Goal: Task Accomplishment & Management: Manage account settings

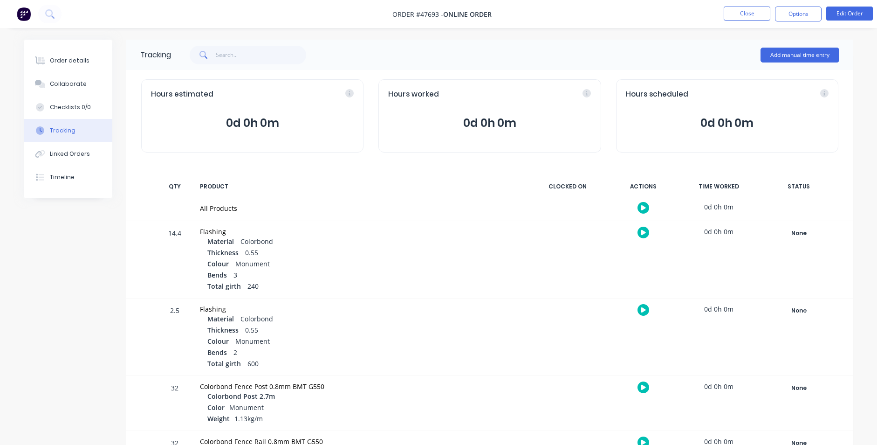
scroll to position [1307, 0]
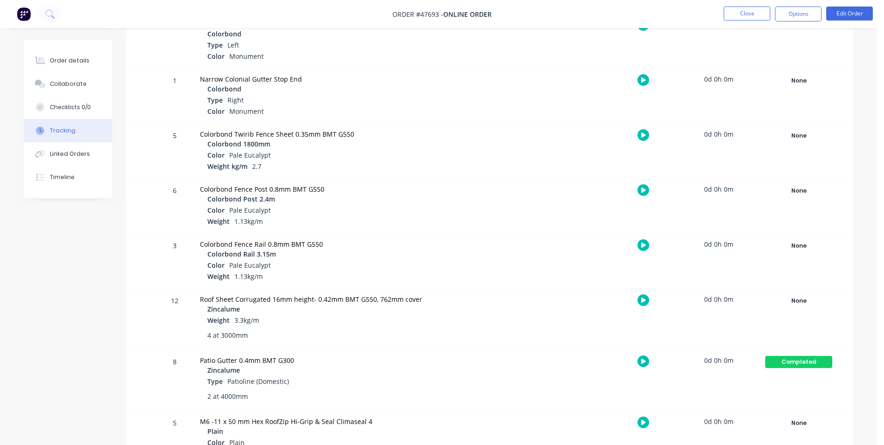
click at [668, 429] on div at bounding box center [643, 422] width 70 height 23
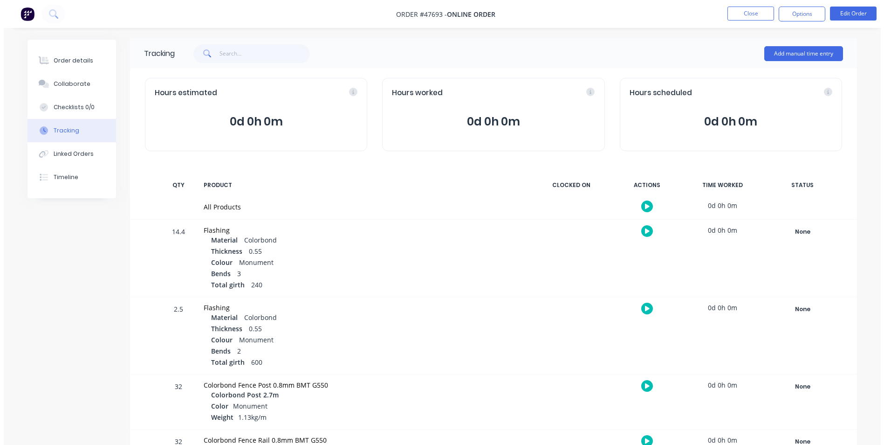
scroll to position [0, 0]
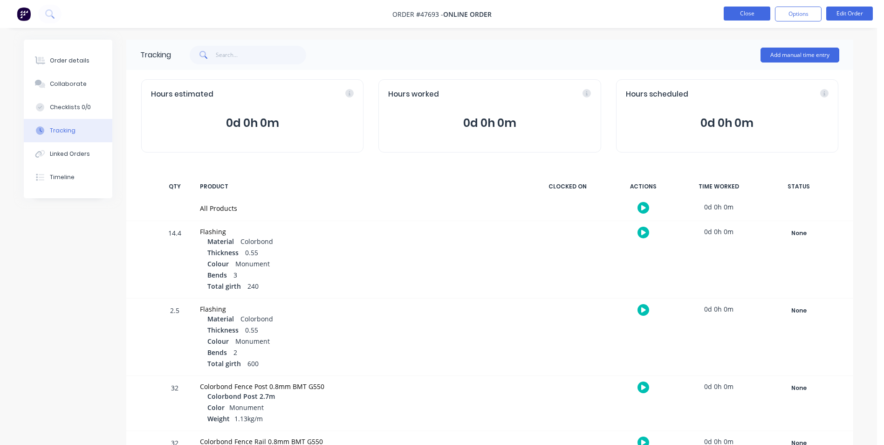
click at [744, 14] on button "Close" at bounding box center [747, 14] width 47 height 14
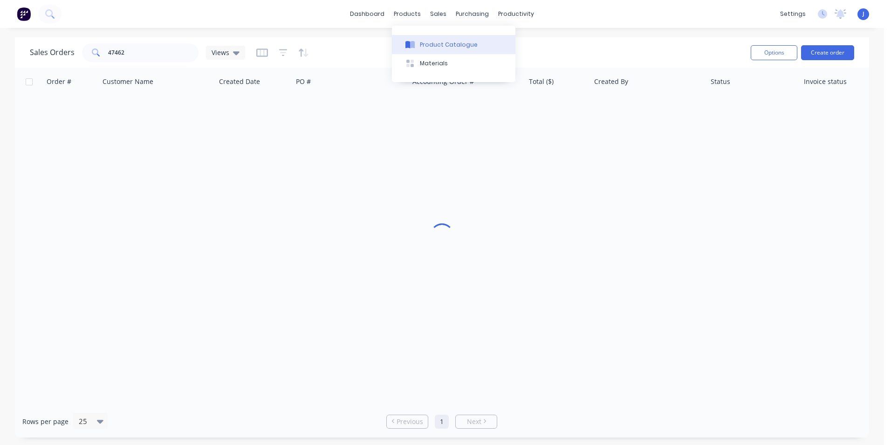
click at [414, 44] on icon at bounding box center [412, 44] width 5 height 7
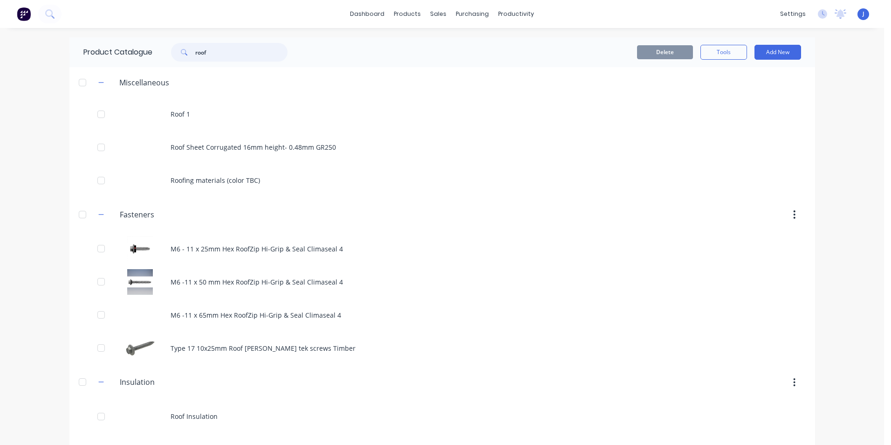
drag, startPoint x: 224, startPoint y: 54, endPoint x: 48, endPoint y: 50, distance: 175.8
click at [48, 50] on div "dashboard products sales purchasing productivity dashboard products Product Cat…" at bounding box center [442, 222] width 884 height 445
type input "shs"
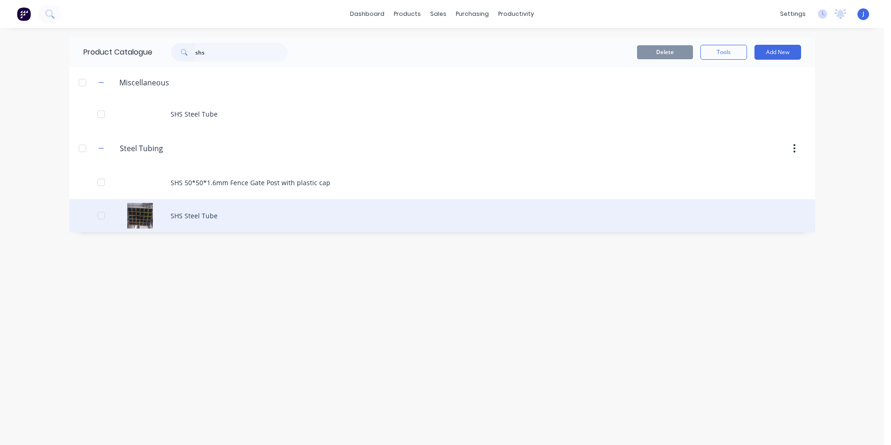
click at [226, 223] on div "SHS Steel Tube" at bounding box center [442, 215] width 746 height 33
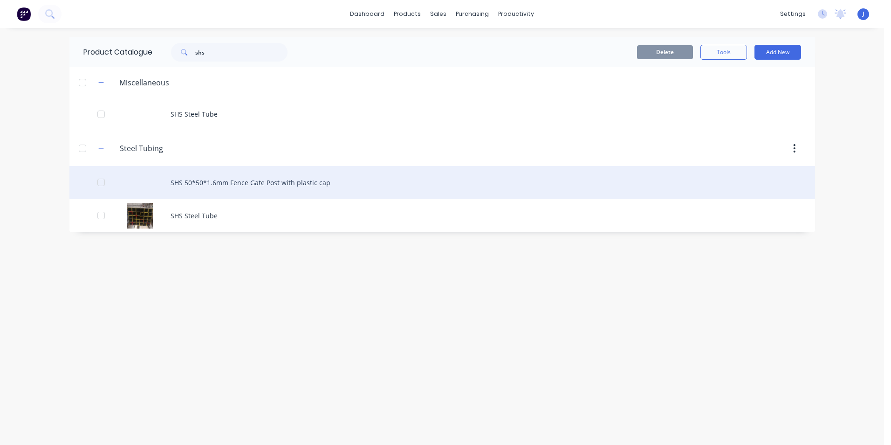
click at [349, 187] on div "SHS 50*50*1.6mm Fence Gate Post with plastic cap" at bounding box center [442, 182] width 746 height 33
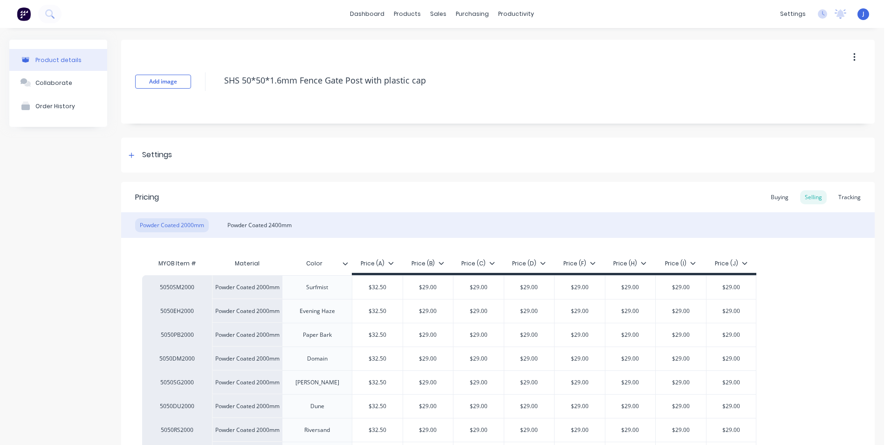
click at [288, 234] on div "Powder Coated 2000mm Powder Coated 2400mm" at bounding box center [498, 225] width 754 height 26
click at [288, 219] on div "Powder Coated 2400mm" at bounding box center [260, 225] width 74 height 14
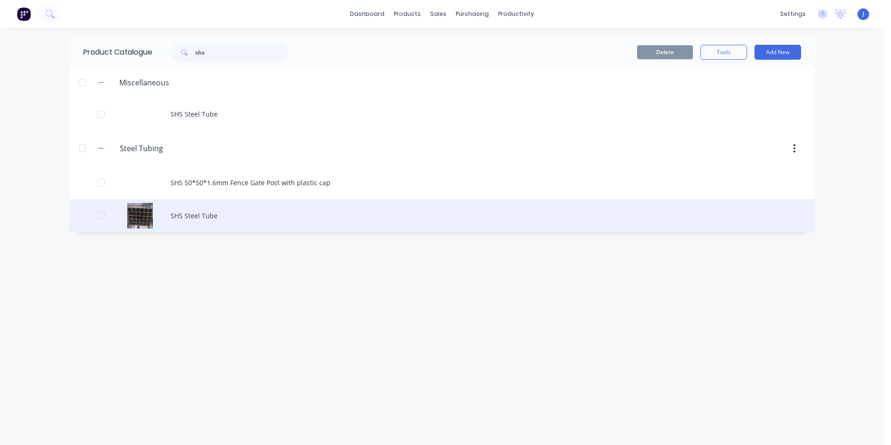
click at [230, 215] on div "SHS Steel Tube" at bounding box center [442, 215] width 746 height 33
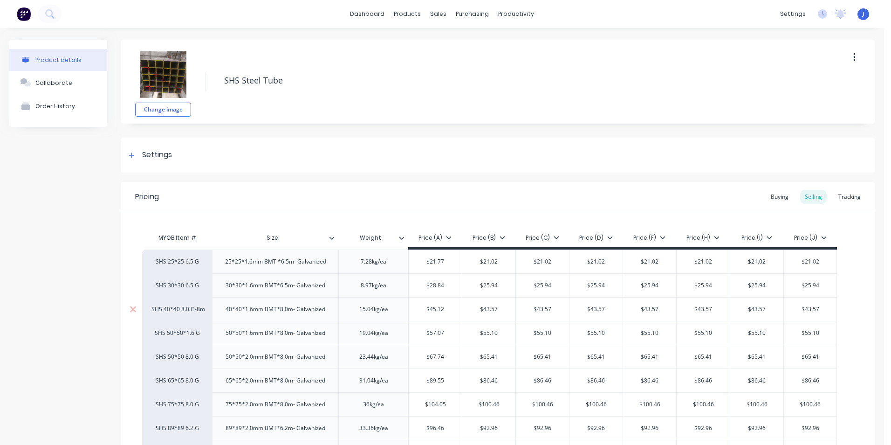
type textarea "x"
click at [469, 62] on div "Customers" at bounding box center [467, 63] width 34 height 8
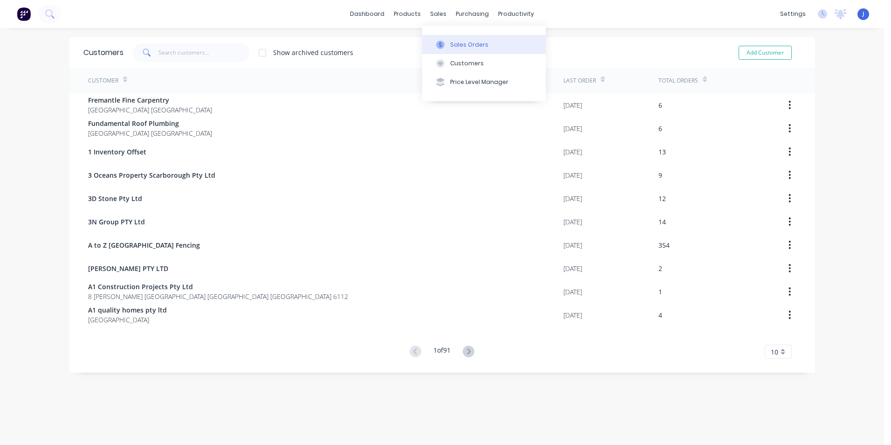
click at [445, 38] on button "Sales Orders" at bounding box center [484, 44] width 124 height 19
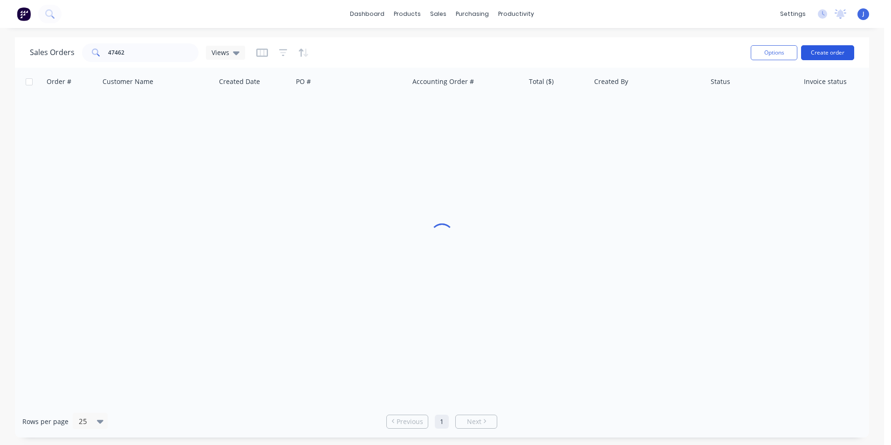
click at [843, 56] on button "Create order" at bounding box center [827, 52] width 53 height 15
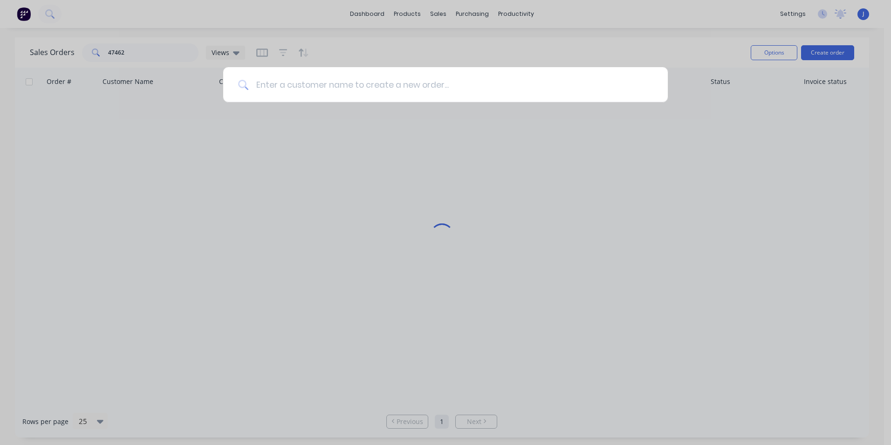
click at [443, 85] on input at bounding box center [451, 84] width 405 height 35
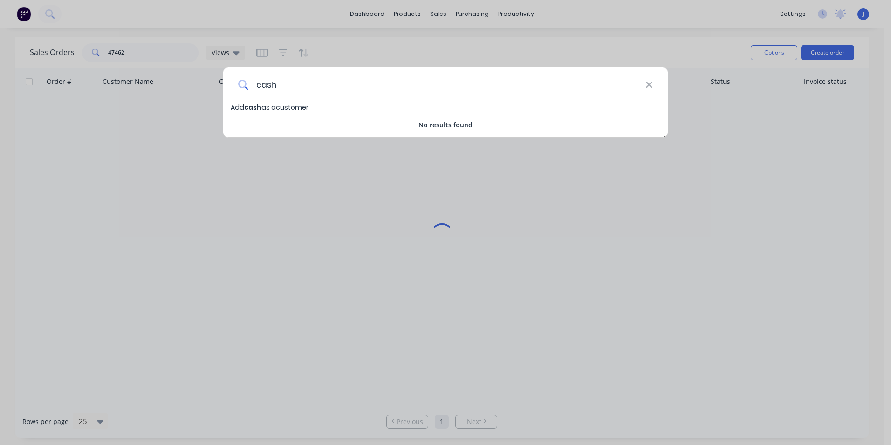
type input "cash"
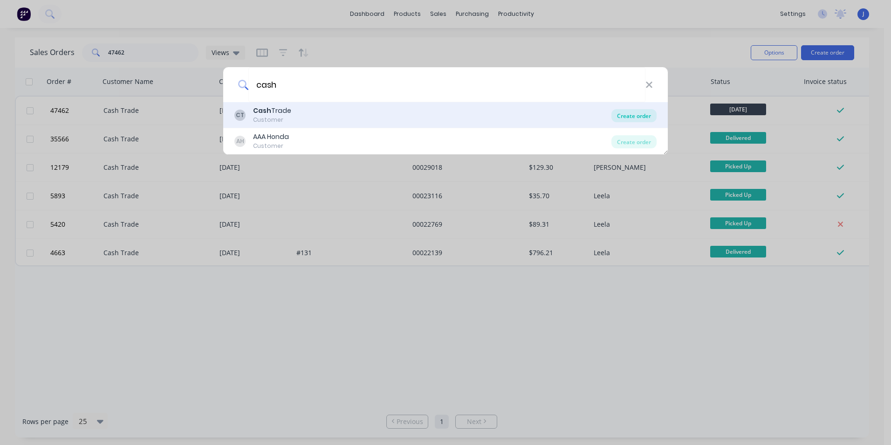
click at [627, 120] on div "Create order" at bounding box center [634, 115] width 45 height 13
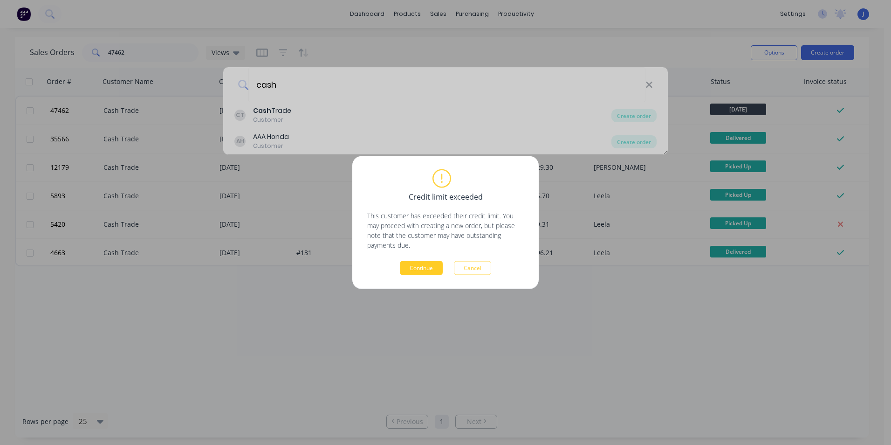
click at [428, 267] on button "Continue" at bounding box center [421, 268] width 43 height 14
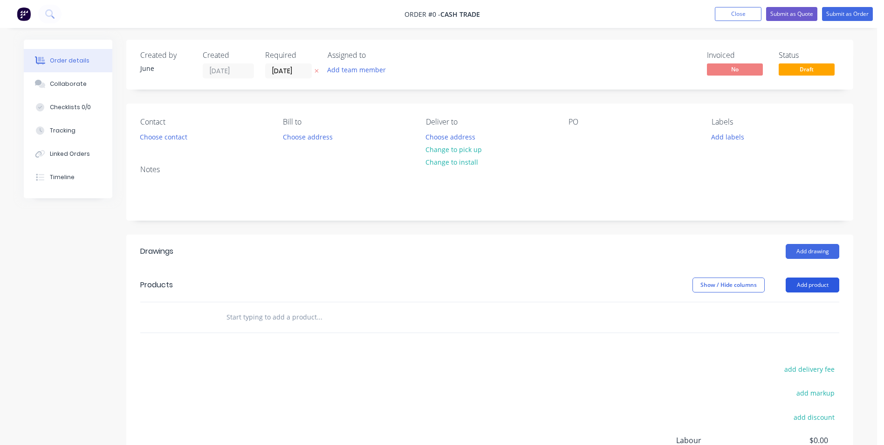
click at [810, 289] on button "Add product" at bounding box center [813, 284] width 54 height 15
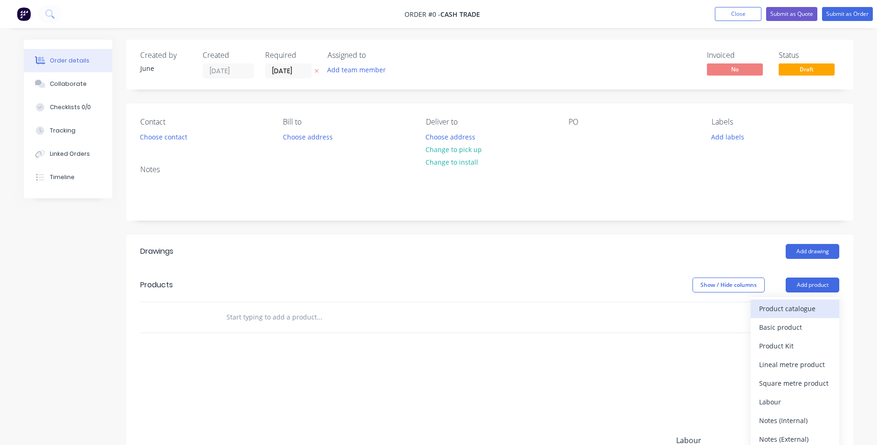
click at [776, 310] on div "Product catalogue" at bounding box center [796, 309] width 72 height 14
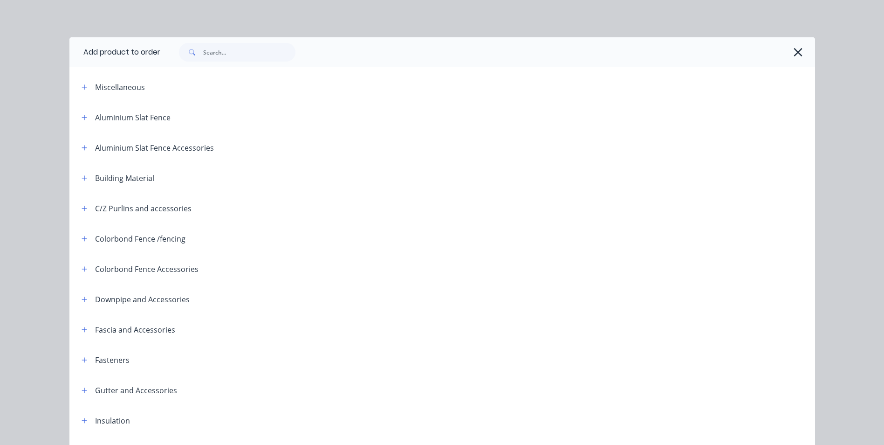
drag, startPoint x: 219, startPoint y: 64, endPoint x: 221, endPoint y: 48, distance: 16.0
click at [220, 64] on div at bounding box center [487, 52] width 655 height 30
click at [221, 48] on input "text" at bounding box center [249, 52] width 92 height 19
type input "shs"
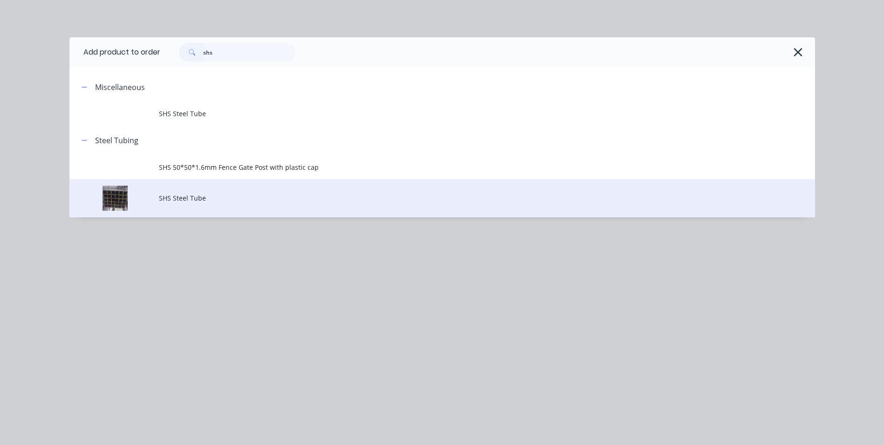
click at [187, 202] on span "SHS Steel Tube" at bounding box center [421, 198] width 525 height 10
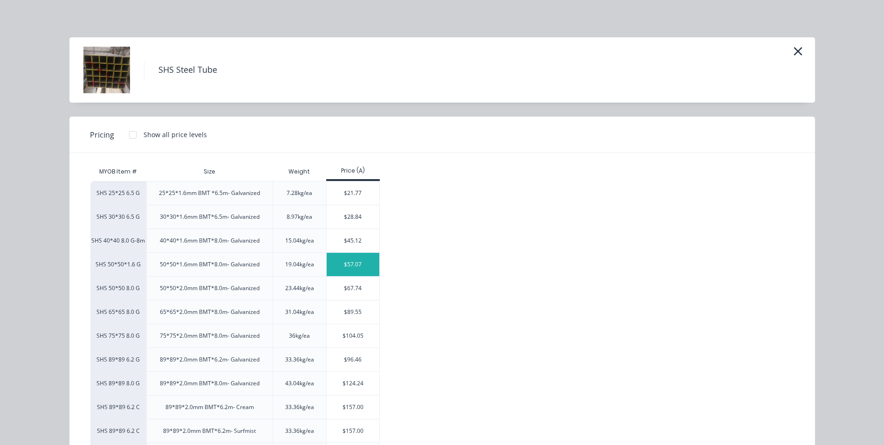
click at [354, 265] on div "$57.07" at bounding box center [353, 264] width 53 height 23
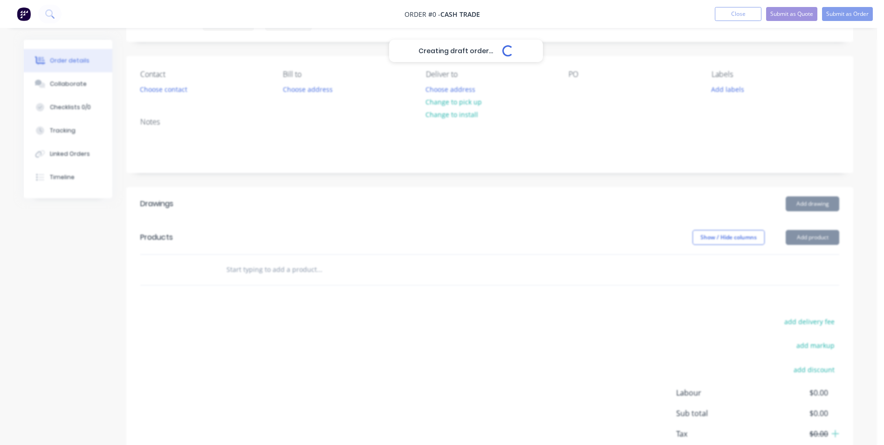
scroll to position [105, 0]
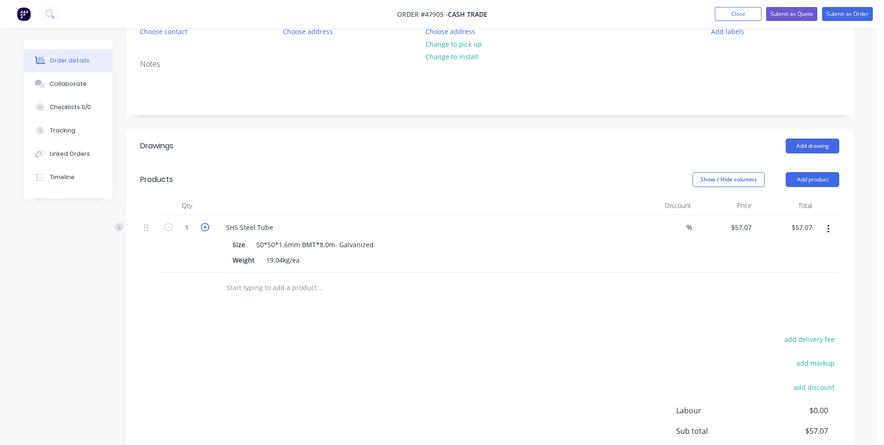
click at [204, 230] on icon "button" at bounding box center [205, 227] width 8 height 8
type input "2"
type input "$114.14"
click at [204, 230] on icon "button" at bounding box center [205, 227] width 8 height 8
type input "3"
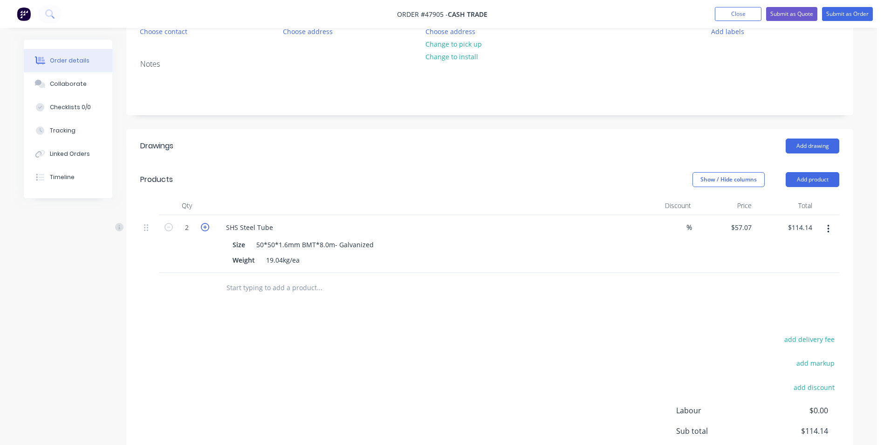
type input "$171.21"
drag, startPoint x: 435, startPoint y: 304, endPoint x: 812, endPoint y: 185, distance: 395.0
click at [435, 304] on div "Drawings Add drawing Products Show / Hide columns Add product Qty Discount Pric…" at bounding box center [489, 317] width 727 height 377
click at [816, 176] on button "Add product" at bounding box center [813, 179] width 54 height 15
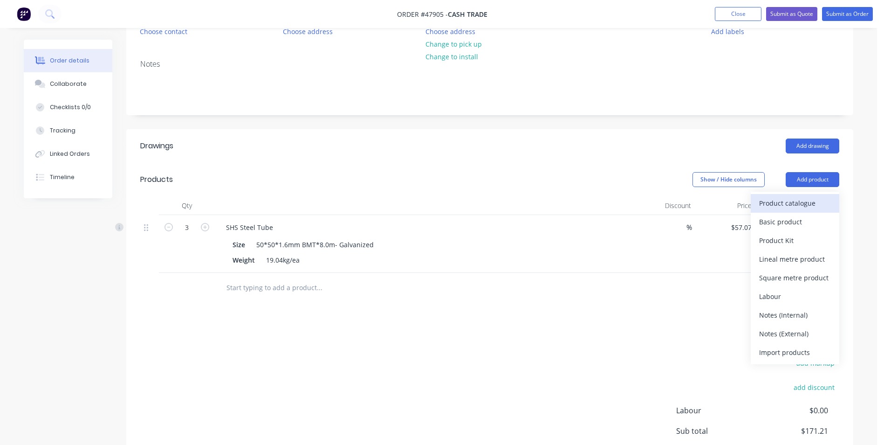
click at [804, 196] on div "Product catalogue" at bounding box center [796, 203] width 72 height 14
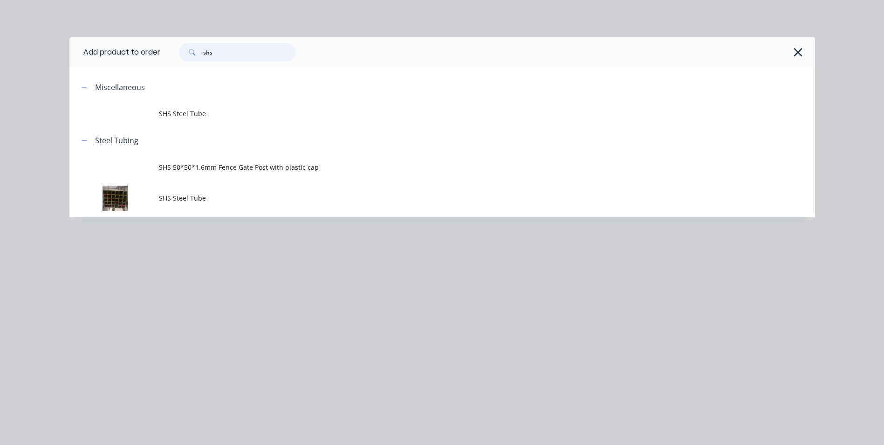
drag, startPoint x: 237, startPoint y: 51, endPoint x: 141, endPoint y: 49, distance: 96.1
click at [141, 49] on header "Add product to order shs" at bounding box center [442, 52] width 746 height 30
type input "internal"
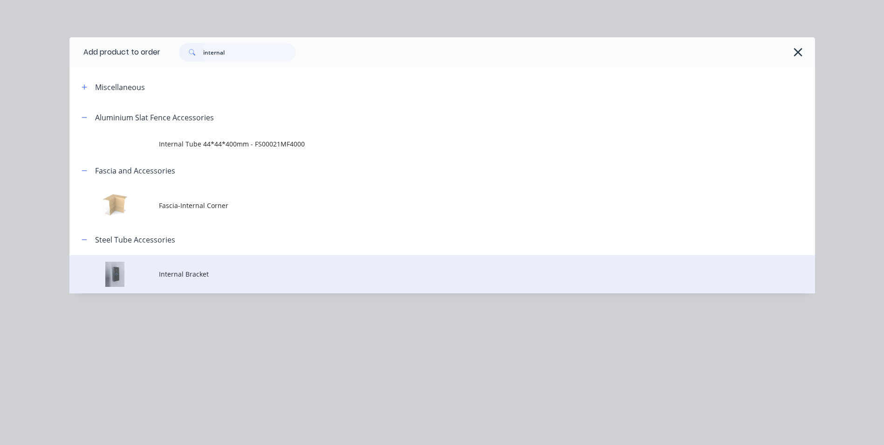
click at [203, 274] on span "Internal Bracket" at bounding box center [421, 274] width 525 height 10
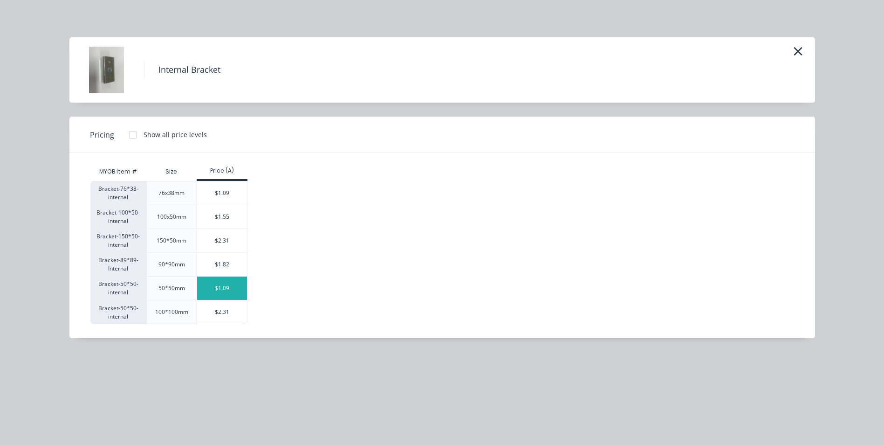
click at [202, 285] on div "$1.09" at bounding box center [222, 287] width 50 height 23
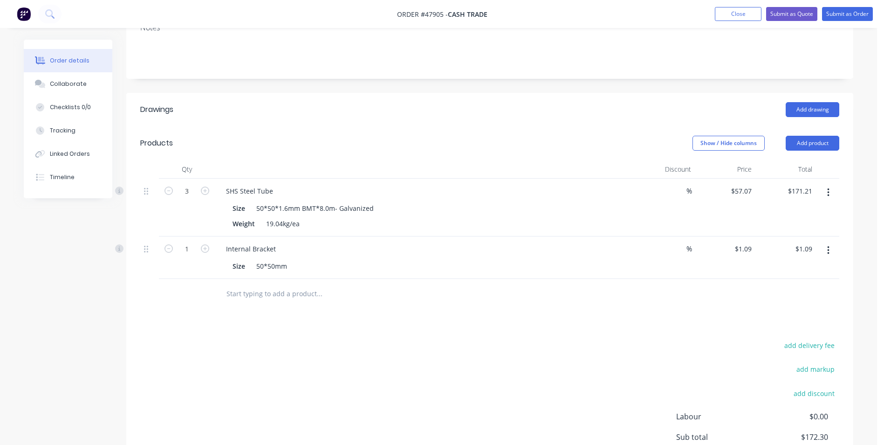
scroll to position [152, 0]
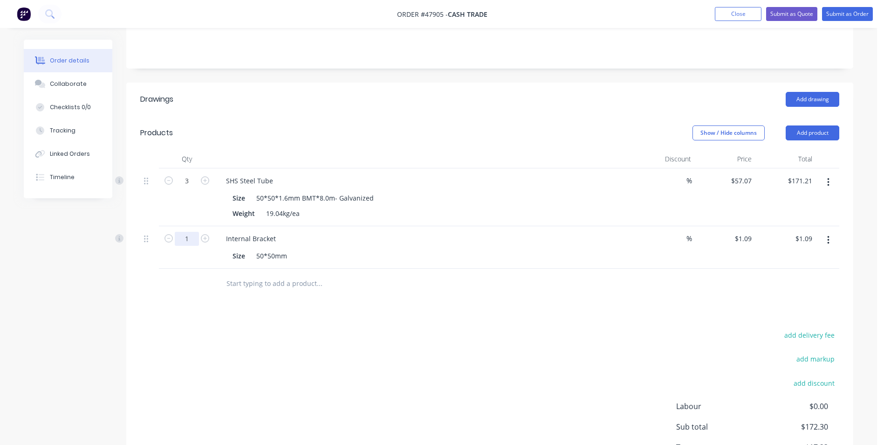
click at [188, 188] on input "1" at bounding box center [187, 181] width 24 height 14
type input "50"
type input "$54.50"
click at [506, 286] on div at bounding box center [383, 283] width 328 height 19
click at [290, 181] on div "SHS Steel Tube" at bounding box center [425, 181] width 412 height 14
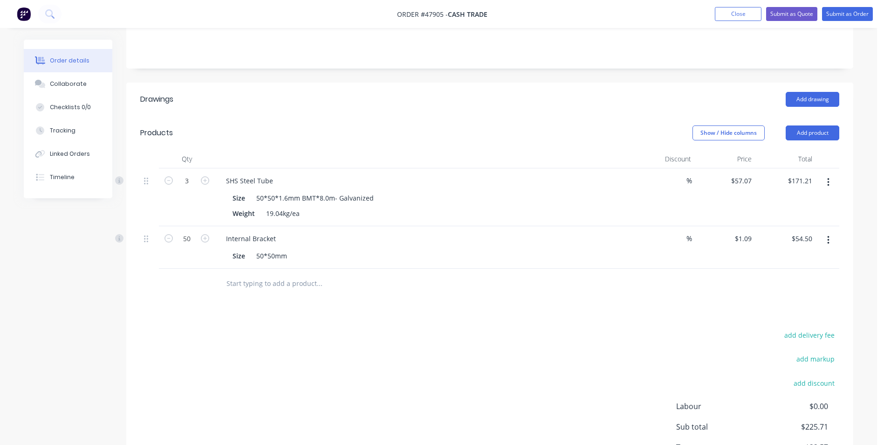
click at [287, 180] on div "SHS Steel Tube" at bounding box center [425, 181] width 412 height 14
click at [274, 177] on div "SHS Steel Tube" at bounding box center [250, 181] width 62 height 14
click at [466, 226] on div "Internal Bracket Size 50*50mm" at bounding box center [425, 247] width 420 height 42
click at [815, 134] on button "Add product" at bounding box center [813, 132] width 54 height 15
click at [808, 142] on header "Products Show / Hide columns Add product" at bounding box center [489, 133] width 727 height 34
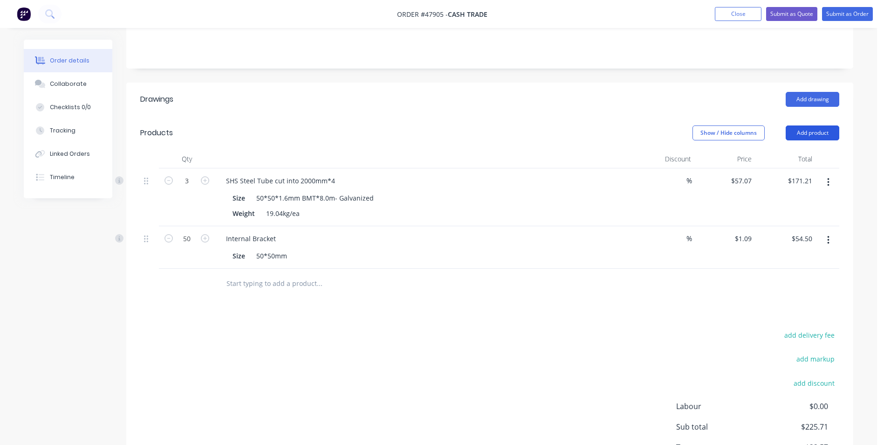
drag, startPoint x: 806, startPoint y: 141, endPoint x: 807, endPoint y: 133, distance: 8.4
click at [806, 139] on header "Products Show / Hide columns Add product" at bounding box center [489, 133] width 727 height 34
click at [807, 133] on button "Add product" at bounding box center [813, 132] width 54 height 15
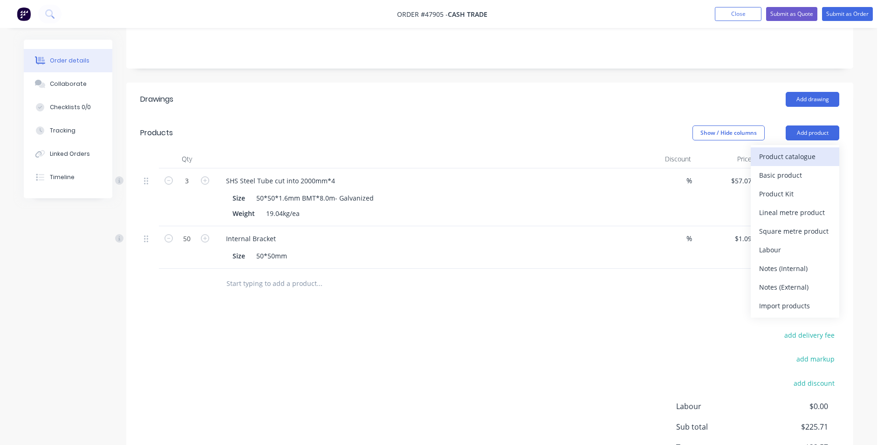
click at [793, 157] on div "Product catalogue" at bounding box center [796, 157] width 72 height 14
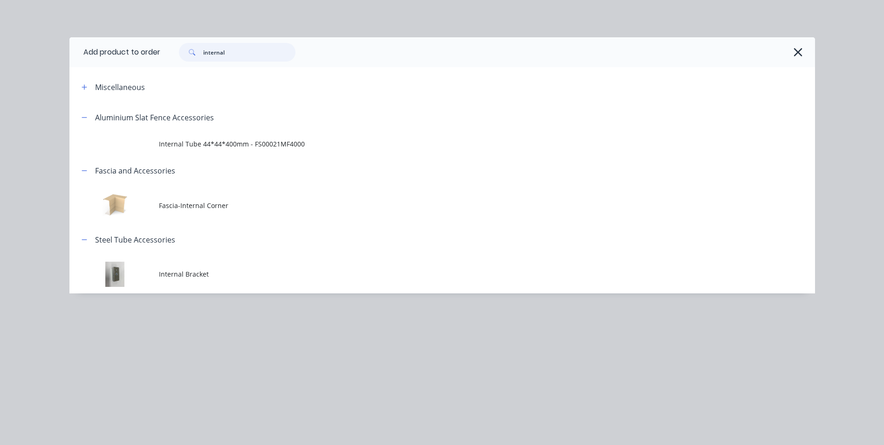
drag, startPoint x: 270, startPoint y: 54, endPoint x: 57, endPoint y: 52, distance: 213.5
click at [57, 52] on div "Add product to order internal Miscellaneous Aluminium Slat Fence Accessories In…" at bounding box center [442, 222] width 884 height 445
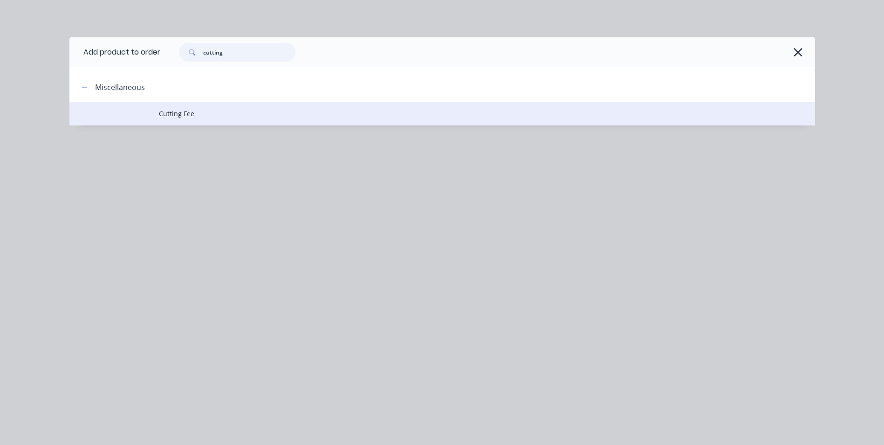
type input "cutting"
click at [141, 117] on td at bounding box center [114, 113] width 90 height 23
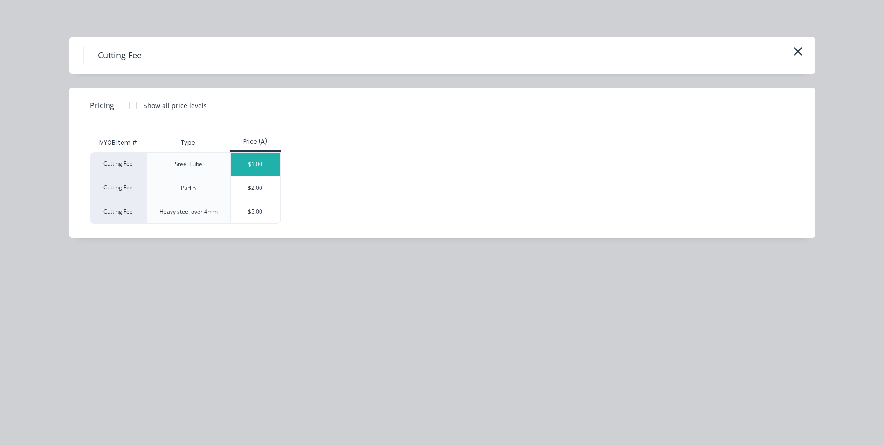
click at [269, 159] on div "$1.00" at bounding box center [256, 163] width 50 height 23
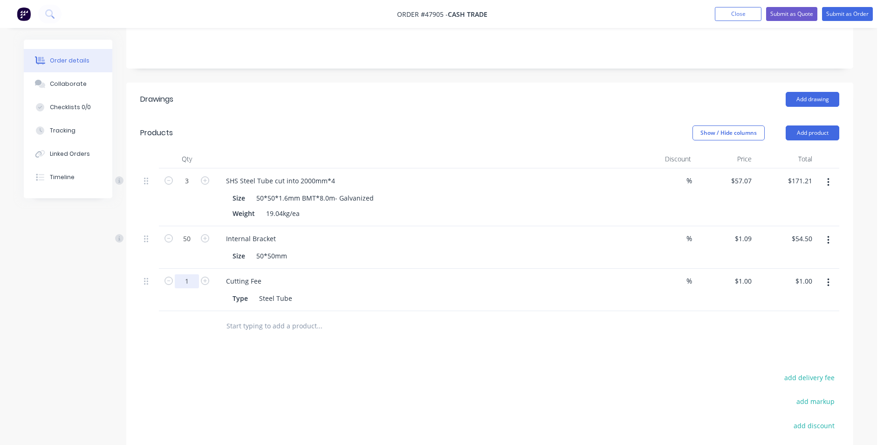
click at [193, 188] on input "1" at bounding box center [187, 181] width 24 height 14
type input "9"
type input "$9.00"
click at [459, 338] on div at bounding box center [383, 326] width 336 height 30
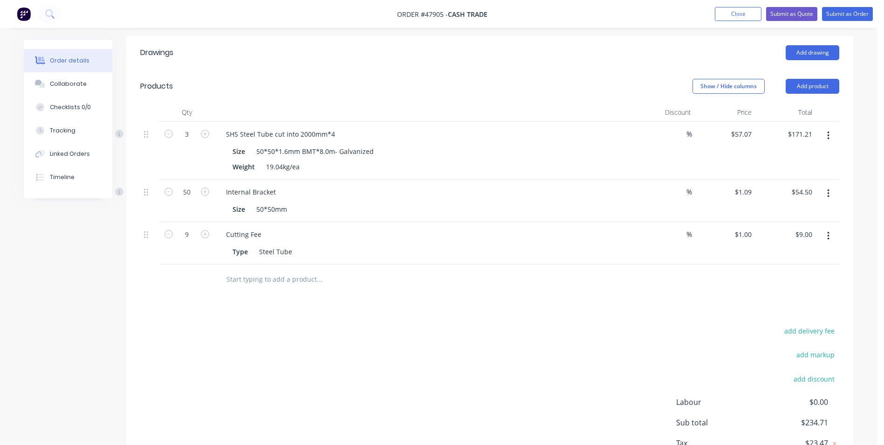
click at [374, 359] on div "add delivery fee add markup add discount Labour $0.00 Sub total $234.71 Tax $23…" at bounding box center [489, 404] width 699 height 159
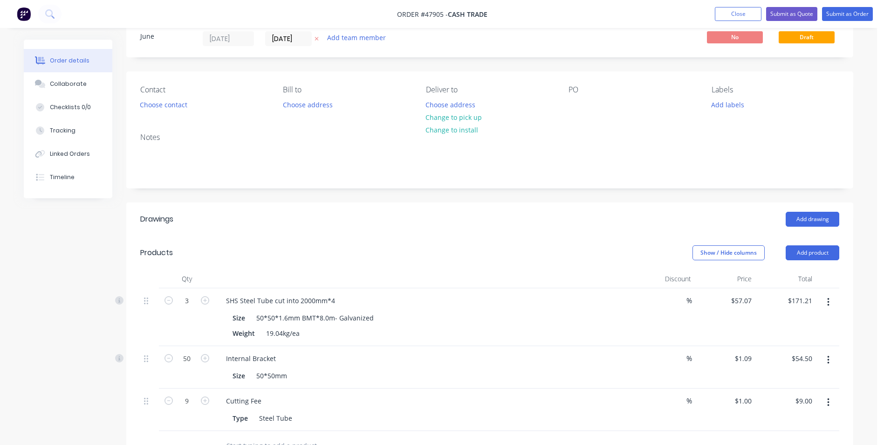
scroll to position [0, 0]
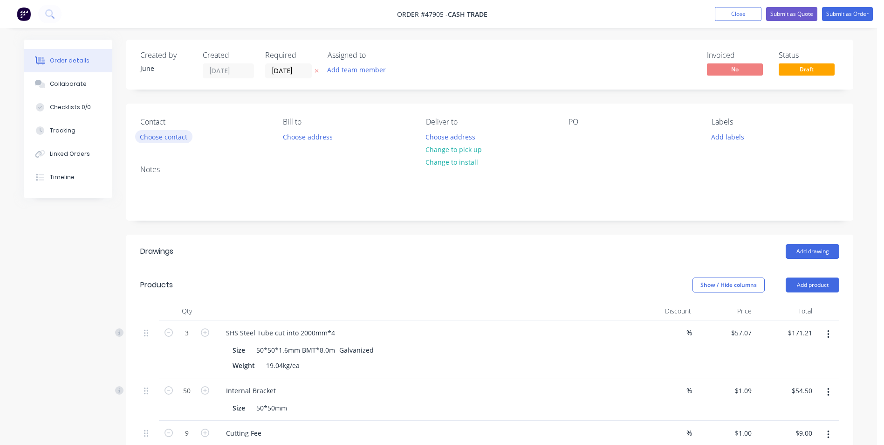
click at [163, 136] on button "Choose contact" at bounding box center [163, 136] width 57 height 13
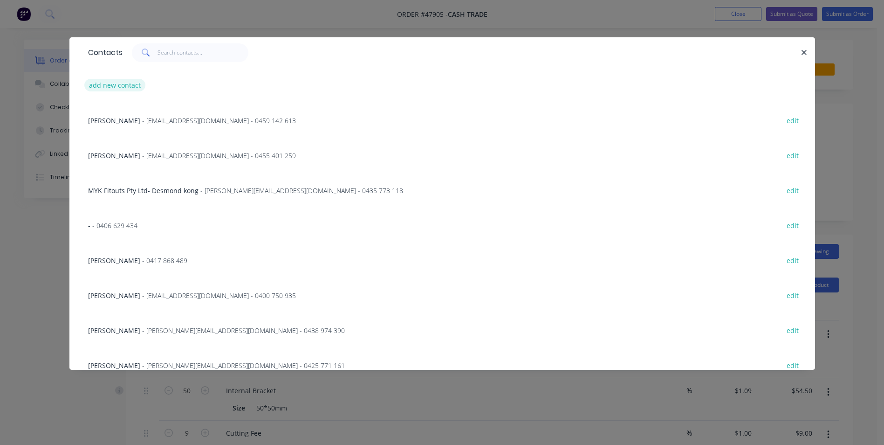
click at [125, 83] on button "add new contact" at bounding box center [115, 85] width 62 height 13
select select "AU"
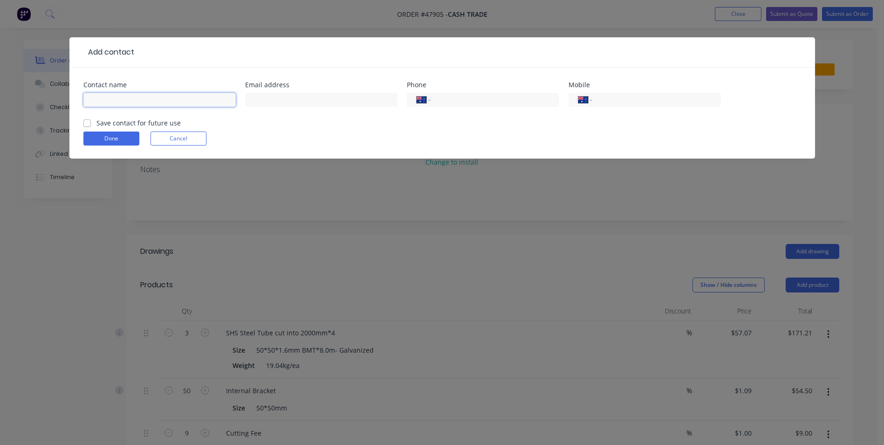
click at [129, 102] on input "text" at bounding box center [159, 100] width 152 height 14
type input "Gary"
click at [636, 101] on input "tel" at bounding box center [655, 100] width 112 height 11
type input "0423 181 526"
click button "Done" at bounding box center [111, 138] width 56 height 14
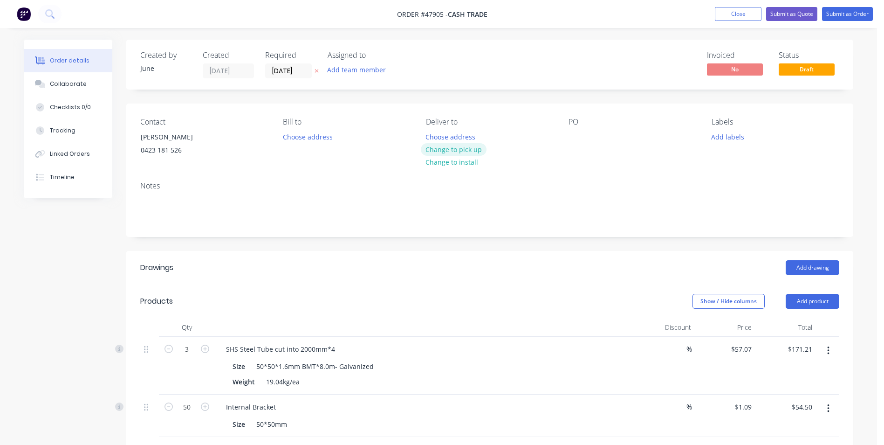
click at [442, 148] on button "Change to pick up" at bounding box center [454, 149] width 66 height 13
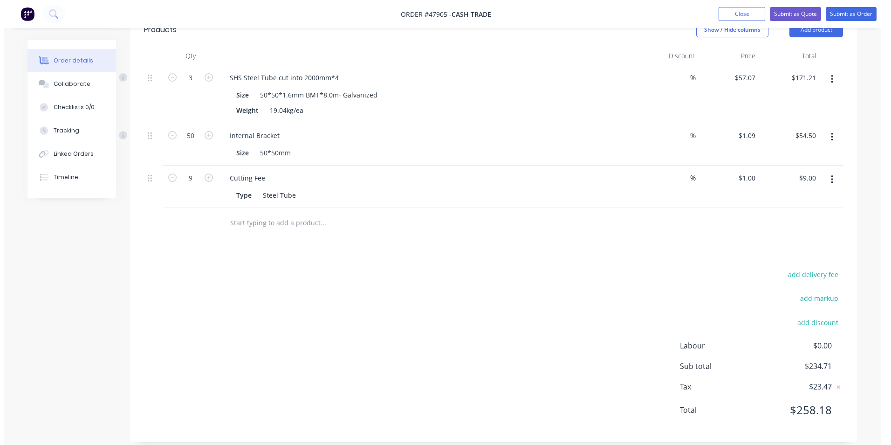
scroll to position [282, 0]
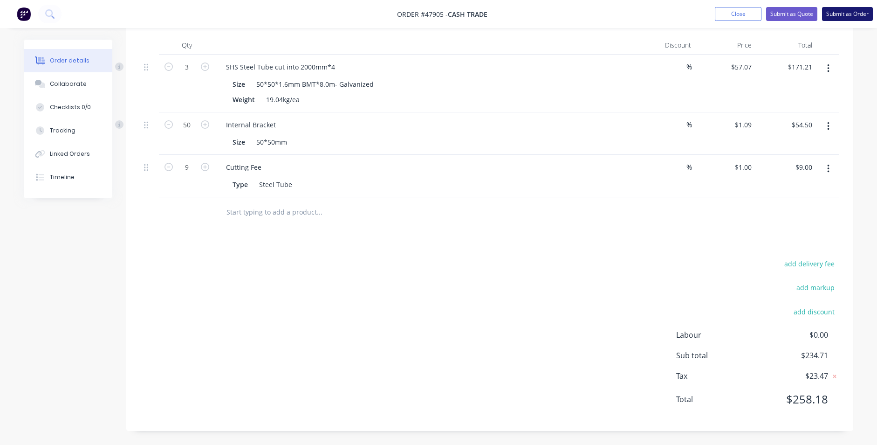
click at [851, 14] on button "Submit as Order" at bounding box center [847, 14] width 51 height 14
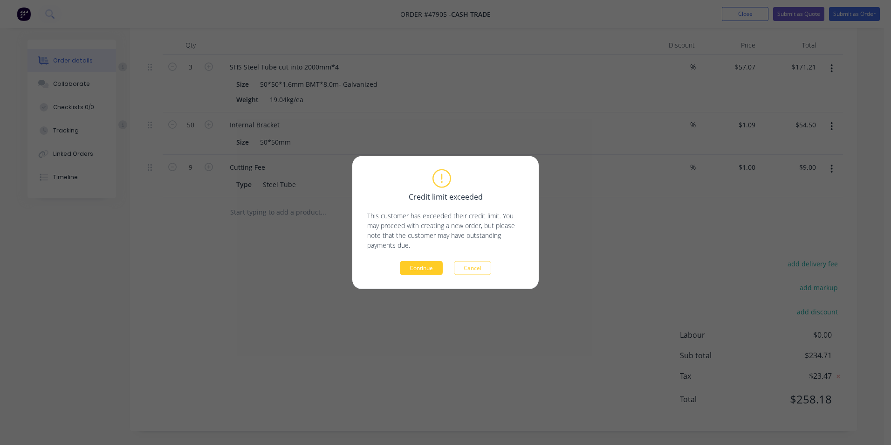
click at [426, 272] on button "Continue" at bounding box center [421, 268] width 43 height 14
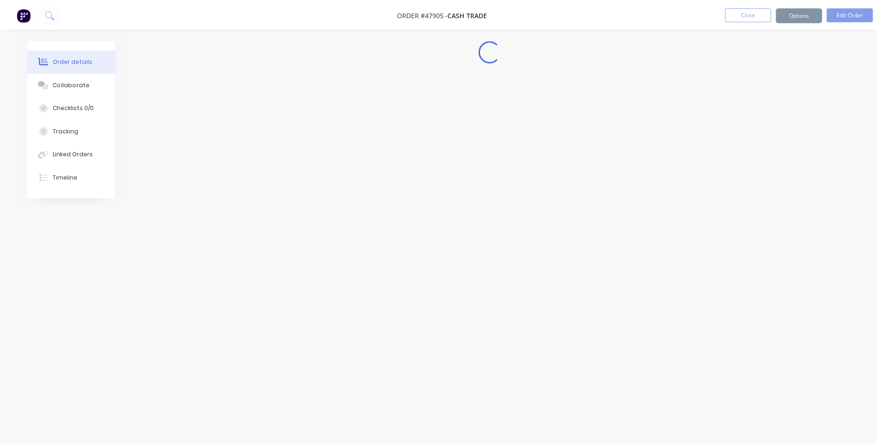
scroll to position [0, 0]
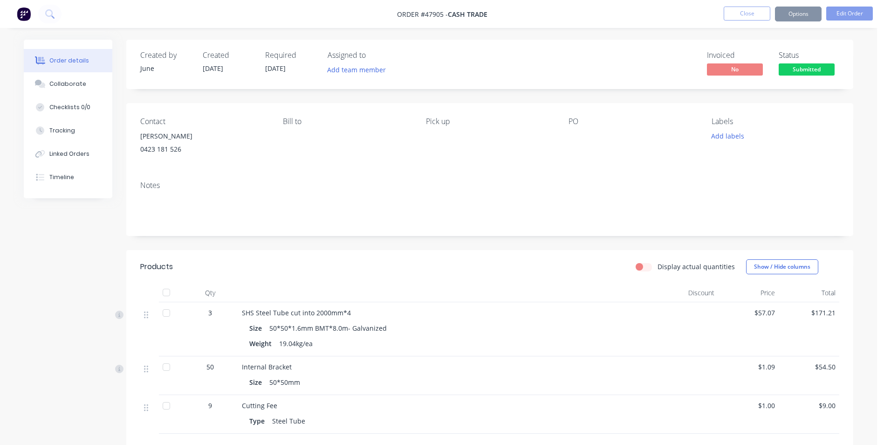
click at [812, 19] on button "Options" at bounding box center [798, 14] width 47 height 15
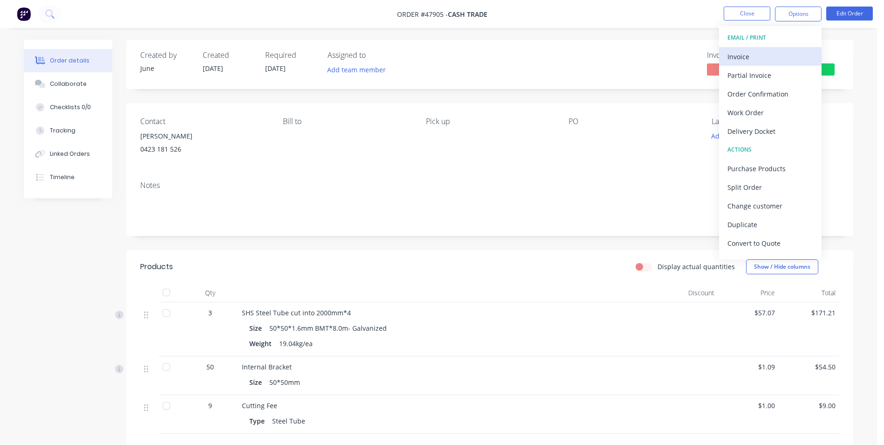
click at [787, 62] on div "Invoice" at bounding box center [771, 57] width 86 height 14
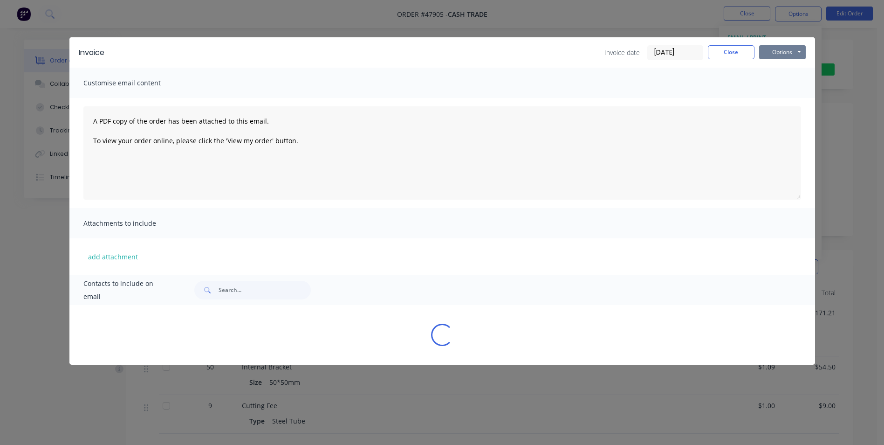
click at [783, 52] on button "Options" at bounding box center [783, 52] width 47 height 14
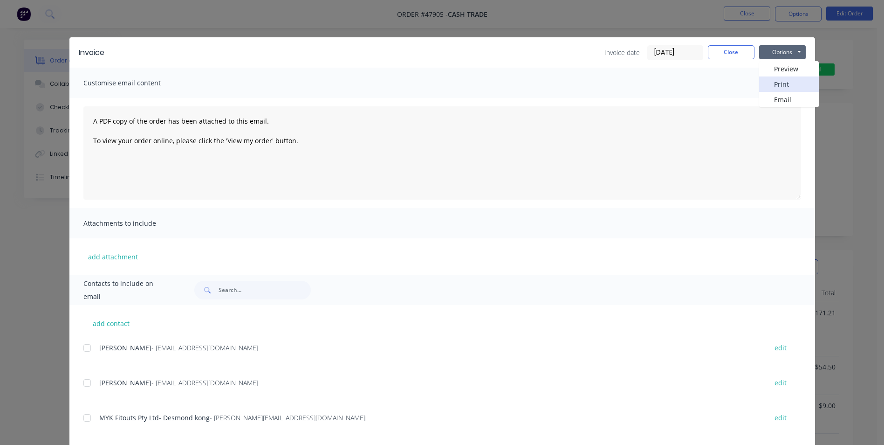
click at [767, 81] on button "Print" at bounding box center [790, 83] width 60 height 15
click at [739, 52] on button "Close" at bounding box center [731, 52] width 47 height 14
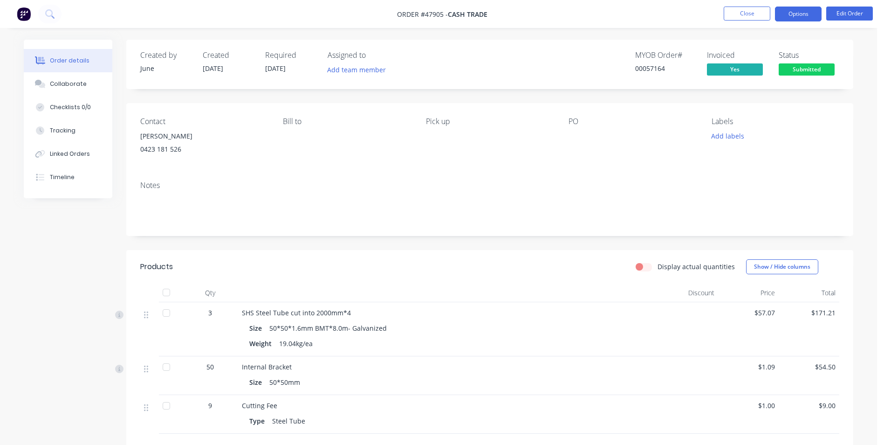
click at [810, 17] on button "Options" at bounding box center [798, 14] width 47 height 15
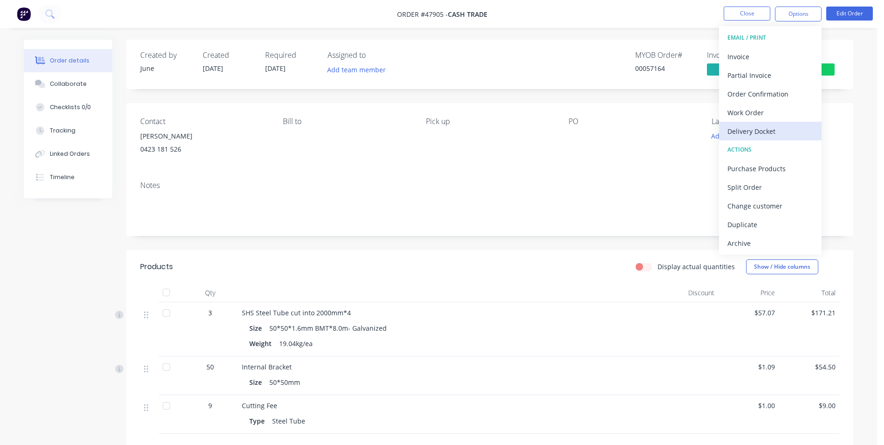
click at [752, 125] on div "Delivery Docket" at bounding box center [771, 131] width 86 height 14
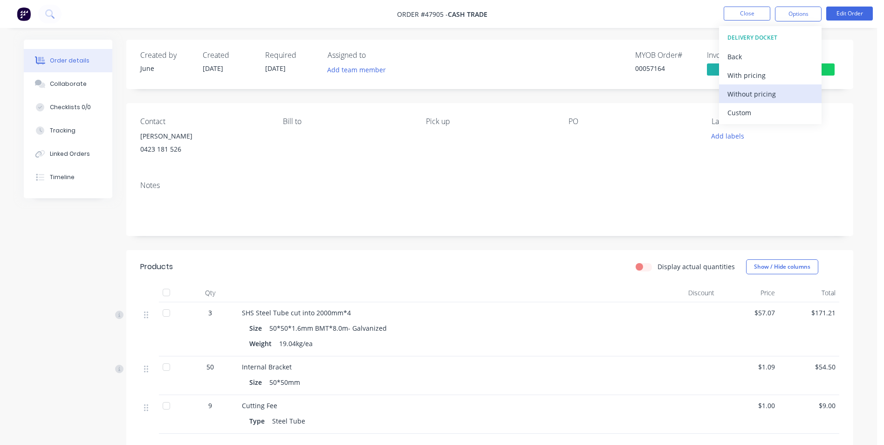
click at [759, 91] on div "Without pricing" at bounding box center [771, 94] width 86 height 14
click at [656, 101] on div "Created by June Created 11/08/25 Required 11/08/25 Assigned to Add team member …" at bounding box center [489, 302] width 727 height 525
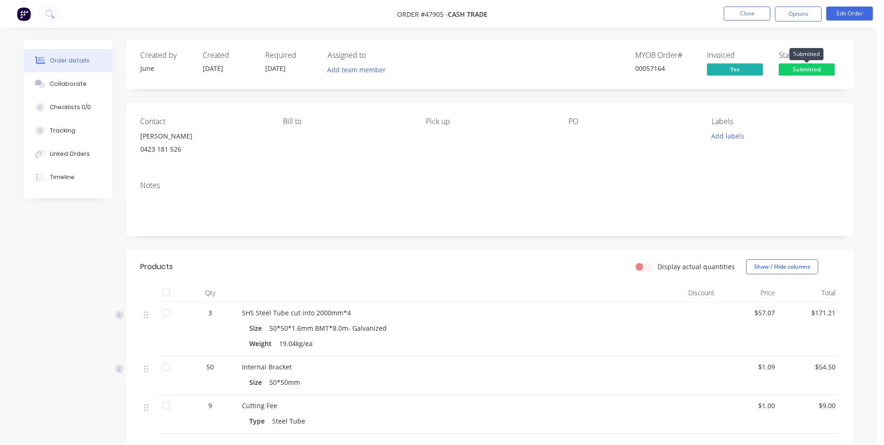
click at [815, 73] on span "Submitted" at bounding box center [807, 69] width 56 height 12
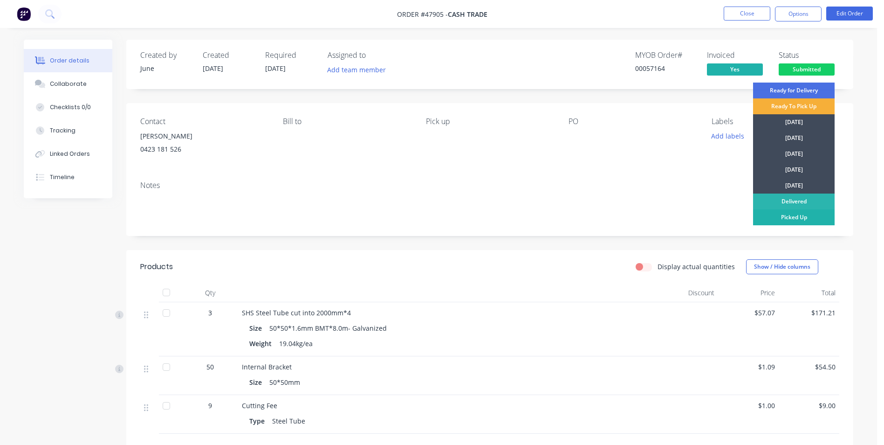
click at [816, 225] on div "Picked Up" at bounding box center [794, 217] width 82 height 16
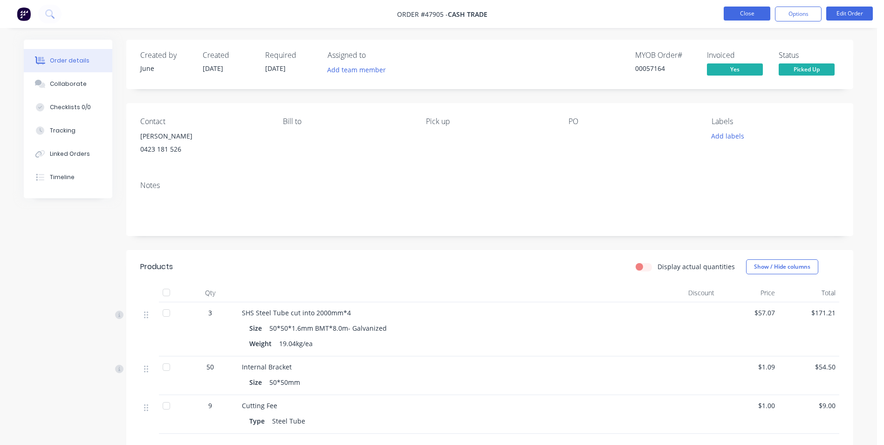
click at [752, 8] on button "Close" at bounding box center [747, 14] width 47 height 14
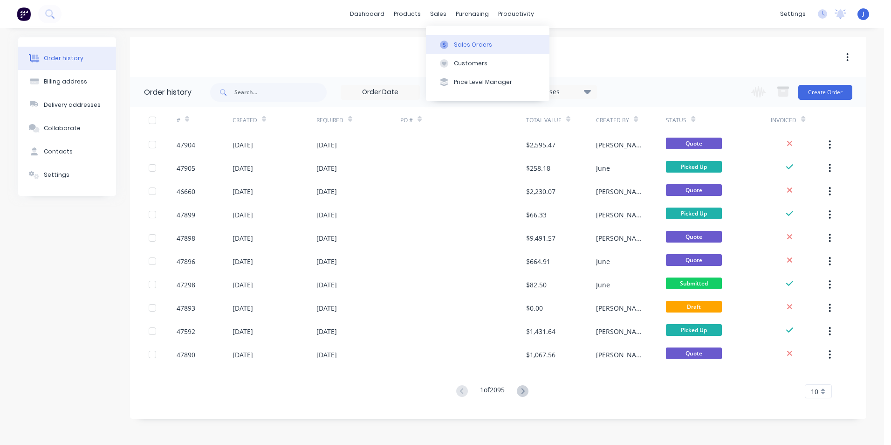
click at [446, 45] on icon at bounding box center [444, 45] width 8 height 8
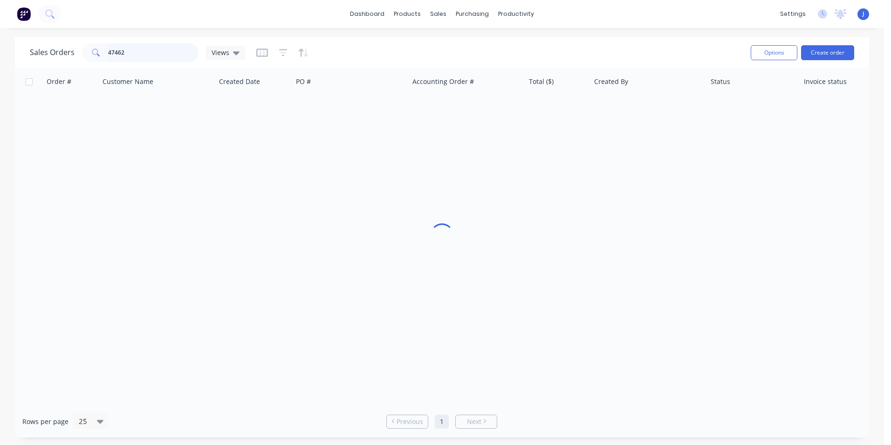
drag, startPoint x: 144, startPoint y: 55, endPoint x: 28, endPoint y: 54, distance: 116.1
click at [28, 54] on div "Sales Orders 47462 Views Options Create order" at bounding box center [442, 52] width 855 height 30
type input "46660"
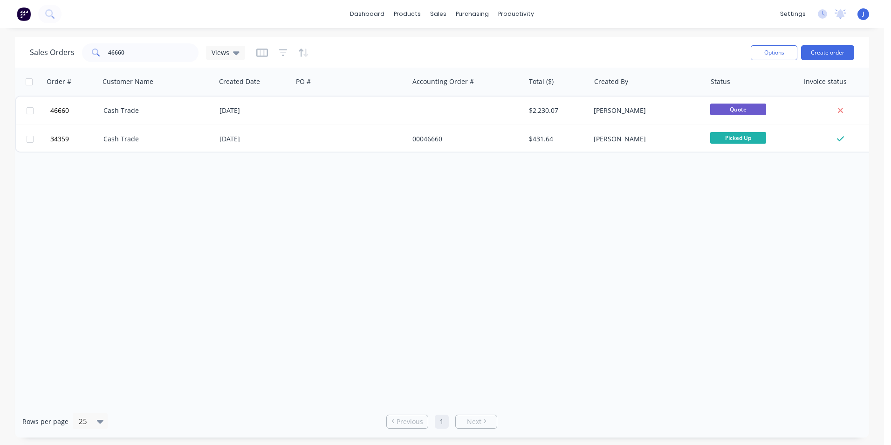
click at [255, 105] on div "09 Jul 2025" at bounding box center [254, 111] width 77 height 28
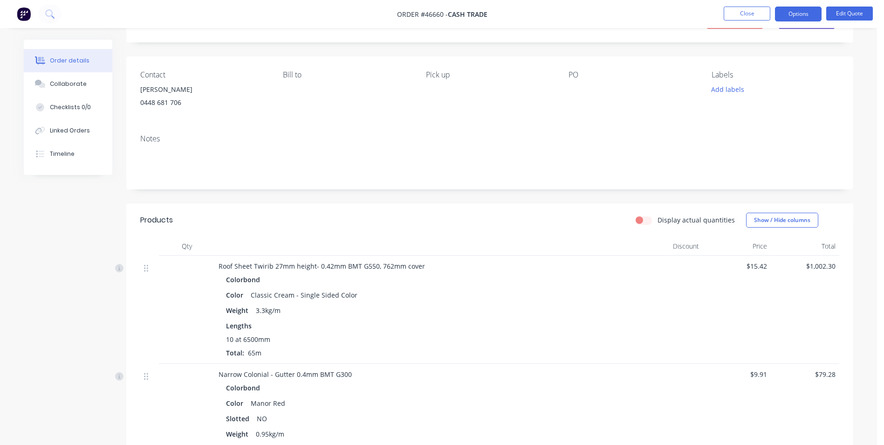
scroll to position [140, 0]
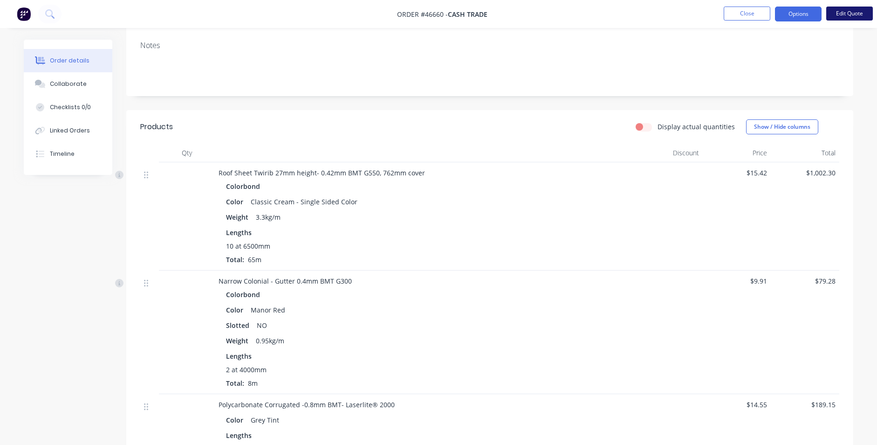
click at [835, 17] on button "Edit Quote" at bounding box center [850, 14] width 47 height 14
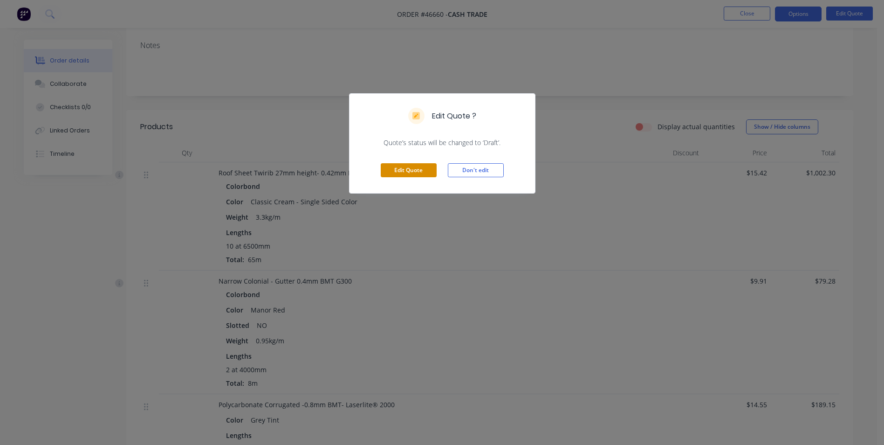
click at [396, 168] on button "Edit Quote" at bounding box center [409, 170] width 56 height 14
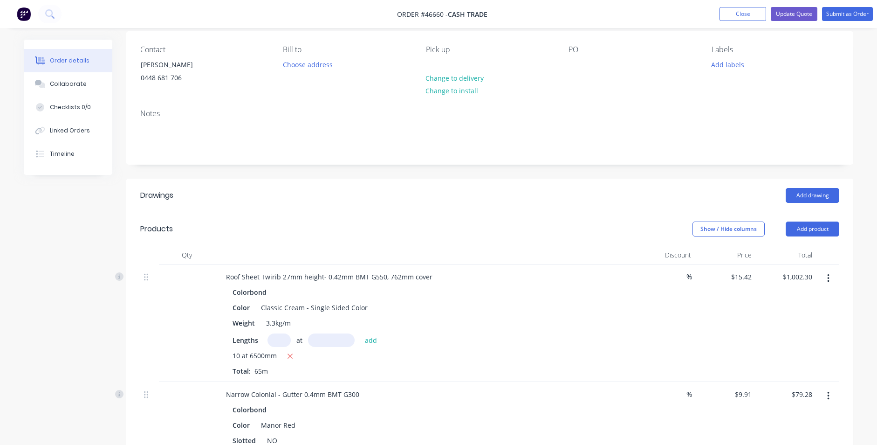
scroll to position [187, 0]
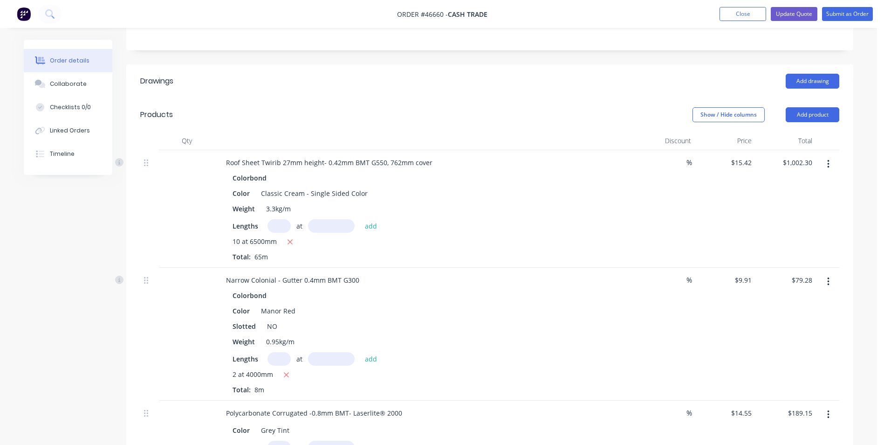
click at [833, 162] on button "button" at bounding box center [829, 164] width 22 height 17
click at [783, 241] on div "Delete" at bounding box center [796, 245] width 72 height 14
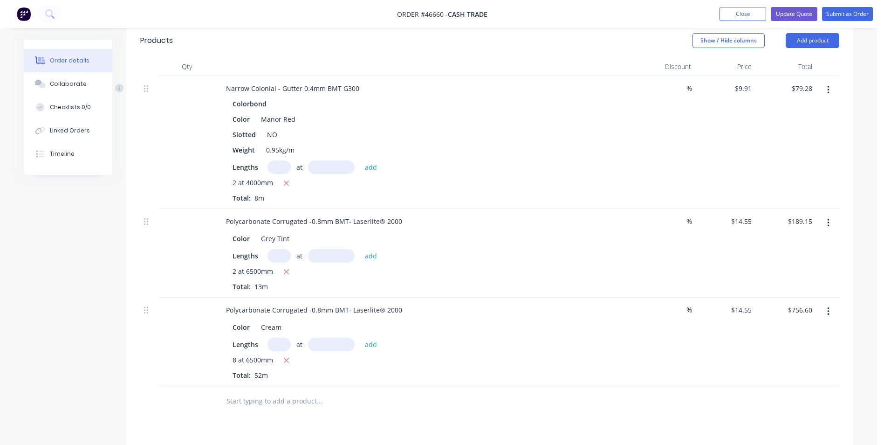
scroll to position [280, 0]
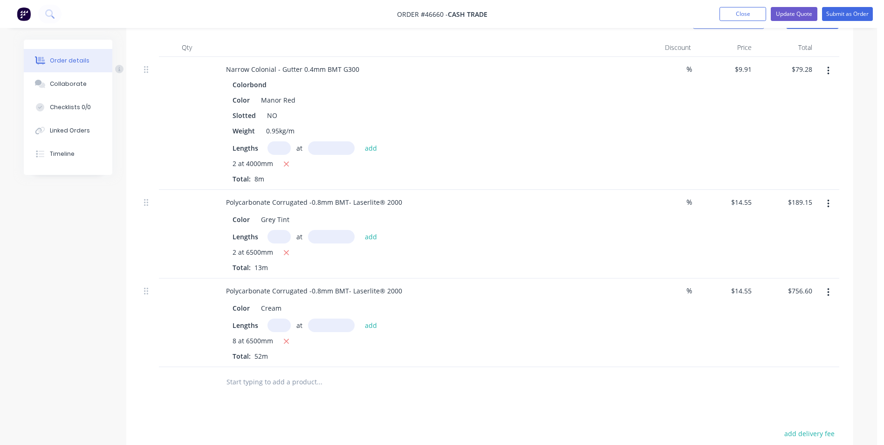
click at [428, 83] on div "Colorbond" at bounding box center [425, 85] width 384 height 14
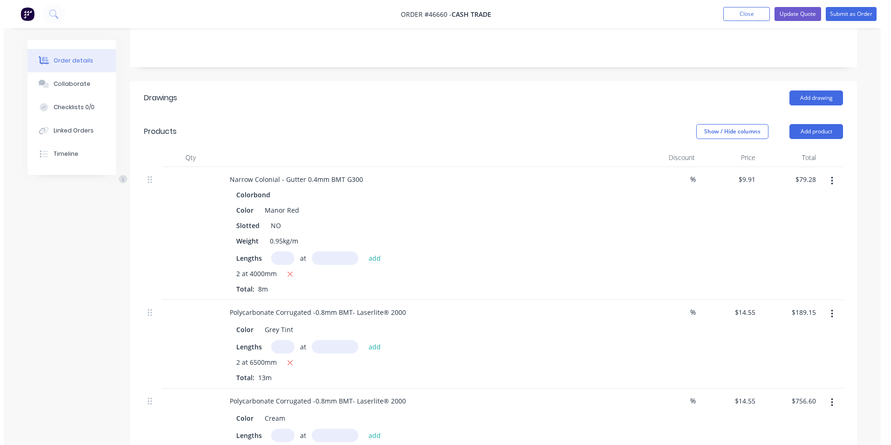
scroll to position [0, 0]
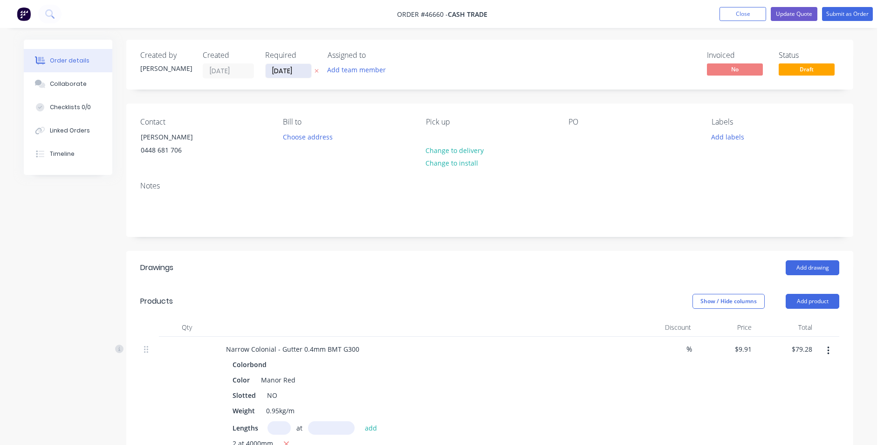
click at [283, 69] on input "18/07/25" at bounding box center [289, 71] width 46 height 14
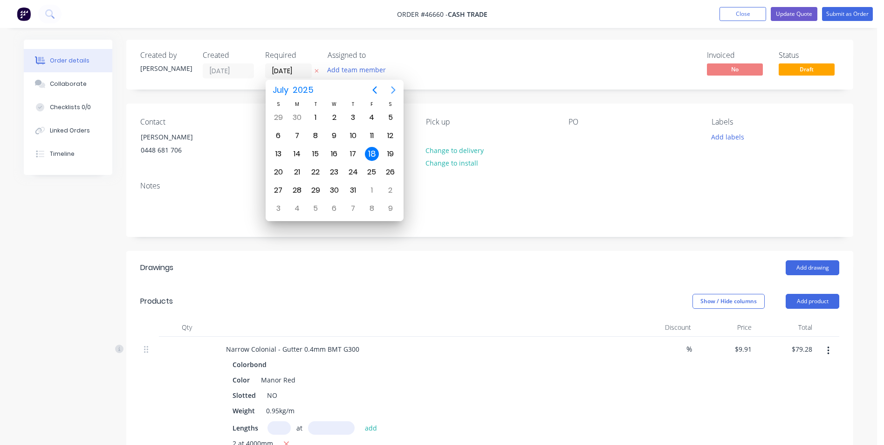
click at [390, 91] on icon "Next page" at bounding box center [393, 89] width 11 height 11
click at [318, 170] on div "19" at bounding box center [316, 172] width 14 height 14
type input "[DATE]"
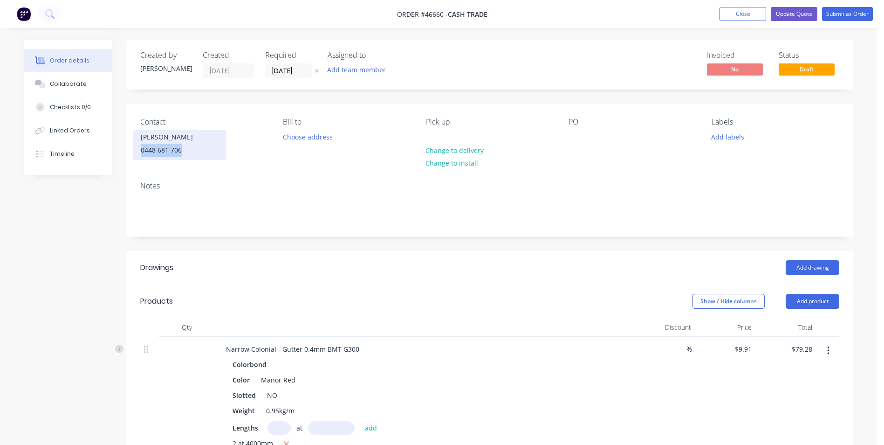
drag, startPoint x: 189, startPoint y: 152, endPoint x: 138, endPoint y: 150, distance: 51.4
click at [138, 150] on div "David 0448 681 706" at bounding box center [179, 145] width 93 height 30
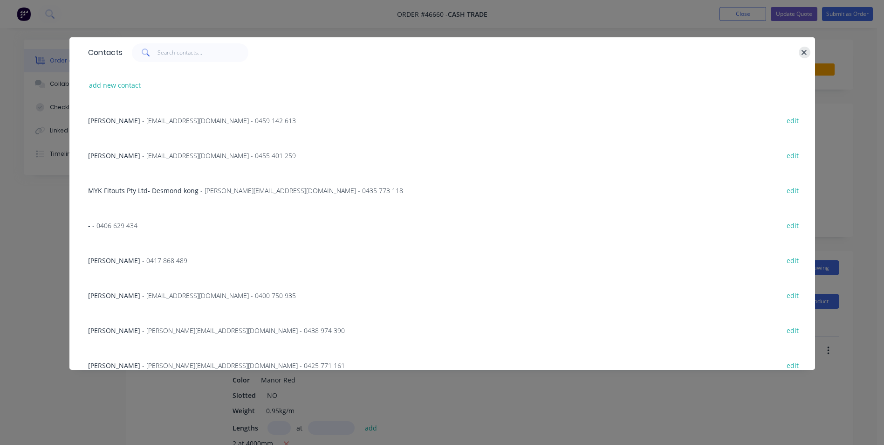
click at [806, 54] on icon "button" at bounding box center [804, 52] width 6 height 8
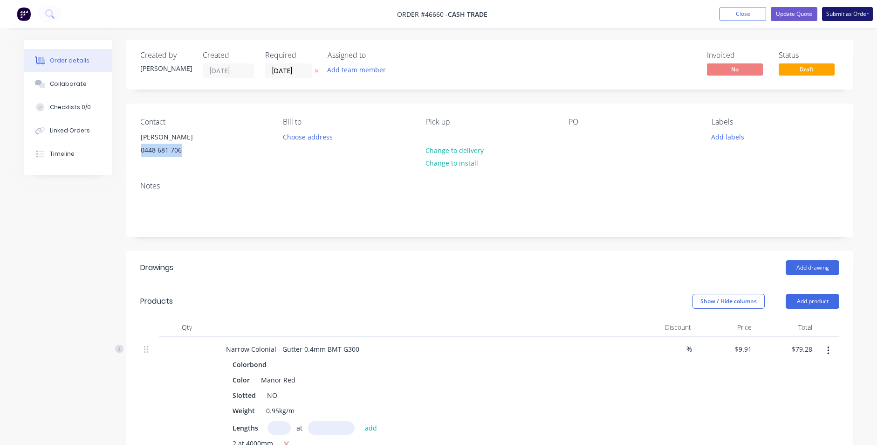
click at [863, 17] on button "Submit as Order" at bounding box center [847, 14] width 51 height 14
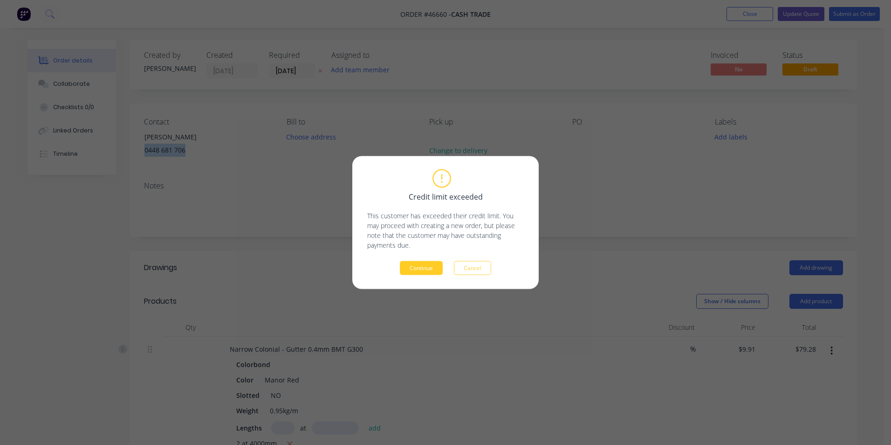
click at [423, 268] on button "Continue" at bounding box center [421, 268] width 43 height 14
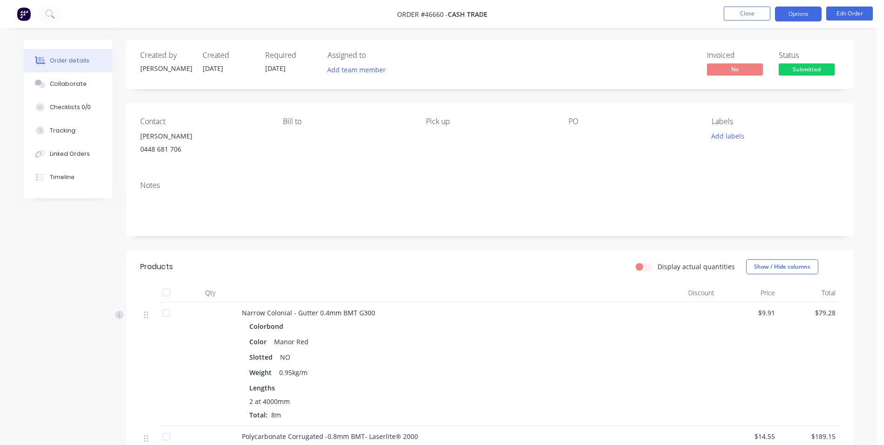
click at [805, 17] on button "Options" at bounding box center [798, 14] width 47 height 15
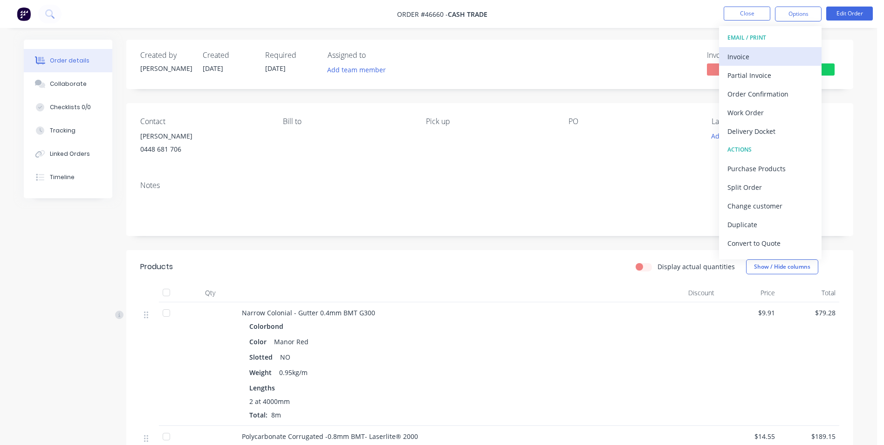
click at [757, 52] on div "Invoice" at bounding box center [771, 57] width 86 height 14
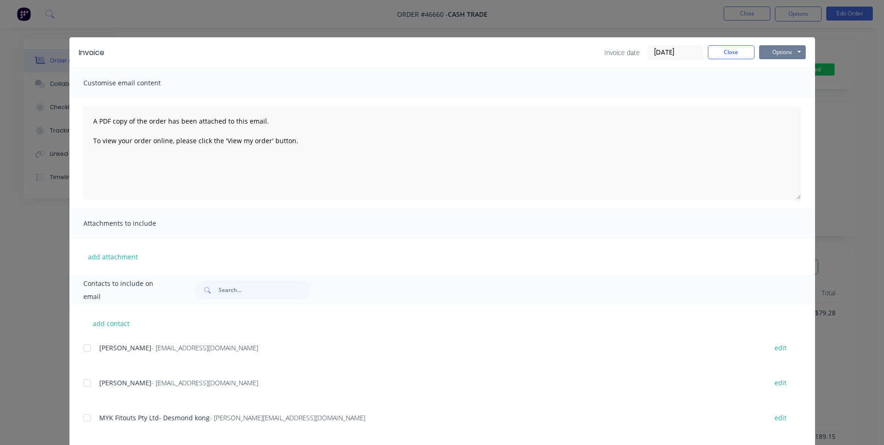
click at [776, 50] on button "Options" at bounding box center [783, 52] width 47 height 14
click at [773, 89] on button "Print" at bounding box center [790, 83] width 60 height 15
click at [733, 55] on button "Close" at bounding box center [731, 52] width 47 height 14
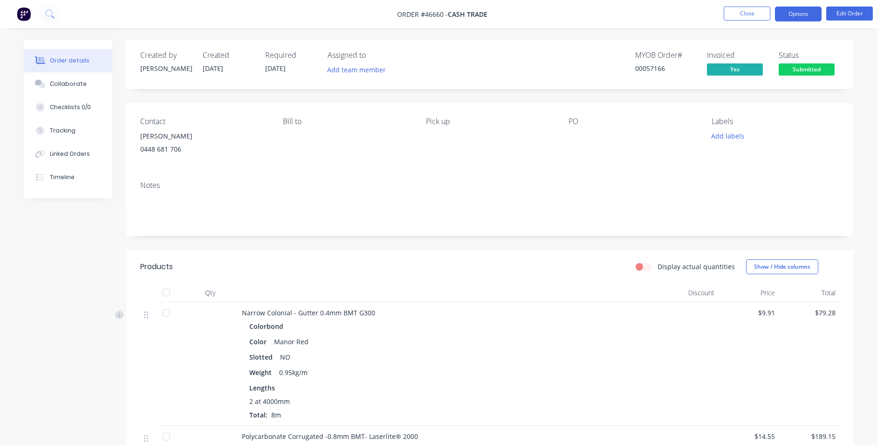
click at [789, 16] on button "Options" at bounding box center [798, 14] width 47 height 15
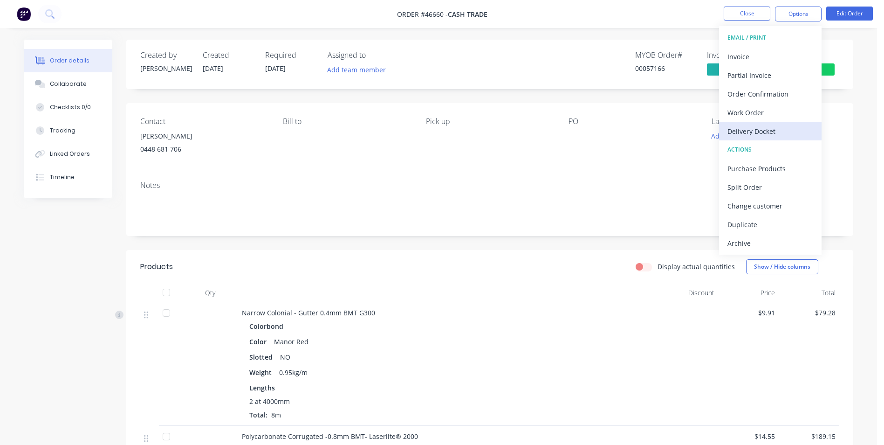
click at [753, 135] on div "Delivery Docket" at bounding box center [771, 131] width 86 height 14
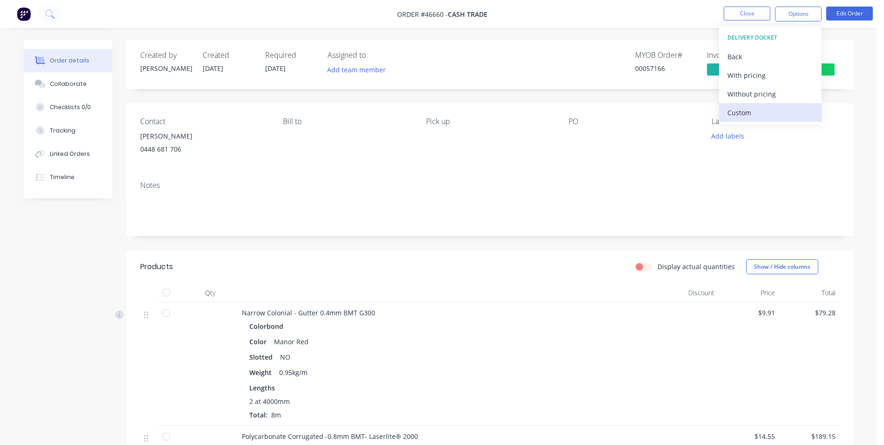
click at [757, 121] on button "Custom" at bounding box center [770, 112] width 103 height 19
click at [755, 55] on div "Back" at bounding box center [771, 57] width 86 height 14
click at [759, 97] on div "Without pricing" at bounding box center [771, 94] width 86 height 14
click at [366, 150] on div "Bill to" at bounding box center [347, 138] width 128 height 42
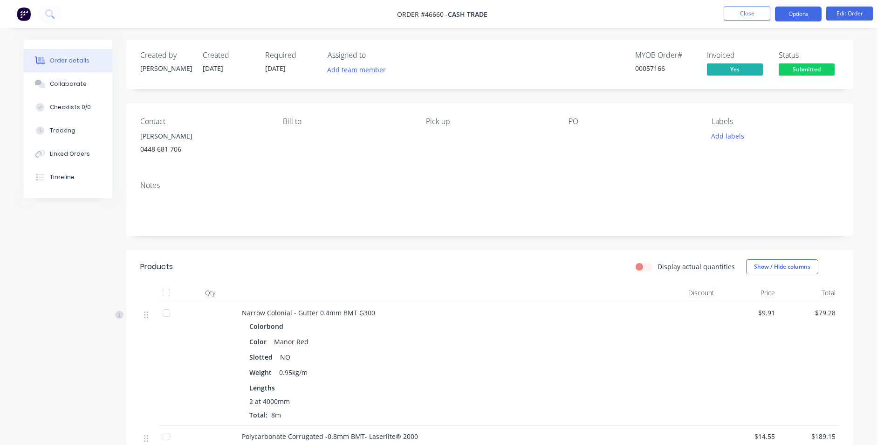
click at [782, 17] on button "Options" at bounding box center [798, 14] width 47 height 15
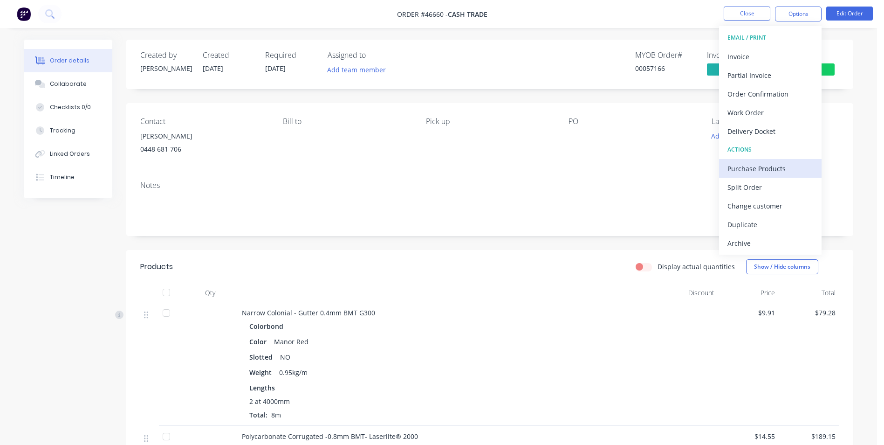
click at [746, 172] on div "Purchase Products" at bounding box center [771, 169] width 86 height 14
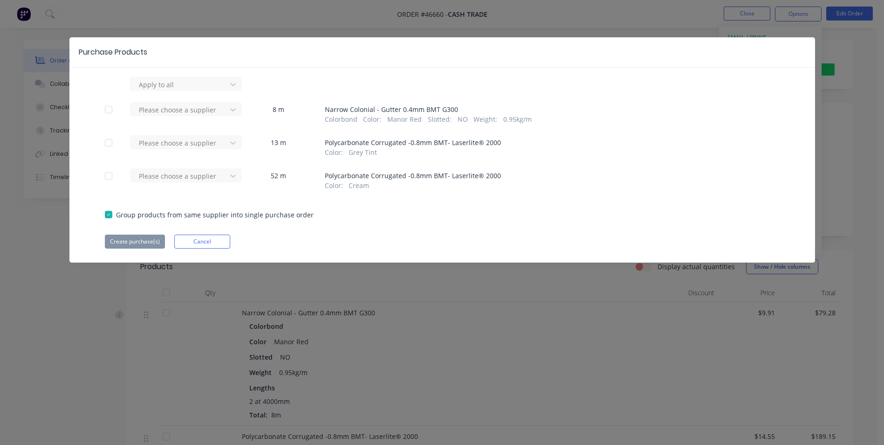
click at [107, 176] on div at bounding box center [108, 175] width 19 height 19
click at [108, 145] on div at bounding box center [108, 142] width 19 height 19
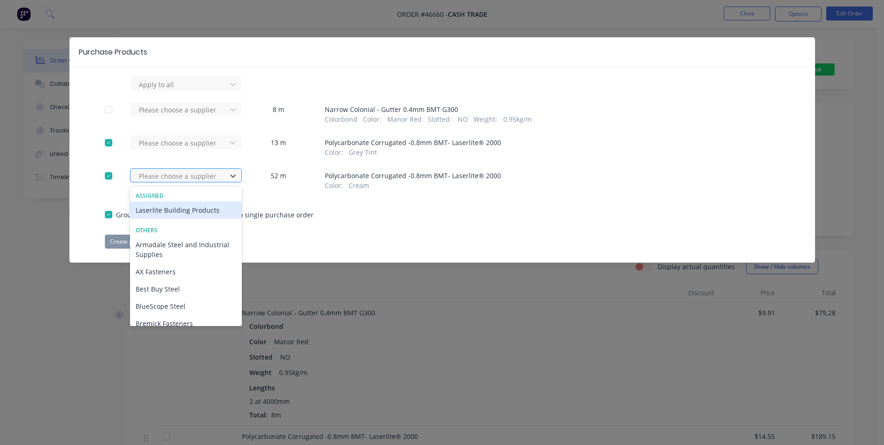
click at [198, 176] on div at bounding box center [180, 176] width 84 height 12
click at [200, 213] on div "Laserlite Building Products" at bounding box center [186, 209] width 112 height 17
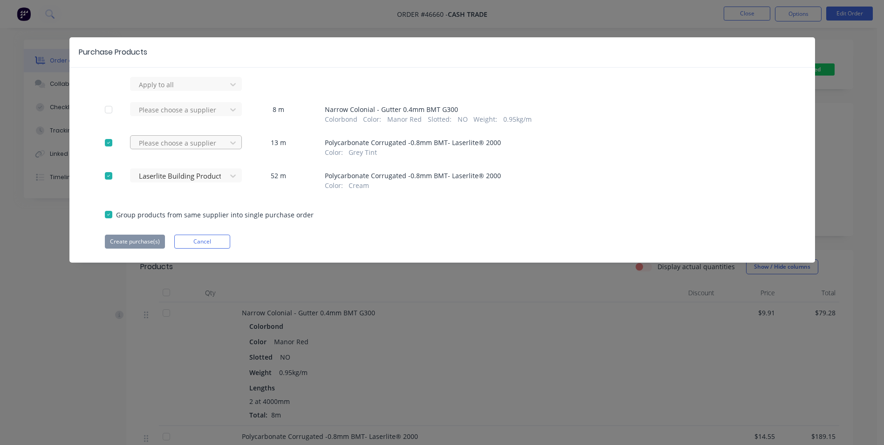
click at [171, 90] on div at bounding box center [180, 85] width 84 height 12
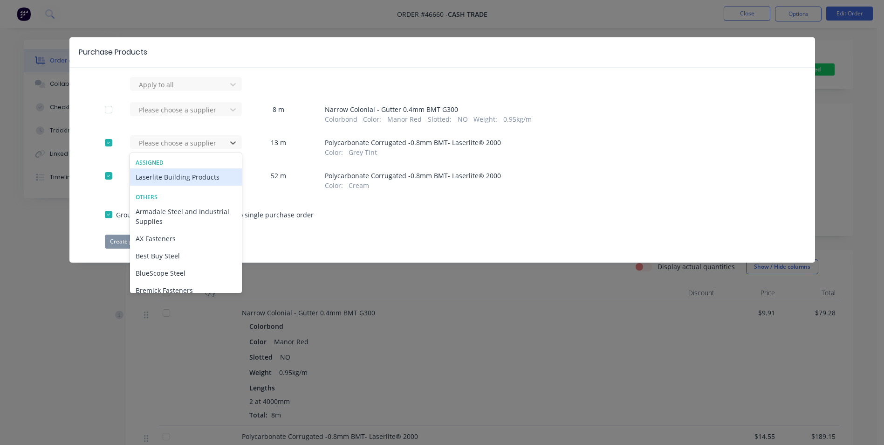
click at [175, 184] on div "Laserlite Building Products" at bounding box center [186, 176] width 112 height 17
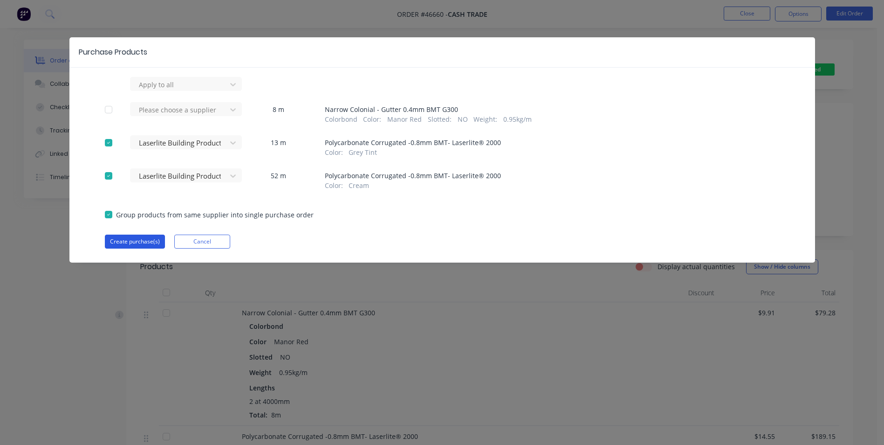
click at [153, 242] on button "Create purchase(s)" at bounding box center [135, 242] width 60 height 14
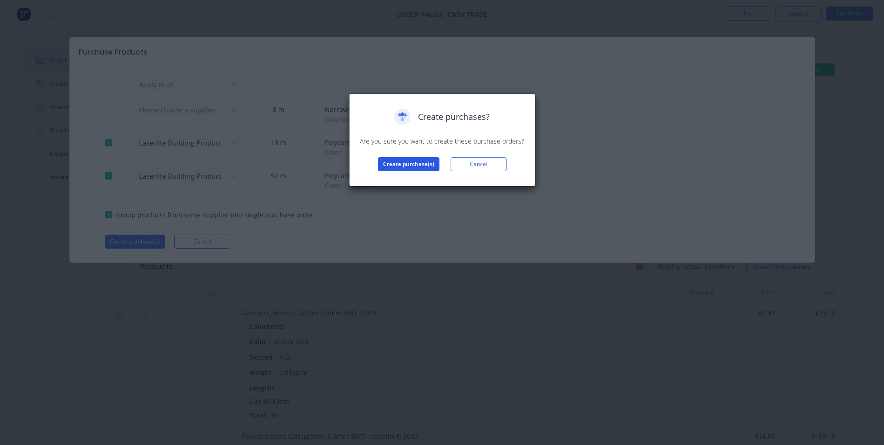
click at [409, 165] on button "Create purchase(s)" at bounding box center [409, 164] width 62 height 14
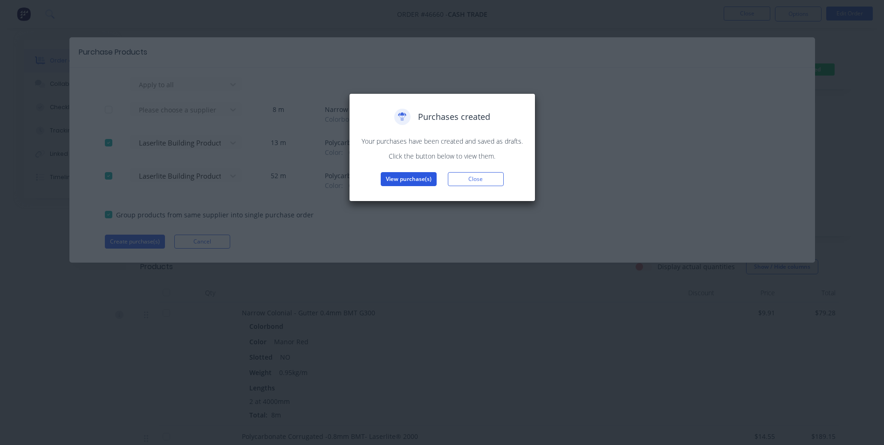
click at [408, 174] on button "View purchase(s)" at bounding box center [409, 179] width 56 height 14
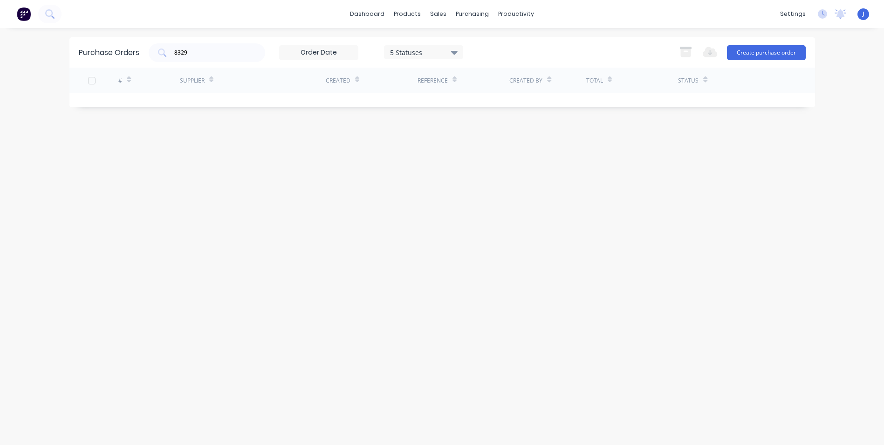
drag, startPoint x: 122, startPoint y: 50, endPoint x: 97, endPoint y: 55, distance: 26.1
click at [97, 55] on div "Purchase Orders 8329 5 Statuses 5 Statuses Export to Excel (XLSX) Create purcha…" at bounding box center [442, 52] width 746 height 30
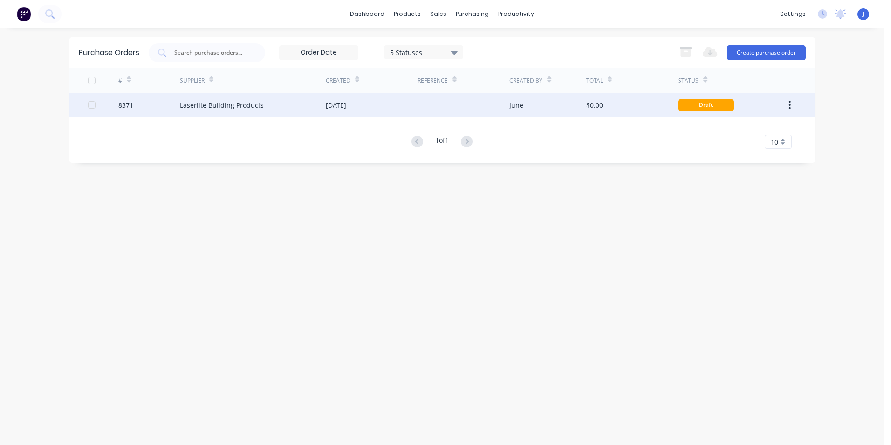
click at [182, 105] on div "Laserlite Building Products" at bounding box center [222, 105] width 84 height 10
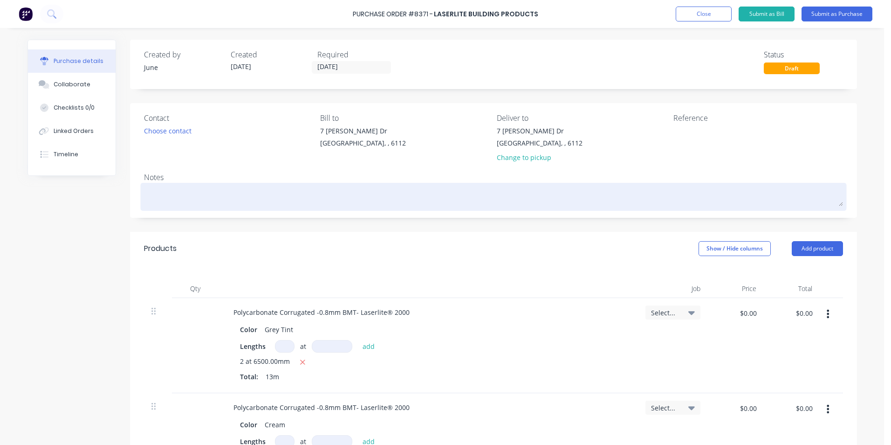
click at [221, 193] on textarea at bounding box center [493, 195] width 699 height 21
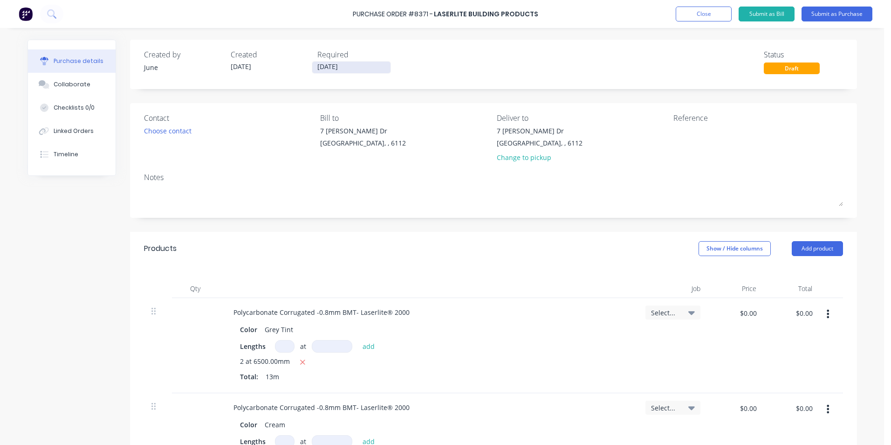
click at [348, 63] on input "[DATE]" at bounding box center [351, 68] width 78 height 12
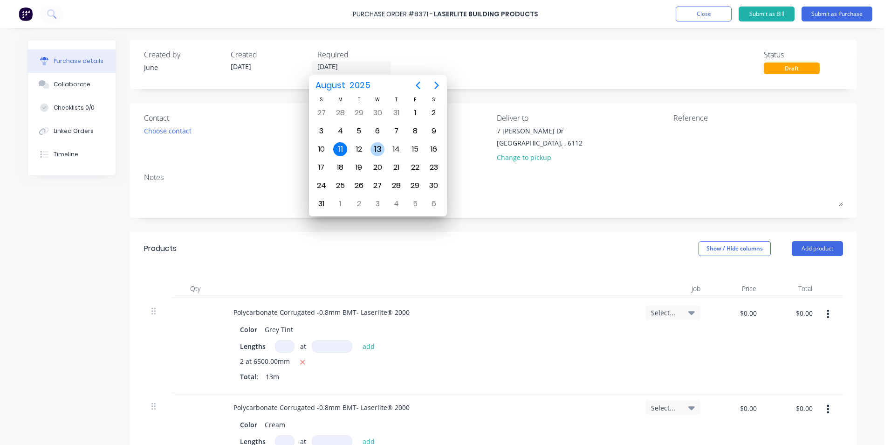
click at [373, 145] on div "13" at bounding box center [378, 149] width 14 height 14
type input "13/08/25"
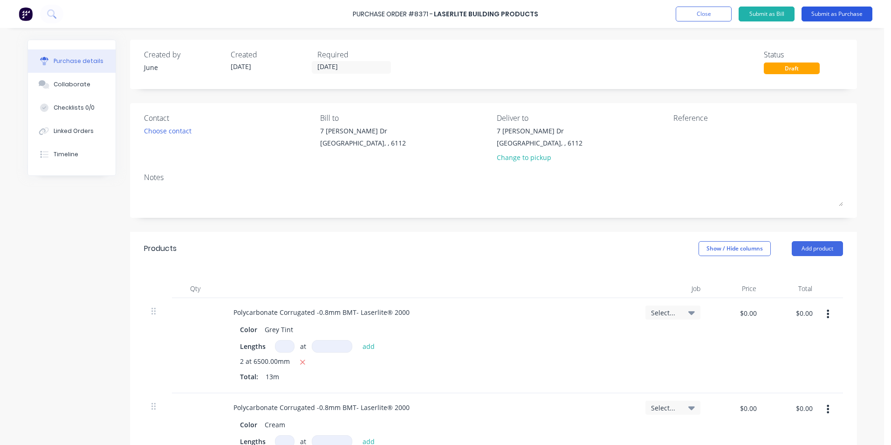
click at [855, 16] on button "Submit as Purchase" at bounding box center [837, 14] width 71 height 15
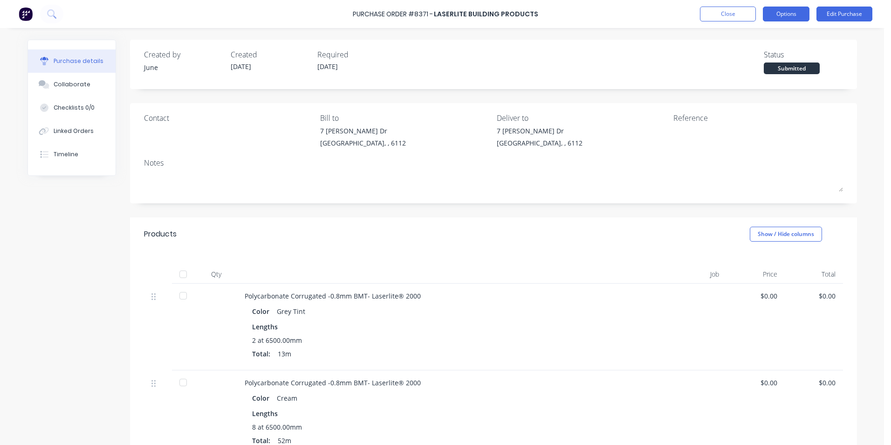
click at [803, 17] on button "Options" at bounding box center [786, 14] width 47 height 15
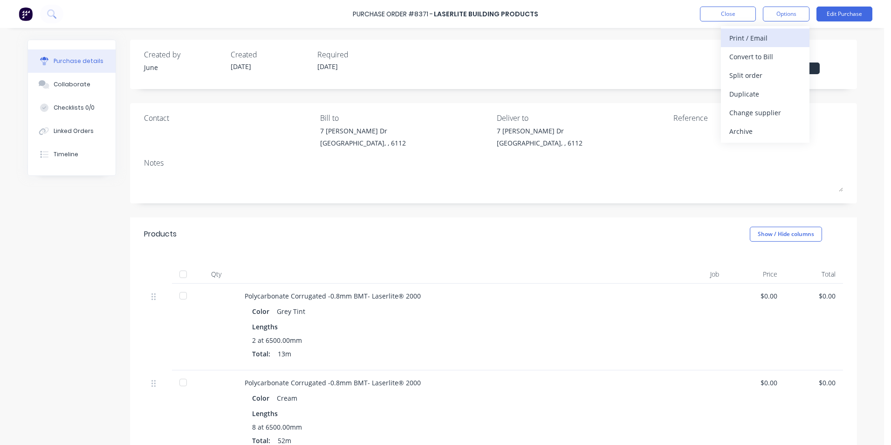
click at [797, 42] on div "Print / Email" at bounding box center [766, 38] width 72 height 14
click at [769, 78] on div "Without pricing" at bounding box center [766, 76] width 72 height 14
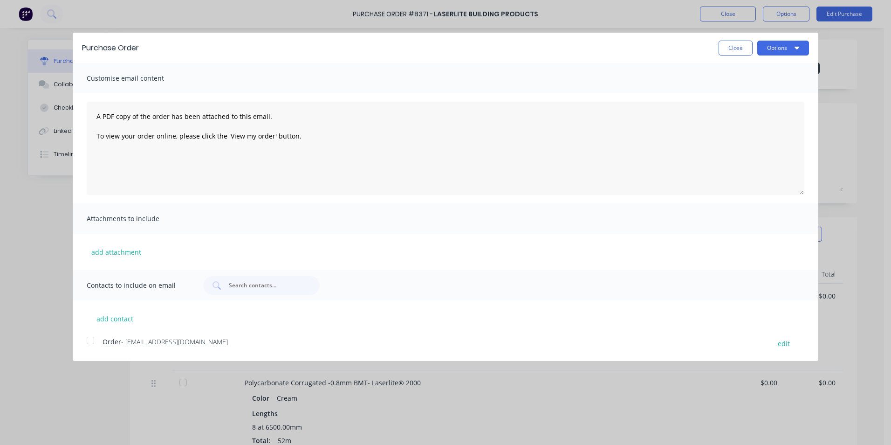
click at [89, 341] on div at bounding box center [90, 340] width 19 height 19
click at [791, 52] on button "Options" at bounding box center [784, 48] width 52 height 15
click at [778, 96] on div "Email" at bounding box center [765, 90] width 72 height 14
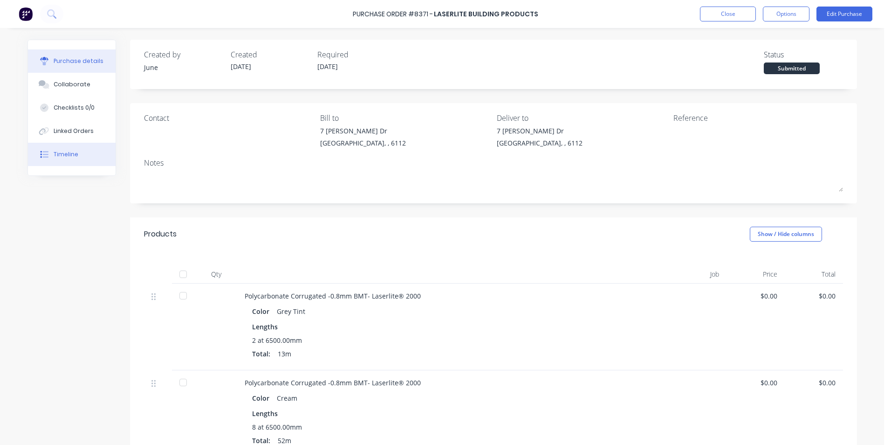
click at [76, 157] on button "Timeline" at bounding box center [72, 154] width 88 height 23
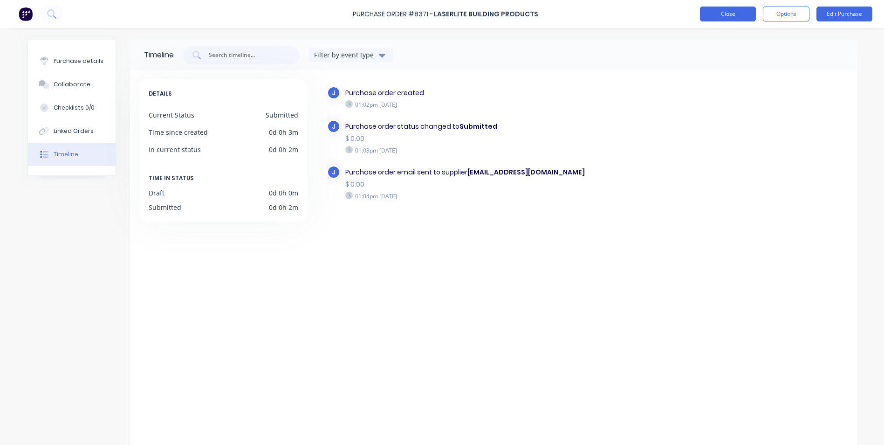
click at [722, 18] on button "Close" at bounding box center [728, 14] width 56 height 15
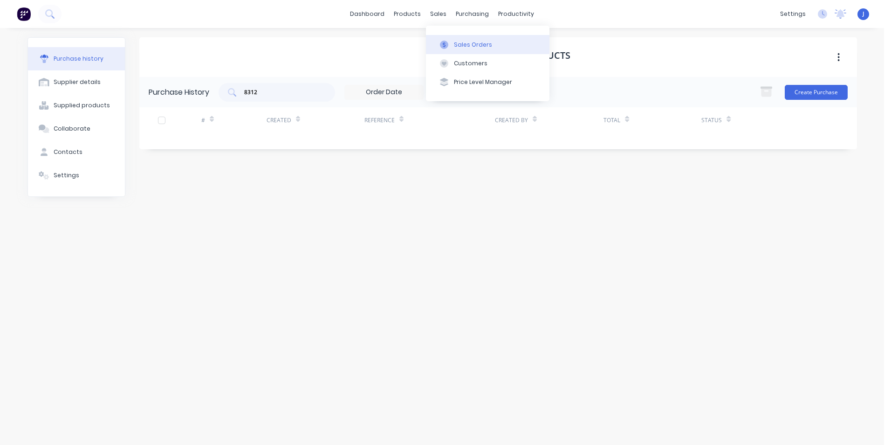
click at [441, 45] on icon at bounding box center [444, 45] width 8 height 8
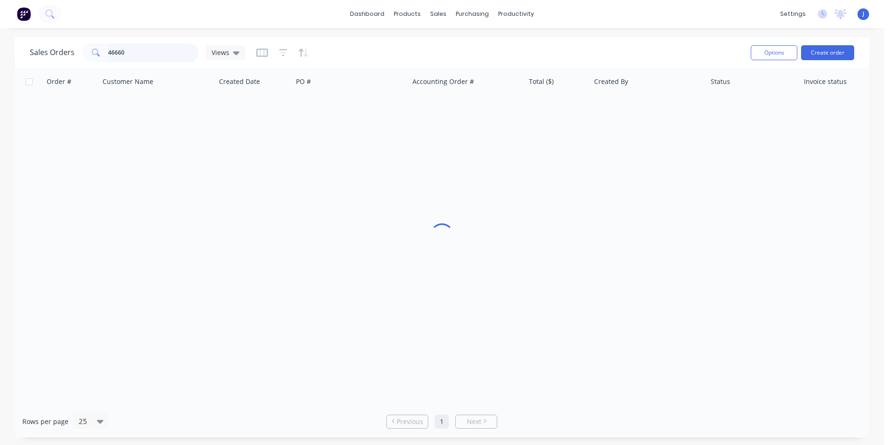
drag, startPoint x: 150, startPoint y: 51, endPoint x: 56, endPoint y: 55, distance: 93.8
click at [56, 55] on div "Sales Orders 46660 Views" at bounding box center [137, 52] width 215 height 19
type input "47870"
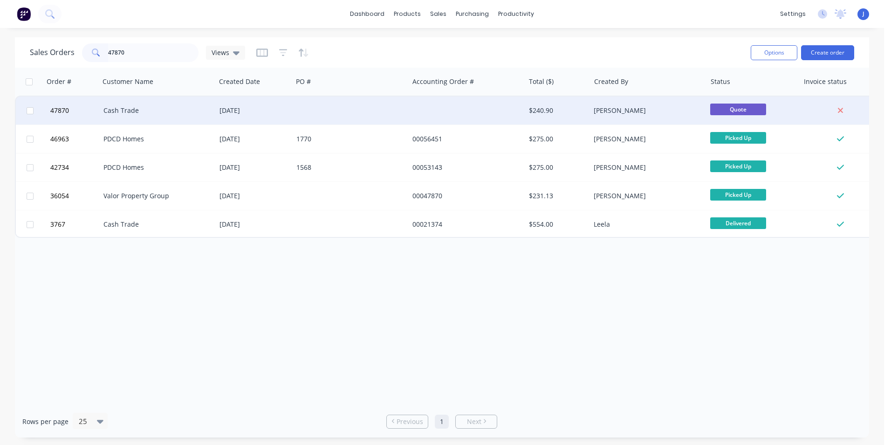
click at [275, 99] on div "11 Aug 2025" at bounding box center [254, 111] width 77 height 28
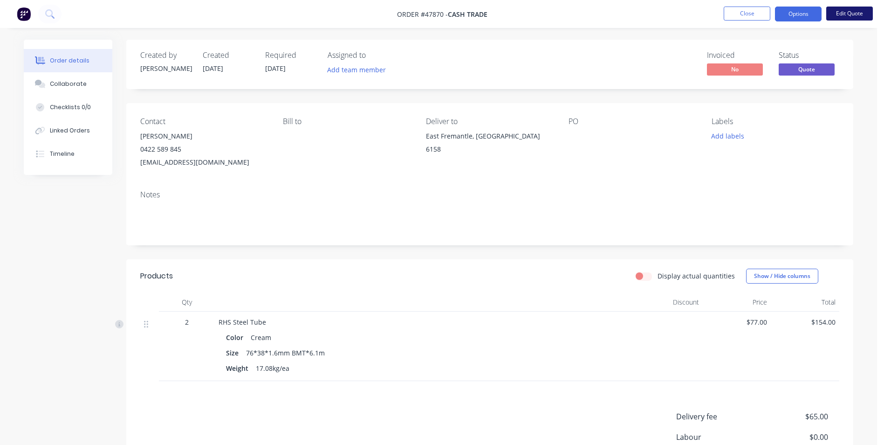
click at [864, 17] on button "Edit Quote" at bounding box center [850, 14] width 47 height 14
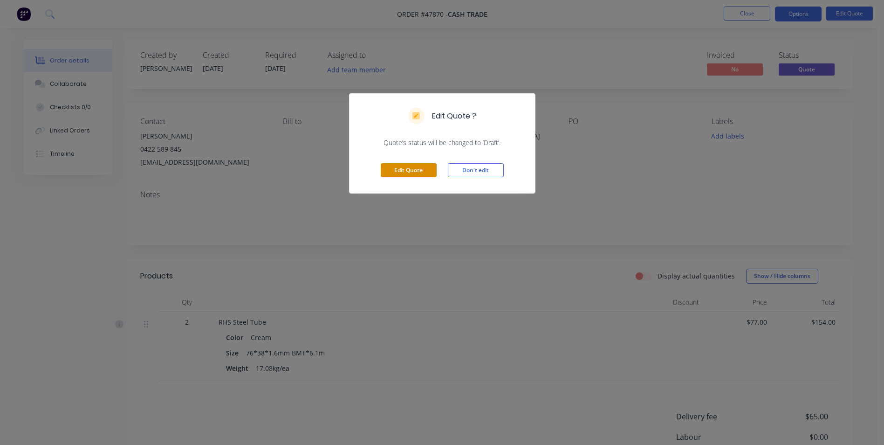
click at [403, 166] on button "Edit Quote" at bounding box center [409, 170] width 56 height 14
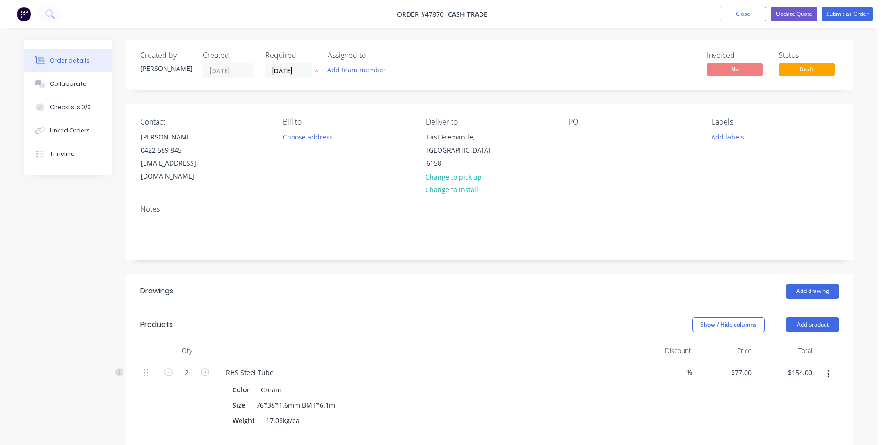
click at [833, 366] on button "button" at bounding box center [829, 374] width 22 height 17
click at [805, 392] on div "Edit" at bounding box center [796, 399] width 72 height 14
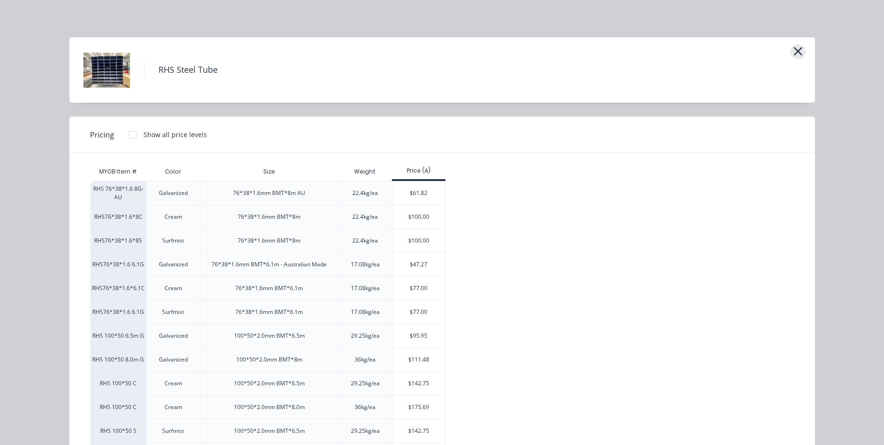
click at [791, 49] on button "button" at bounding box center [798, 51] width 15 height 15
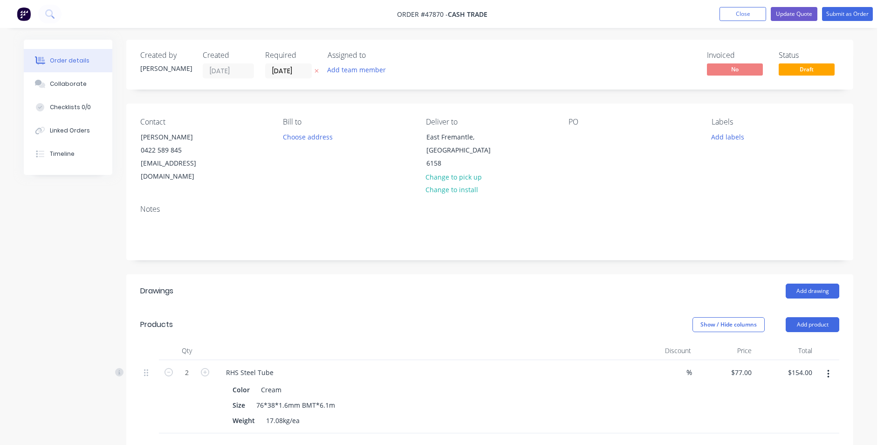
click at [831, 366] on button "button" at bounding box center [829, 374] width 22 height 17
click at [822, 392] on div "Edit" at bounding box center [796, 399] width 72 height 14
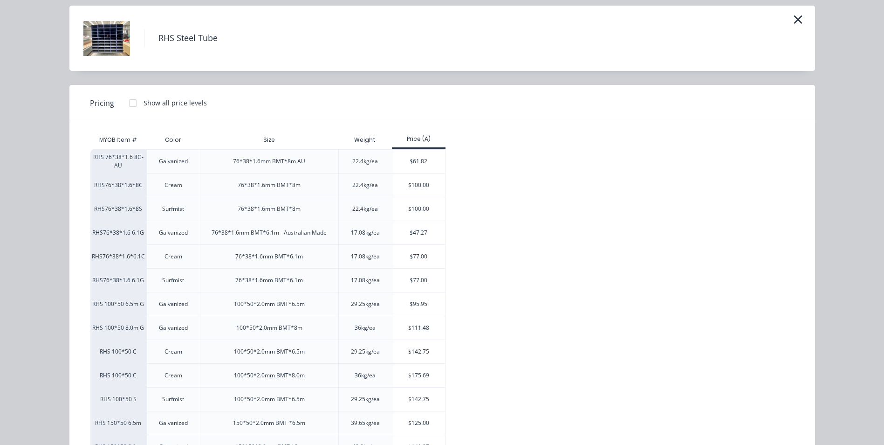
scroll to position [47, 0]
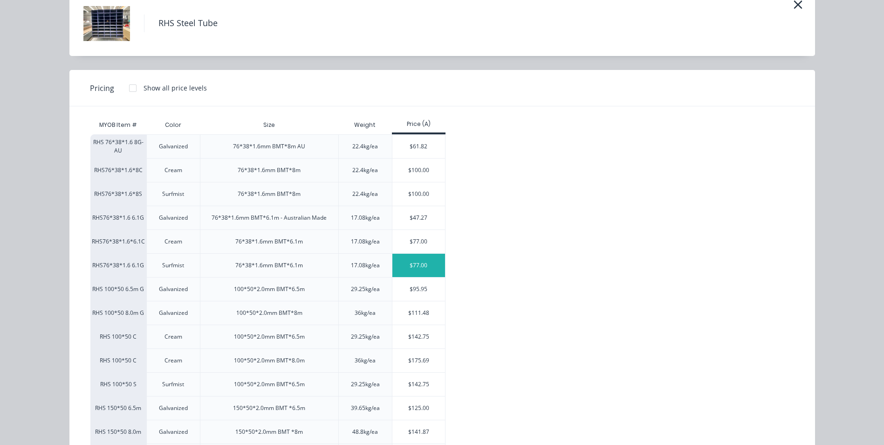
click at [413, 270] on div "$77.00" at bounding box center [419, 265] width 53 height 23
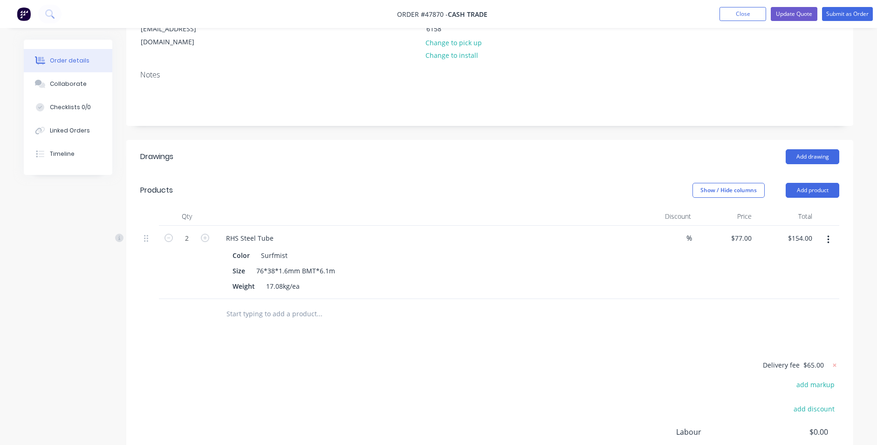
scroll to position [0, 0]
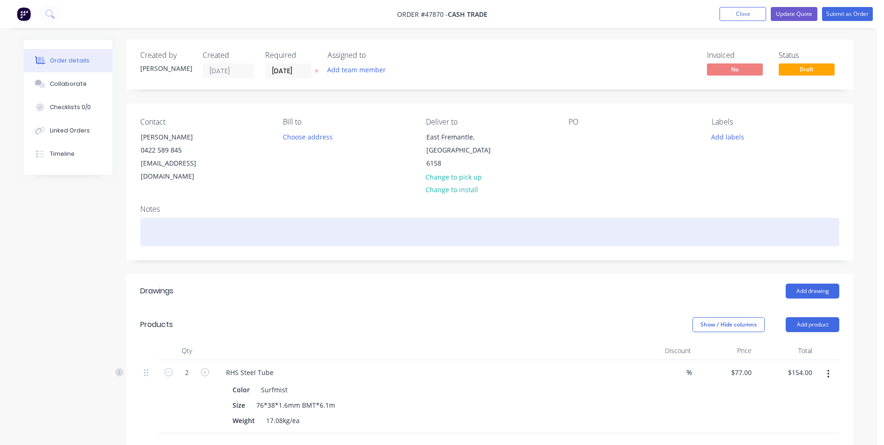
click at [218, 218] on div at bounding box center [489, 232] width 699 height 28
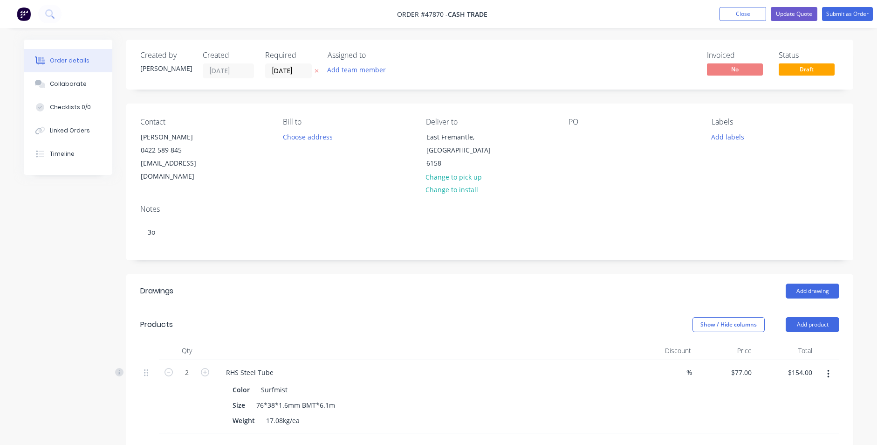
click at [360, 283] on div "Add drawing" at bounding box center [564, 290] width 551 height 15
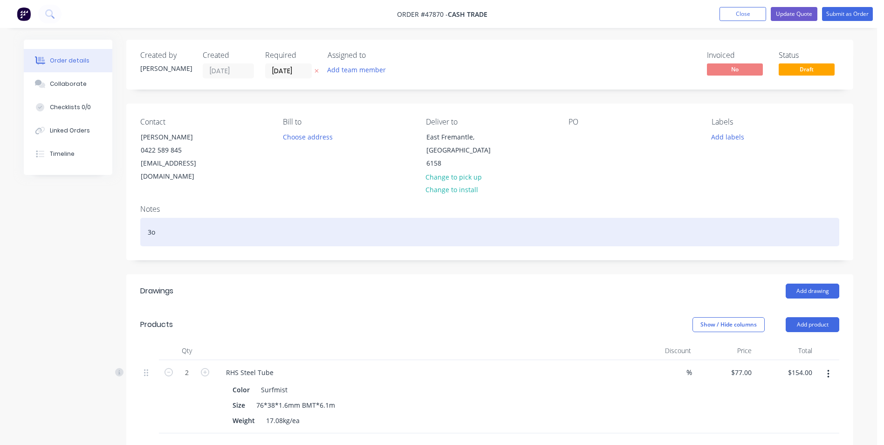
click at [187, 219] on div "3o" at bounding box center [489, 232] width 699 height 28
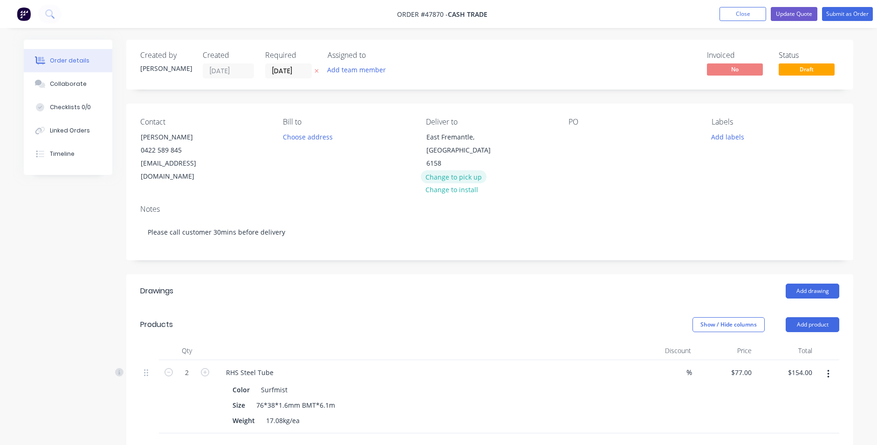
click at [464, 171] on button "Change to pick up" at bounding box center [454, 176] width 66 height 13
click at [449, 153] on button "Change to delivery" at bounding box center [455, 150] width 68 height 13
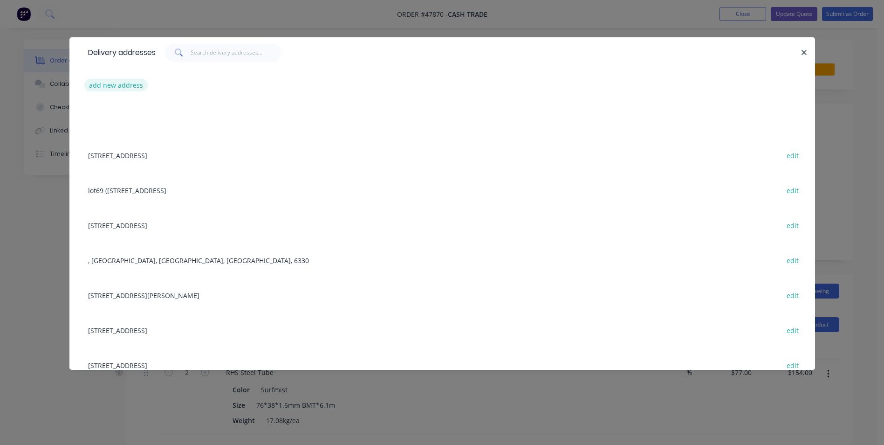
click at [122, 84] on button "add new address" at bounding box center [116, 85] width 64 height 13
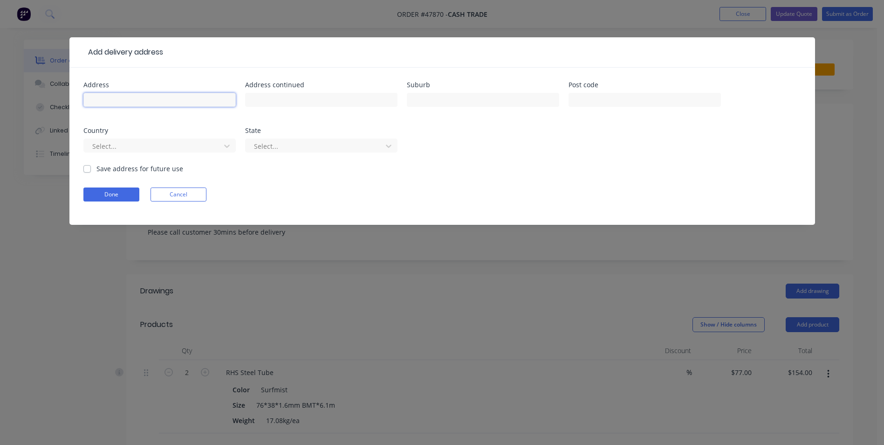
click at [128, 103] on input "text" at bounding box center [159, 100] width 152 height 14
paste input "3 / 6 Preston point road East fremantle 0422589845"
drag, startPoint x: 193, startPoint y: 102, endPoint x: 251, endPoint y: 97, distance: 58.5
click at [251, 97] on div "Address 3 / 6 Preston point road East fremantle 0422589845 Address continued Su…" at bounding box center [442, 123] width 718 height 82
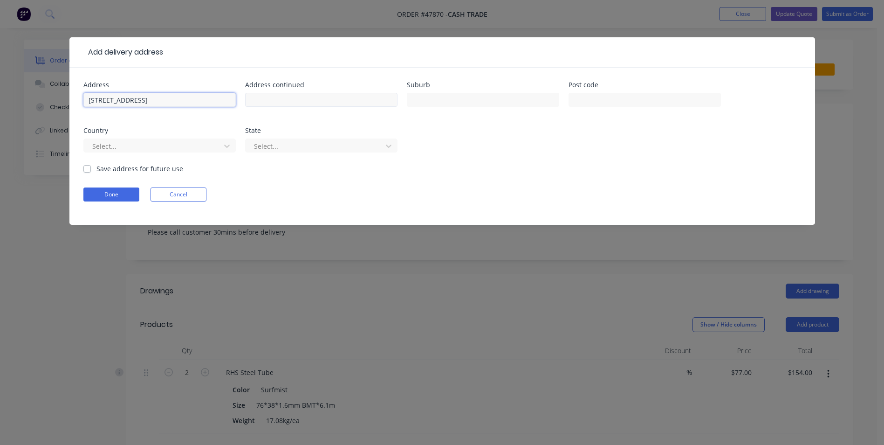
scroll to position [0, 0]
type input "3 / 6 Preston point road East fremantle"
click at [133, 196] on button "Done" at bounding box center [111, 194] width 56 height 14
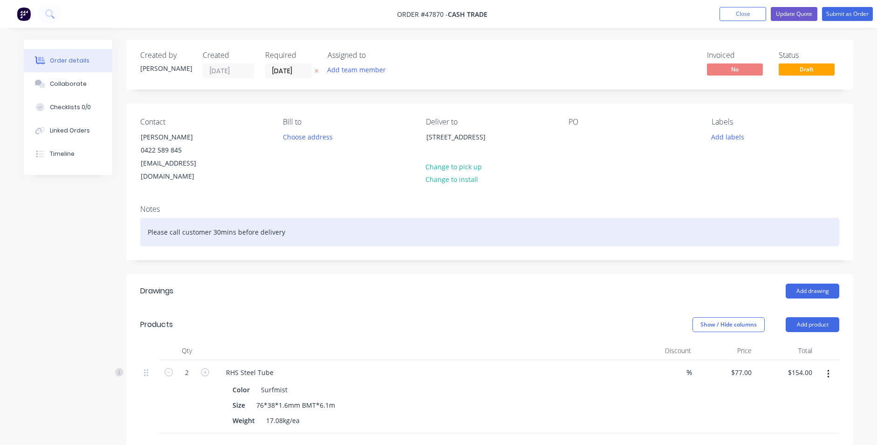
click at [142, 218] on div "Please call customer 30mins before delivery" at bounding box center [489, 232] width 699 height 28
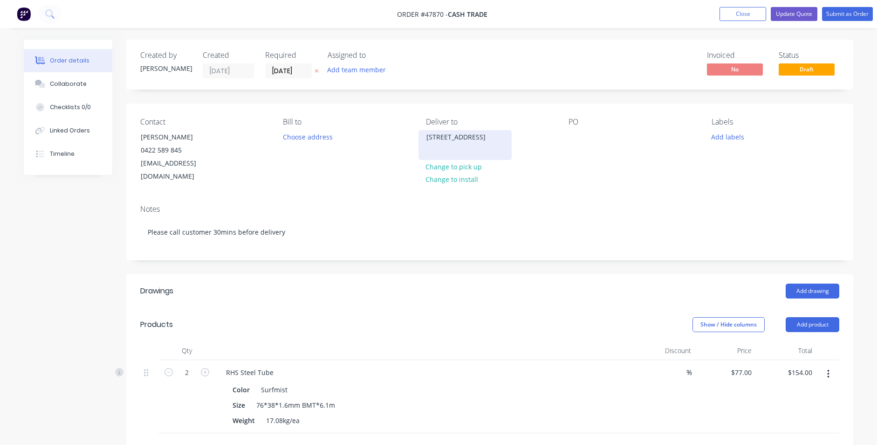
drag, startPoint x: 475, startPoint y: 149, endPoint x: 422, endPoint y: 136, distance: 54.2
click at [422, 136] on div "3 / 6 Preston point road East fremantle" at bounding box center [465, 145] width 93 height 30
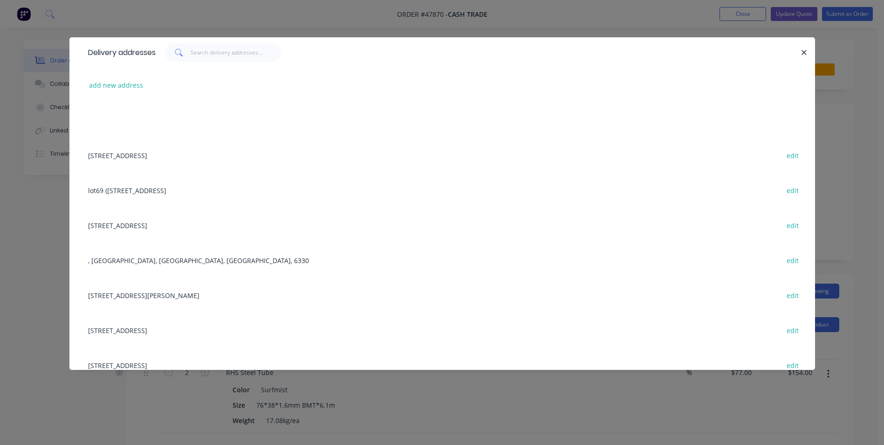
copy div "3 / 6 Preston point road East fremantle"
click at [807, 53] on icon "button" at bounding box center [804, 52] width 6 height 8
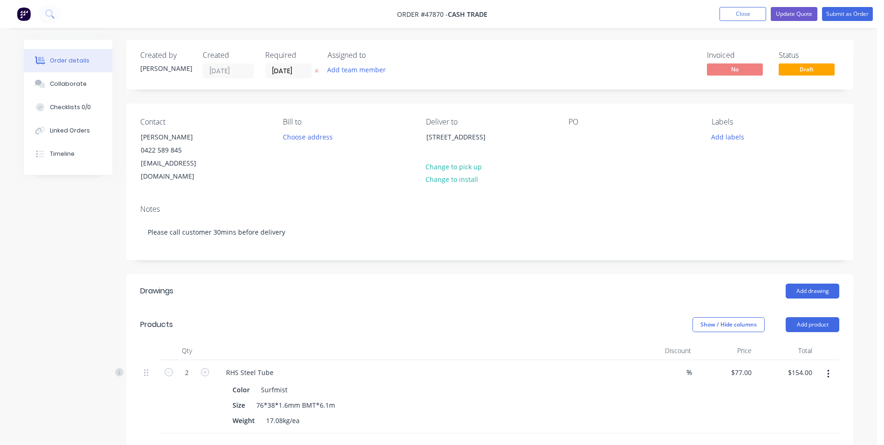
copy div "3 / 6 Preston point road East fremantle"
click at [506, 90] on div "Created by Cathy Created 11/08/25 Required 11/08/25 Assigned to Add team member…" at bounding box center [489, 351] width 727 height 622
click at [291, 69] on input "[DATE]" at bounding box center [289, 71] width 46 height 14
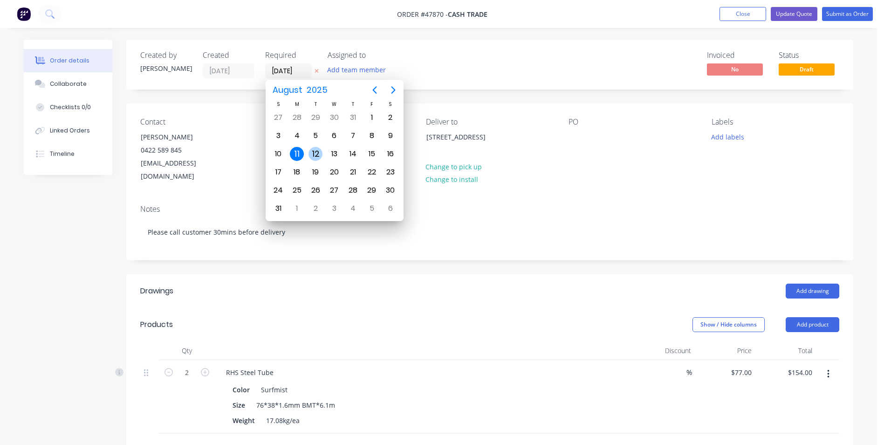
click at [315, 152] on div "12" at bounding box center [316, 154] width 14 height 14
type input "12/08/25"
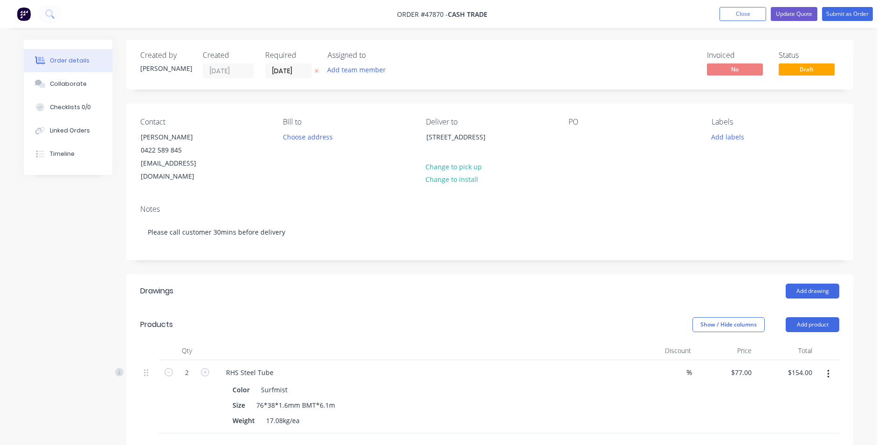
click at [607, 78] on div "Created by Cathy Created 11/08/25 Required 12/08/25 Assigned to Add team member…" at bounding box center [489, 65] width 727 height 50
click at [829, 11] on button "Submit as Order" at bounding box center [847, 14] width 51 height 14
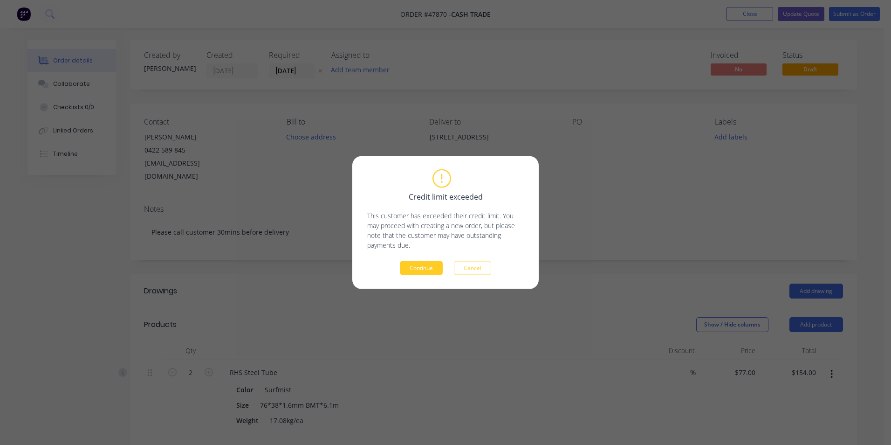
click at [433, 265] on button "Continue" at bounding box center [421, 268] width 43 height 14
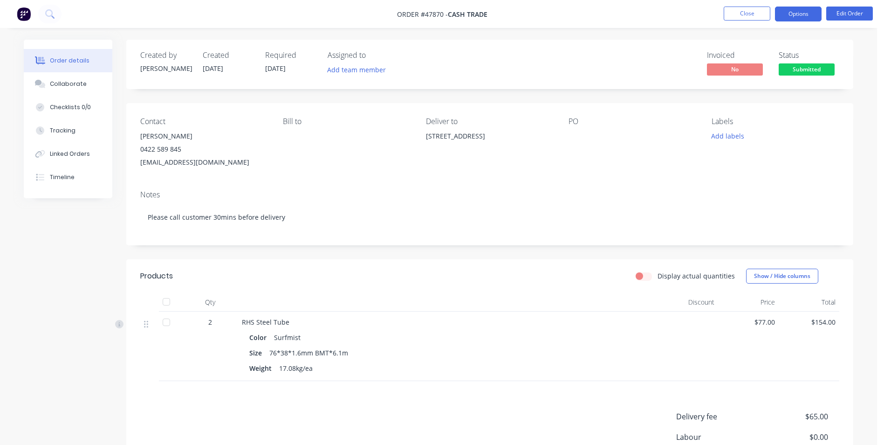
click at [789, 20] on button "Options" at bounding box center [798, 14] width 47 height 15
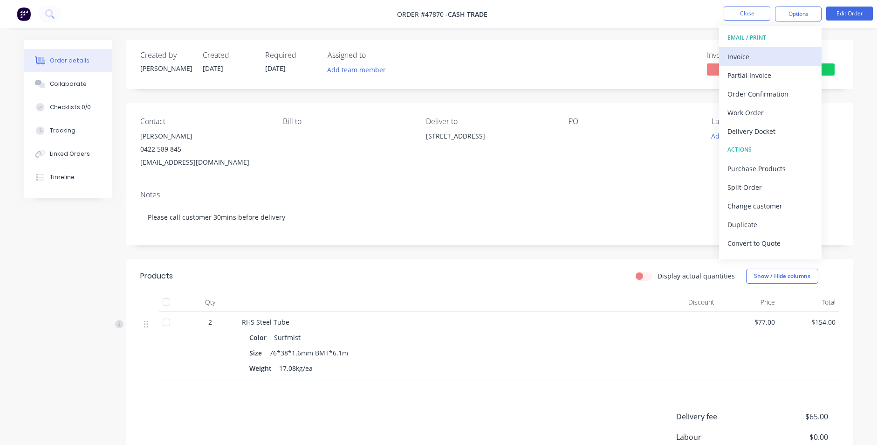
click at [782, 54] on div "Invoice" at bounding box center [771, 57] width 86 height 14
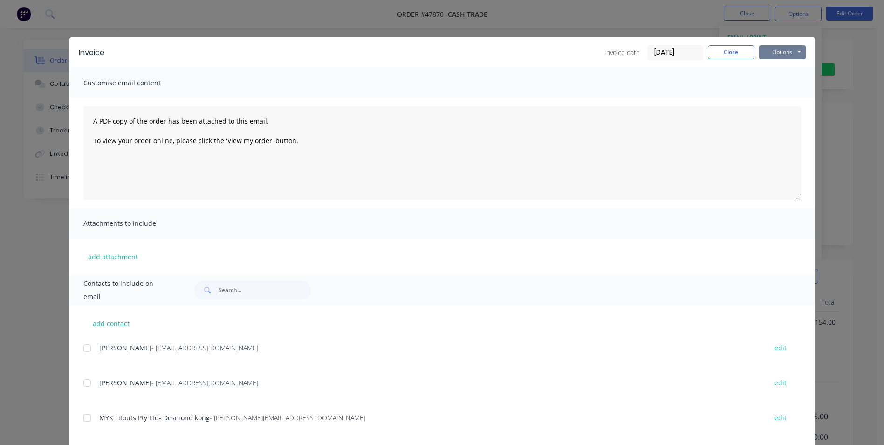
click at [782, 47] on button "Options" at bounding box center [783, 52] width 47 height 14
click at [767, 90] on button "Print" at bounding box center [790, 83] width 60 height 15
click at [720, 53] on button "Close" at bounding box center [731, 52] width 47 height 14
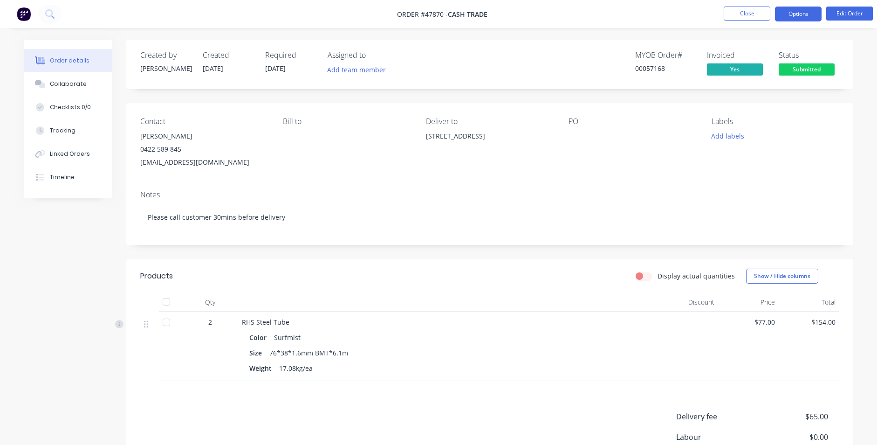
click at [808, 12] on button "Options" at bounding box center [798, 14] width 47 height 15
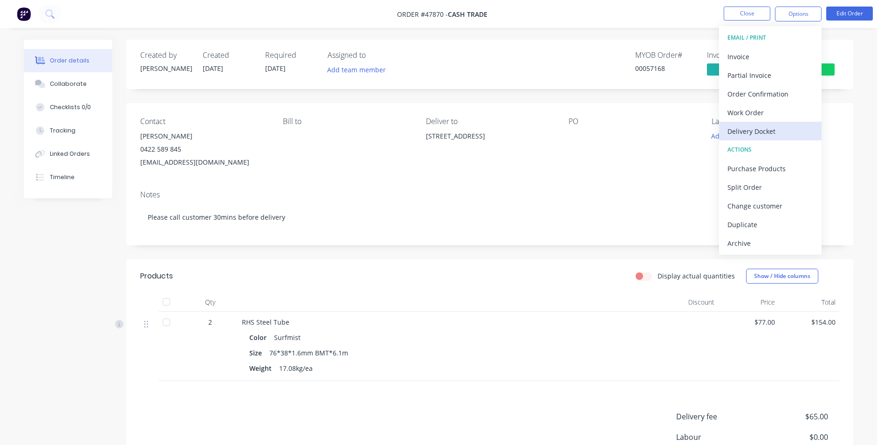
click at [786, 129] on div "Delivery Docket" at bounding box center [771, 131] width 86 height 14
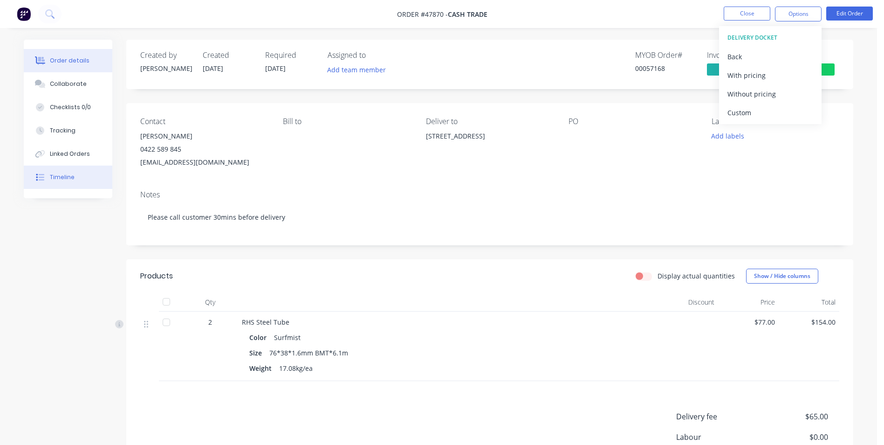
click at [55, 184] on button "Timeline" at bounding box center [68, 177] width 89 height 23
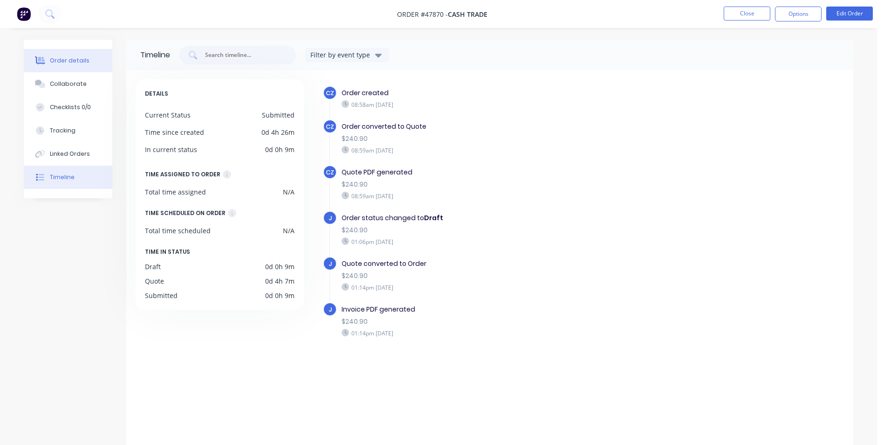
click at [81, 57] on div "Order details" at bounding box center [70, 60] width 40 height 8
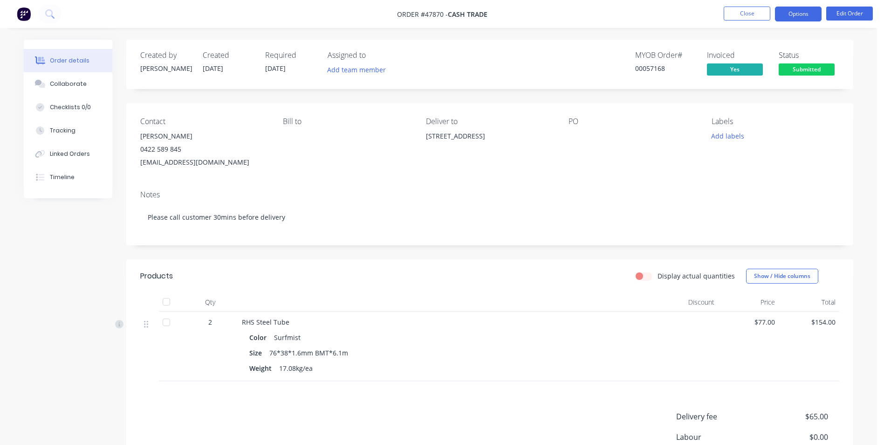
click at [808, 15] on button "Options" at bounding box center [798, 14] width 47 height 15
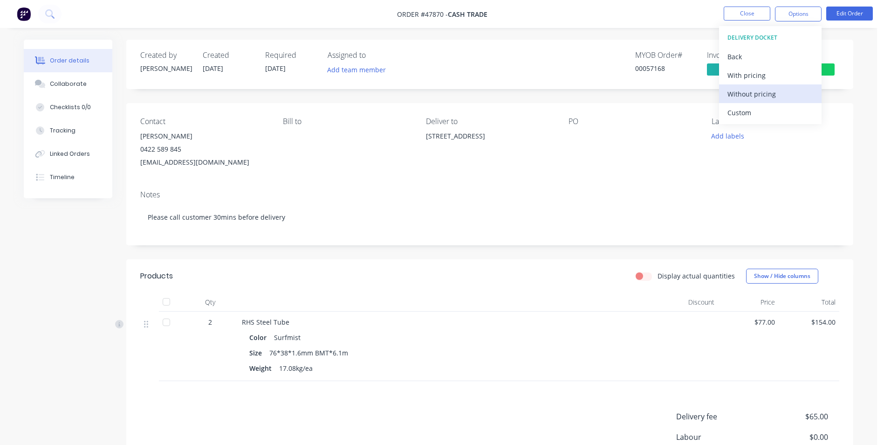
click at [794, 94] on div "Without pricing" at bounding box center [771, 94] width 86 height 14
click at [362, 88] on div "Created by Cathy Created 11/08/25 Required 12/08/25 Assigned to Add team member…" at bounding box center [489, 64] width 727 height 49
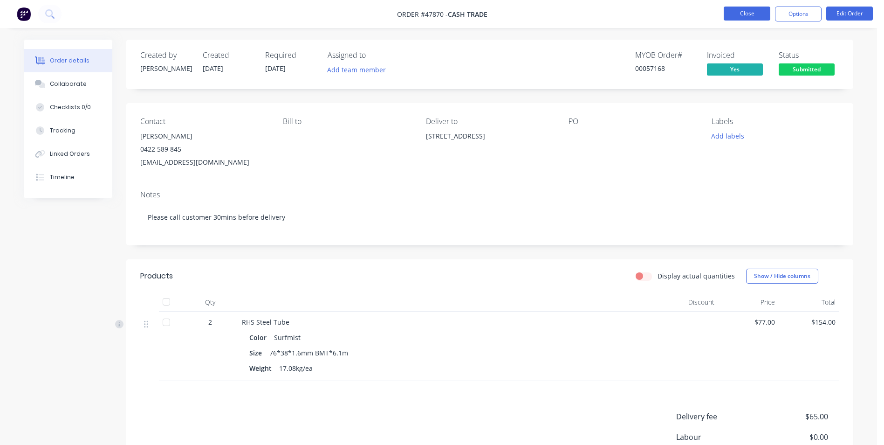
click at [741, 11] on button "Close" at bounding box center [747, 14] width 47 height 14
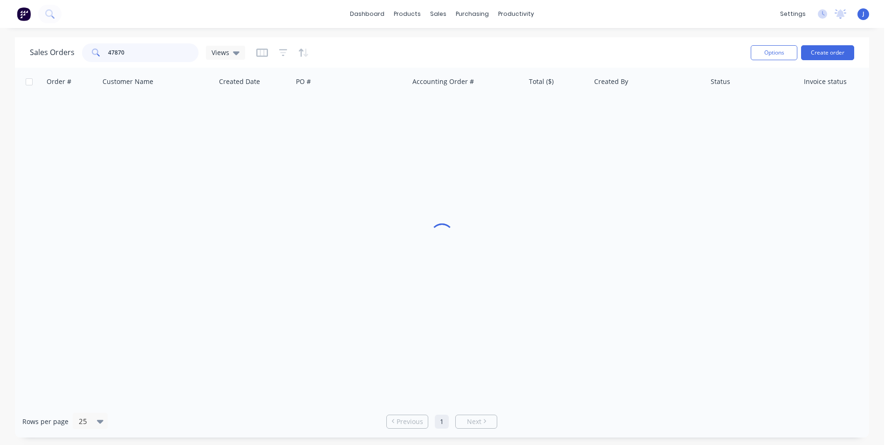
drag, startPoint x: 144, startPoint y: 51, endPoint x: 52, endPoint y: 43, distance: 92.7
click at [52, 43] on div "Sales Orders 47870 Views" at bounding box center [137, 52] width 215 height 19
type input "47905"
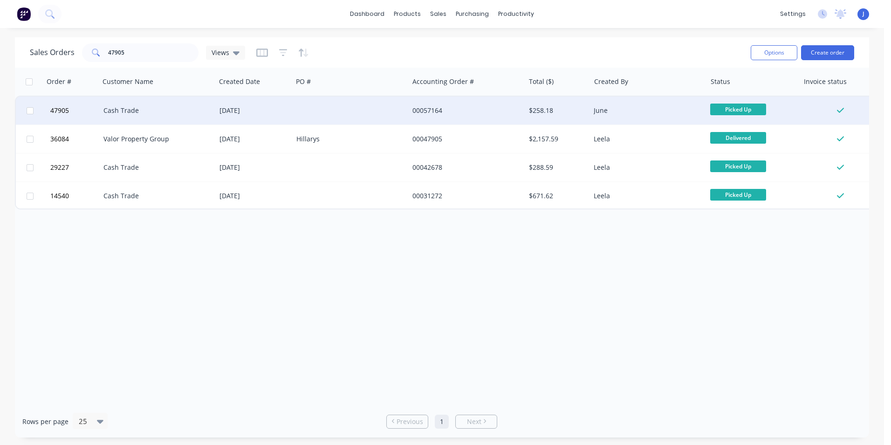
click at [365, 115] on div at bounding box center [351, 111] width 116 height 28
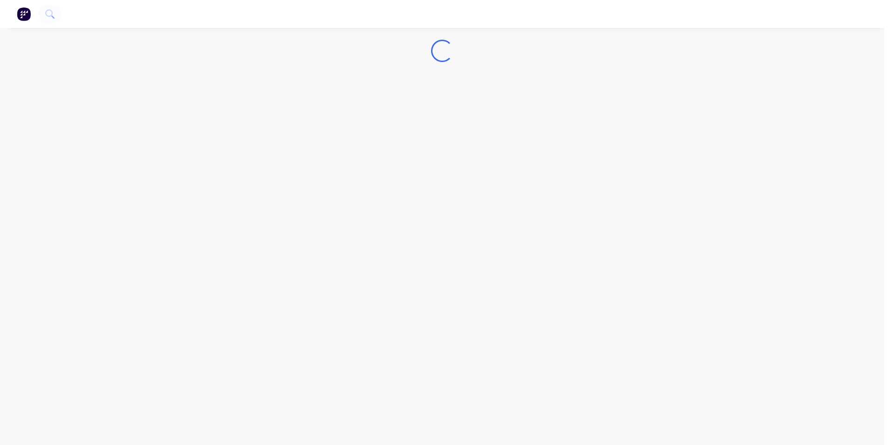
click at [365, 115] on div "Loading..." at bounding box center [442, 222] width 884 height 445
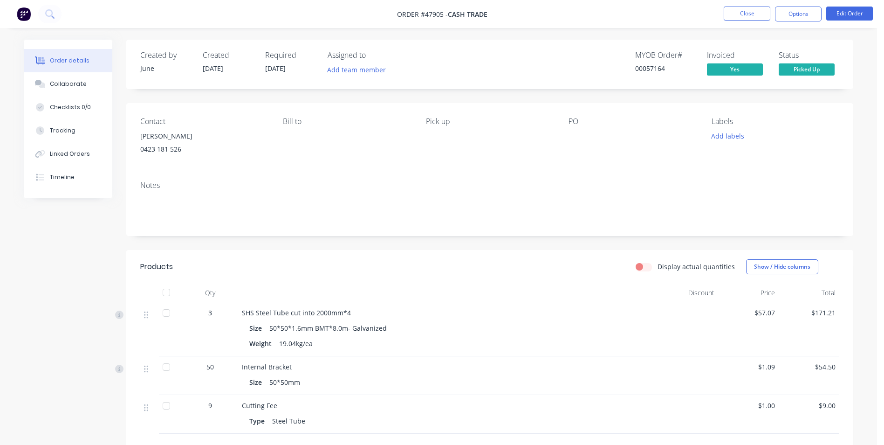
click at [672, 268] on label "Display actual quantities" at bounding box center [696, 267] width 77 height 10
click at [643, 268] on input "Display actual quantities" at bounding box center [639, 266] width 7 height 9
checkbox input "true"
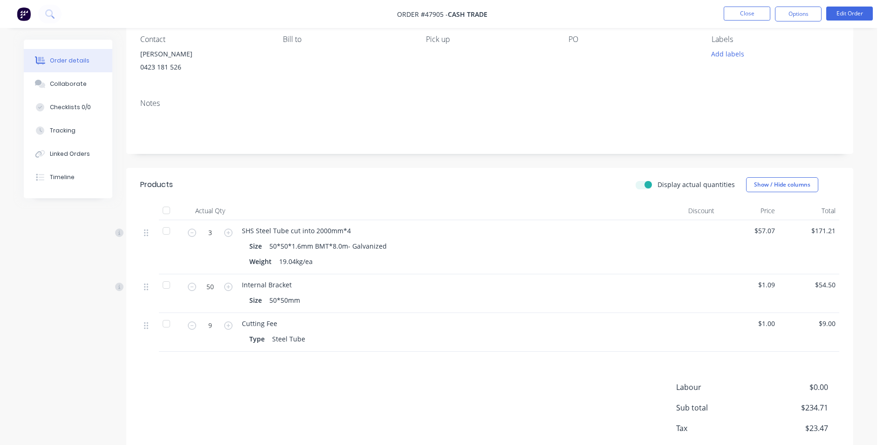
scroll to position [134, 0]
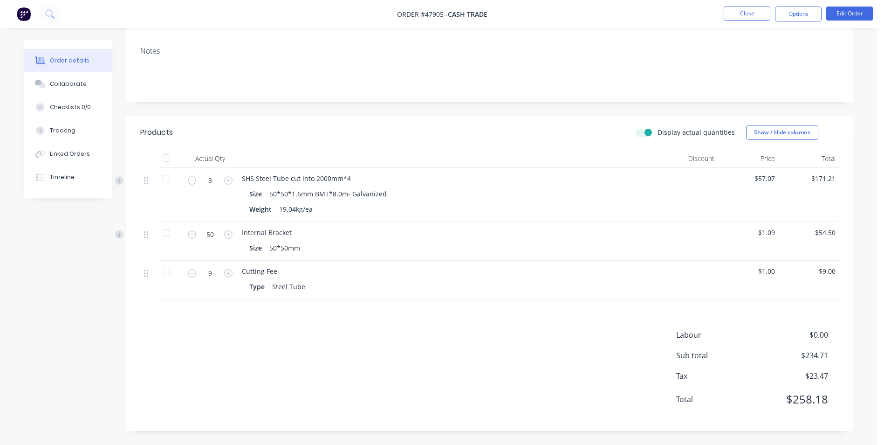
click at [464, 111] on div "Created by June Created 11/08/25 Required 11/08/25 Assigned to Add team member …" at bounding box center [489, 167] width 727 height 525
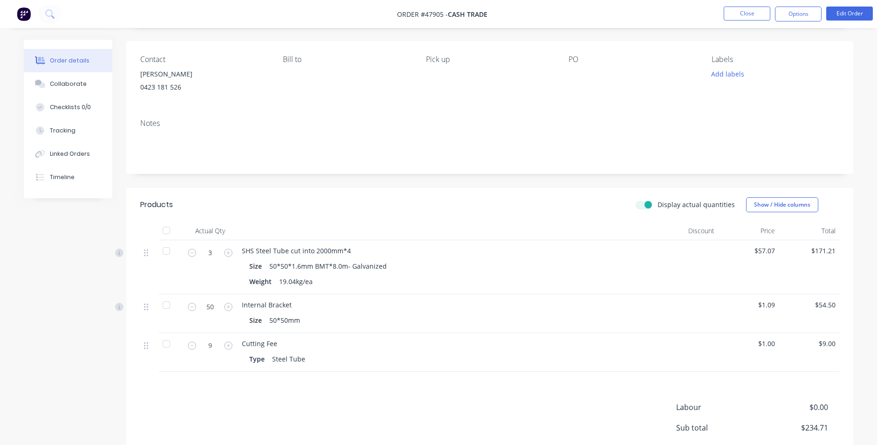
scroll to position [0, 0]
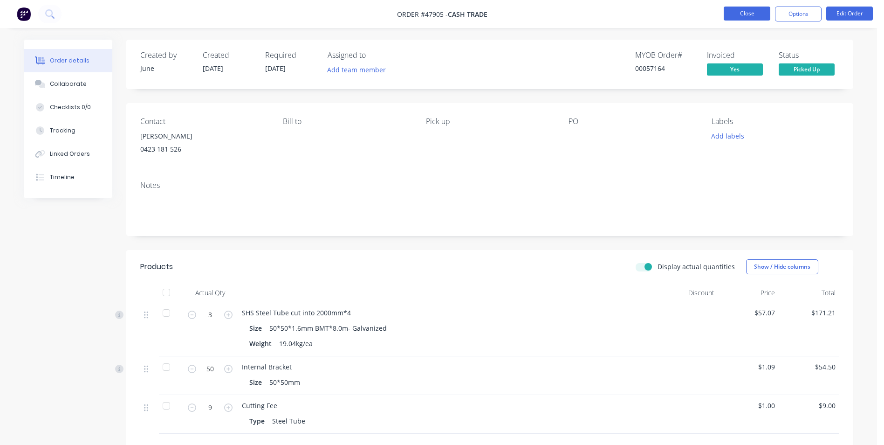
click at [745, 12] on button "Close" at bounding box center [747, 14] width 47 height 14
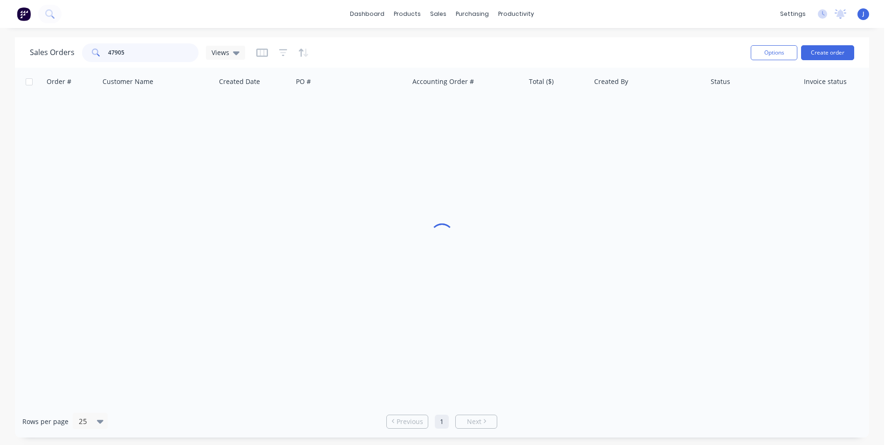
drag, startPoint x: 159, startPoint y: 48, endPoint x: 201, endPoint y: 18, distance: 52.4
click at [32, 49] on div "Sales Orders 47905 Views" at bounding box center [137, 52] width 215 height 19
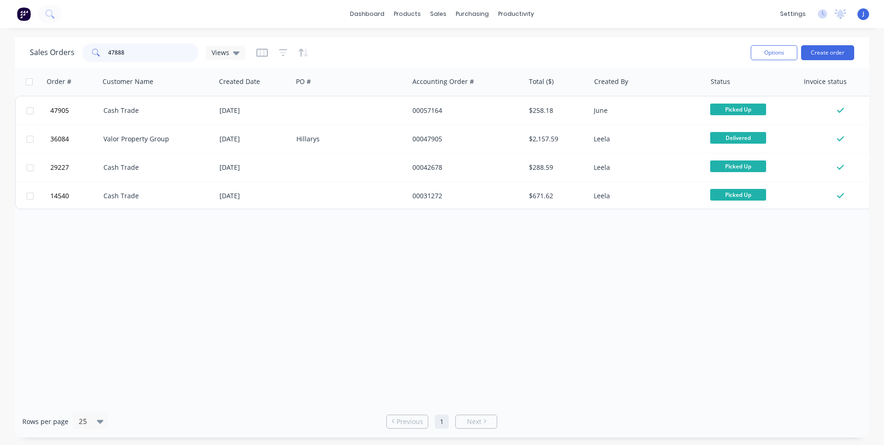
type input "47888"
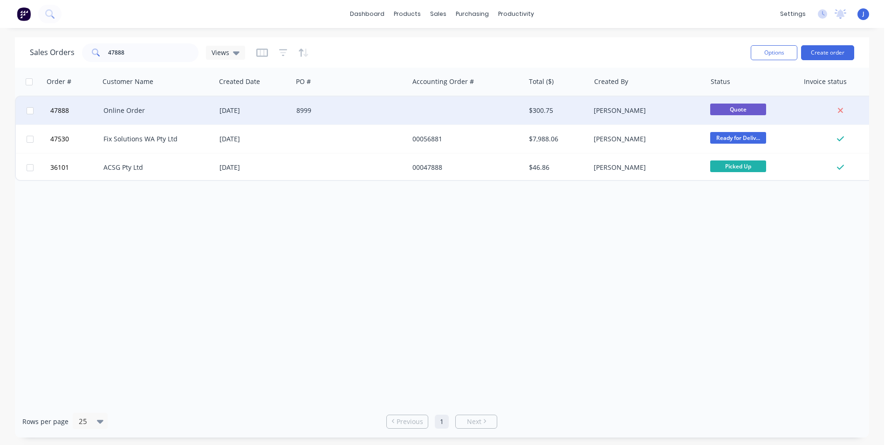
click at [327, 105] on div "8999" at bounding box center [351, 111] width 116 height 28
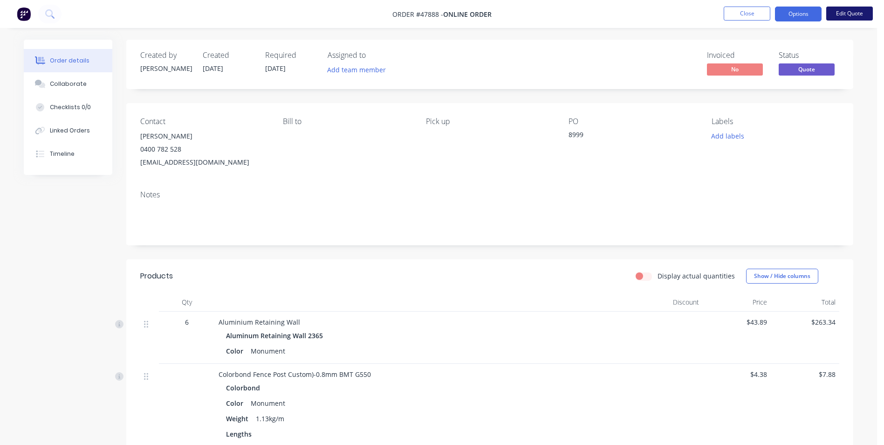
click at [854, 17] on button "Edit Quote" at bounding box center [850, 14] width 47 height 14
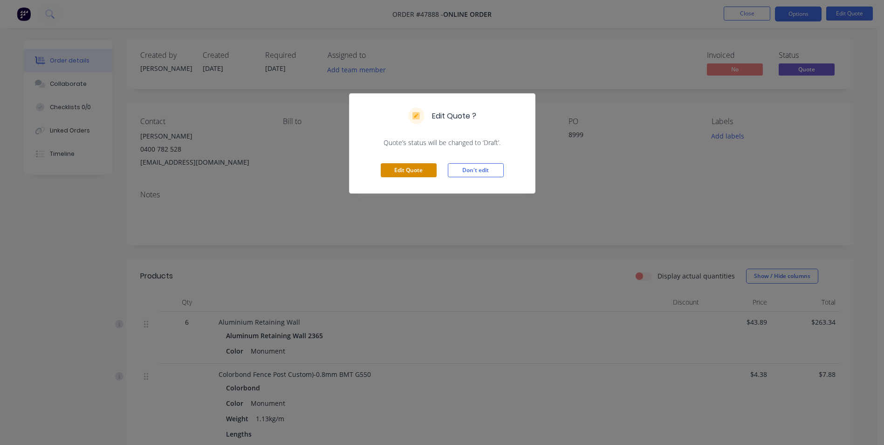
click at [393, 169] on button "Edit Quote" at bounding box center [409, 170] width 56 height 14
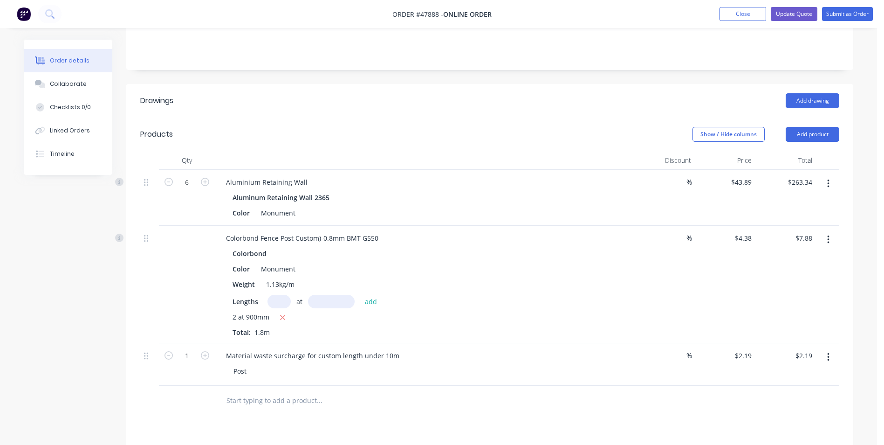
scroll to position [233, 0]
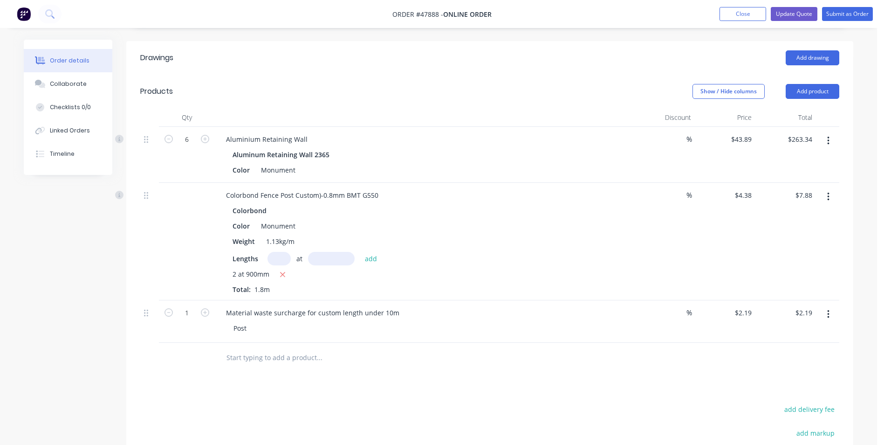
click at [269, 252] on input "text" at bounding box center [279, 259] width 23 height 14
type input "6"
click at [334, 252] on input "text" at bounding box center [331, 259] width 47 height 14
type input "900"
click at [360, 252] on button "add" at bounding box center [371, 258] width 22 height 13
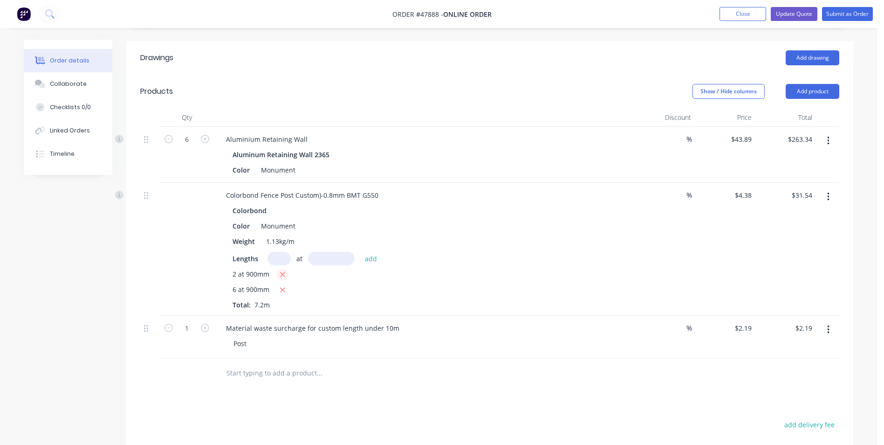
click at [282, 270] on icon "button" at bounding box center [283, 274] width 6 height 8
type input "$23.65"
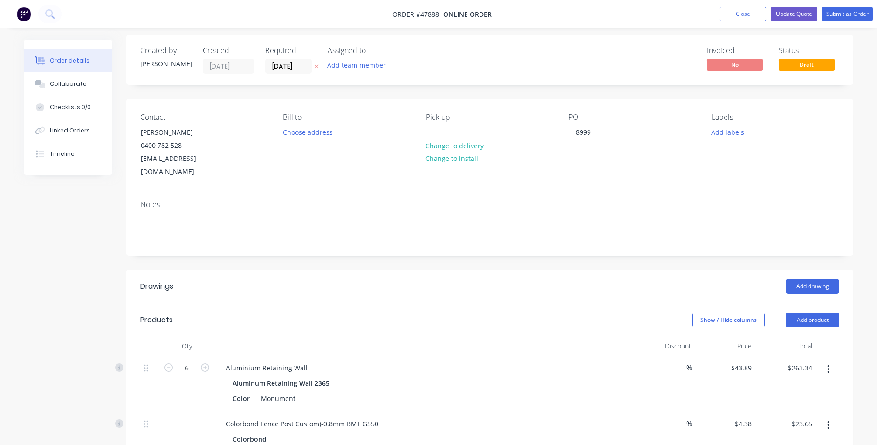
scroll to position [0, 0]
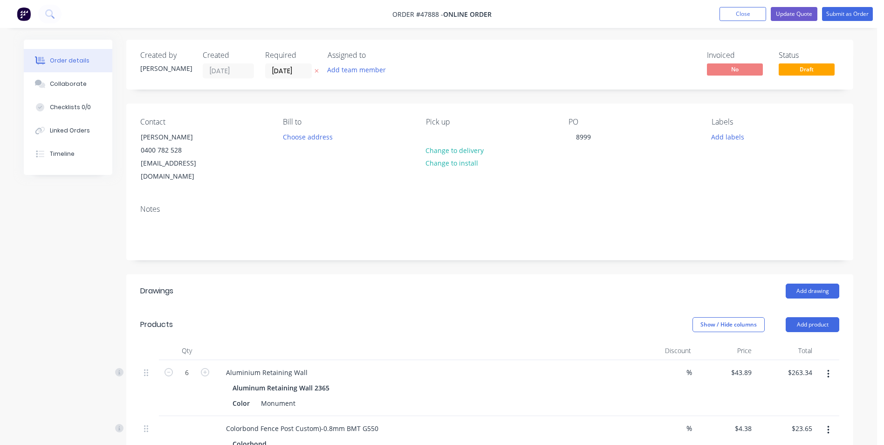
click at [290, 64] on label "[DATE]" at bounding box center [288, 70] width 47 height 15
click at [290, 64] on input "[DATE]" at bounding box center [289, 71] width 46 height 14
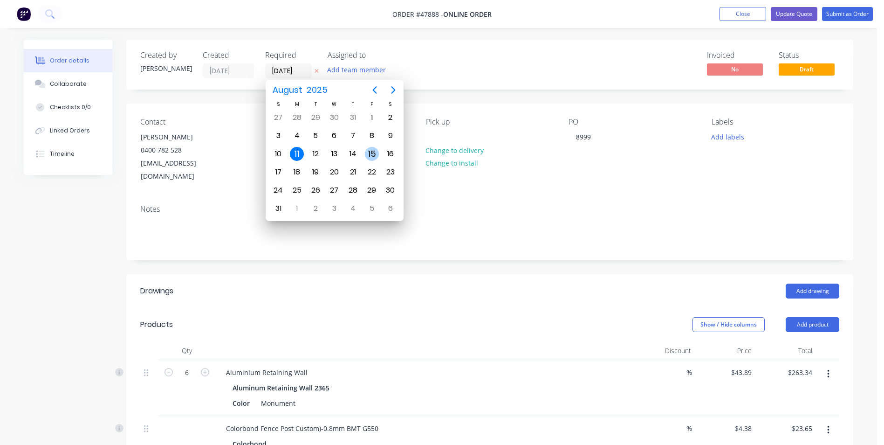
click at [370, 153] on div "15" at bounding box center [372, 154] width 14 height 14
type input "[DATE]"
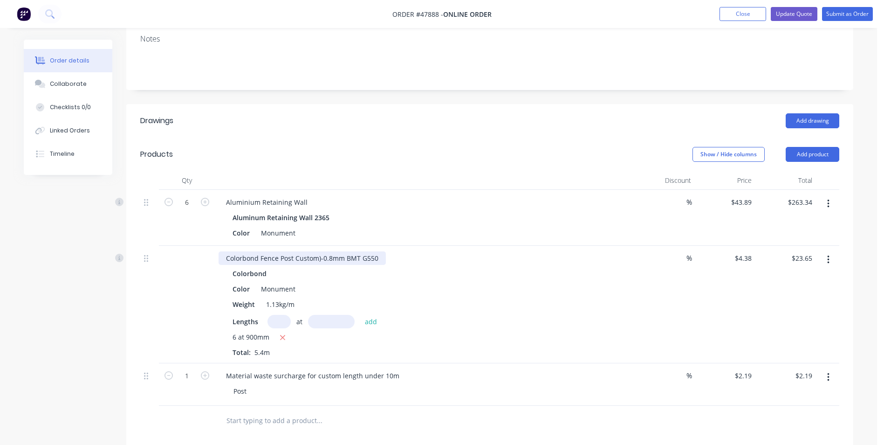
scroll to position [187, 0]
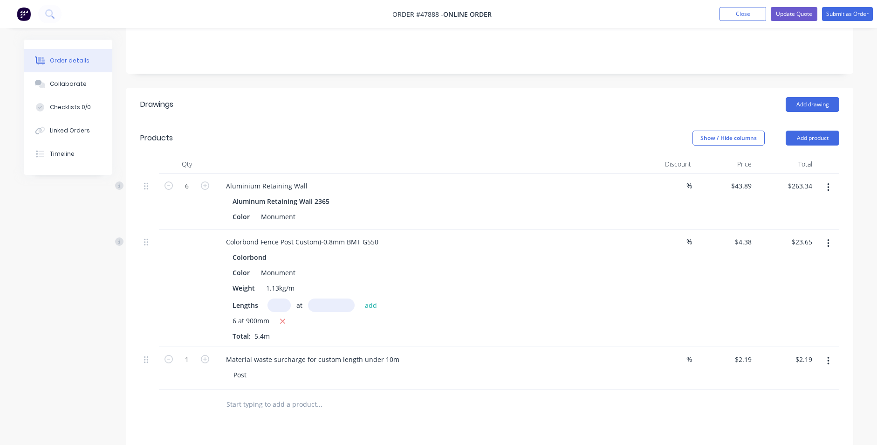
click at [276, 298] on input "text" at bounding box center [279, 305] width 23 height 14
type input "5"
click at [332, 298] on input "text" at bounding box center [331, 305] width 47 height 14
type input "900"
click at [360, 298] on button "add" at bounding box center [371, 304] width 22 height 13
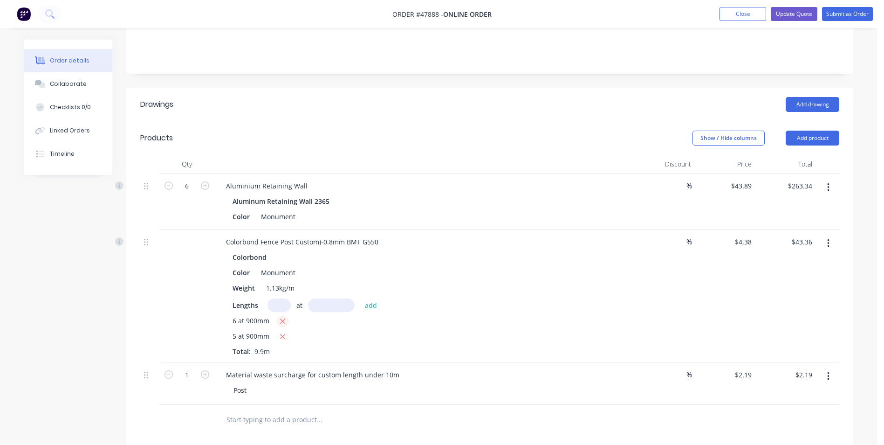
click at [283, 319] on icon "button" at bounding box center [282, 321] width 5 height 5
type input "$19.71"
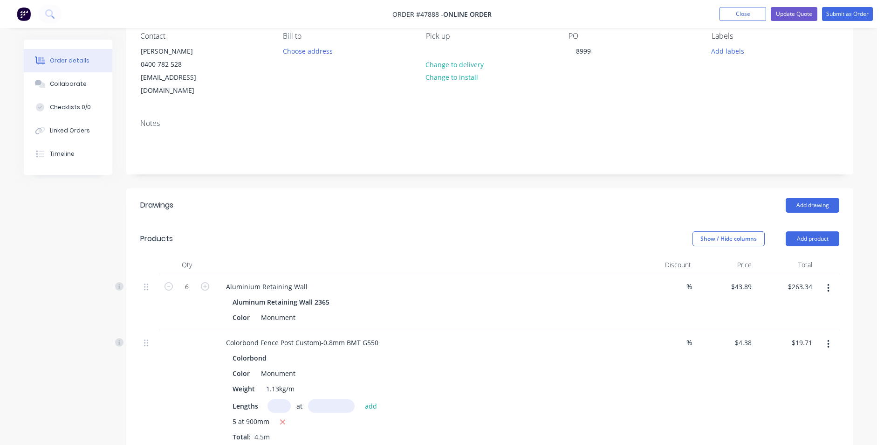
scroll to position [0, 0]
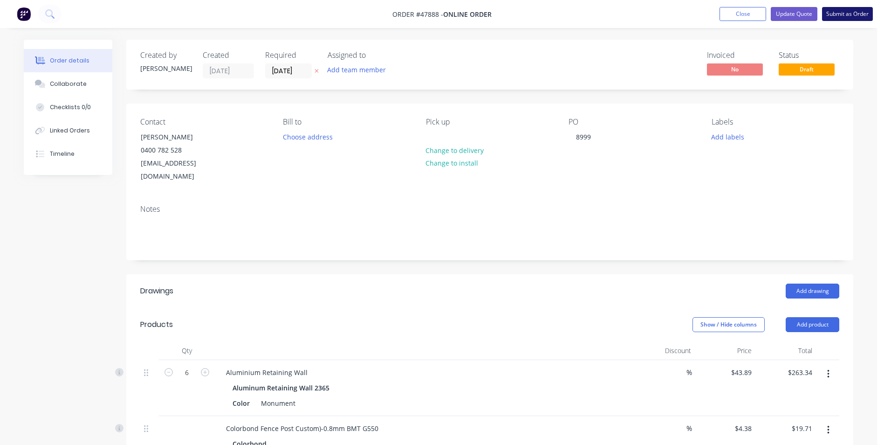
click at [847, 15] on button "Submit as Order" at bounding box center [847, 14] width 51 height 14
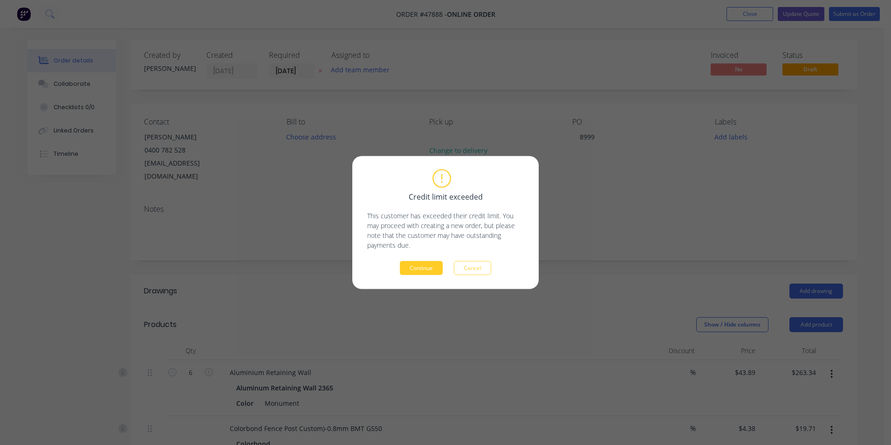
click at [435, 262] on button "Continue" at bounding box center [421, 268] width 43 height 14
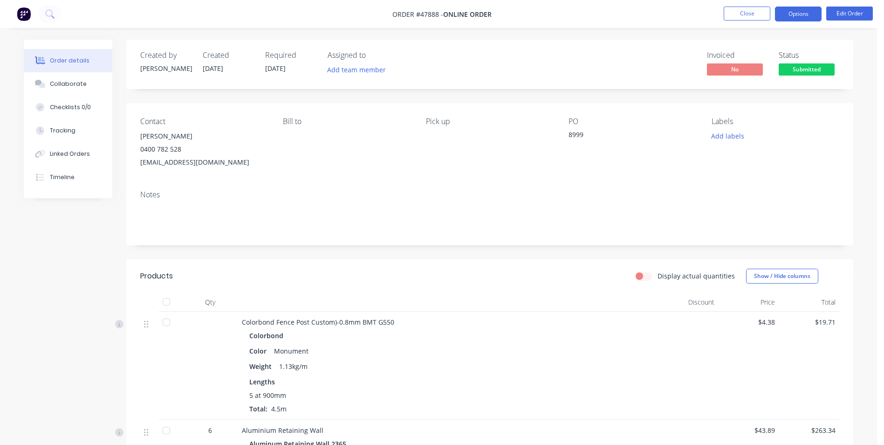
click at [811, 14] on button "Options" at bounding box center [798, 14] width 47 height 15
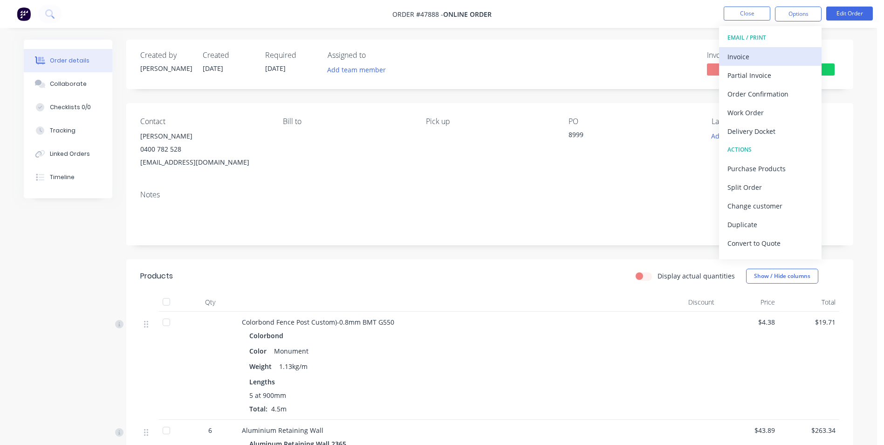
click at [739, 49] on button "Invoice" at bounding box center [770, 56] width 103 height 19
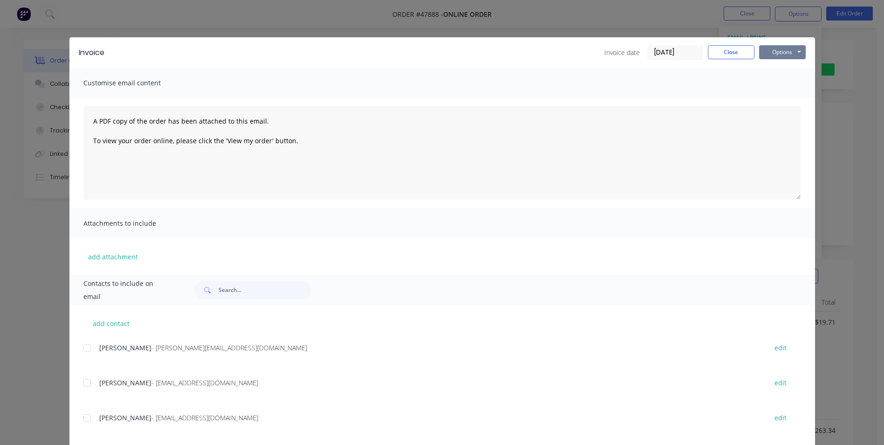
click at [791, 45] on button "Options" at bounding box center [783, 52] width 47 height 14
click at [780, 84] on button "Print" at bounding box center [790, 83] width 60 height 15
click at [738, 56] on button "Close" at bounding box center [731, 52] width 47 height 14
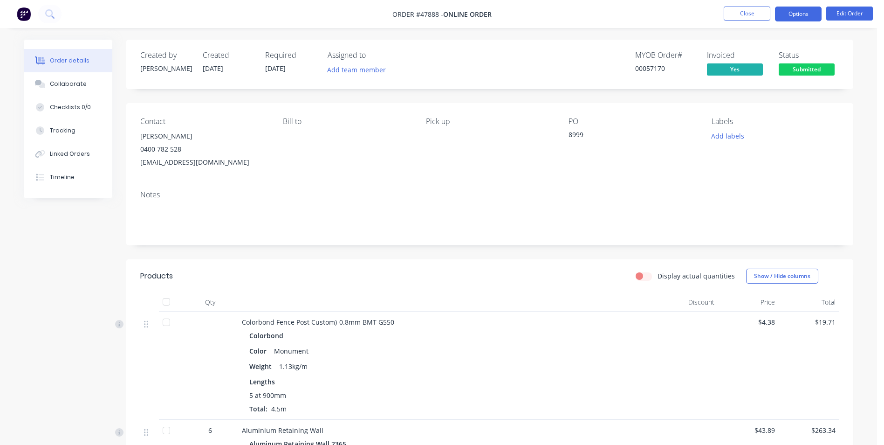
click at [803, 10] on button "Options" at bounding box center [798, 14] width 47 height 15
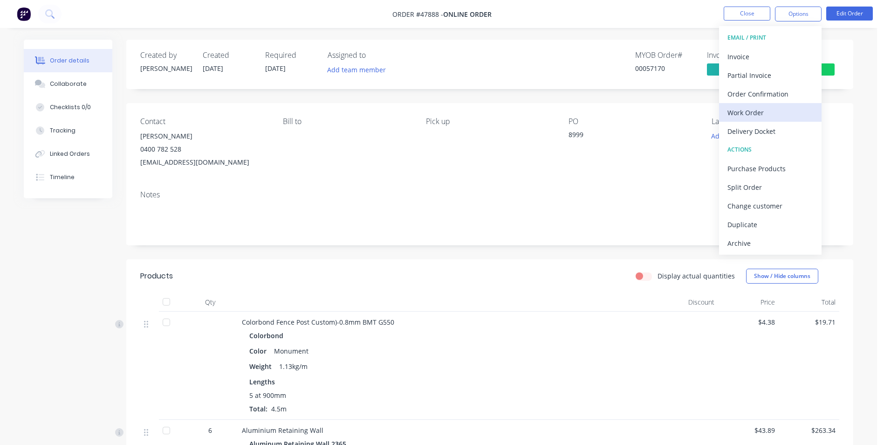
click at [747, 117] on div "Work Order" at bounding box center [771, 113] width 86 height 14
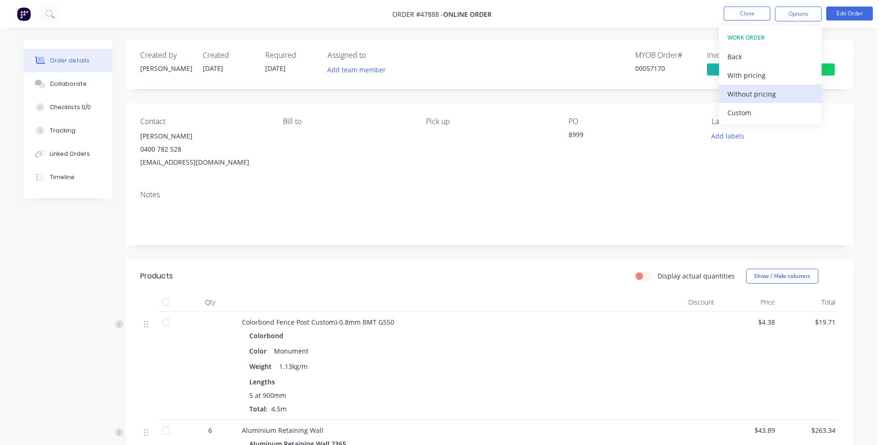
click at [752, 97] on div "Without pricing" at bounding box center [771, 94] width 86 height 14
click at [742, 59] on div "Back" at bounding box center [771, 57] width 86 height 14
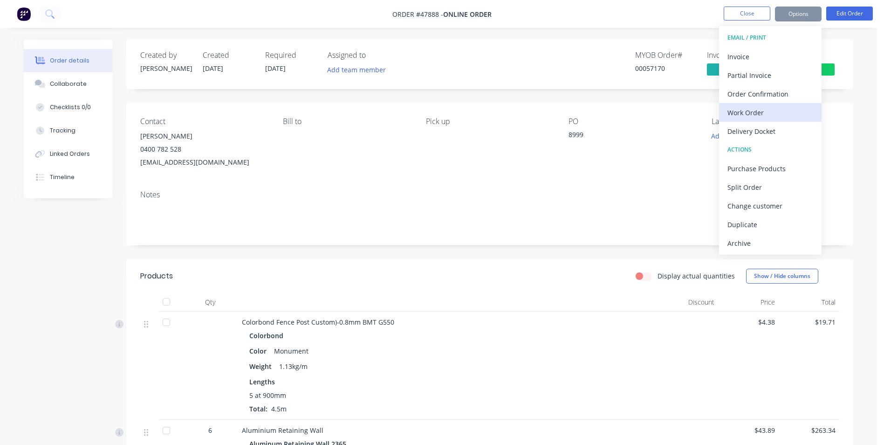
click at [746, 112] on div "Work Order" at bounding box center [771, 113] width 86 height 14
click at [740, 112] on div "Custom" at bounding box center [771, 113] width 86 height 14
click at [737, 112] on div "Work Order" at bounding box center [771, 113] width 86 height 14
click at [737, 113] on div "Custom" at bounding box center [771, 113] width 86 height 14
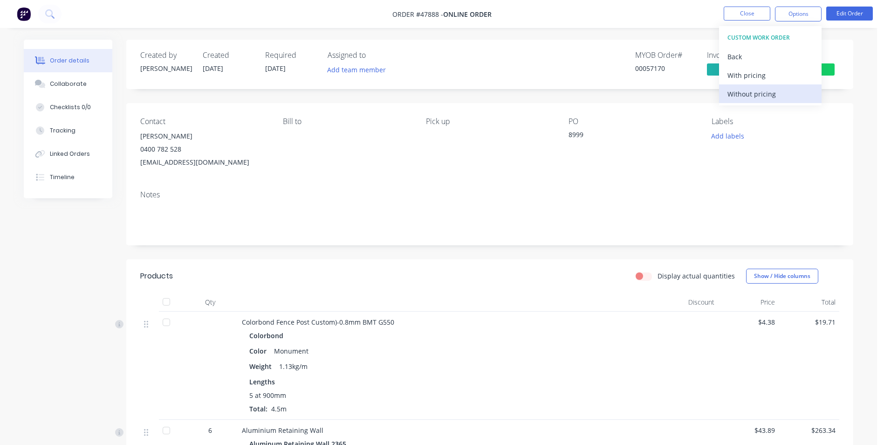
click at [741, 96] on div "Without pricing" at bounding box center [771, 94] width 86 height 14
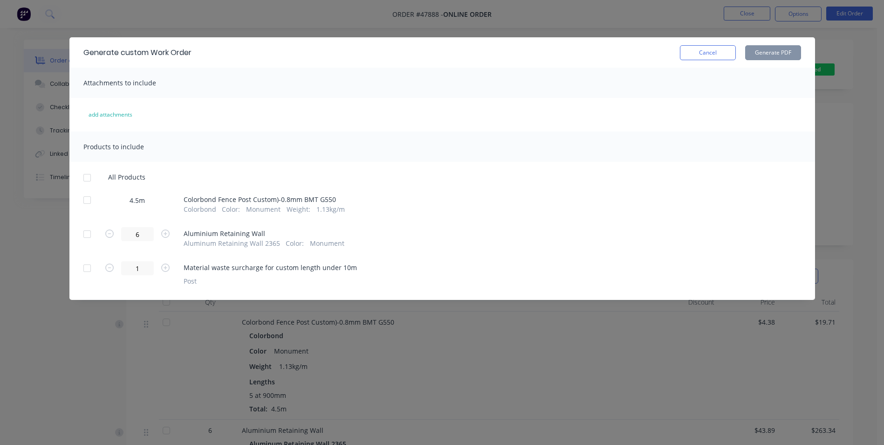
click at [85, 263] on div at bounding box center [87, 268] width 19 height 19
click at [91, 269] on div at bounding box center [87, 268] width 19 height 19
click at [94, 203] on div at bounding box center [87, 200] width 19 height 19
click at [784, 49] on button "Generate PDF" at bounding box center [774, 52] width 56 height 15
drag, startPoint x: 723, startPoint y: 58, endPoint x: 803, endPoint y: 18, distance: 90.1
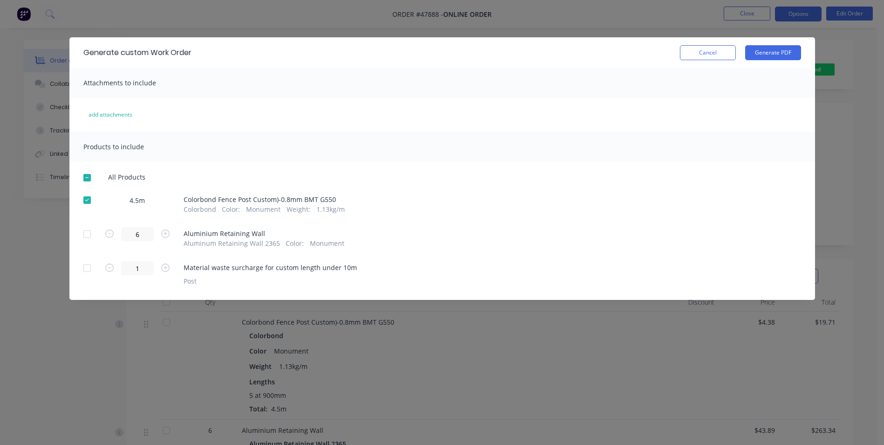
click at [723, 57] on button "Cancel" at bounding box center [708, 52] width 56 height 15
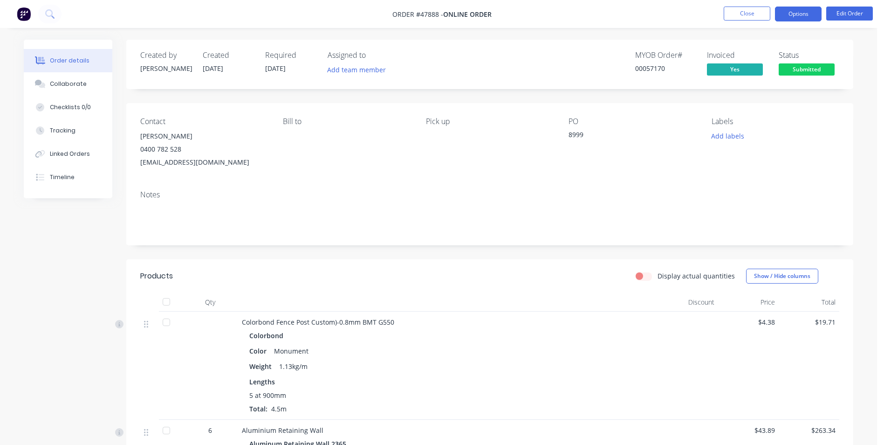
click at [803, 16] on button "Options" at bounding box center [798, 14] width 47 height 15
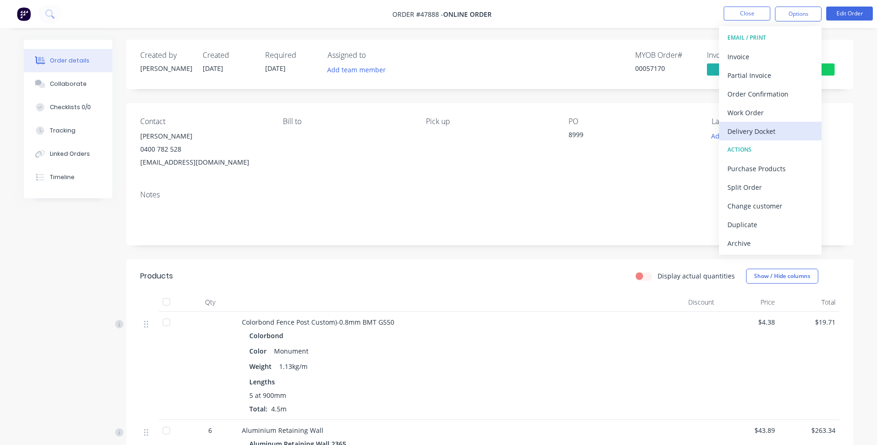
click at [766, 129] on div "Delivery Docket" at bounding box center [771, 131] width 86 height 14
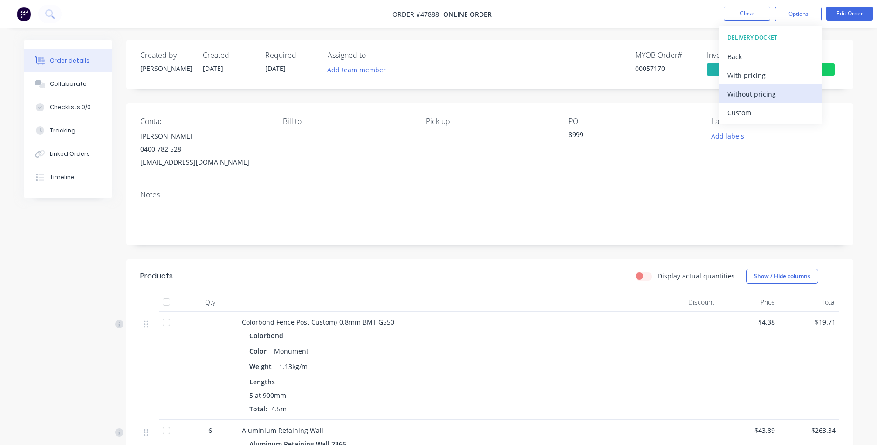
click at [760, 95] on div "Without pricing" at bounding box center [771, 94] width 86 height 14
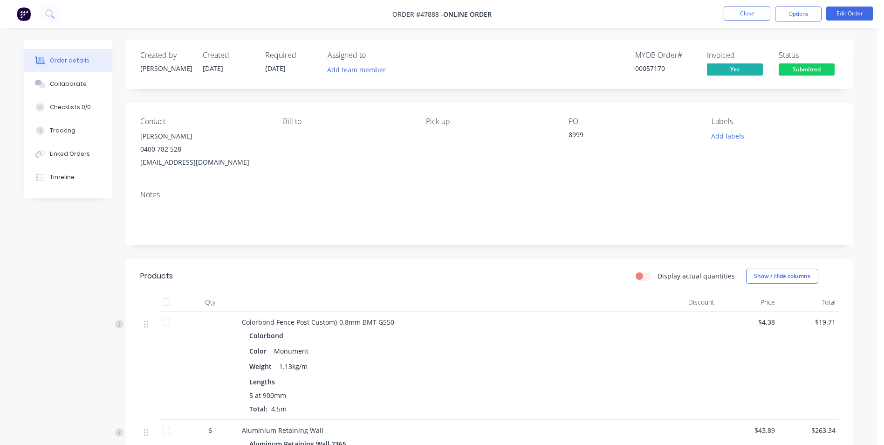
click at [442, 145] on div "Pick up" at bounding box center [490, 143] width 128 height 52
click at [746, 21] on li "Close" at bounding box center [747, 14] width 47 height 15
click at [749, 19] on button "Close" at bounding box center [747, 14] width 47 height 14
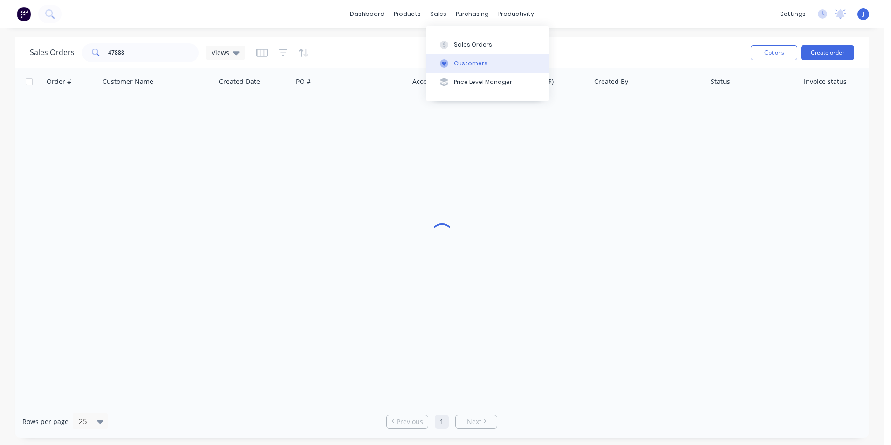
click at [444, 60] on icon at bounding box center [444, 63] width 8 height 8
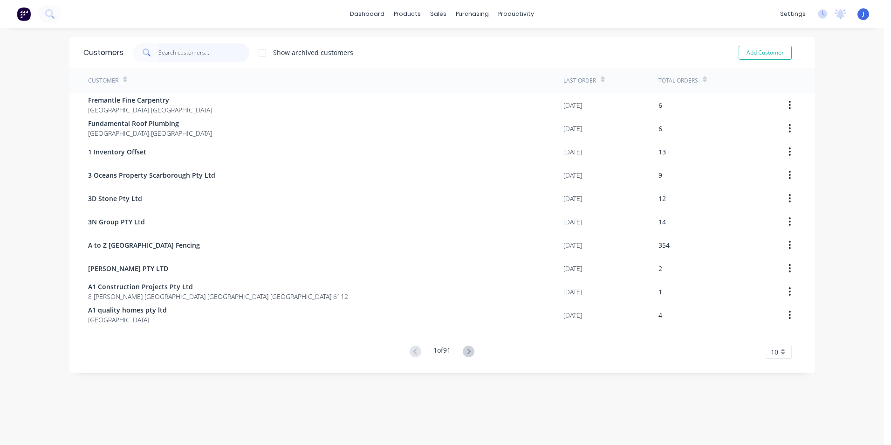
click at [194, 50] on input "text" at bounding box center [204, 52] width 91 height 19
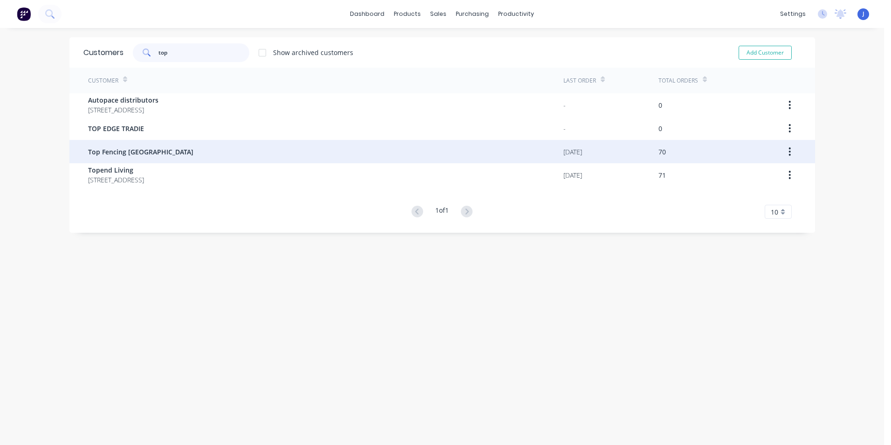
type input "top"
click at [187, 159] on div "Top Fencing Perth" at bounding box center [326, 151] width 476 height 23
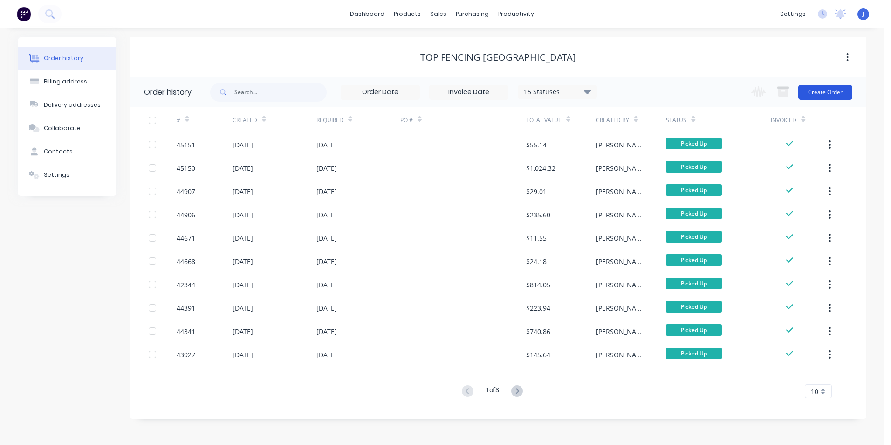
click at [841, 98] on button "Create Order" at bounding box center [826, 92] width 54 height 15
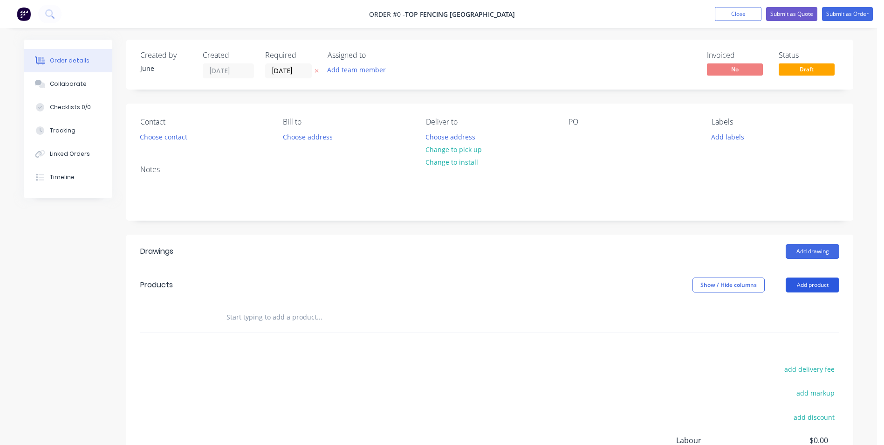
click at [799, 279] on button "Add product" at bounding box center [813, 284] width 54 height 15
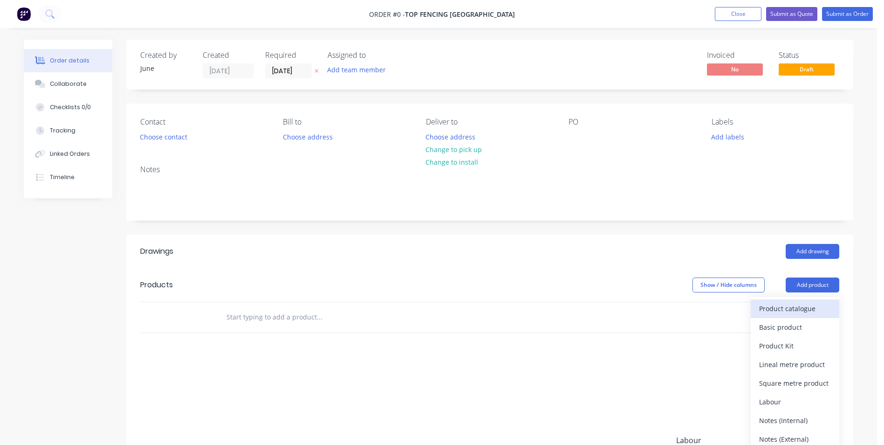
click at [776, 307] on div "Product catalogue" at bounding box center [796, 309] width 72 height 14
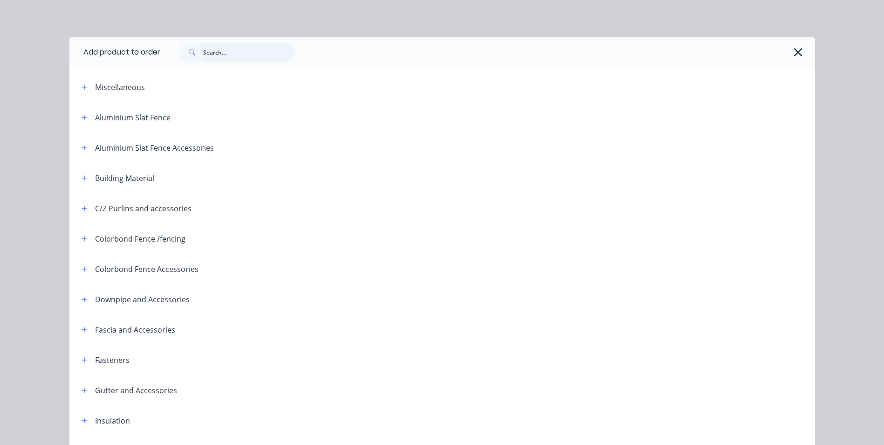
click at [238, 52] on input "text" at bounding box center [249, 52] width 92 height 19
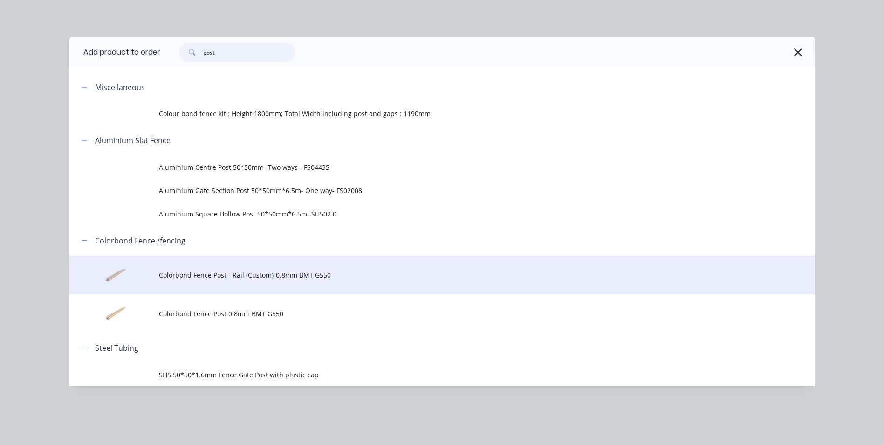
type input "post"
click at [263, 273] on span "Colorbond Fence Post - Rail (Custom)-0.8mm BMT G550" at bounding box center [421, 275] width 525 height 10
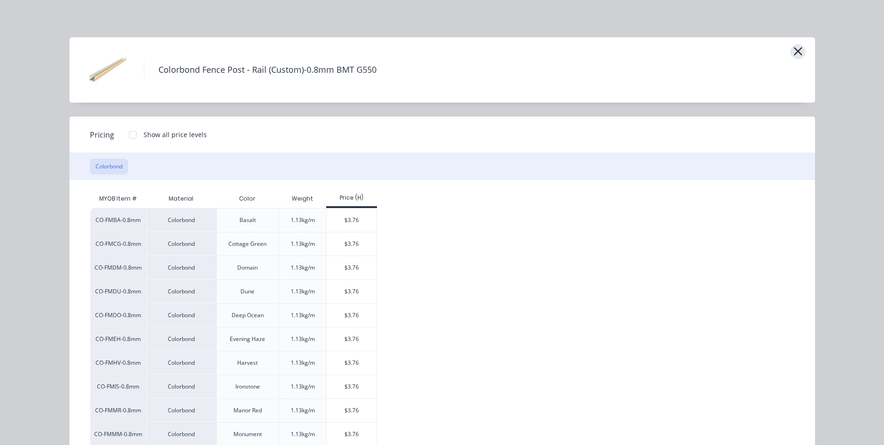
click at [794, 50] on icon "button" at bounding box center [798, 51] width 8 height 8
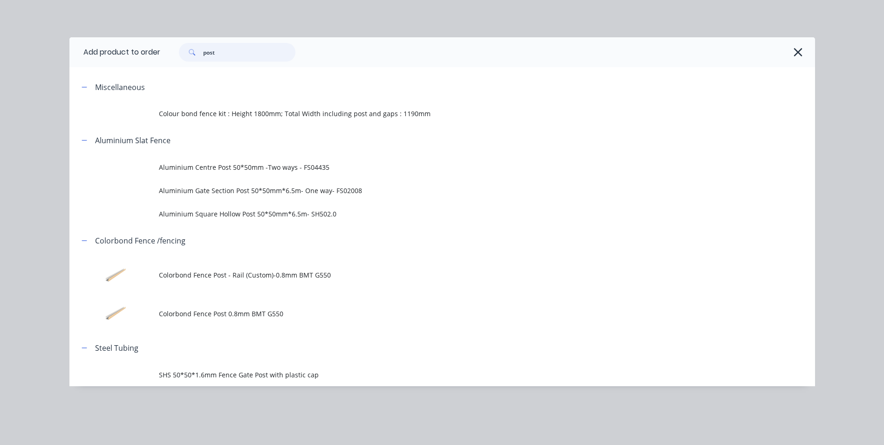
drag, startPoint x: 232, startPoint y: 58, endPoint x: 186, endPoint y: 54, distance: 46.3
click at [186, 54] on div "post" at bounding box center [237, 52] width 117 height 19
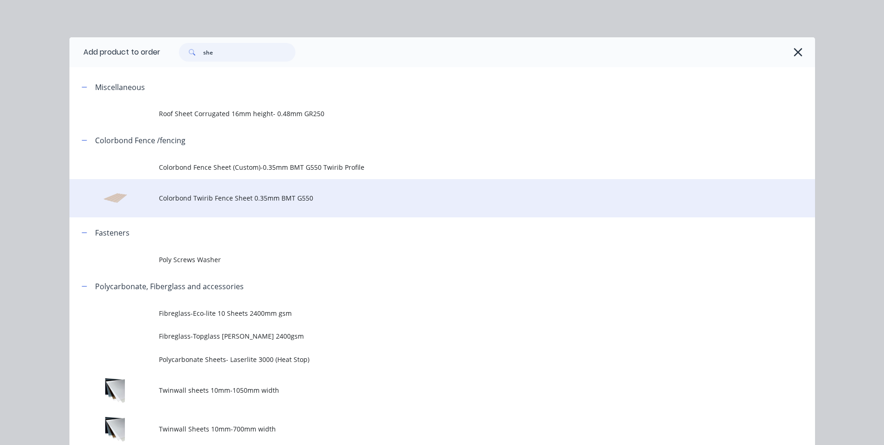
type input "she"
click at [180, 184] on td "Colorbond Twirib Fence Sheet 0.35mm BMT G550" at bounding box center [487, 198] width 656 height 39
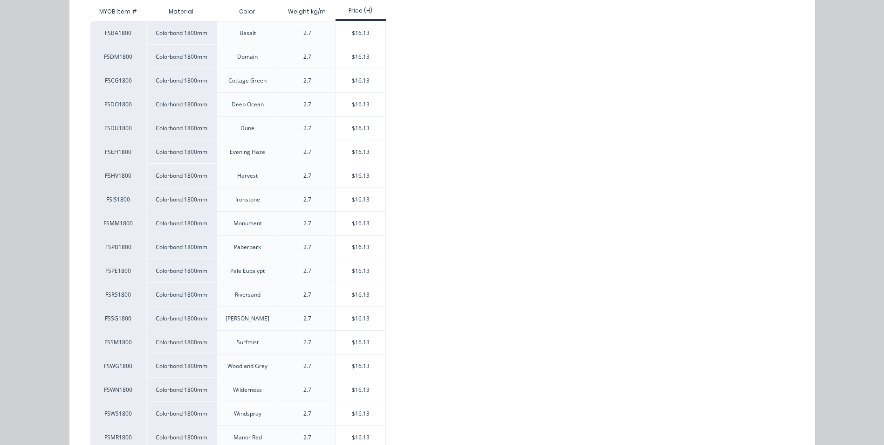
scroll to position [187, 0]
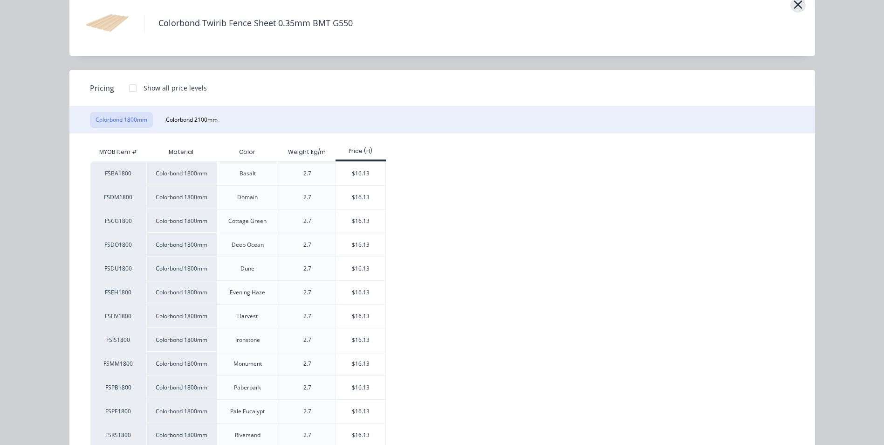
click at [794, 6] on icon "button" at bounding box center [798, 4] width 8 height 8
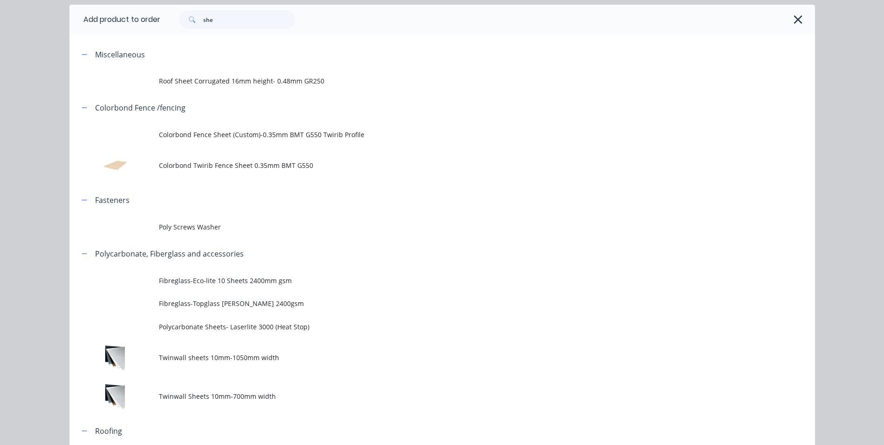
scroll to position [32, 0]
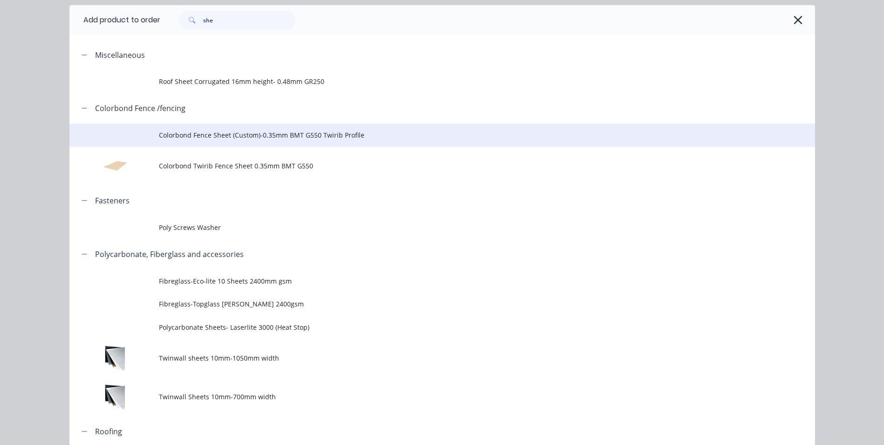
click at [265, 141] on td "Colorbond Fence Sheet (Custom)-0.35mm BMT G550 Twirib Profile" at bounding box center [487, 135] width 656 height 23
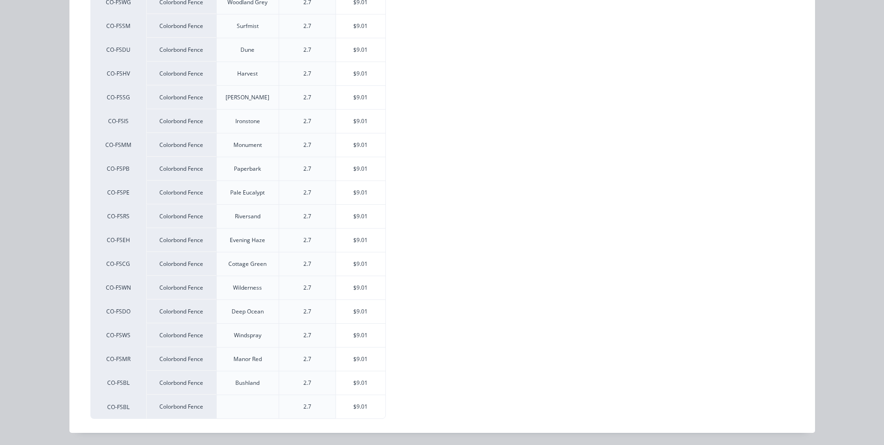
scroll to position [237, 0]
click at [358, 354] on div "$9.01" at bounding box center [361, 357] width 50 height 23
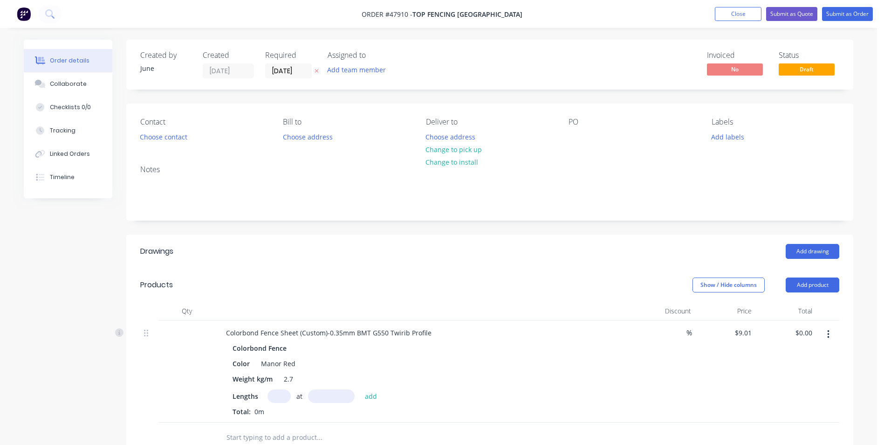
click at [279, 396] on input "text" at bounding box center [279, 396] width 23 height 14
type input "10"
click at [328, 400] on input "text" at bounding box center [331, 396] width 47 height 14
type input "1400mm"
click at [433, 398] on div "Lengths 10 at 1400mm add" at bounding box center [425, 396] width 384 height 14
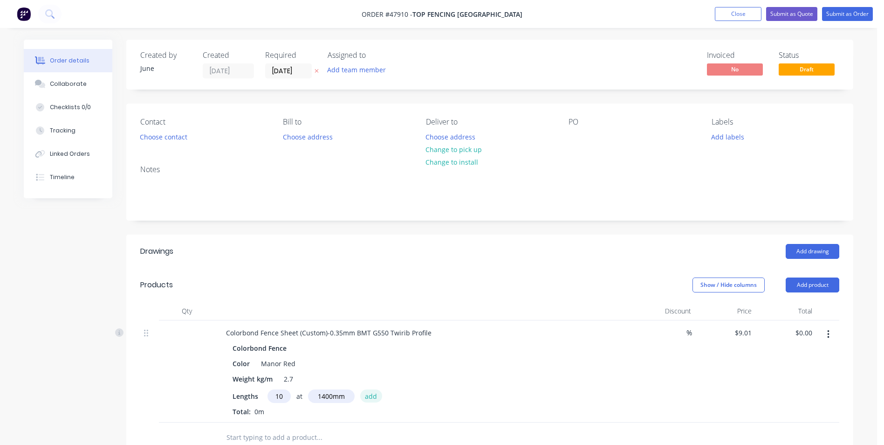
click at [365, 394] on button "add" at bounding box center [371, 395] width 22 height 13
type input "$126.14"
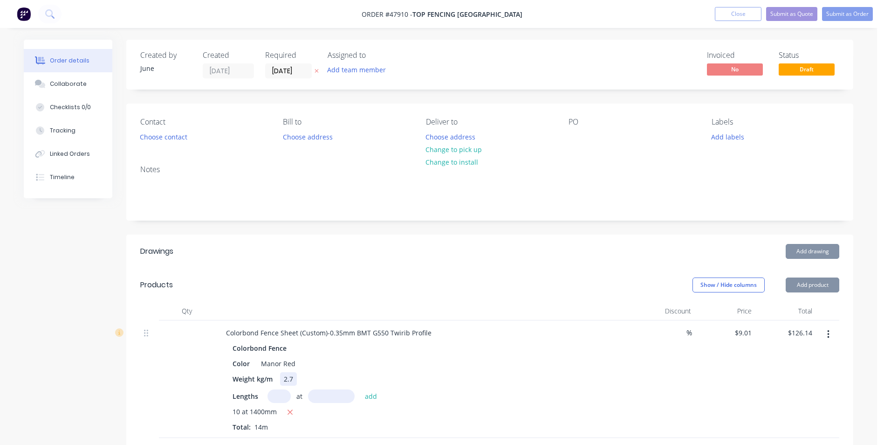
click at [544, 381] on div "Weight kg/m 2.7" at bounding box center [423, 379] width 388 height 14
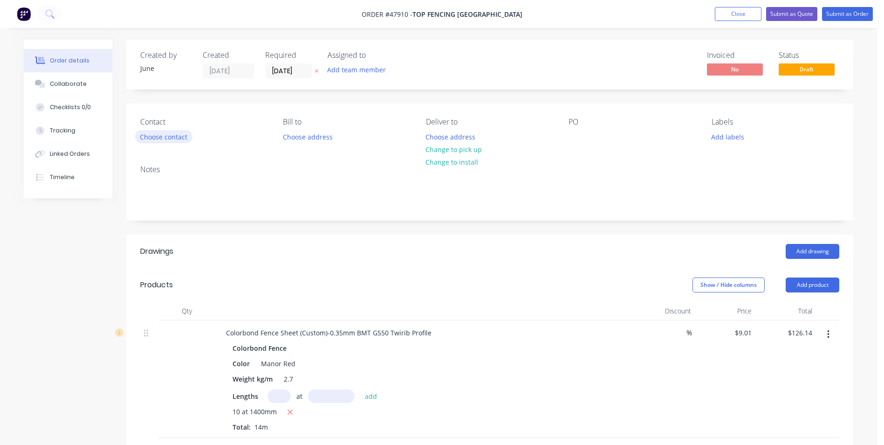
click at [180, 135] on button "Choose contact" at bounding box center [163, 136] width 57 height 13
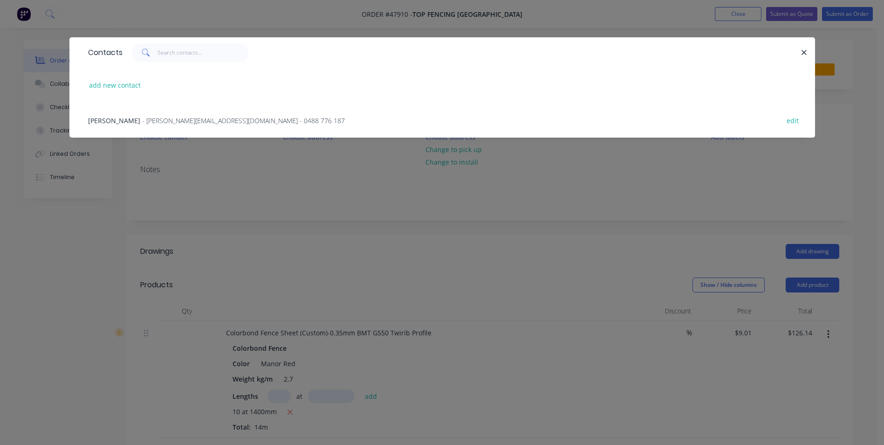
click at [163, 118] on span "- jack@topfencingperth.com.au - 0488 776 187" at bounding box center [243, 120] width 203 height 9
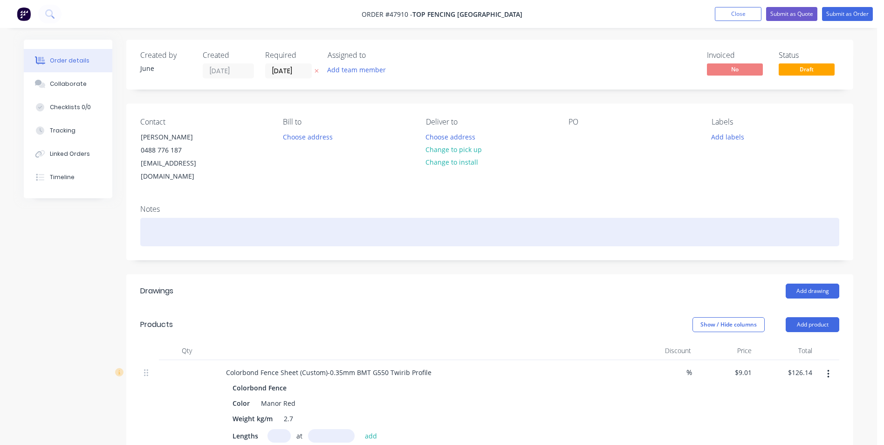
click at [506, 218] on div at bounding box center [489, 232] width 699 height 28
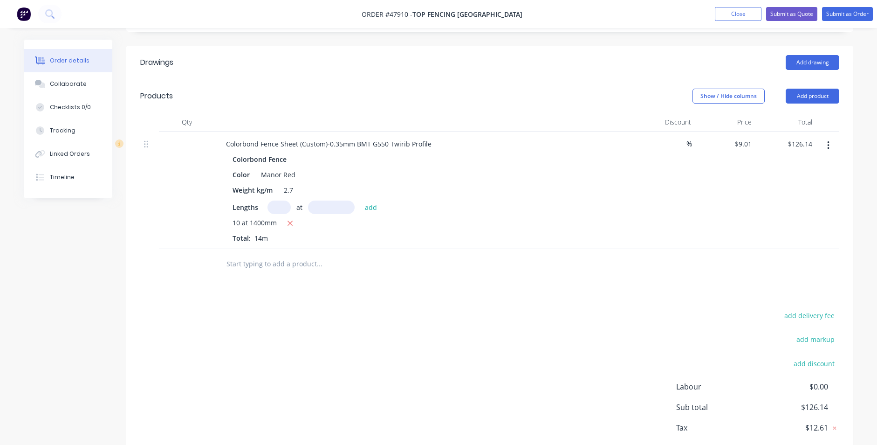
scroll to position [267, 0]
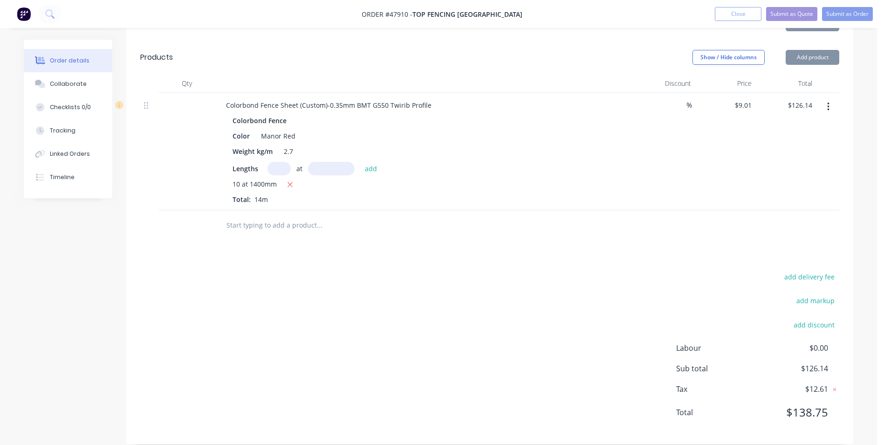
click at [614, 305] on div "add delivery fee add markup add discount Labour $0.00 Sub total $126.14 Tax $12…" at bounding box center [489, 349] width 699 height 159
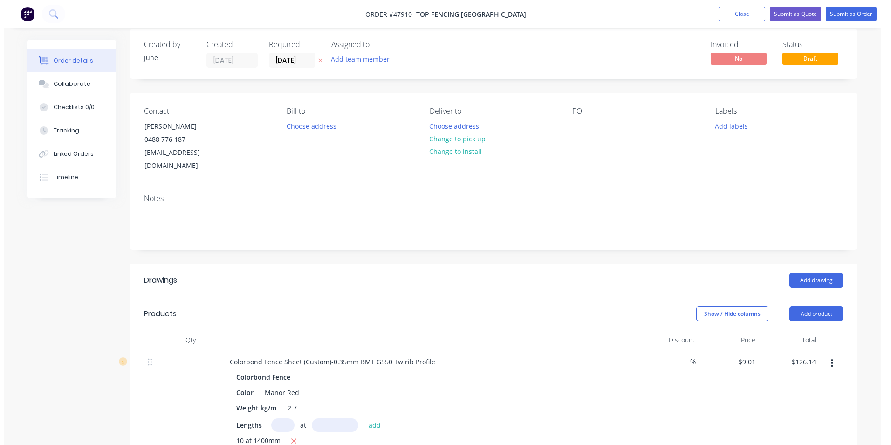
scroll to position [0, 0]
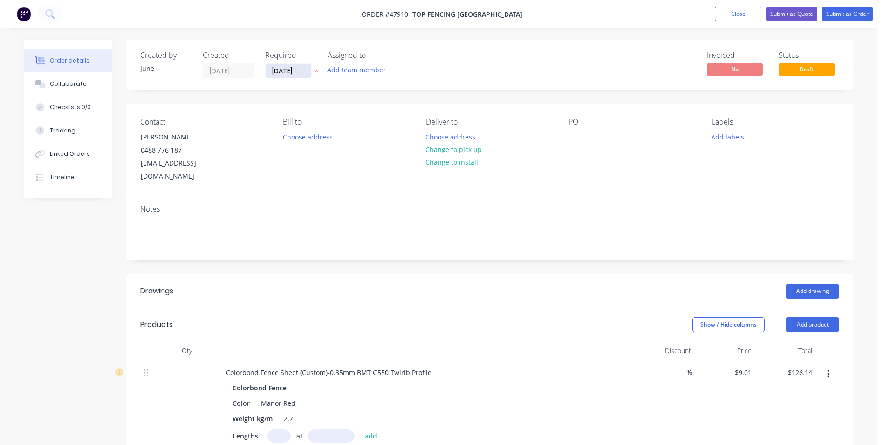
click at [293, 69] on input "[DATE]" at bounding box center [289, 71] width 46 height 14
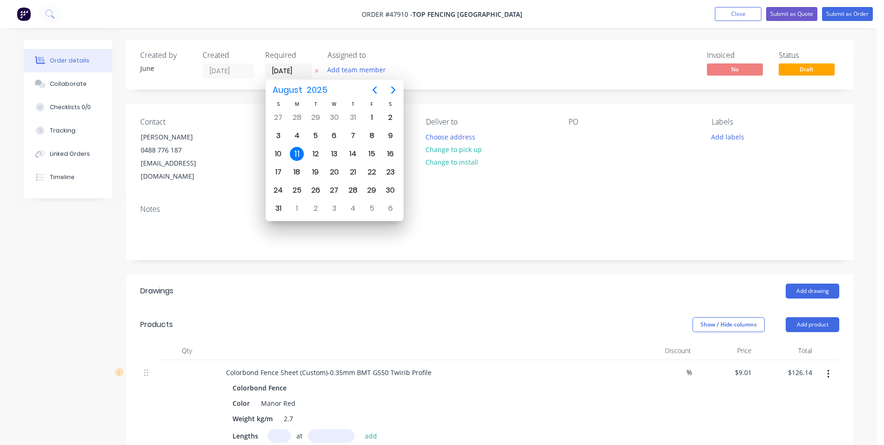
click at [303, 49] on div "Created by June Created 11/08/25 Required 11/08/25 Assigned to Add team member …" at bounding box center [489, 65] width 727 height 50
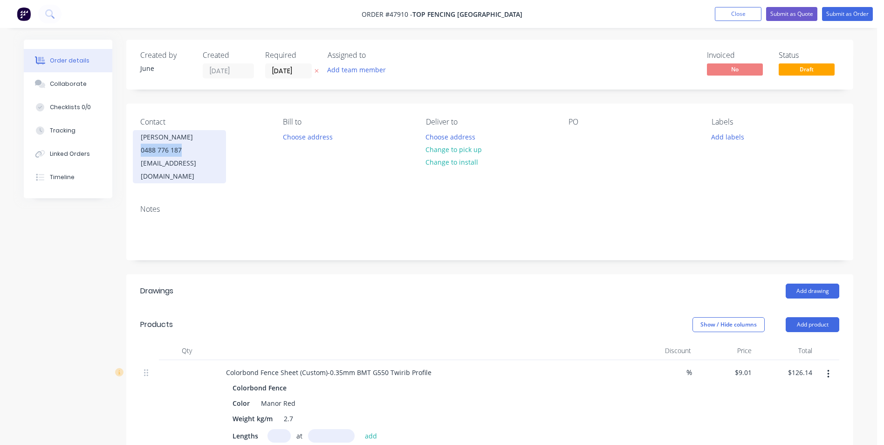
drag, startPoint x: 191, startPoint y: 152, endPoint x: 143, endPoint y: 149, distance: 48.1
click at [132, 149] on div "Contact Liang Lilong 0488 776 187 jack@topfencingperth.com.au Bill to Choose ad…" at bounding box center [489, 151] width 727 height 94
click at [190, 147] on div "0488 776 187" at bounding box center [179, 150] width 77 height 13
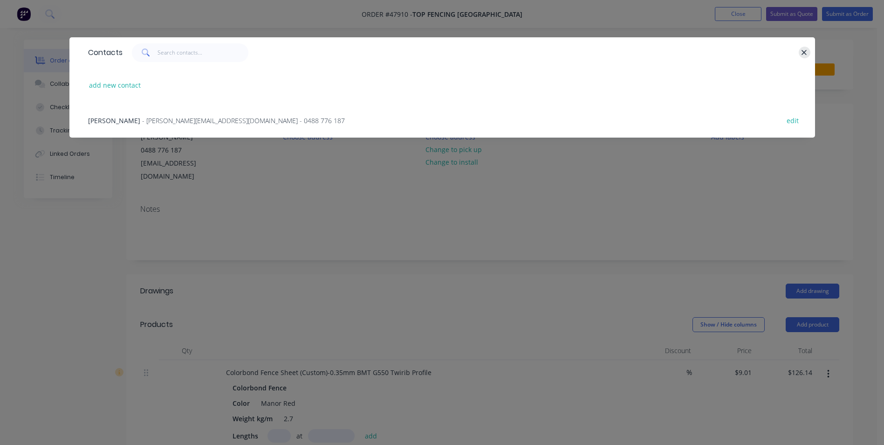
click at [808, 52] on button "button" at bounding box center [805, 53] width 12 height 12
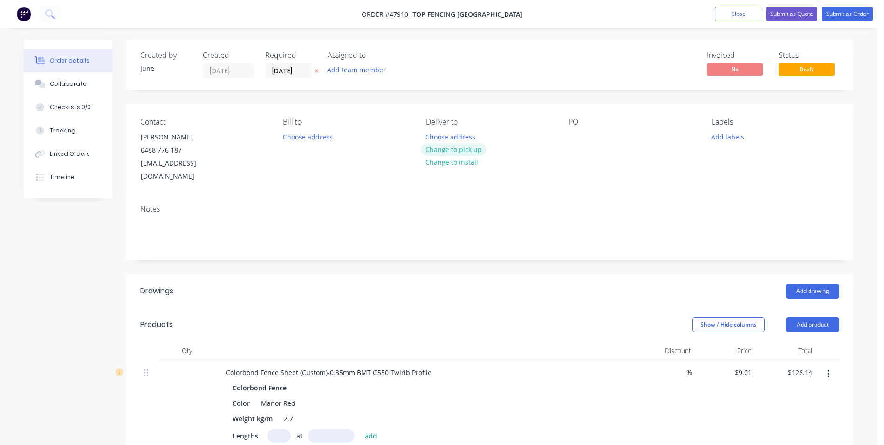
click at [476, 151] on button "Change to pick up" at bounding box center [454, 149] width 66 height 13
click at [297, 67] on input "[DATE]" at bounding box center [289, 71] width 46 height 14
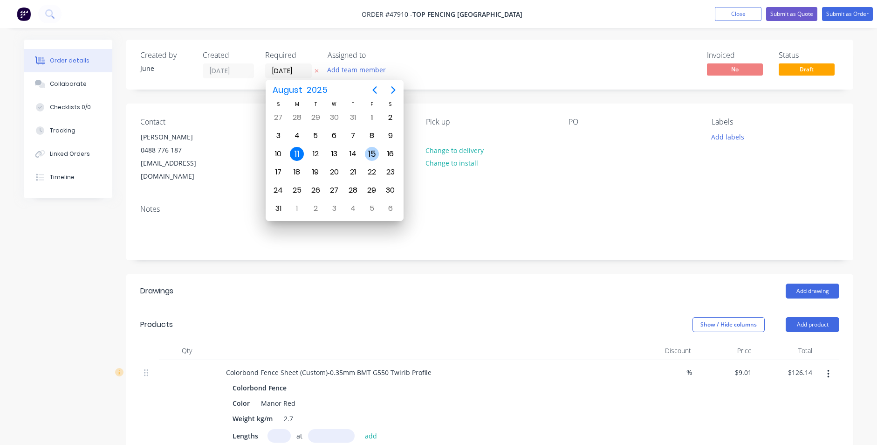
click at [375, 152] on div "15" at bounding box center [372, 154] width 14 height 14
type input "[DATE]"
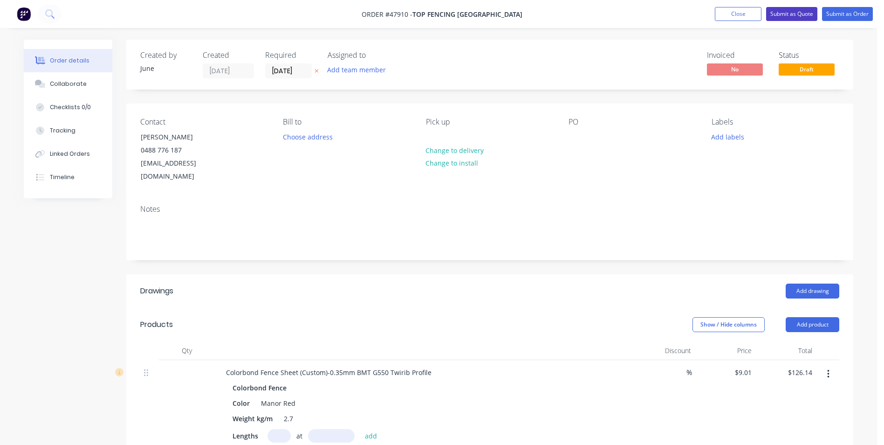
click at [808, 19] on button "Submit as Quote" at bounding box center [792, 14] width 51 height 14
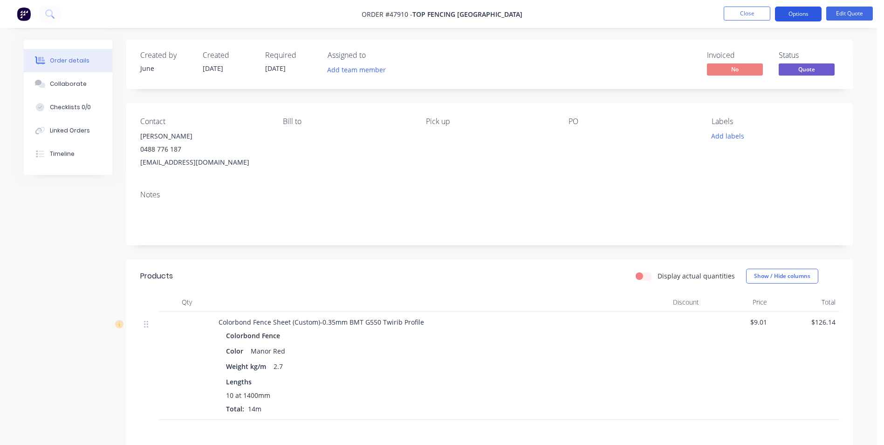
click at [801, 19] on button "Options" at bounding box center [798, 14] width 47 height 15
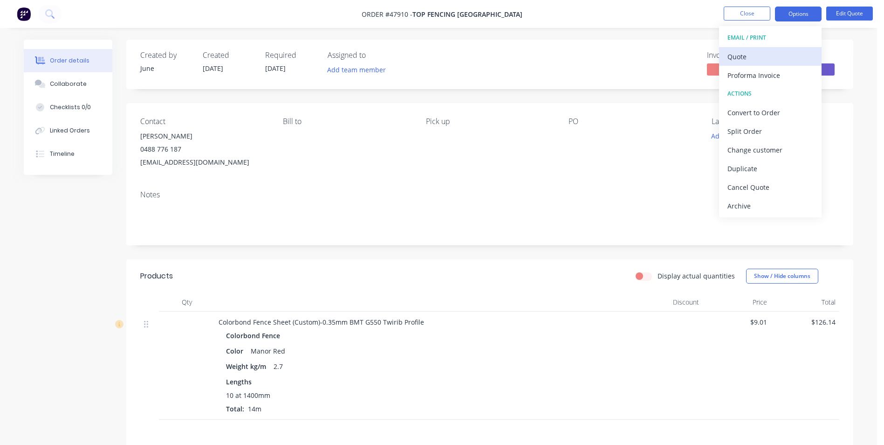
click at [757, 56] on div "Quote" at bounding box center [771, 57] width 86 height 14
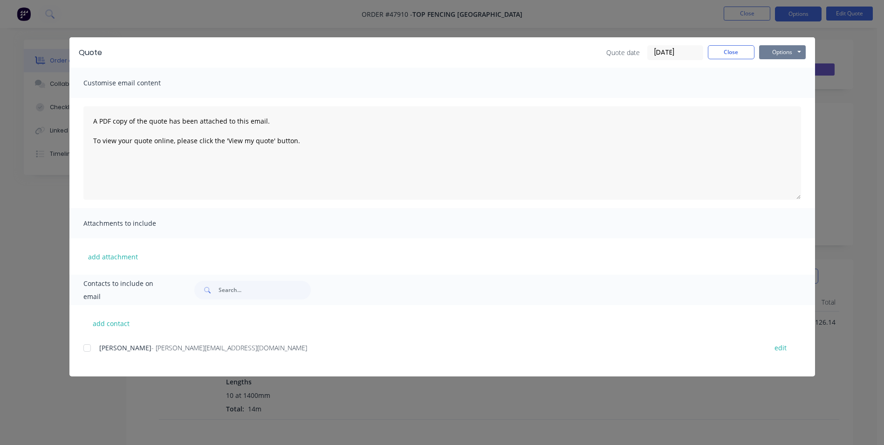
click at [777, 47] on button "Options" at bounding box center [783, 52] width 47 height 14
click at [89, 351] on div at bounding box center [87, 347] width 19 height 19
click at [777, 53] on button "Options" at bounding box center [783, 52] width 47 height 14
click at [789, 99] on button "Email" at bounding box center [790, 99] width 60 height 15
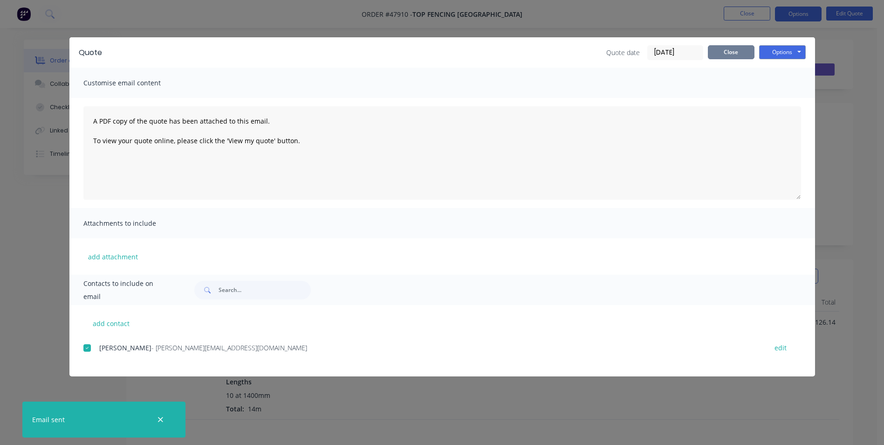
click at [728, 56] on button "Close" at bounding box center [731, 52] width 47 height 14
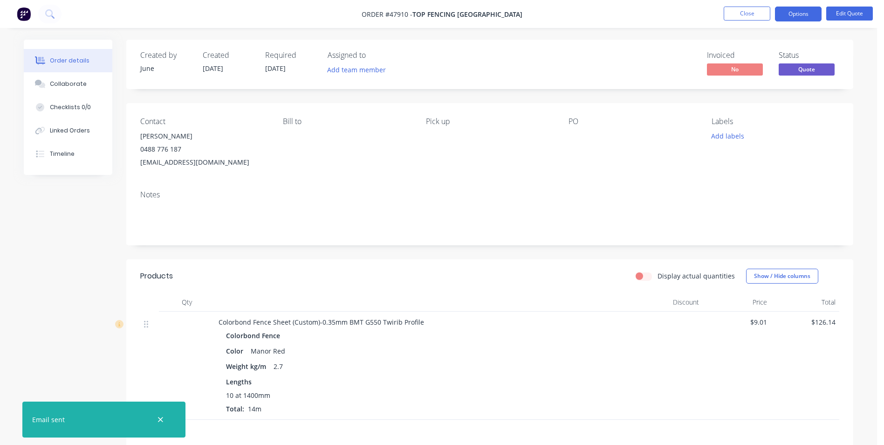
click at [539, 74] on div "Created by June Created 11/08/25 Required 15/08/25 Assigned to Add team member …" at bounding box center [489, 64] width 727 height 49
click at [164, 420] on button "button" at bounding box center [161, 420] width 12 height 12
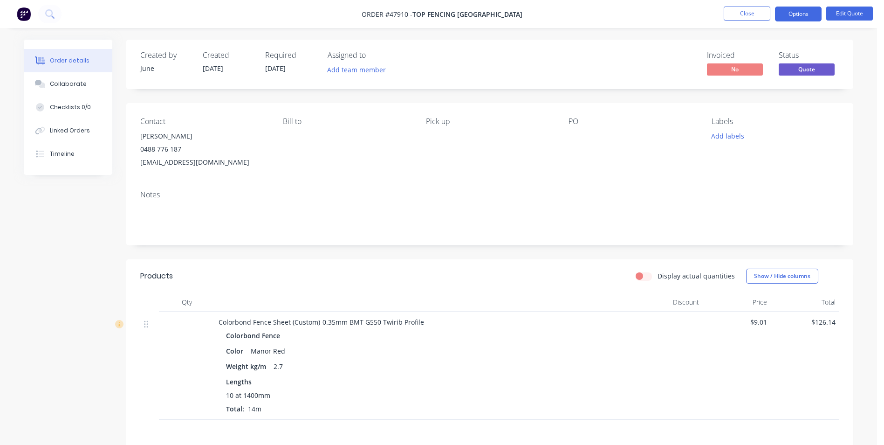
click at [425, 198] on div "Notes" at bounding box center [489, 194] width 699 height 9
click at [309, 256] on div "Created by June Created 11/08/25 Required 15/08/25 Assigned to Add team member …" at bounding box center [489, 295] width 727 height 511
click at [756, 21] on li "Close" at bounding box center [747, 14] width 47 height 15
click at [755, 18] on button "Close" at bounding box center [747, 14] width 47 height 14
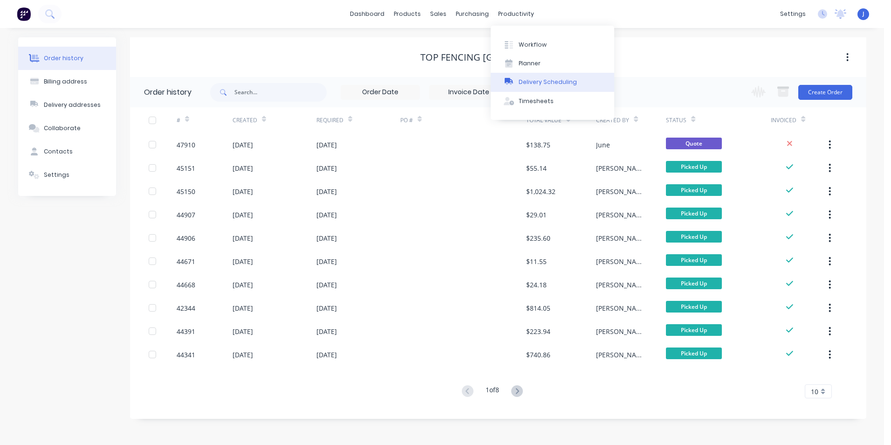
click at [553, 78] on div "Delivery Scheduling" at bounding box center [548, 82] width 58 height 8
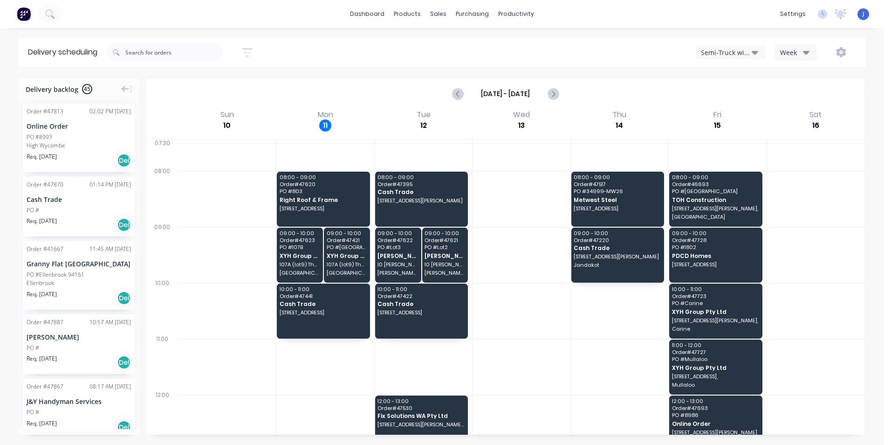
click at [737, 57] on button "Semi-Truck with Hiab" at bounding box center [731, 52] width 70 height 14
click at [737, 110] on div "Utes Delivery" at bounding box center [743, 113] width 92 height 19
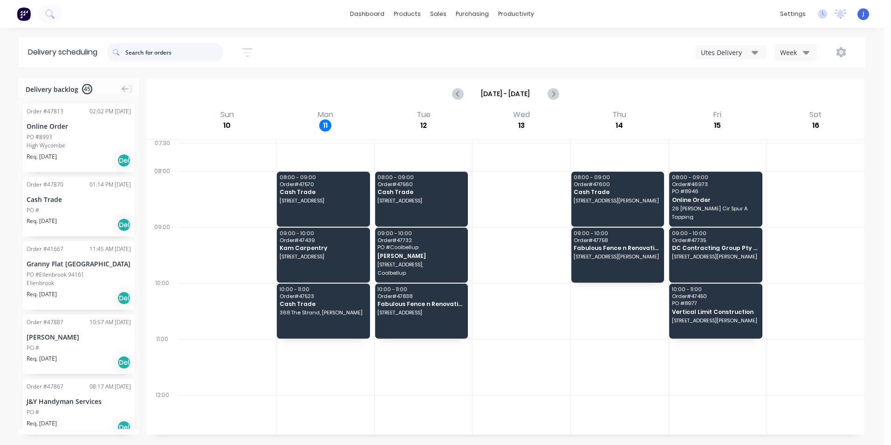
click at [180, 50] on input "text" at bounding box center [174, 52] width 98 height 19
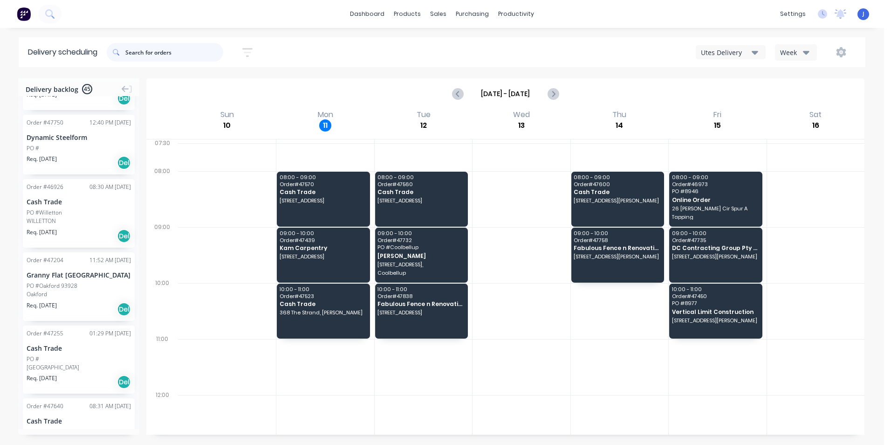
scroll to position [560, 0]
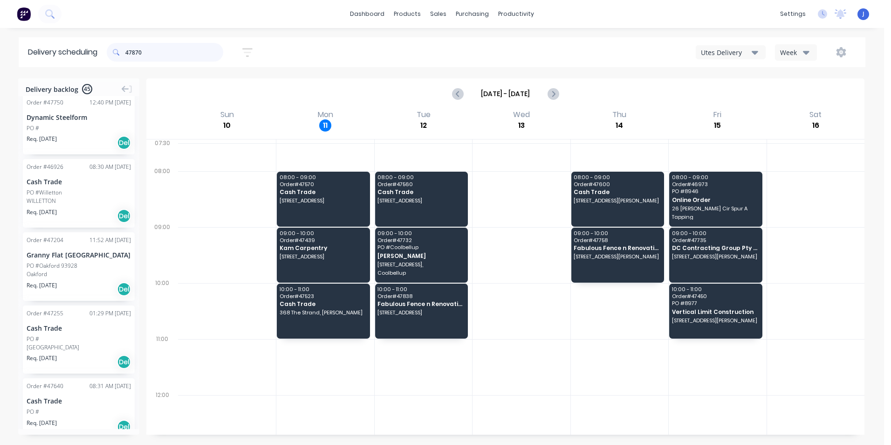
type input "47870"
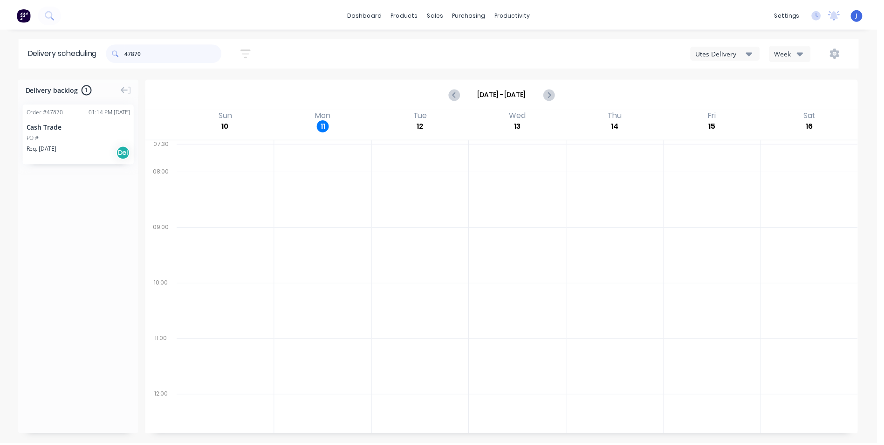
scroll to position [0, 0]
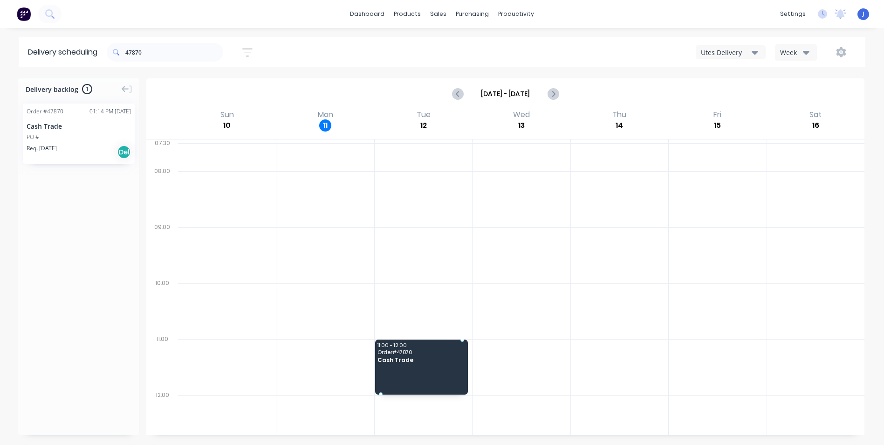
drag, startPoint x: 104, startPoint y: 135, endPoint x: 453, endPoint y: 365, distance: 417.4
drag, startPoint x: 195, startPoint y: 40, endPoint x: 135, endPoint y: 55, distance: 61.9
click at [135, 55] on div "47870" at bounding box center [165, 52] width 117 height 26
drag, startPoint x: 140, startPoint y: 53, endPoint x: 103, endPoint y: 55, distance: 37.4
click at [103, 55] on header "Delivery scheduling 47870 Sort by Most recent Created date Required date Order …" at bounding box center [442, 52] width 847 height 30
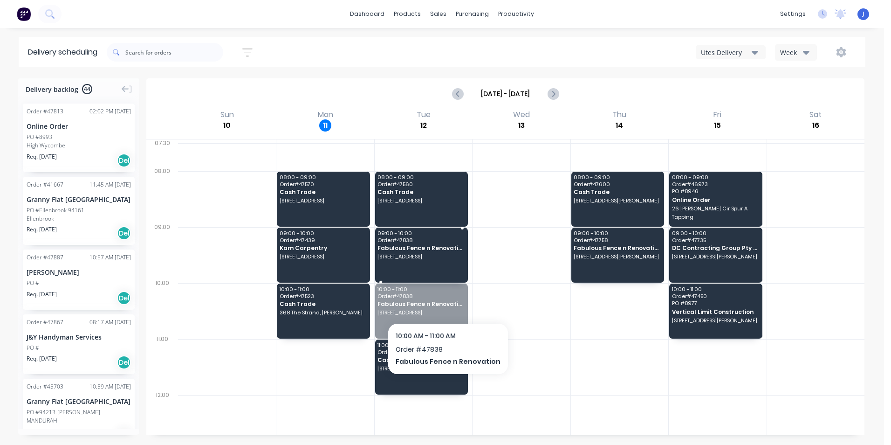
drag, startPoint x: 444, startPoint y: 302, endPoint x: 444, endPoint y: 256, distance: 46.6
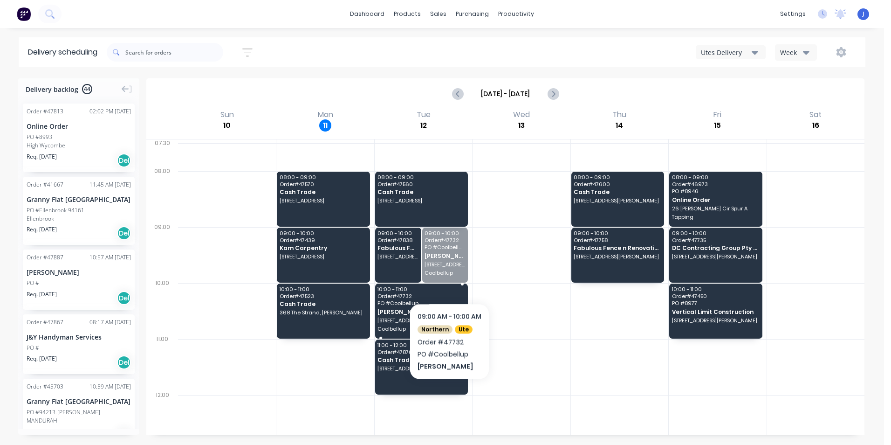
drag, startPoint x: 457, startPoint y: 262, endPoint x: 430, endPoint y: 323, distance: 66.4
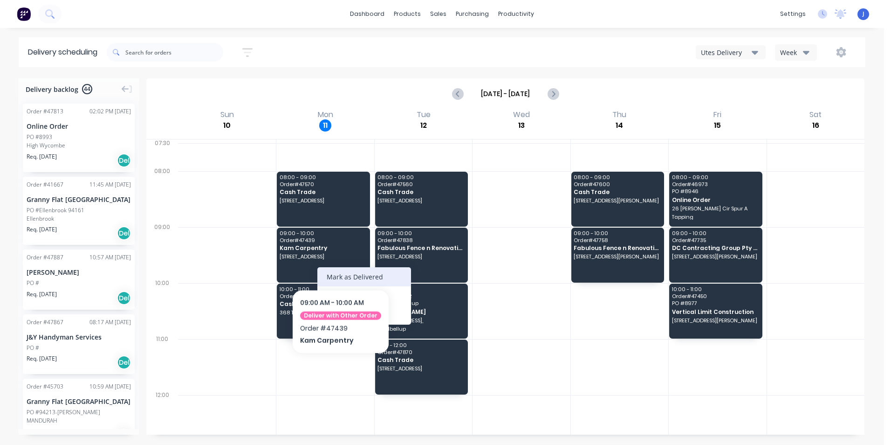
click at [339, 276] on div "Mark as Delivered" at bounding box center [365, 276] width 94 height 19
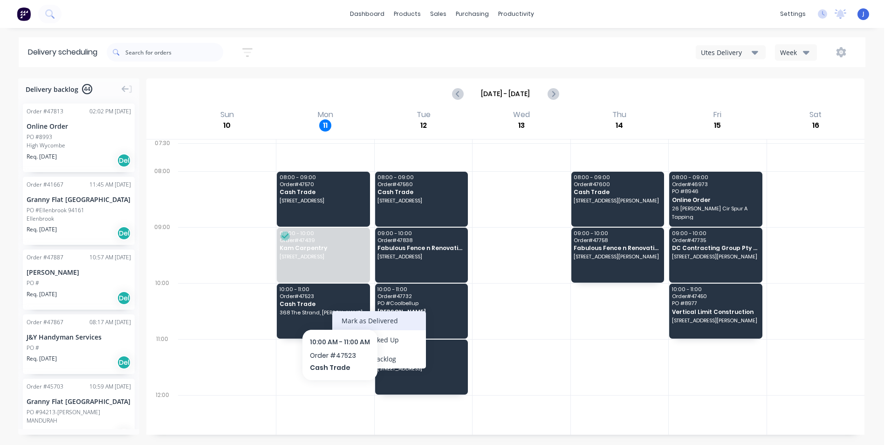
click at [403, 318] on div "Mark as Delivered" at bounding box center [379, 320] width 94 height 19
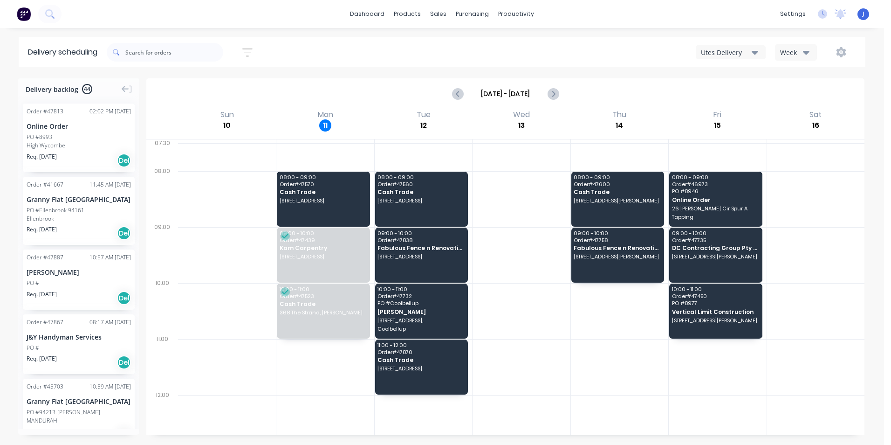
click at [295, 404] on div at bounding box center [324, 423] width 97 height 56
click at [844, 55] on icon "button" at bounding box center [841, 52] width 10 height 10
click at [849, 74] on button "Run Sheet" at bounding box center [812, 77] width 89 height 19
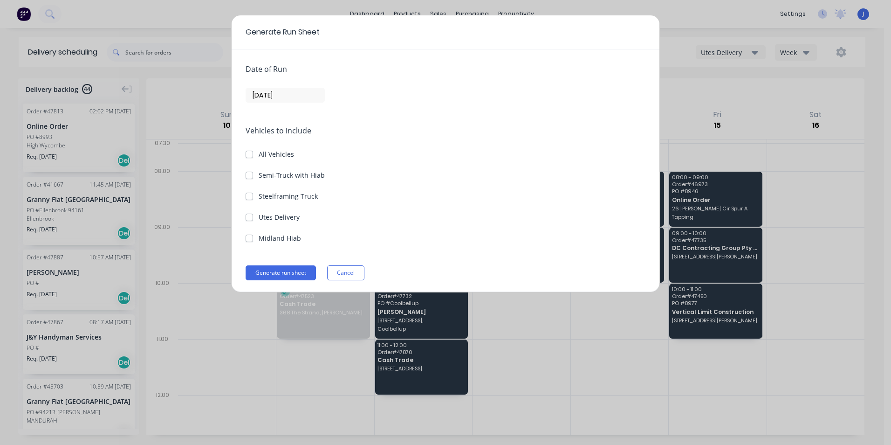
click at [256, 219] on div "Utes Delivery" at bounding box center [446, 217] width 400 height 10
click at [259, 215] on label "Utes Delivery" at bounding box center [279, 217] width 41 height 10
click at [249, 215] on Delivery "Utes Delivery" at bounding box center [249, 216] width 7 height 9
checkbox Delivery "true"
click at [298, 103] on div "Date of Run 11/08/25 Vehicles to include All Vehicles Semi-Truck with Hiab Stee…" at bounding box center [446, 170] width 428 height 242
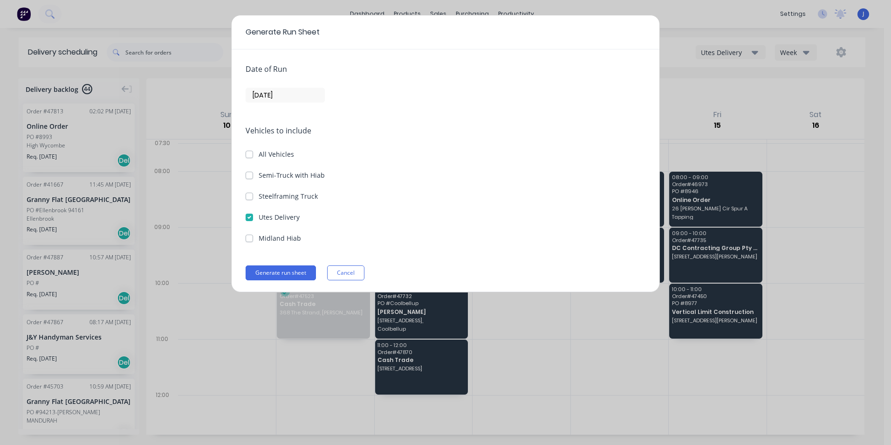
click at [301, 97] on input "[DATE]" at bounding box center [285, 95] width 78 height 14
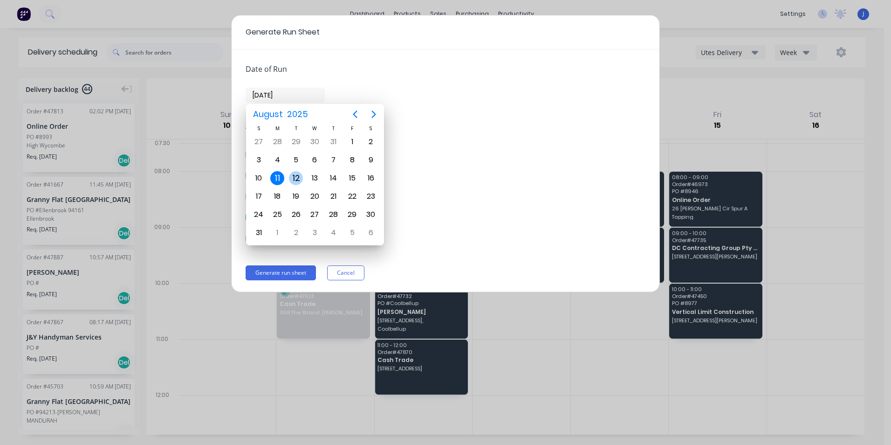
click at [297, 172] on div "12" at bounding box center [296, 178] width 14 height 14
type input "12/08/25"
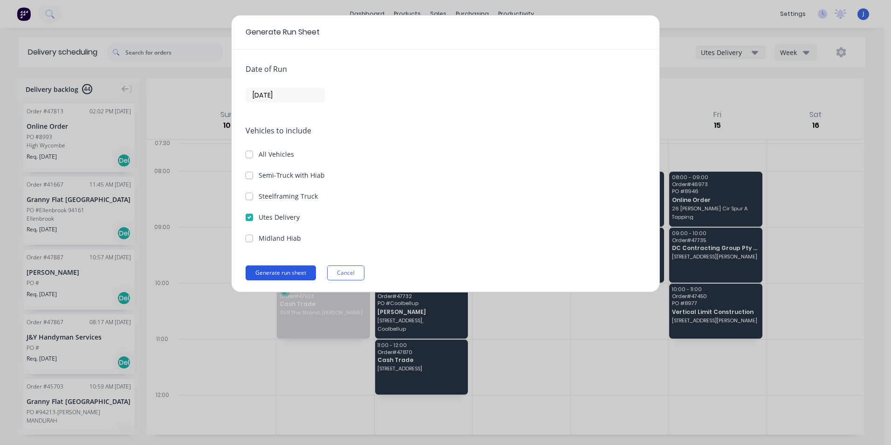
click at [297, 271] on button "Generate run sheet" at bounding box center [281, 272] width 70 height 15
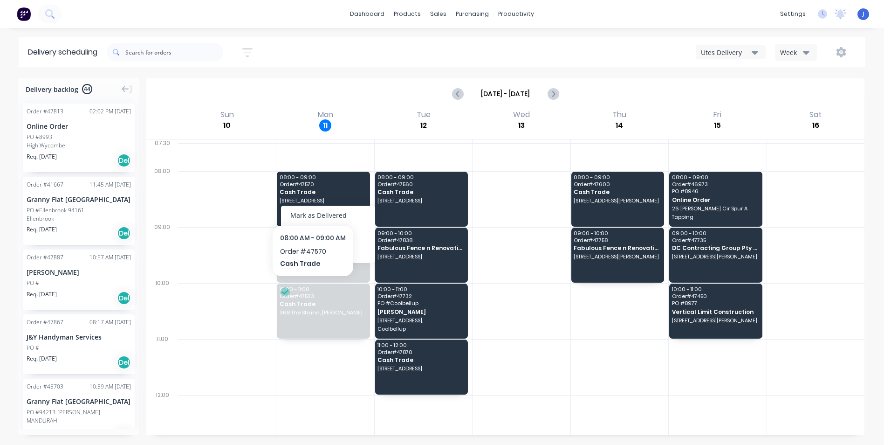
click at [332, 214] on div "Mark as Delivered" at bounding box center [328, 215] width 94 height 19
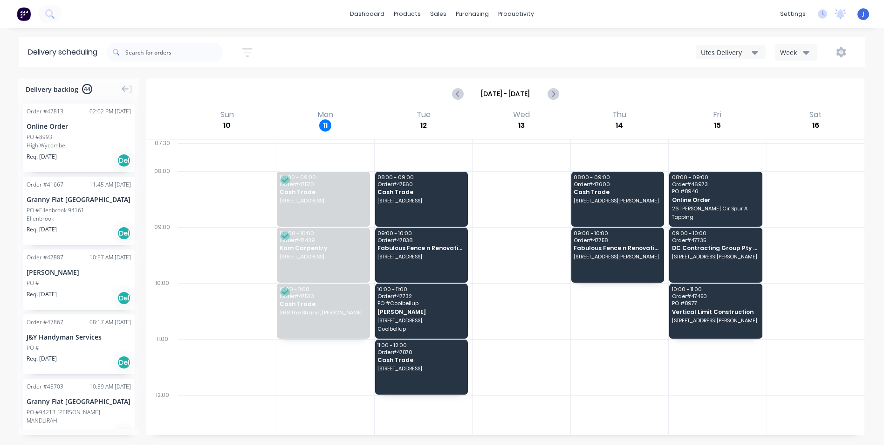
click at [318, 380] on div at bounding box center [324, 367] width 97 height 56
click at [311, 387] on div at bounding box center [324, 367] width 97 height 56
click at [178, 250] on div at bounding box center [227, 255] width 98 height 56
click at [492, 62] on div "Suppliers" at bounding box center [492, 63] width 28 height 8
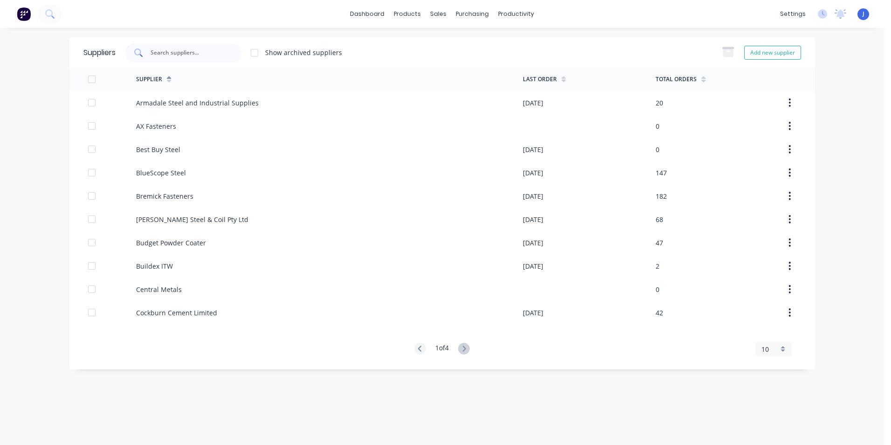
click at [202, 47] on div at bounding box center [183, 52] width 117 height 19
click at [240, 337] on div "Supplier Last Order Total Orders Armadale Steel and Industrial Supplies 16/07/2…" at bounding box center [442, 212] width 746 height 288
click at [470, 349] on icon at bounding box center [464, 349] width 12 height 12
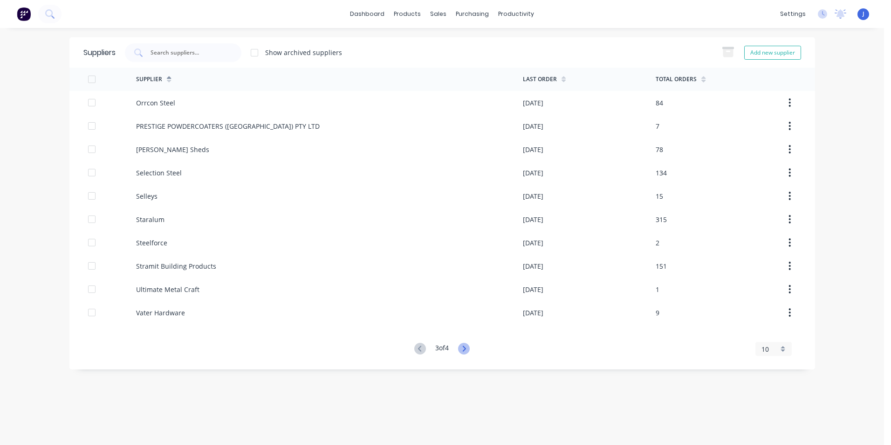
click at [470, 349] on icon at bounding box center [464, 349] width 12 height 12
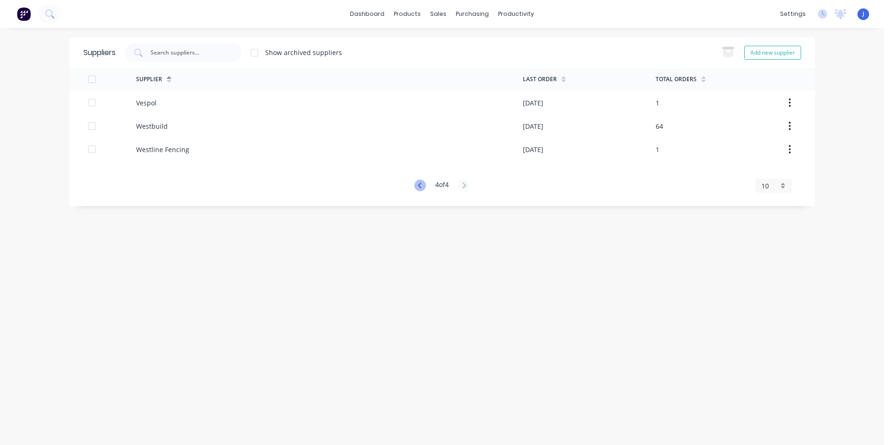
click at [415, 187] on icon at bounding box center [420, 186] width 12 height 12
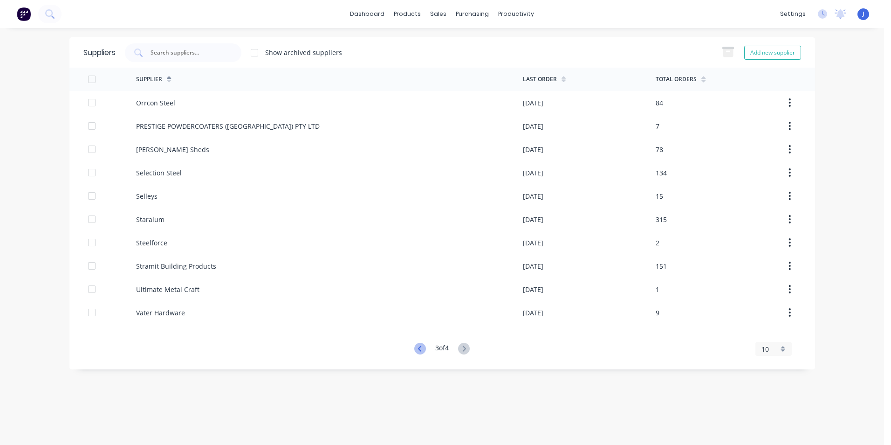
click at [418, 348] on icon at bounding box center [419, 348] width 3 height 6
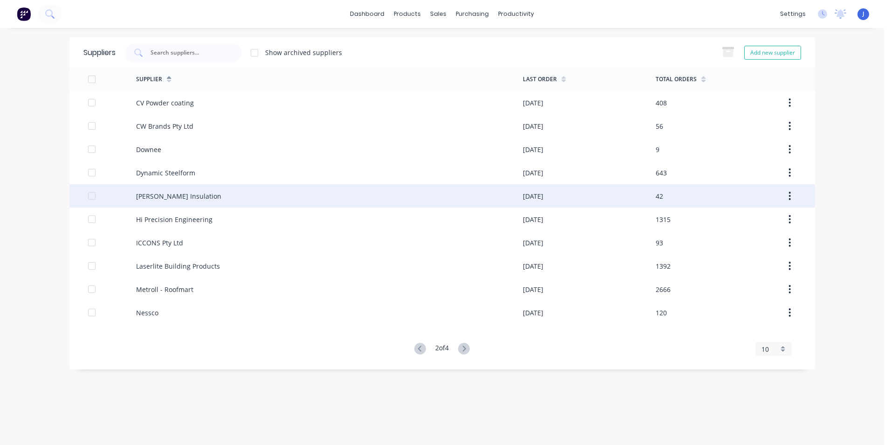
click at [219, 197] on div "Fletcher Insulation" at bounding box center [329, 195] width 387 height 23
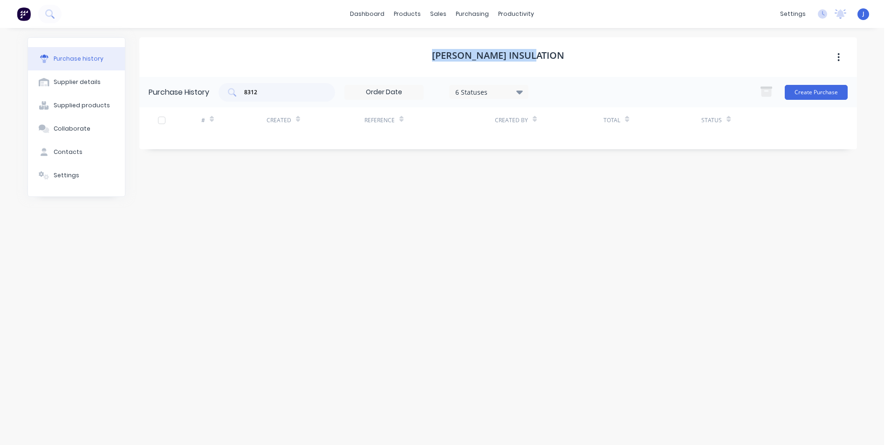
drag, startPoint x: 560, startPoint y: 53, endPoint x: 445, endPoint y: 63, distance: 114.7
click at [445, 63] on div "Fletcher Insulation" at bounding box center [498, 57] width 718 height 40
copy h1 "Fletcher Insulation"
click at [478, 34] on div "Purchase Orders Suppliers" at bounding box center [512, 54] width 124 height 56
click at [478, 45] on div "Purchase Orders" at bounding box center [502, 45] width 49 height 8
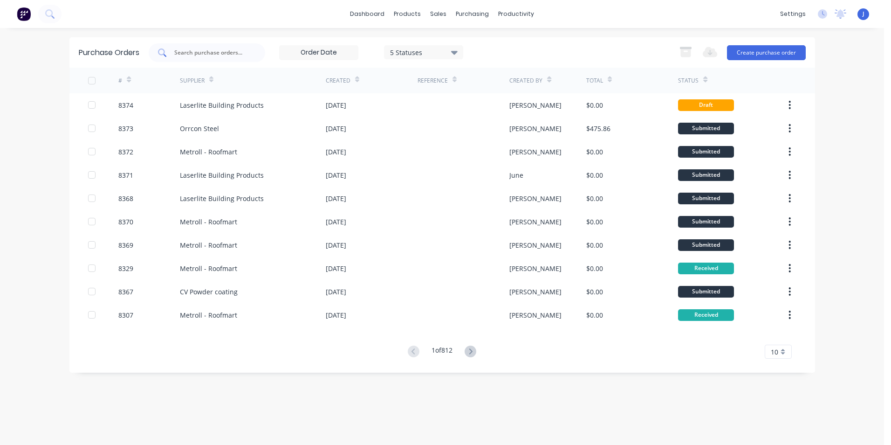
click at [235, 55] on input "text" at bounding box center [211, 52] width 77 height 9
type input "8314"
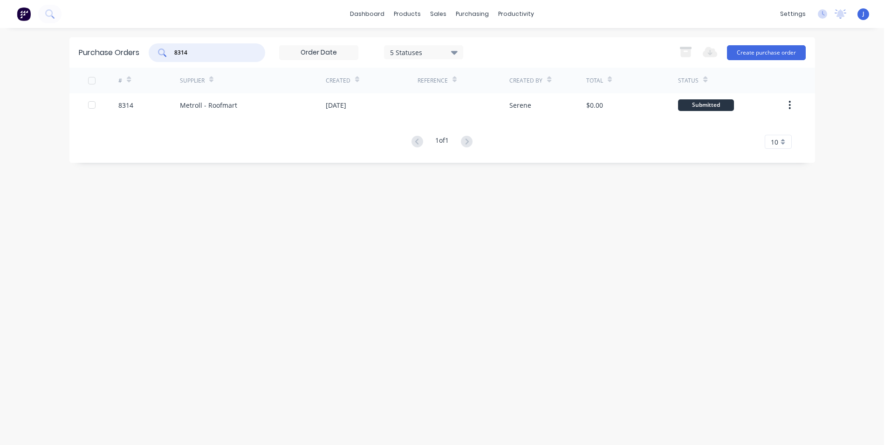
click at [241, 112] on div "Metroll - Roofmart" at bounding box center [253, 104] width 146 height 23
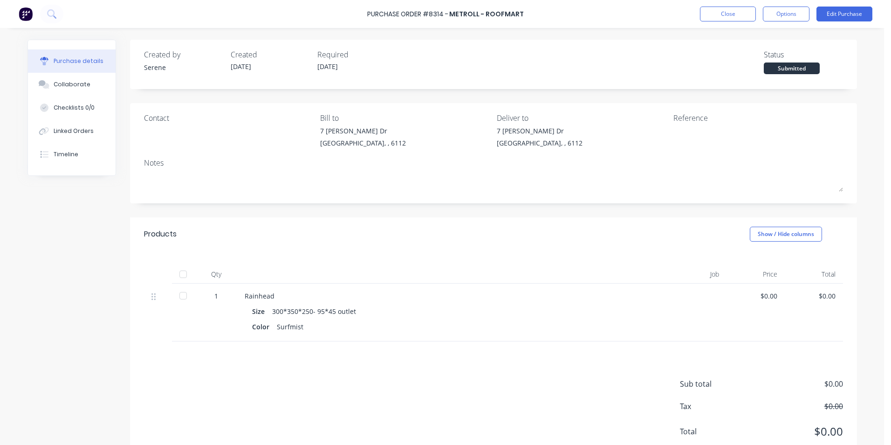
click at [185, 280] on div at bounding box center [183, 274] width 19 height 19
click at [79, 129] on div "Linked Orders" at bounding box center [74, 131] width 40 height 8
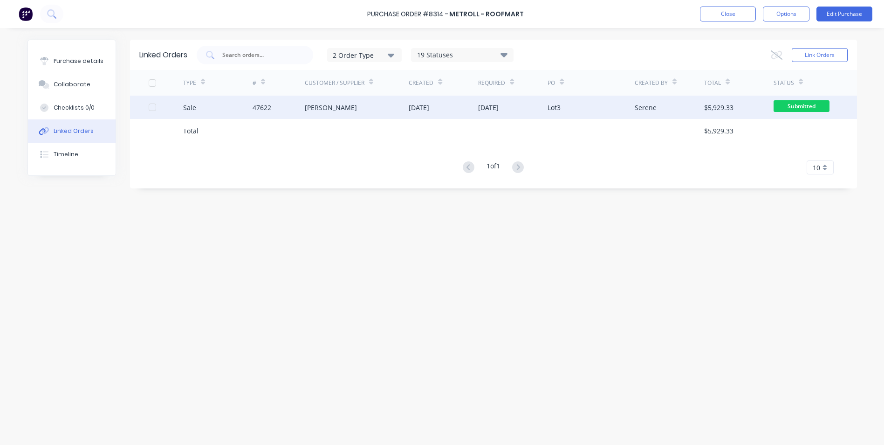
drag, startPoint x: 321, startPoint y: 119, endPoint x: 328, endPoint y: 117, distance: 6.9
click at [328, 117] on div "[PERSON_NAME]" at bounding box center [357, 107] width 104 height 23
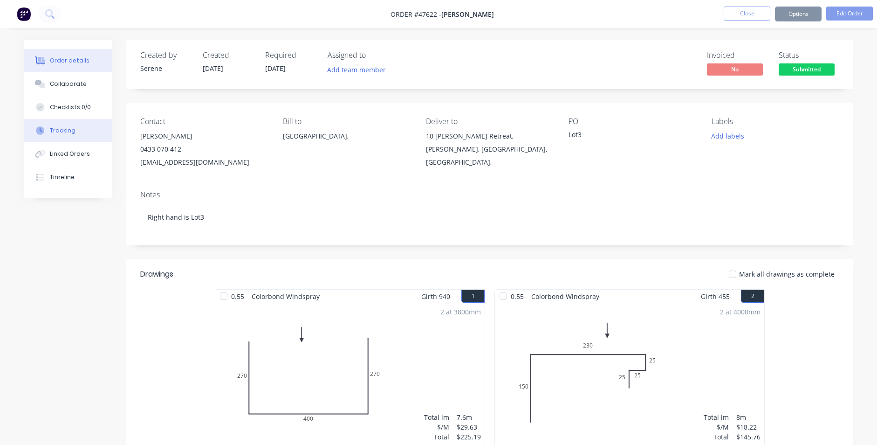
click at [68, 134] on div "Tracking" at bounding box center [63, 130] width 26 height 8
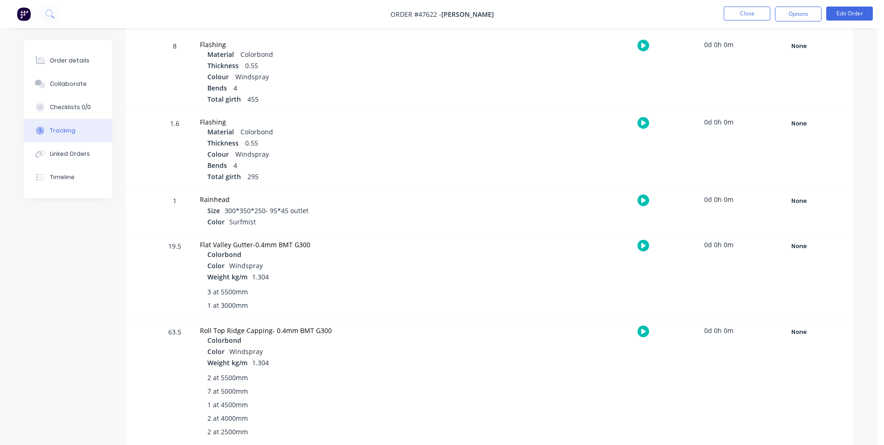
scroll to position [250, 0]
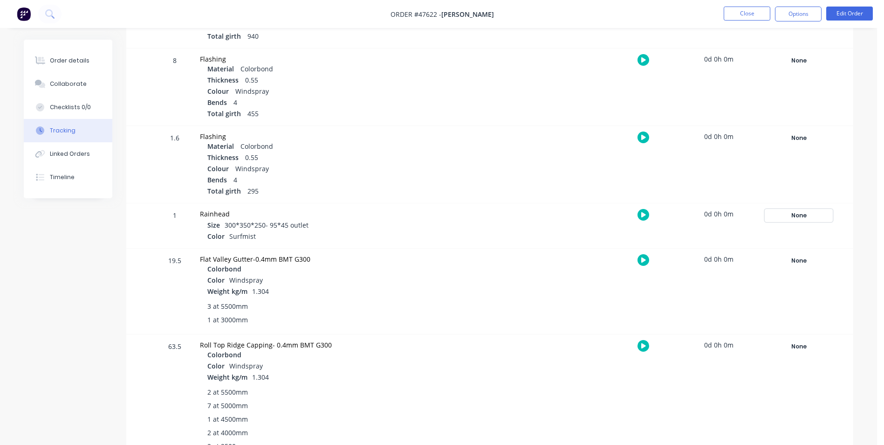
click at [803, 213] on div "None" at bounding box center [799, 215] width 67 height 12
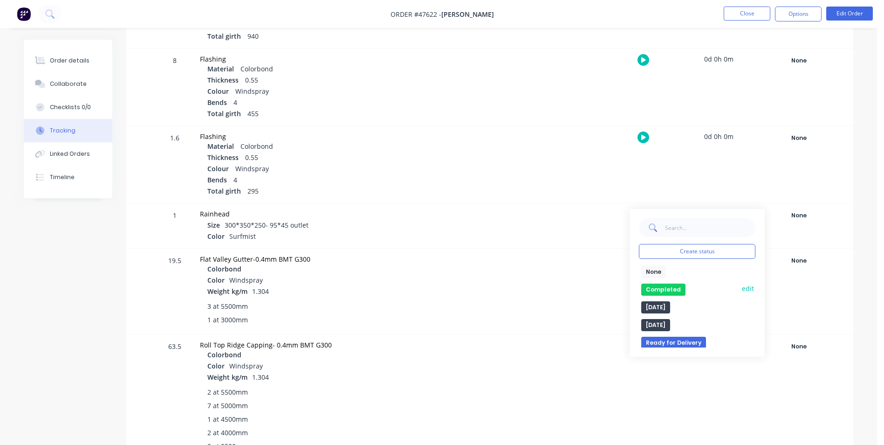
click at [669, 288] on button "Completed" at bounding box center [664, 289] width 44 height 12
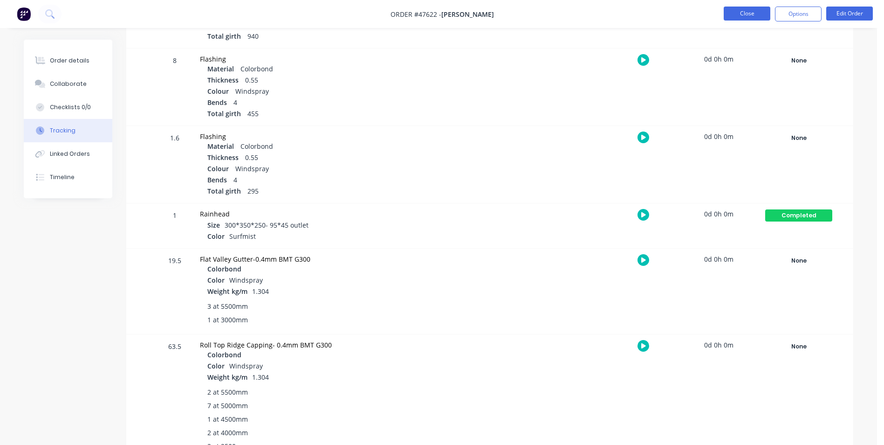
click at [740, 14] on button "Close" at bounding box center [747, 14] width 47 height 14
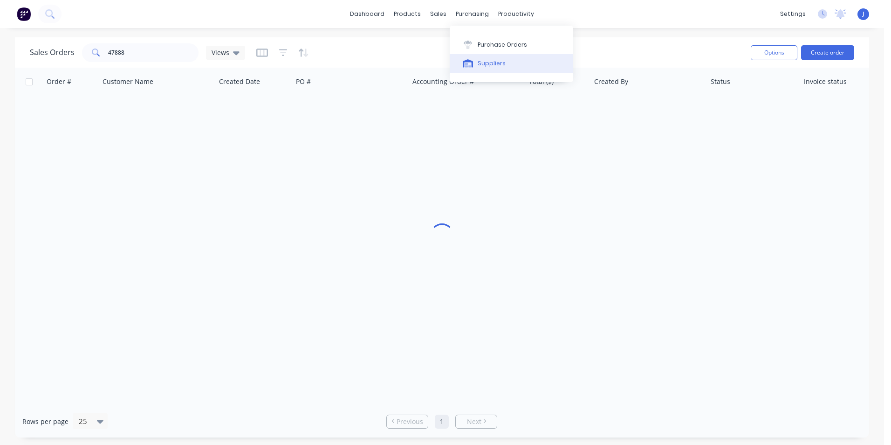
click at [485, 54] on button "Suppliers" at bounding box center [512, 63] width 124 height 19
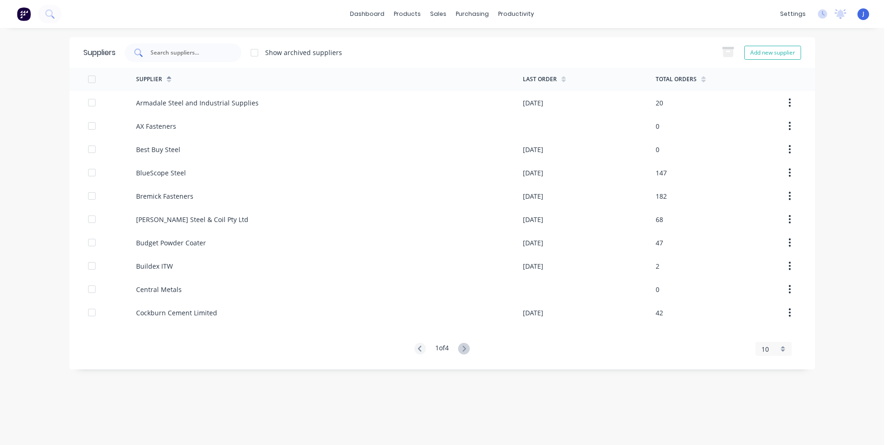
click at [206, 55] on input "text" at bounding box center [188, 52] width 77 height 9
click at [470, 39] on button "Purchase Orders" at bounding box center [512, 44] width 124 height 19
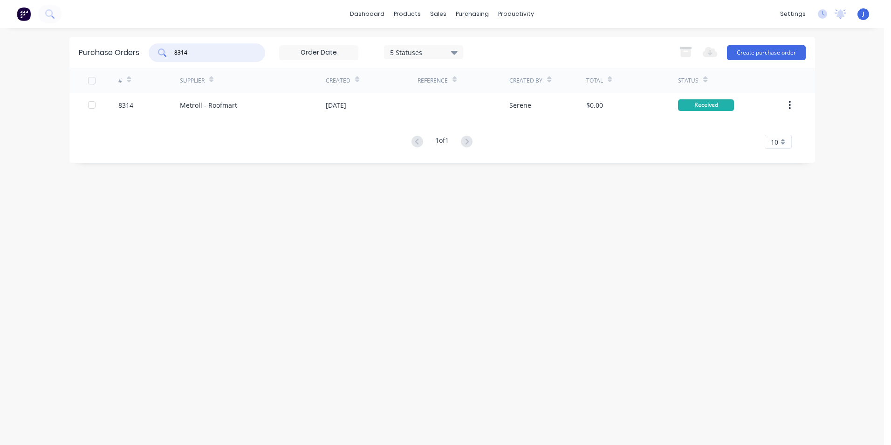
drag, startPoint x: 228, startPoint y: 50, endPoint x: 133, endPoint y: 50, distance: 94.6
click at [133, 50] on div "Purchase Orders 8314 5 Statuses 5 Statuses Export to Excel (XLSX) Create purcha…" at bounding box center [442, 52] width 746 height 30
type input "8296"
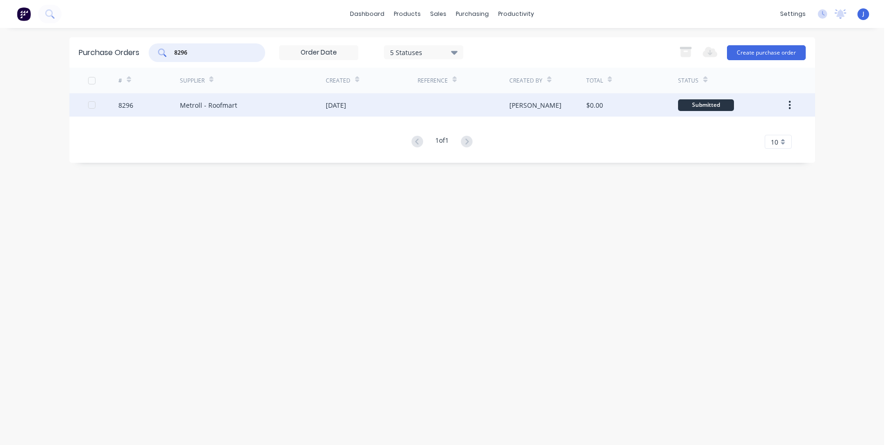
click at [210, 106] on div "Metroll - Roofmart" at bounding box center [208, 105] width 57 height 10
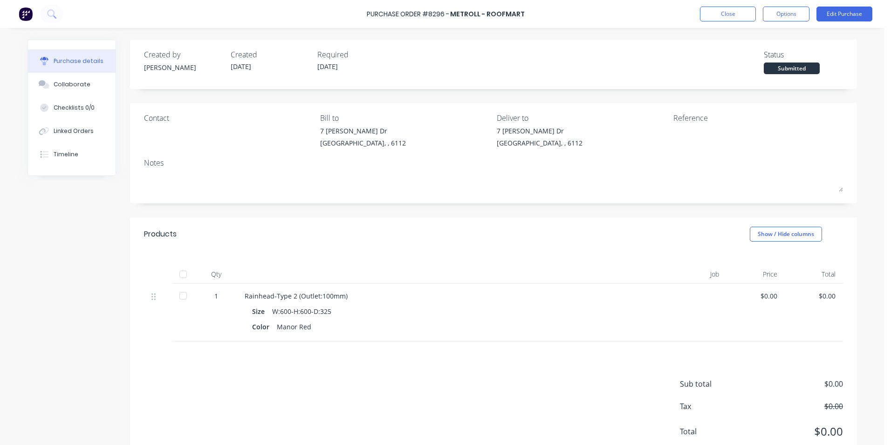
click at [184, 277] on div at bounding box center [183, 274] width 19 height 19
click at [65, 123] on button "Linked Orders" at bounding box center [72, 130] width 88 height 23
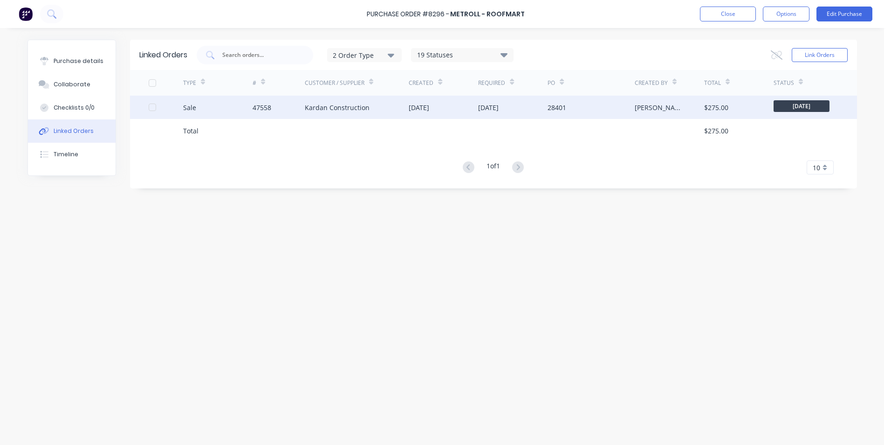
click at [281, 102] on div "47558" at bounding box center [279, 107] width 52 height 23
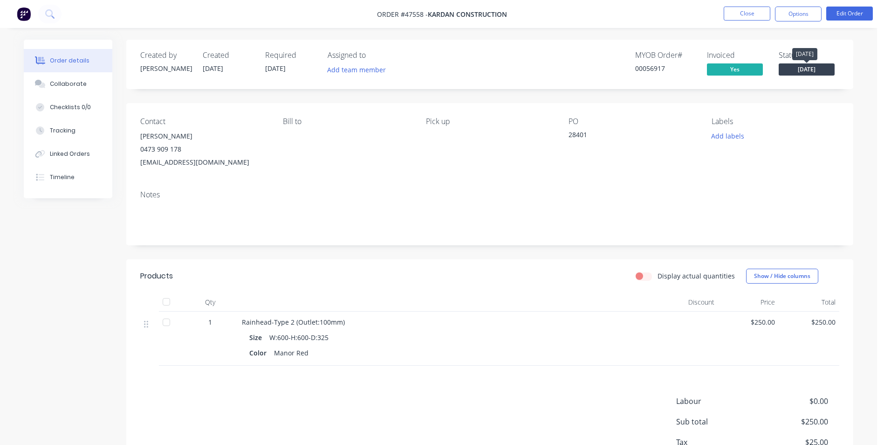
click at [815, 72] on span "[DATE]" at bounding box center [807, 69] width 56 height 12
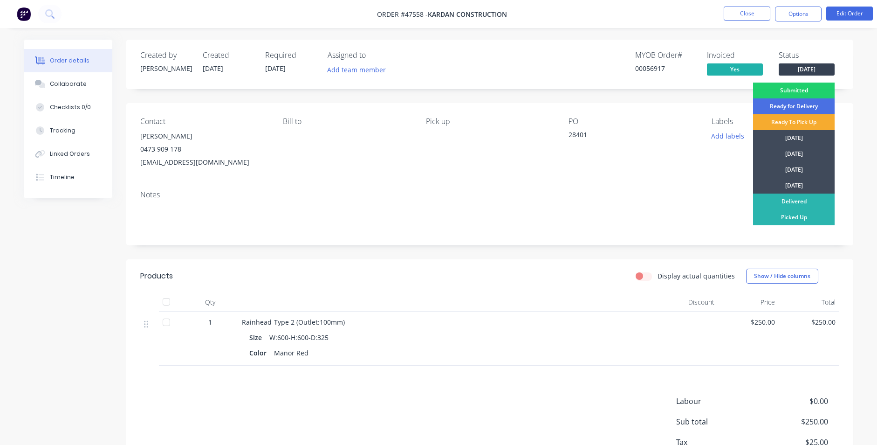
click at [794, 124] on div "Ready To Pick Up" at bounding box center [794, 122] width 82 height 16
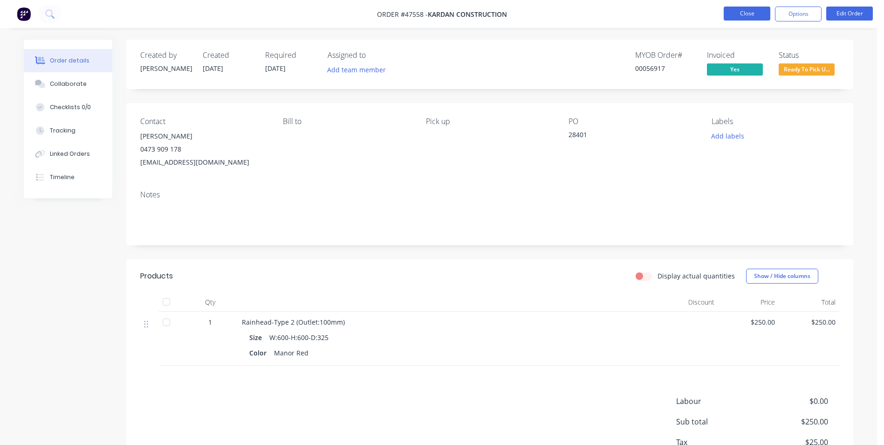
click at [754, 11] on button "Close" at bounding box center [747, 14] width 47 height 14
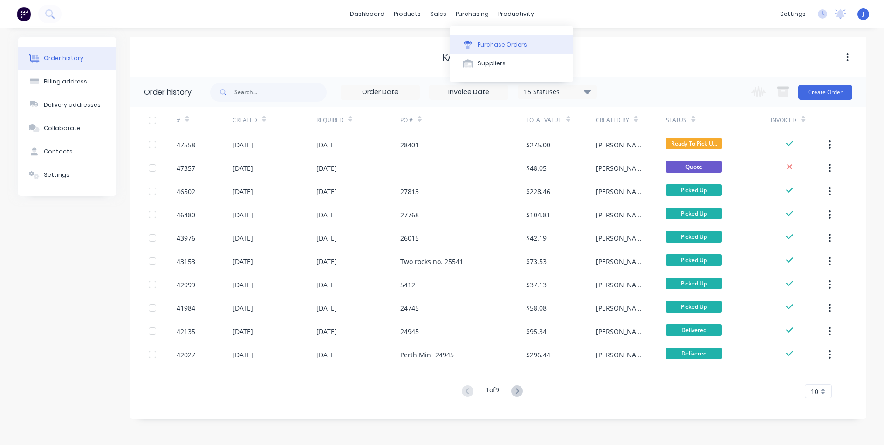
click at [474, 43] on div at bounding box center [468, 45] width 14 height 8
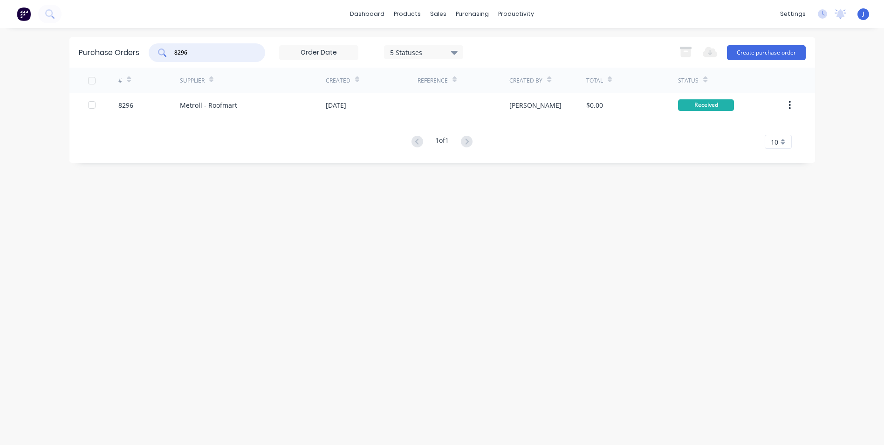
drag, startPoint x: 186, startPoint y: 51, endPoint x: 116, endPoint y: 51, distance: 69.9
click at [116, 51] on div "Purchase Orders 8296 5 Statuses 5 Statuses Export to Excel (XLSX) Create purcha…" at bounding box center [442, 52] width 746 height 30
type input "8309"
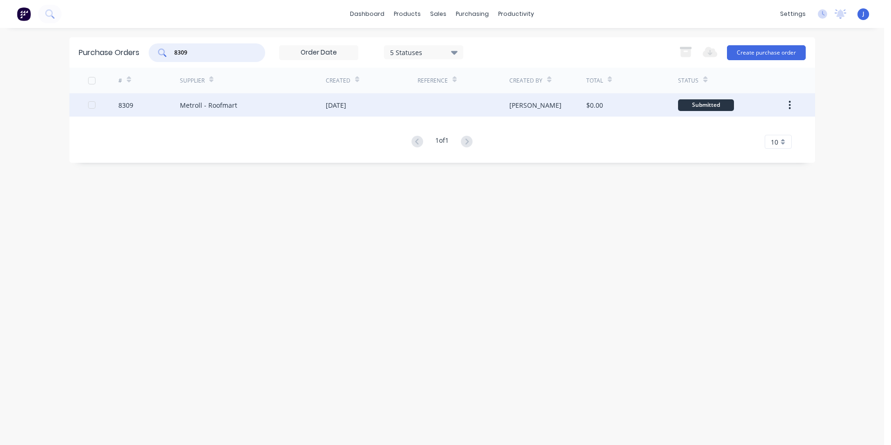
click at [245, 116] on div "Metroll - Roofmart" at bounding box center [253, 104] width 146 height 23
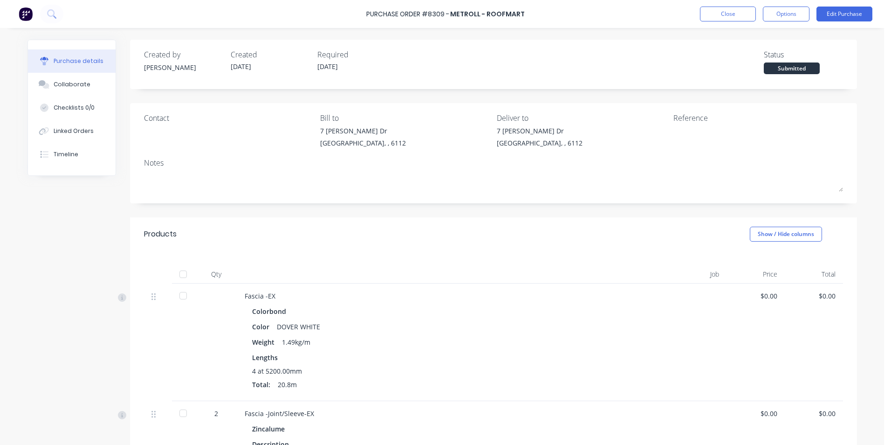
click at [187, 277] on div at bounding box center [183, 274] width 19 height 19
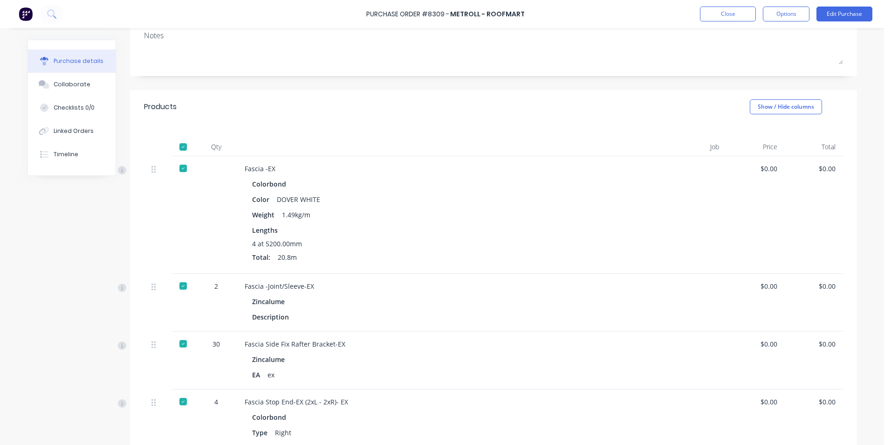
scroll to position [187, 0]
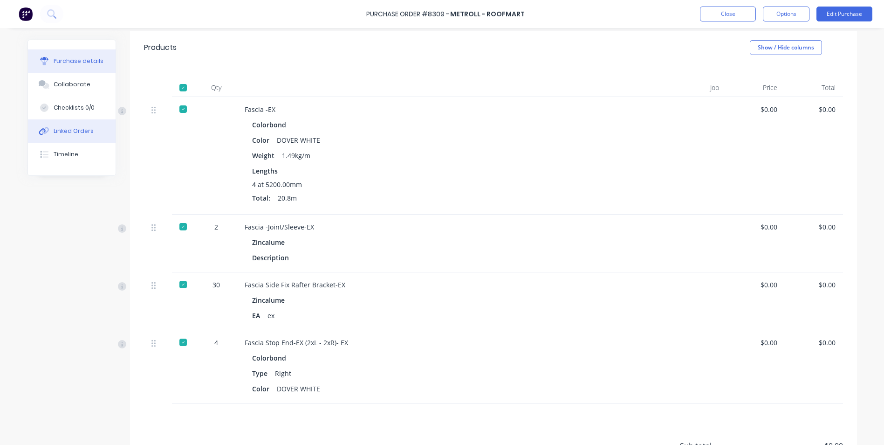
click at [88, 130] on button "Linked Orders" at bounding box center [72, 130] width 88 height 23
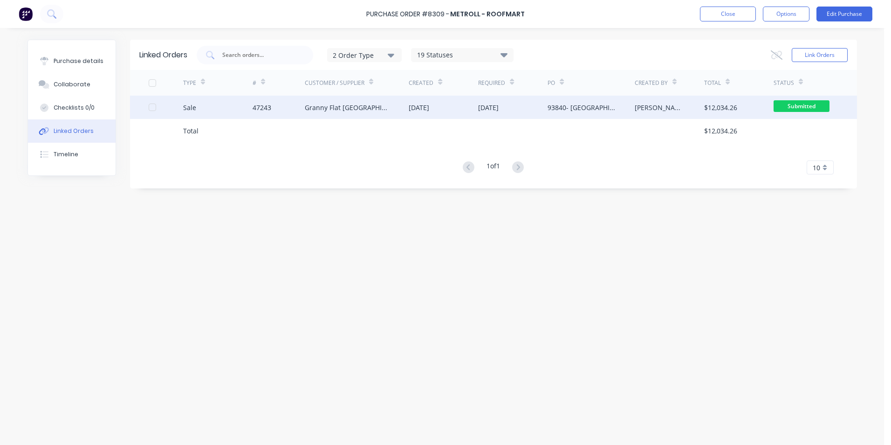
click at [431, 113] on div "04 Aug 2025" at bounding box center [443, 107] width 69 height 23
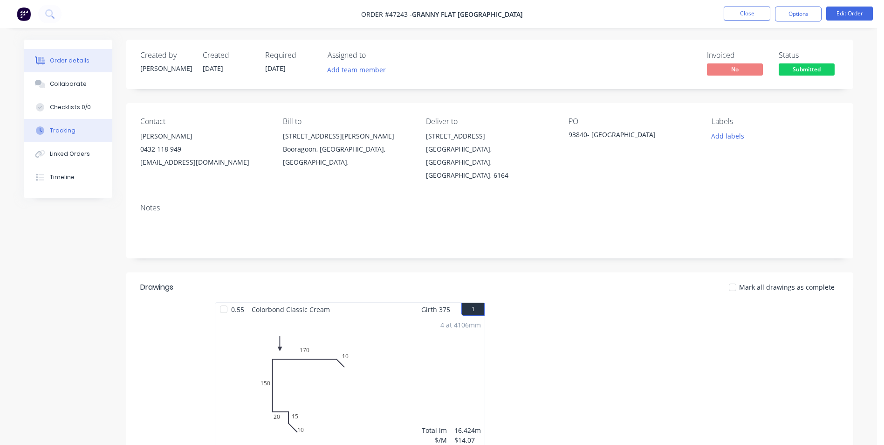
click at [61, 131] on div "Tracking" at bounding box center [63, 130] width 26 height 8
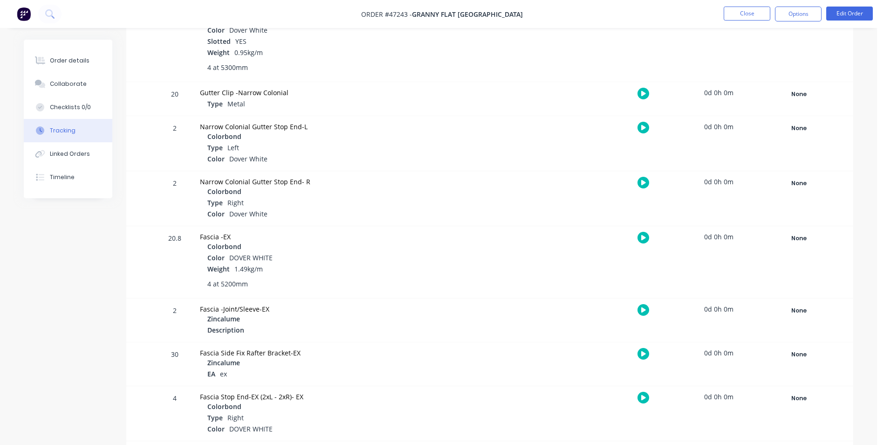
scroll to position [1109, 0]
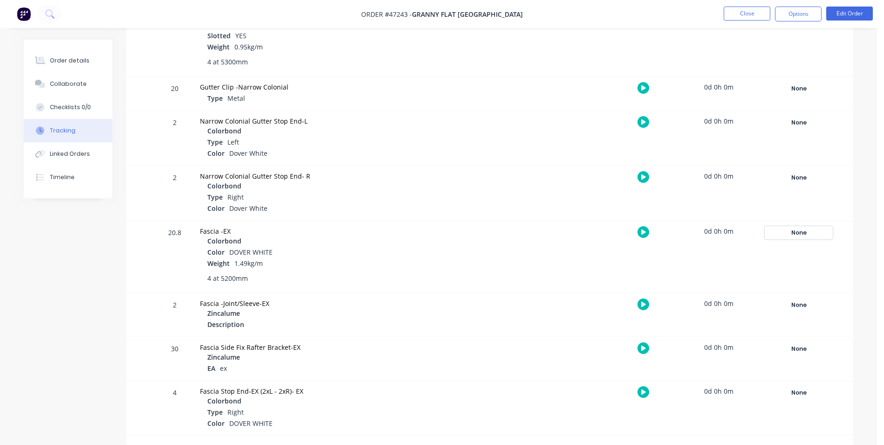
click at [806, 231] on div "None" at bounding box center [799, 233] width 67 height 12
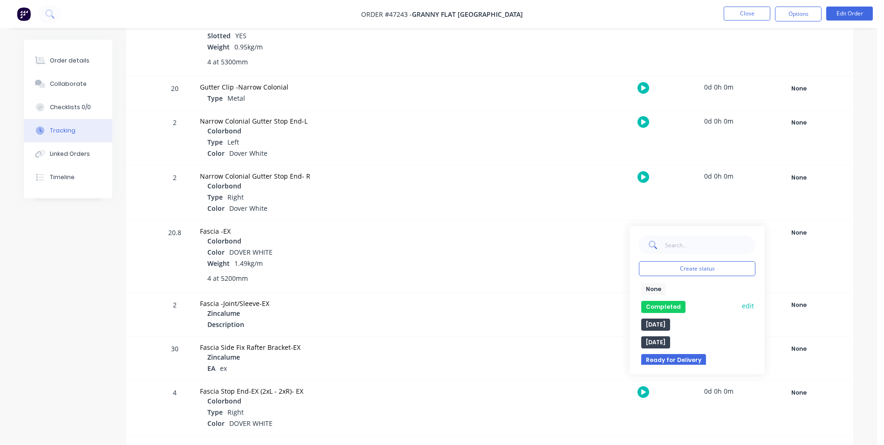
click at [656, 308] on button "Completed" at bounding box center [664, 307] width 44 height 12
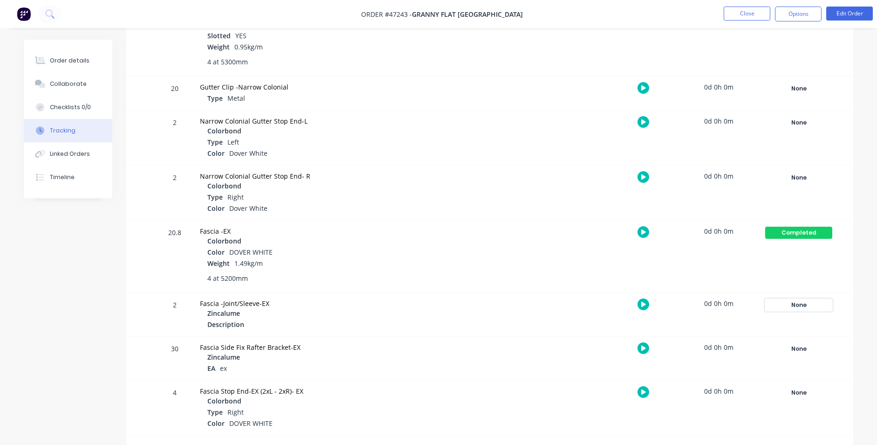
click at [786, 303] on div "None" at bounding box center [799, 305] width 67 height 12
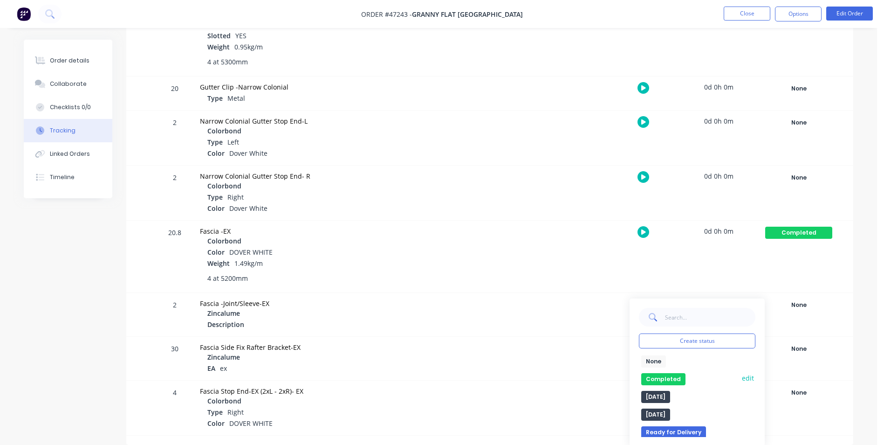
click at [666, 376] on button "Completed" at bounding box center [664, 379] width 44 height 12
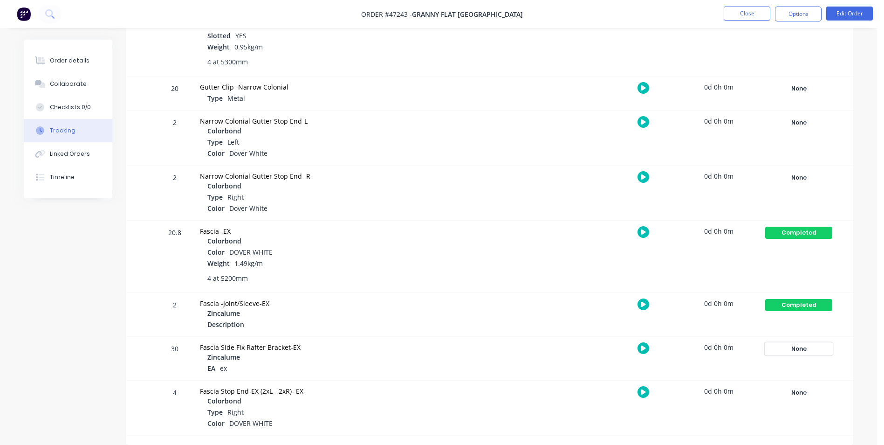
click at [807, 350] on div "None" at bounding box center [799, 349] width 67 height 12
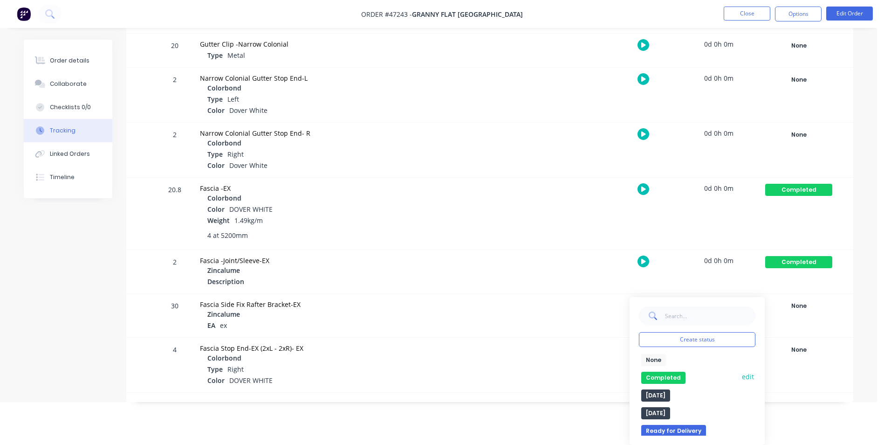
click at [656, 374] on button "Completed" at bounding box center [664, 378] width 44 height 12
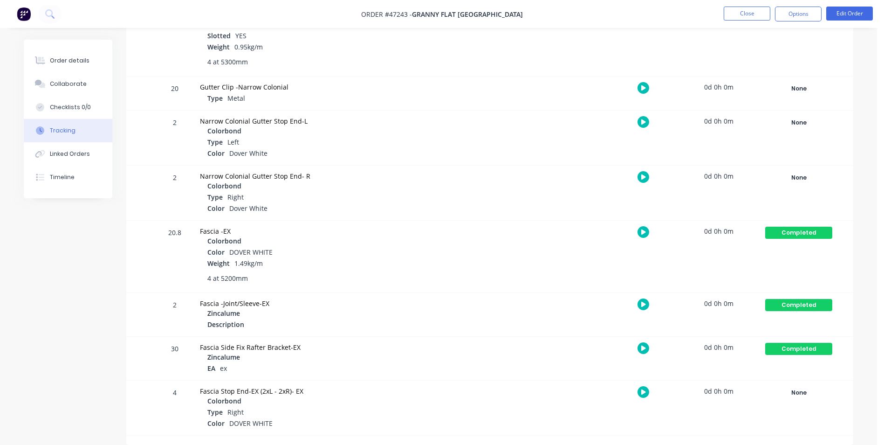
click at [800, 400] on div "None Create status None edit Completed edit Friday Monday Ready for Delivery Re…" at bounding box center [799, 407] width 79 height 55
click at [804, 394] on div "None" at bounding box center [799, 393] width 67 height 12
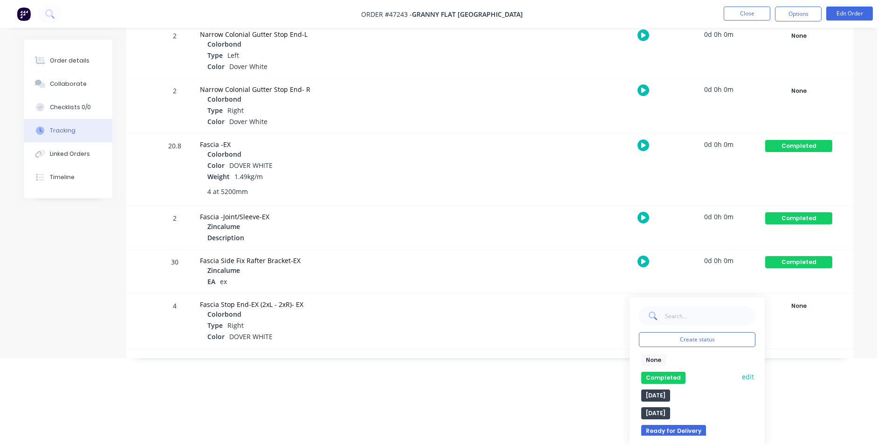
click at [659, 372] on button "Completed" at bounding box center [664, 378] width 44 height 12
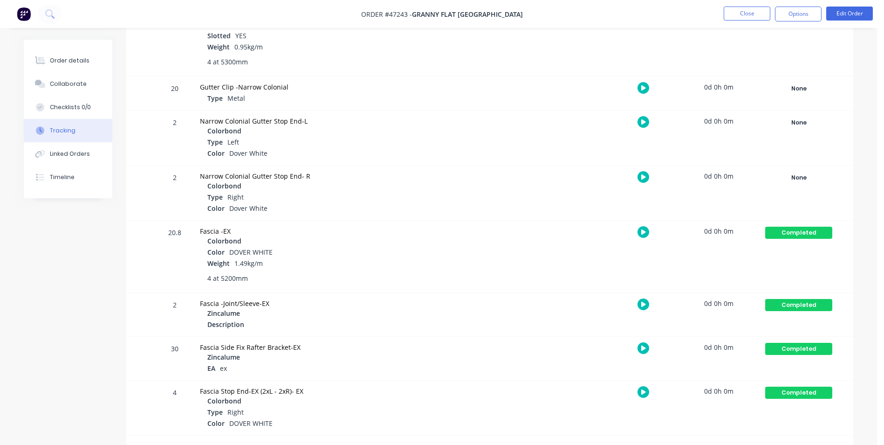
click at [747, 22] on nav "Order #47243 - Granny Flat WA Close Options Edit Order" at bounding box center [442, 14] width 884 height 28
click at [755, 7] on button "Close" at bounding box center [747, 14] width 47 height 14
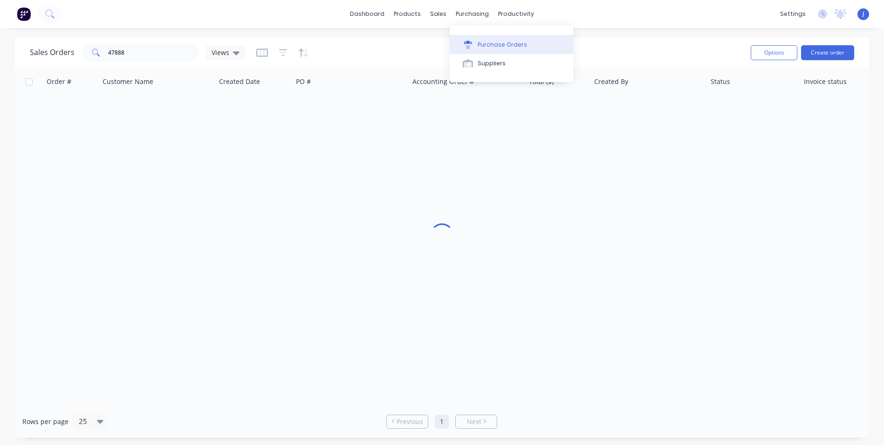
click at [478, 42] on div "Purchase Orders" at bounding box center [502, 45] width 49 height 8
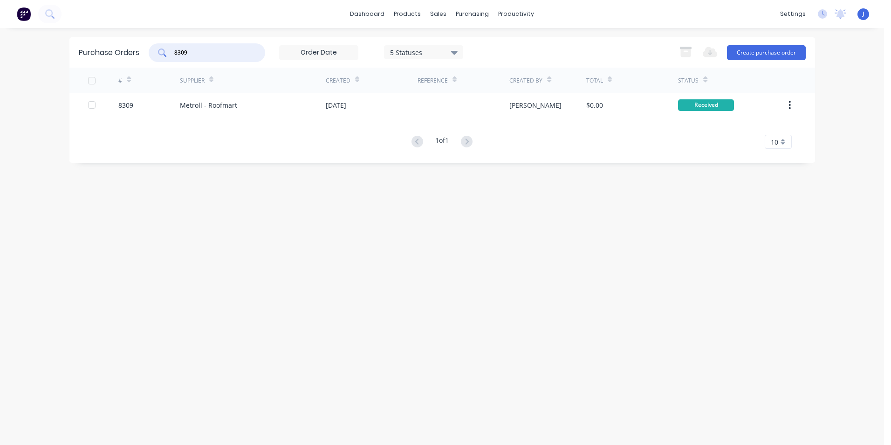
drag, startPoint x: 162, startPoint y: 55, endPoint x: 152, endPoint y: 55, distance: 10.7
click at [152, 55] on div "8309" at bounding box center [207, 52] width 117 height 19
type input "8321"
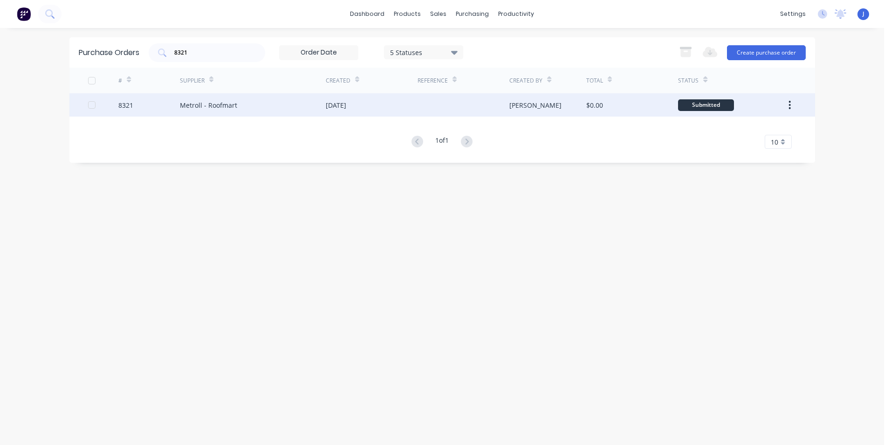
click at [233, 108] on div "Metroll - Roofmart" at bounding box center [208, 105] width 57 height 10
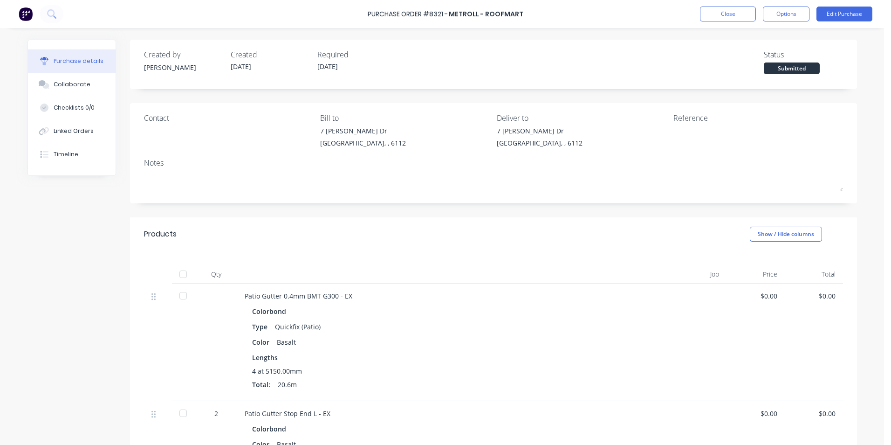
click at [187, 274] on div at bounding box center [183, 274] width 19 height 19
click at [44, 133] on icon at bounding box center [44, 131] width 11 height 8
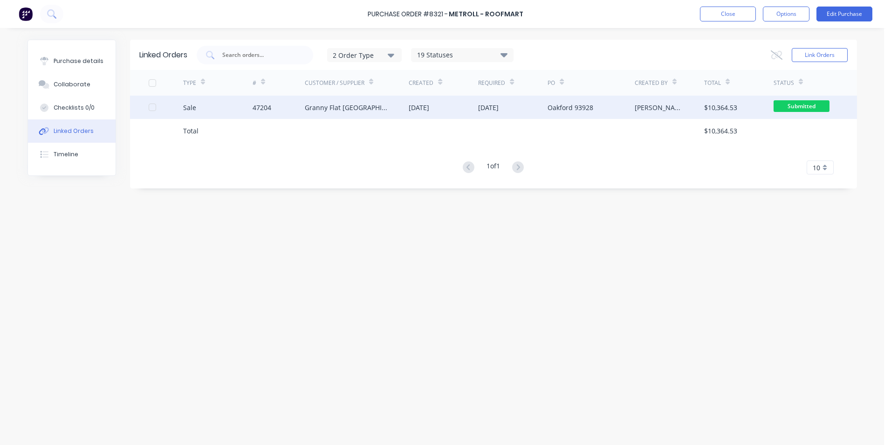
click at [281, 114] on div "47204" at bounding box center [279, 107] width 52 height 23
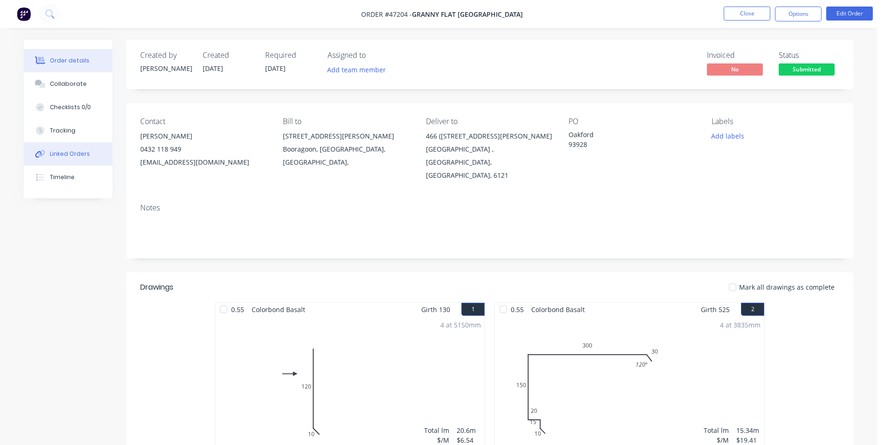
click at [67, 157] on div "Linked Orders" at bounding box center [70, 154] width 40 height 8
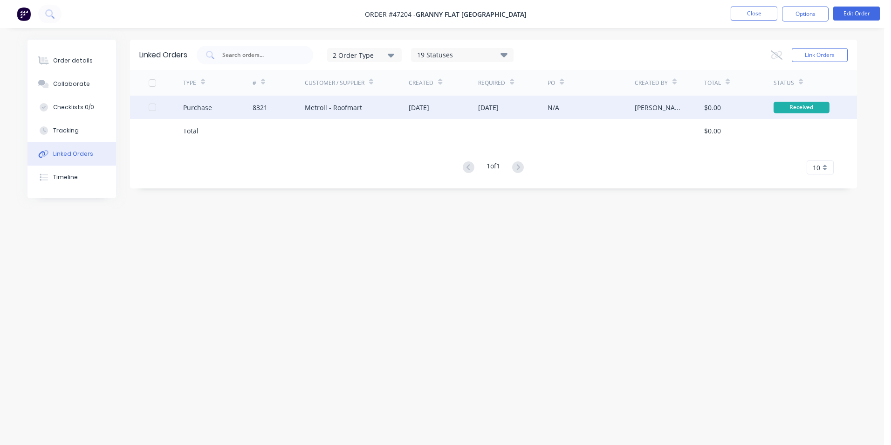
click at [398, 108] on div "Metroll - Roofmart" at bounding box center [357, 107] width 104 height 23
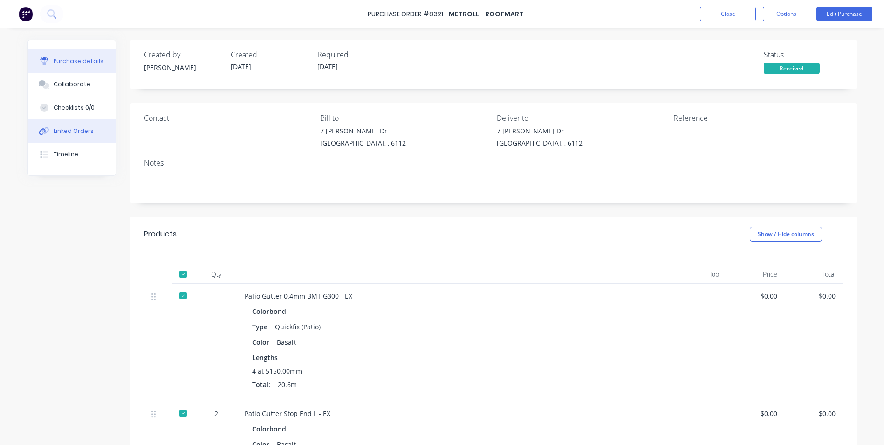
click at [95, 137] on button "Linked Orders" at bounding box center [72, 130] width 88 height 23
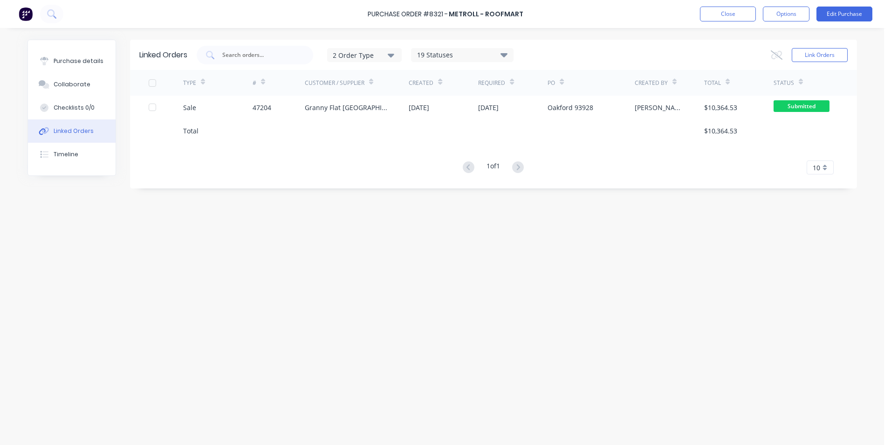
click at [281, 98] on div "47204" at bounding box center [279, 107] width 52 height 23
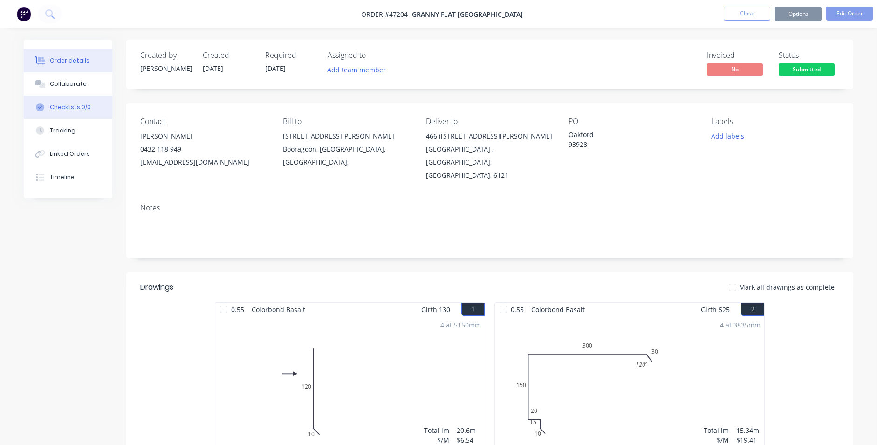
click at [69, 110] on div "Checklists 0/0" at bounding box center [70, 107] width 41 height 8
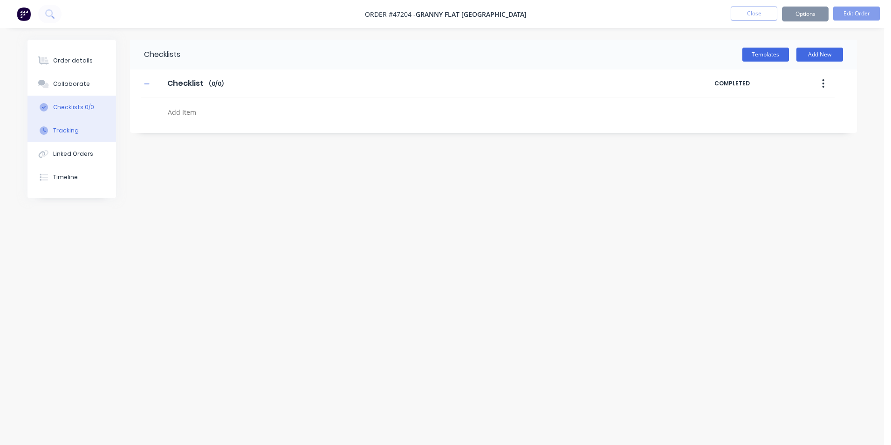
type textarea "x"
click at [70, 129] on div "Tracking" at bounding box center [66, 130] width 26 height 8
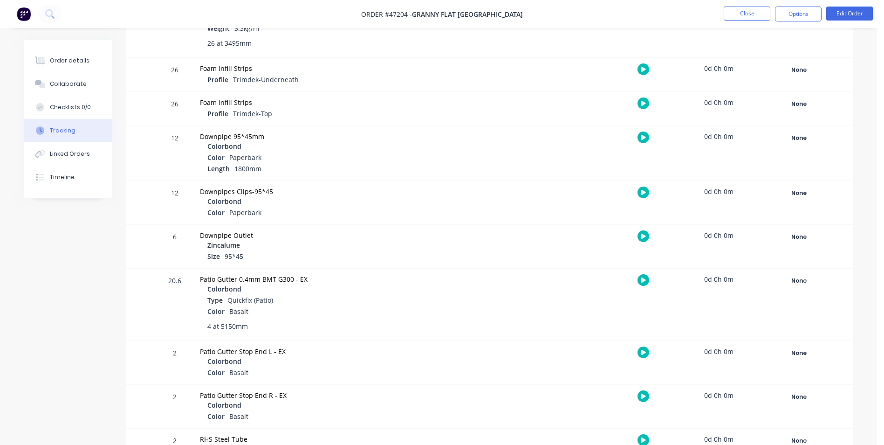
scroll to position [793, 0]
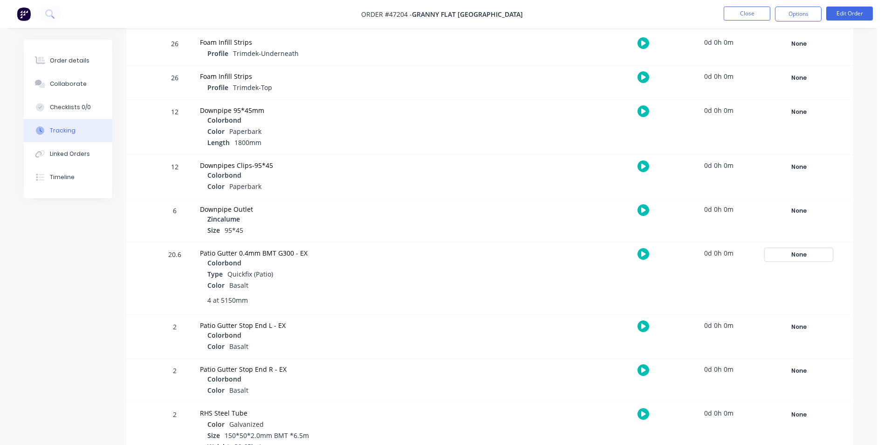
click at [786, 249] on div "None" at bounding box center [799, 255] width 67 height 12
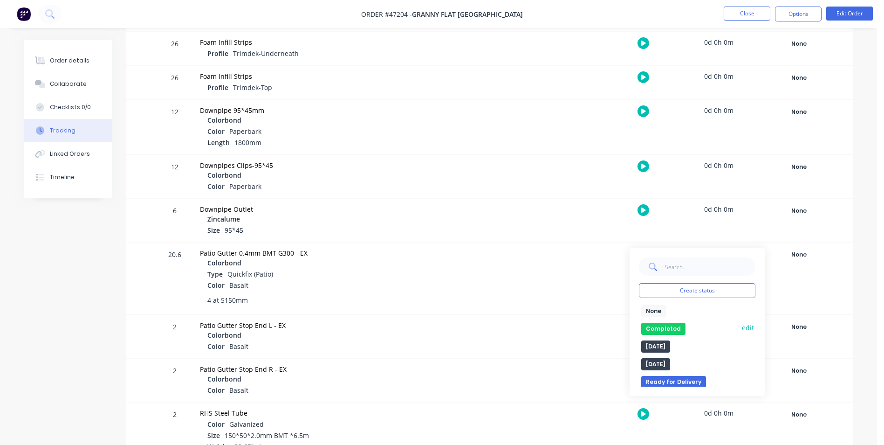
click at [657, 331] on button "Completed" at bounding box center [664, 329] width 44 height 12
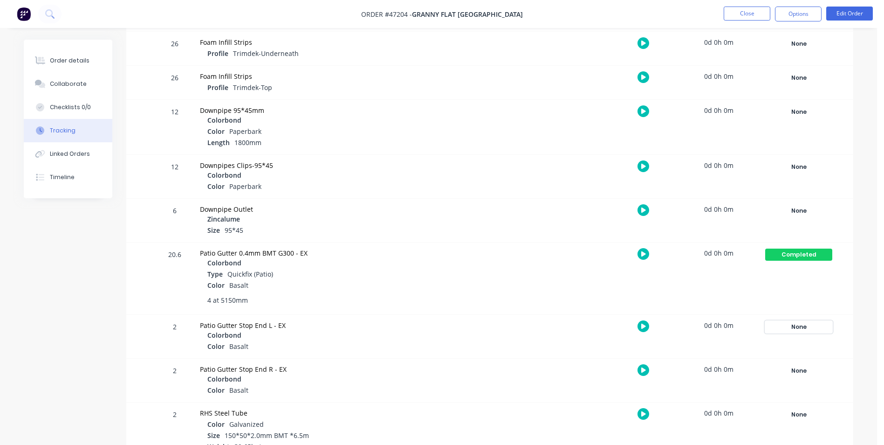
click at [799, 325] on div "None" at bounding box center [799, 327] width 67 height 12
click at [659, 401] on button "Completed" at bounding box center [664, 401] width 44 height 12
click at [808, 373] on div "None" at bounding box center [799, 371] width 67 height 12
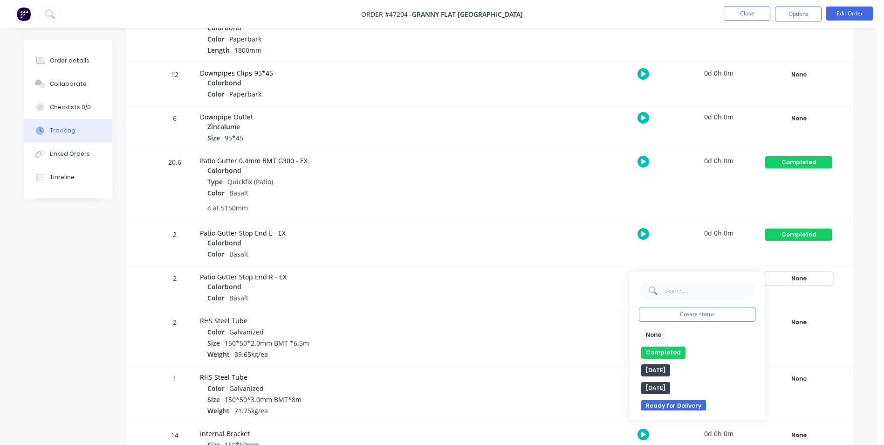
scroll to position [886, 0]
click at [656, 352] on button "Completed" at bounding box center [664, 351] width 44 height 12
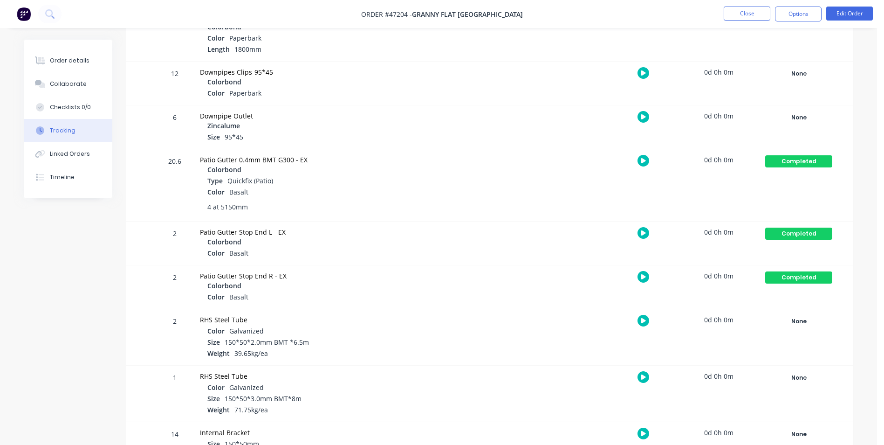
click at [785, 66] on div "None Create status None edit Completed edit Friday Monday Ready for Delivery Re…" at bounding box center [799, 83] width 79 height 43
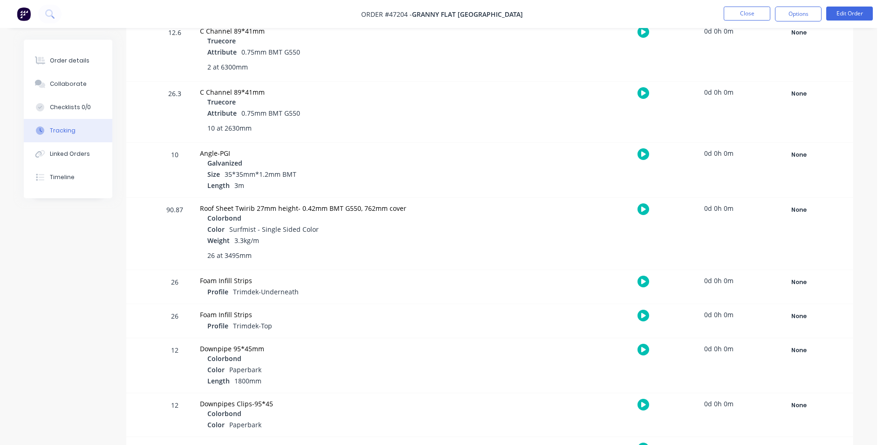
scroll to position [466, 0]
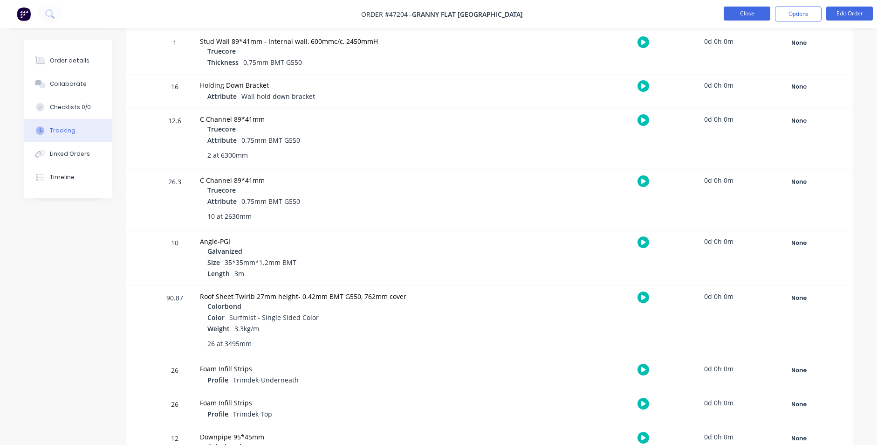
click at [743, 18] on button "Close" at bounding box center [747, 14] width 47 height 14
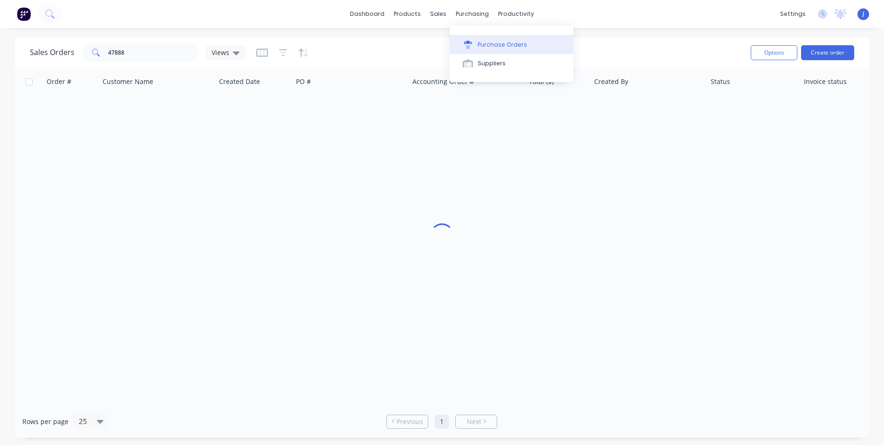
click at [480, 47] on div "Purchase Orders" at bounding box center [502, 45] width 49 height 8
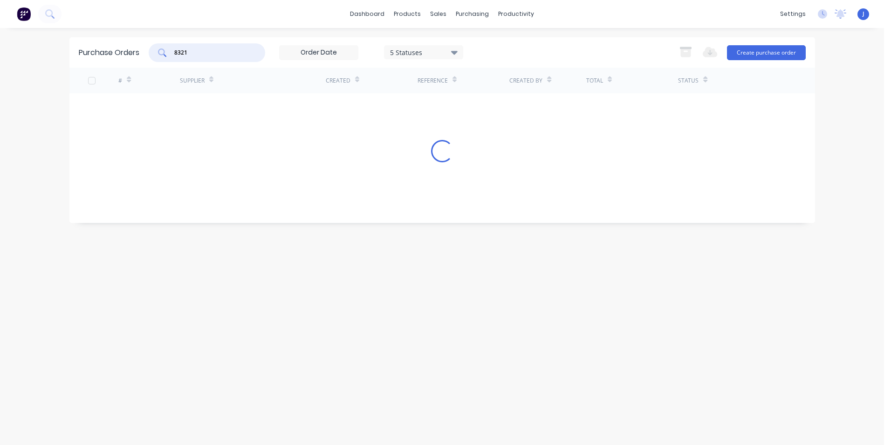
drag, startPoint x: 201, startPoint y: 53, endPoint x: 105, endPoint y: 52, distance: 96.1
click at [105, 52] on div "Purchase Orders 8321 5 Statuses 5 Statuses Export to Excel (XLSX) Create purcha…" at bounding box center [442, 52] width 746 height 30
type input "8345"
click at [176, 91] on div "#" at bounding box center [149, 81] width 62 height 26
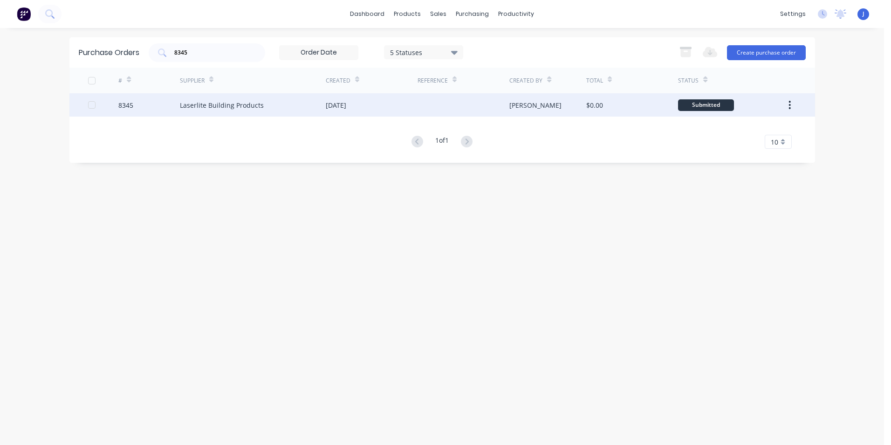
click at [183, 104] on div "Laserlite Building Products" at bounding box center [222, 105] width 84 height 10
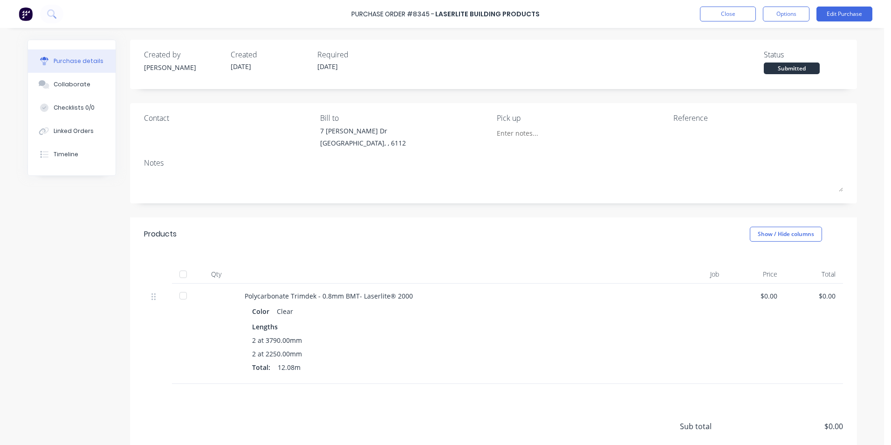
click at [174, 277] on div at bounding box center [183, 274] width 19 height 19
click at [97, 133] on button "Linked Orders" at bounding box center [72, 130] width 88 height 23
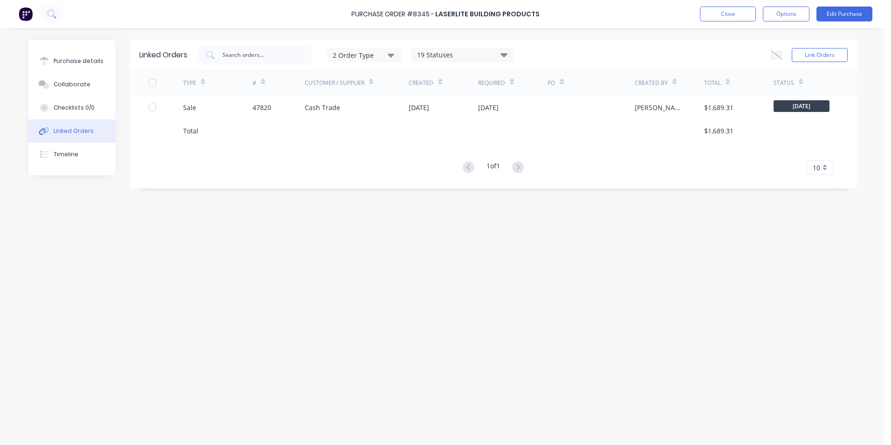
click at [202, 125] on div "Total" at bounding box center [217, 130] width 69 height 23
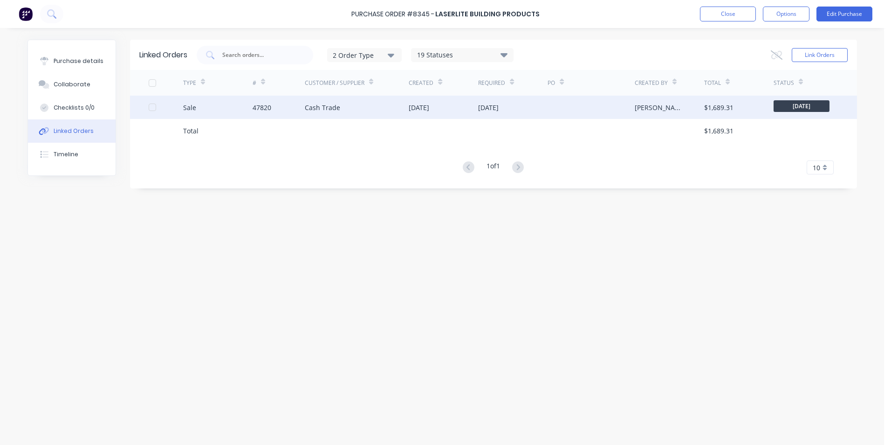
click at [209, 112] on div "Sale" at bounding box center [217, 107] width 69 height 23
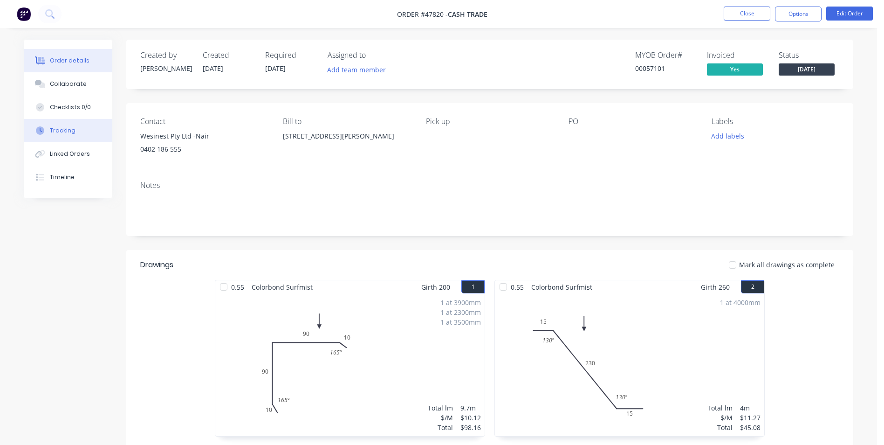
click at [60, 131] on div "Tracking" at bounding box center [63, 130] width 26 height 8
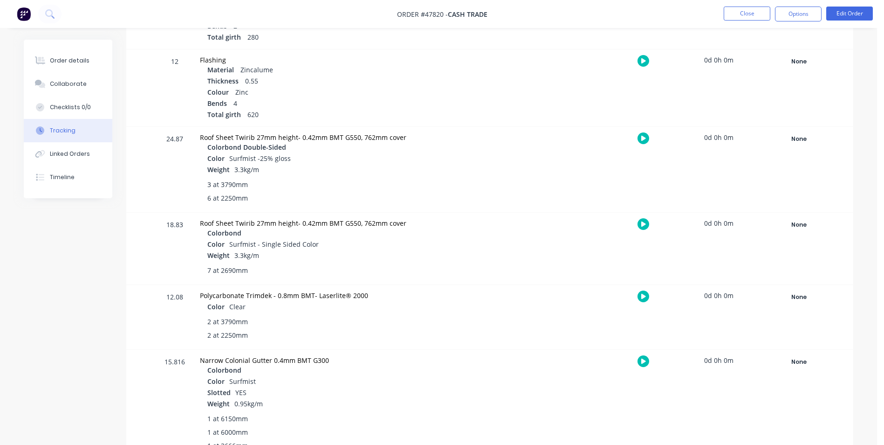
scroll to position [420, 0]
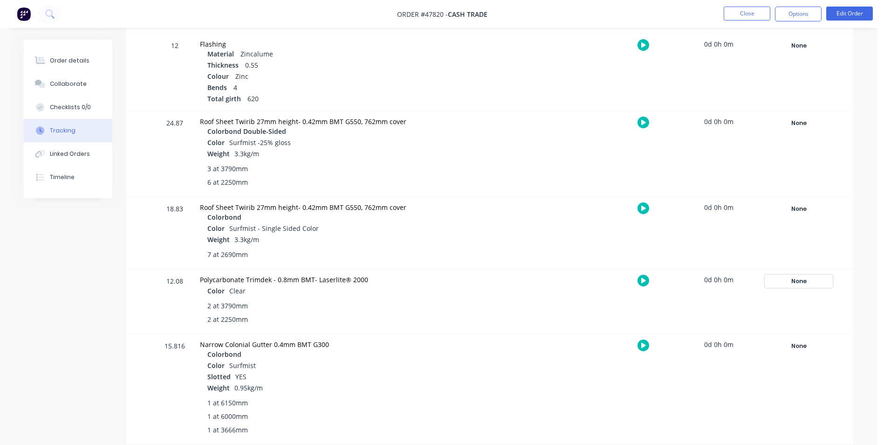
click at [792, 281] on div "None" at bounding box center [799, 281] width 67 height 12
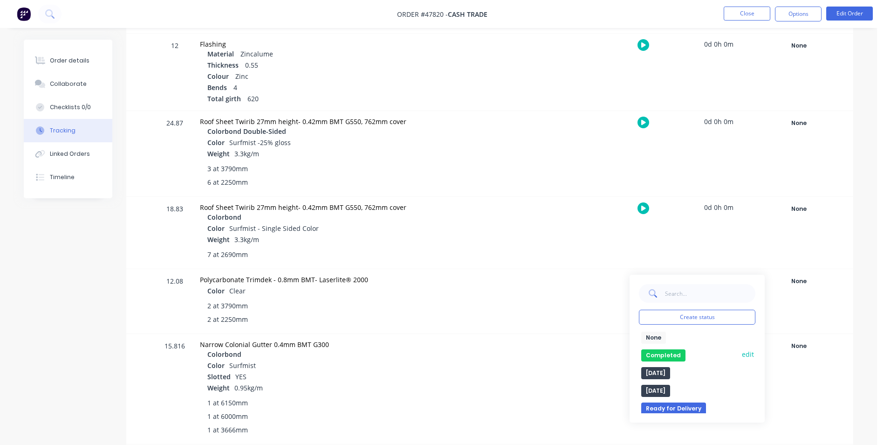
click at [655, 351] on button "Completed" at bounding box center [664, 355] width 44 height 12
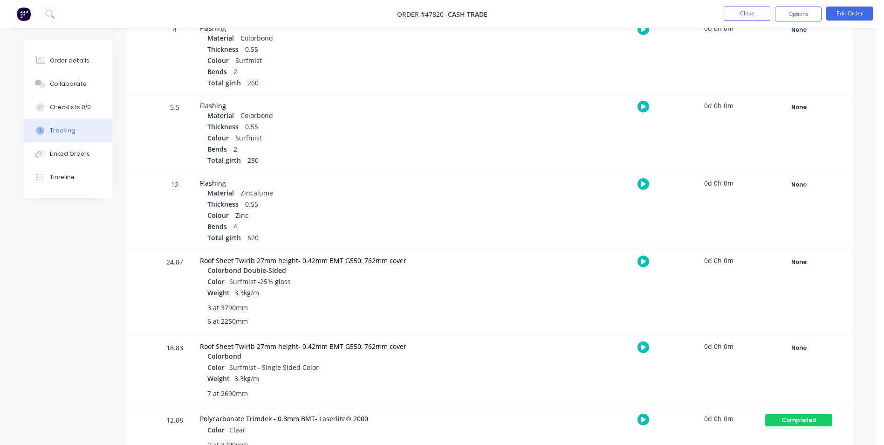
scroll to position [187, 0]
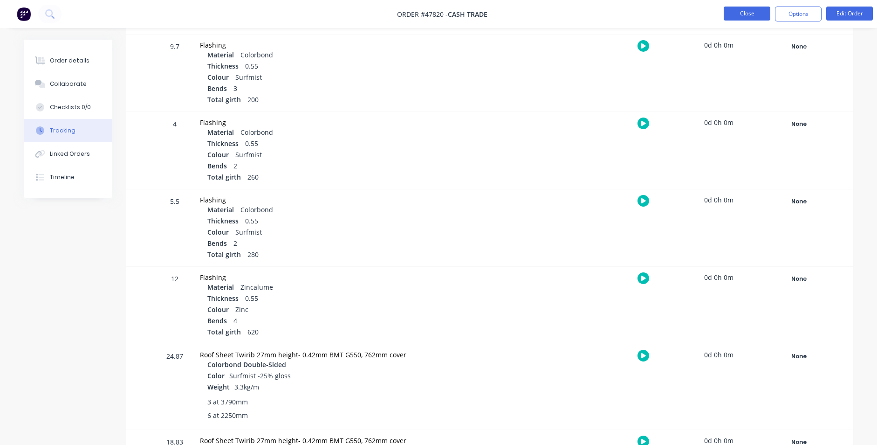
click at [738, 13] on button "Close" at bounding box center [747, 14] width 47 height 14
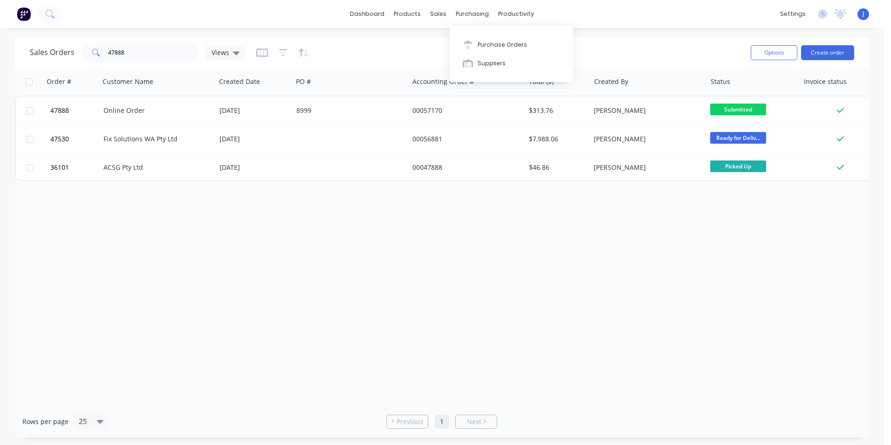
click at [482, 34] on div "Purchase Orders Suppliers" at bounding box center [512, 54] width 124 height 56
click at [481, 41] on div "Purchase Orders" at bounding box center [502, 45] width 49 height 8
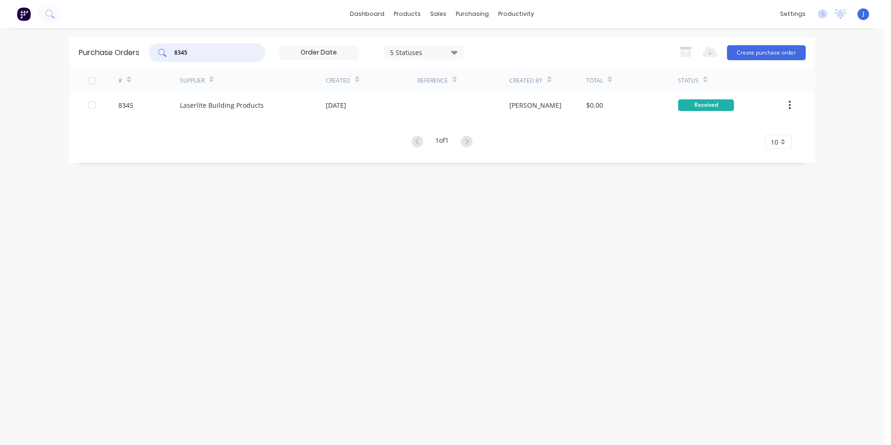
drag, startPoint x: 195, startPoint y: 60, endPoint x: 149, endPoint y: 65, distance: 46.5
click at [149, 65] on div "Purchase Orders 8345 5 Statuses 5 Statuses Export to Excel (XLSX) Create purcha…" at bounding box center [442, 52] width 746 height 30
type input "8246"
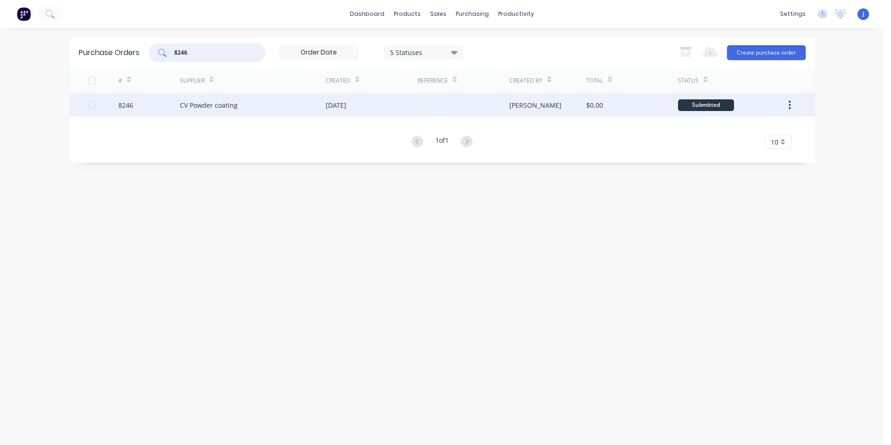
click at [318, 113] on div "CV Powder coating" at bounding box center [253, 104] width 146 height 23
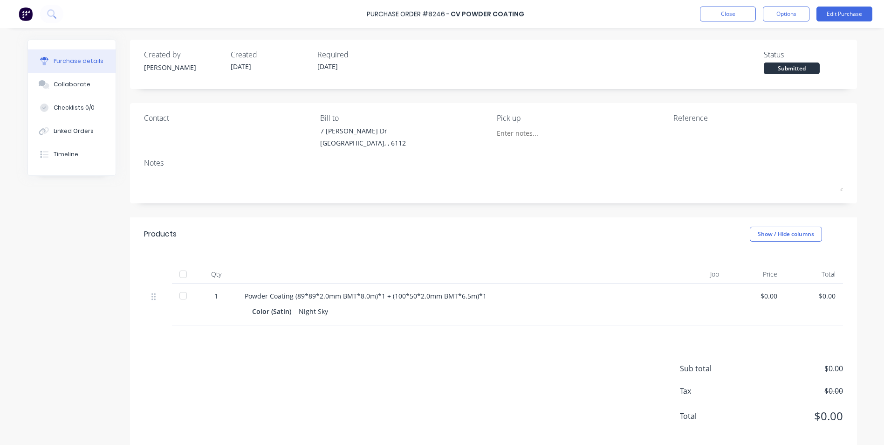
click at [181, 277] on div at bounding box center [183, 274] width 19 height 19
click at [83, 135] on div "Linked Orders" at bounding box center [74, 131] width 40 height 8
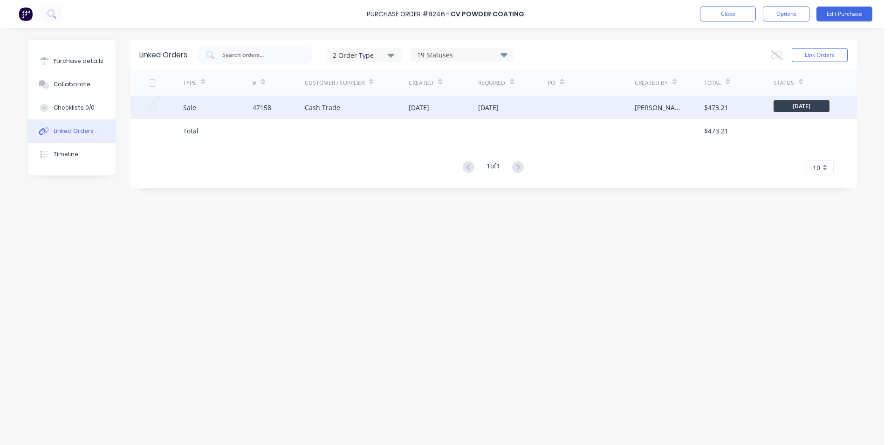
click at [318, 101] on div "Cash Trade" at bounding box center [357, 107] width 104 height 23
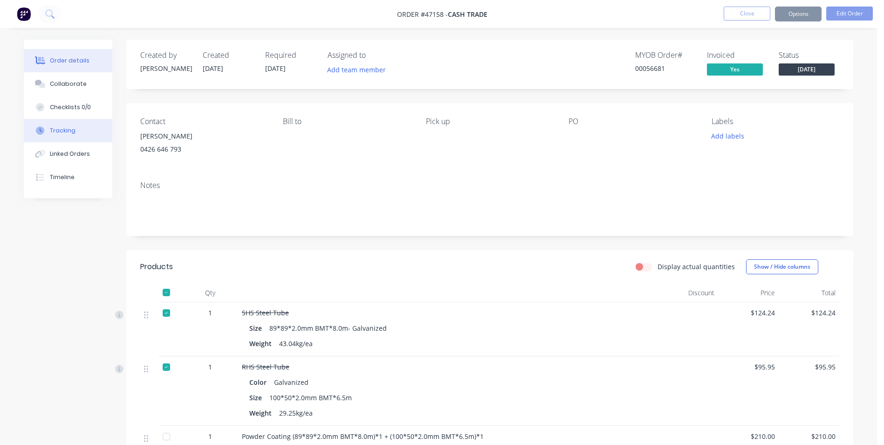
click at [89, 125] on button "Tracking" at bounding box center [68, 130] width 89 height 23
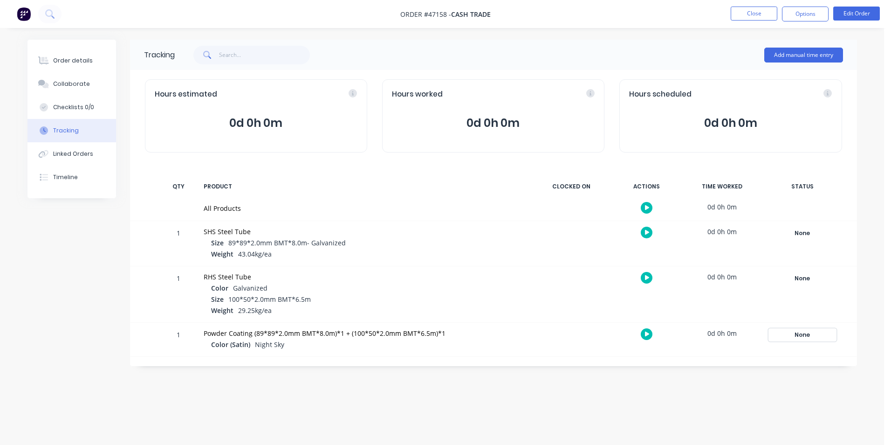
click at [807, 335] on div "None" at bounding box center [802, 335] width 67 height 12
click at [655, 410] on button "Completed" at bounding box center [664, 409] width 44 height 12
click at [81, 66] on button "Order details" at bounding box center [72, 60] width 89 height 23
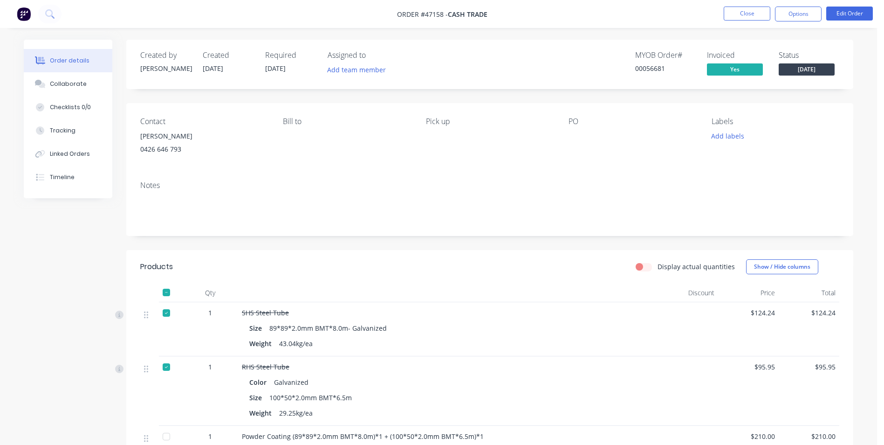
drag, startPoint x: 822, startPoint y: 58, endPoint x: 823, endPoint y: 67, distance: 8.9
click at [822, 61] on div "Status Tuesday" at bounding box center [809, 64] width 61 height 27
click at [823, 67] on span "Tuesday" at bounding box center [807, 69] width 56 height 12
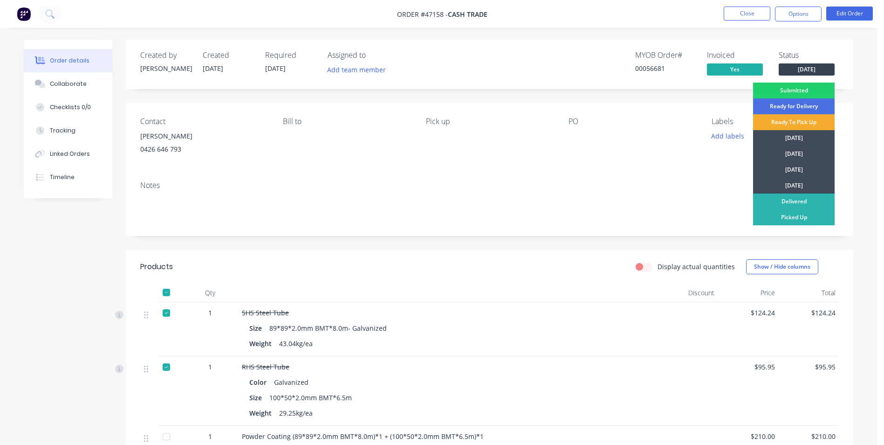
click at [798, 123] on div "Ready To Pick Up" at bounding box center [794, 122] width 82 height 16
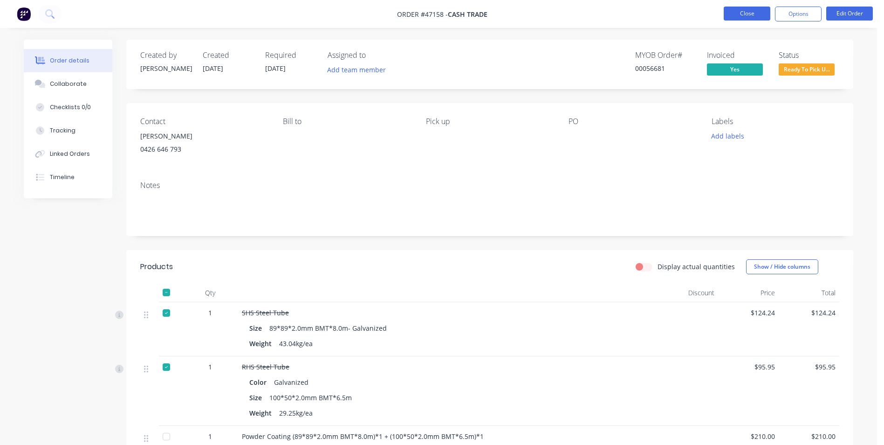
click at [735, 14] on button "Close" at bounding box center [747, 14] width 47 height 14
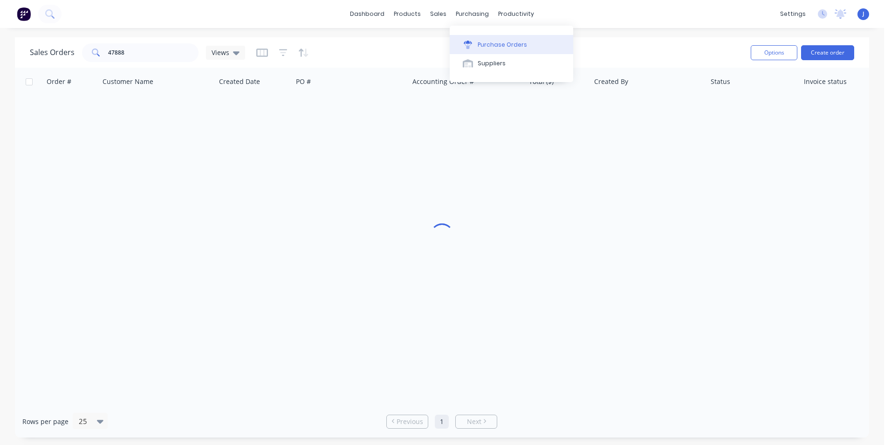
click at [478, 43] on div "Purchase Orders" at bounding box center [502, 45] width 49 height 8
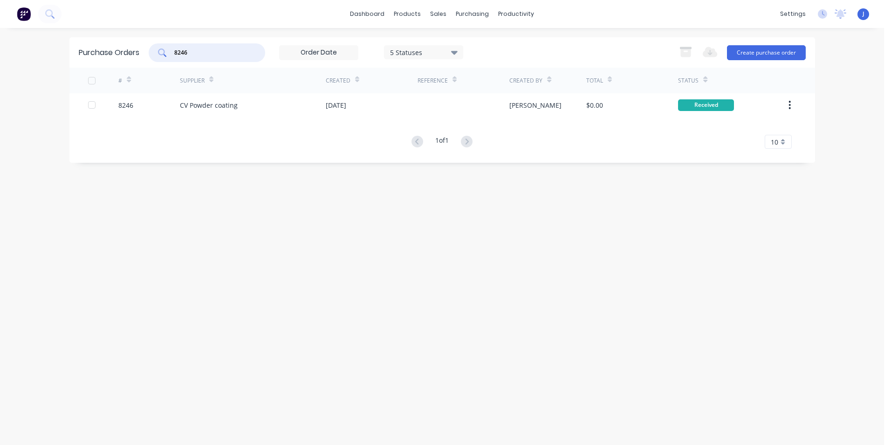
click at [160, 57] on div "8246" at bounding box center [207, 52] width 117 height 19
type input "8248"
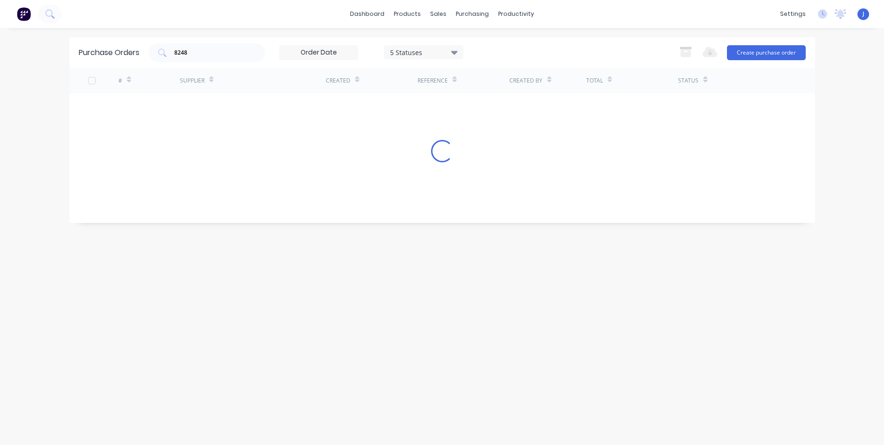
click at [206, 106] on div "# Supplier Created Reference Created By Total Status Loading..." at bounding box center [442, 138] width 746 height 141
click at [207, 106] on div "# Supplier Created Reference Created By Total Status Loading..." at bounding box center [442, 138] width 746 height 141
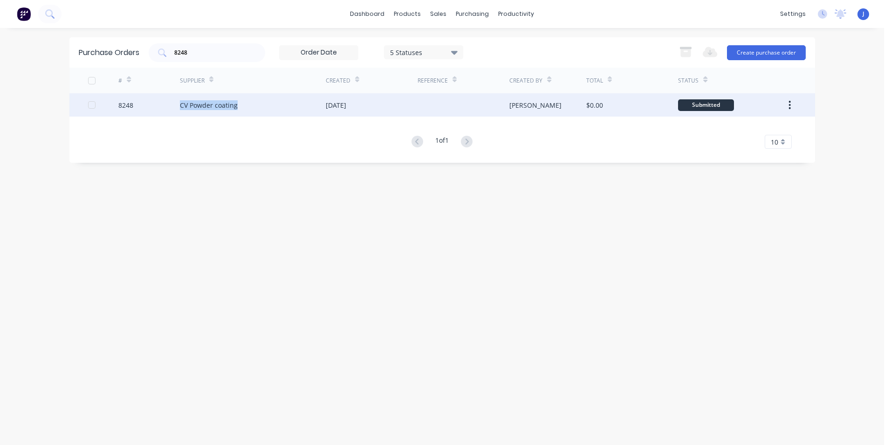
click at [207, 105] on div "CV Powder coating" at bounding box center [209, 105] width 58 height 10
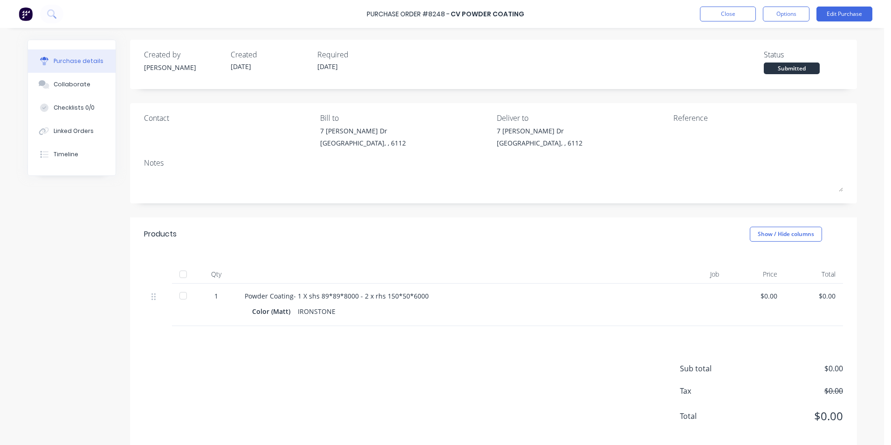
click at [175, 273] on div at bounding box center [183, 274] width 19 height 19
click at [60, 126] on button "Linked Orders" at bounding box center [72, 130] width 88 height 23
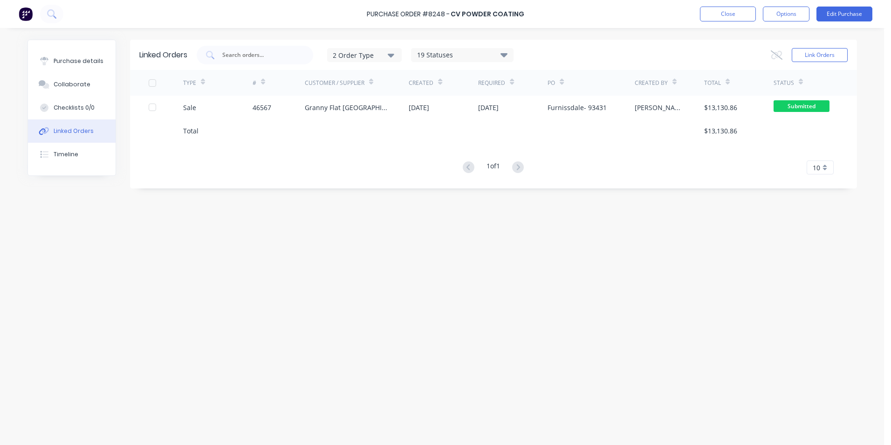
click at [237, 95] on div "TYPE" at bounding box center [217, 83] width 69 height 26
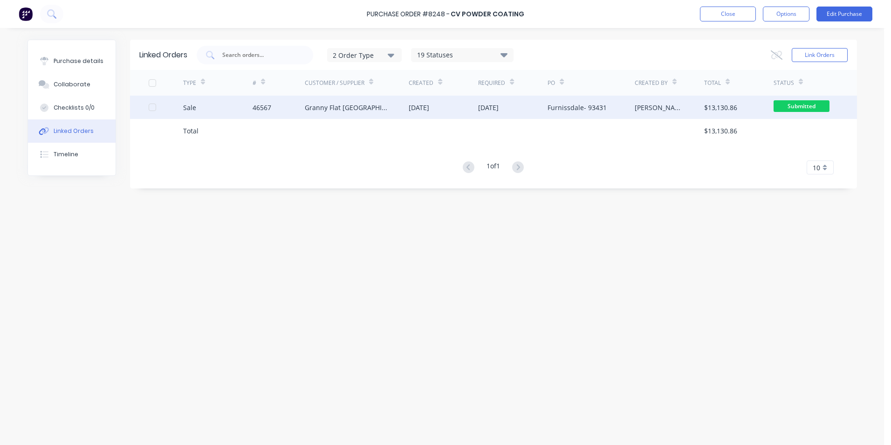
click at [237, 109] on div "Sale" at bounding box center [217, 107] width 69 height 23
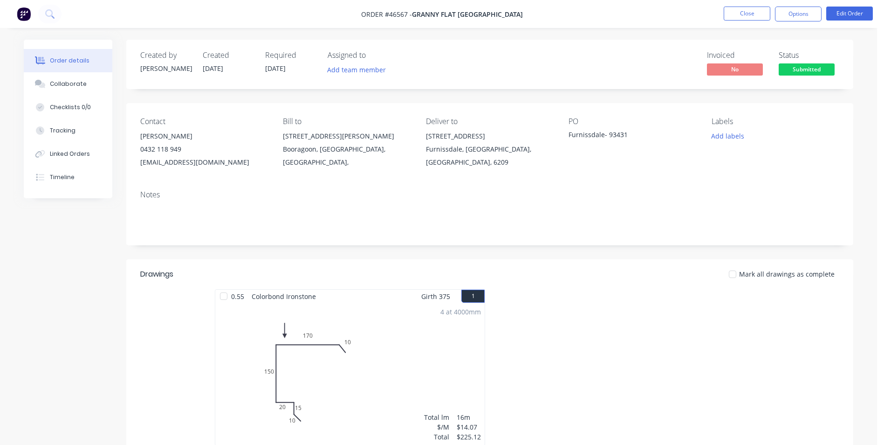
click at [86, 137] on button "Tracking" at bounding box center [68, 130] width 89 height 23
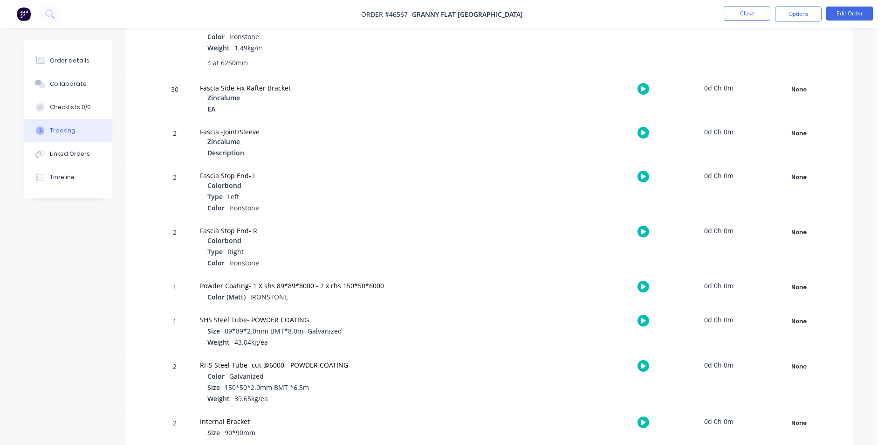
scroll to position [1402, 0]
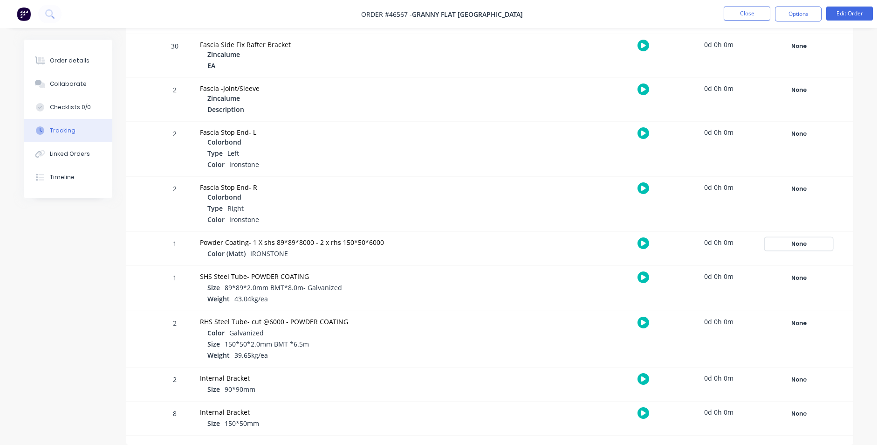
click at [792, 246] on div "None" at bounding box center [799, 244] width 67 height 12
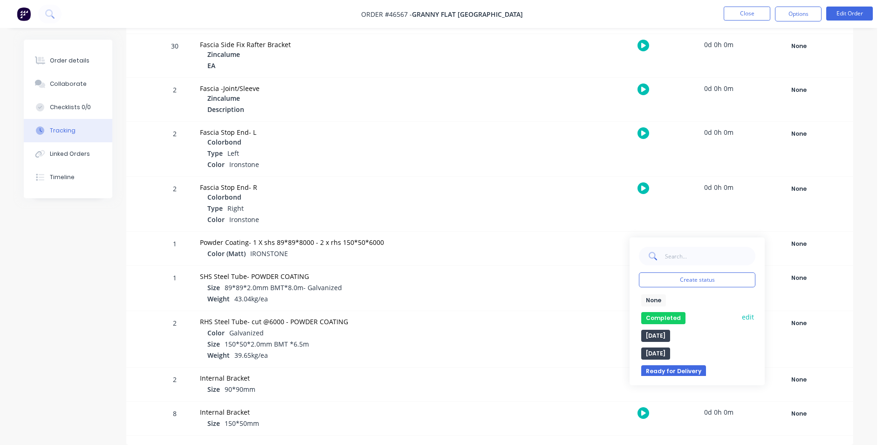
click at [671, 316] on button "Completed" at bounding box center [664, 318] width 44 height 12
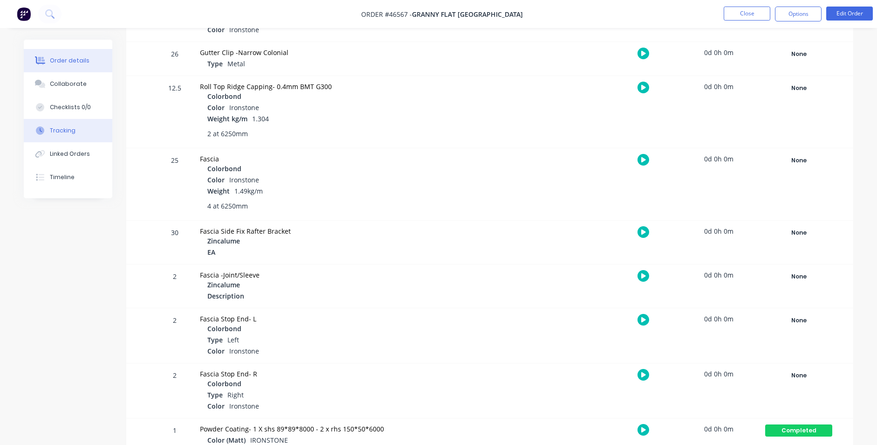
click at [78, 63] on div "Order details" at bounding box center [70, 60] width 40 height 8
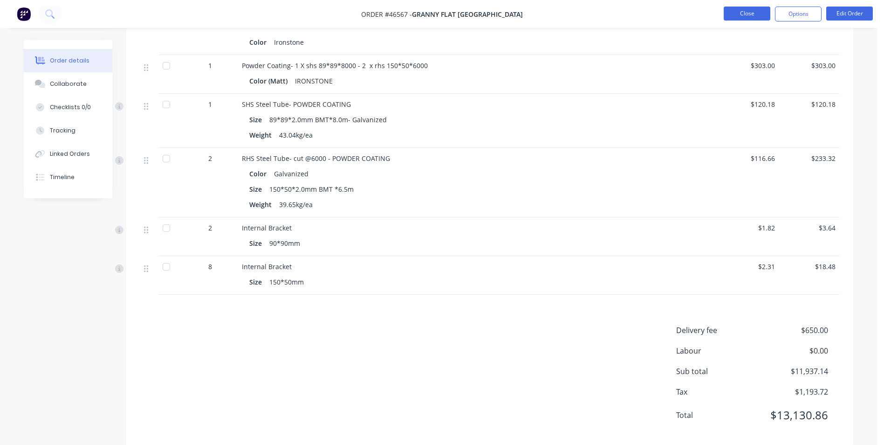
scroll to position [2148, 0]
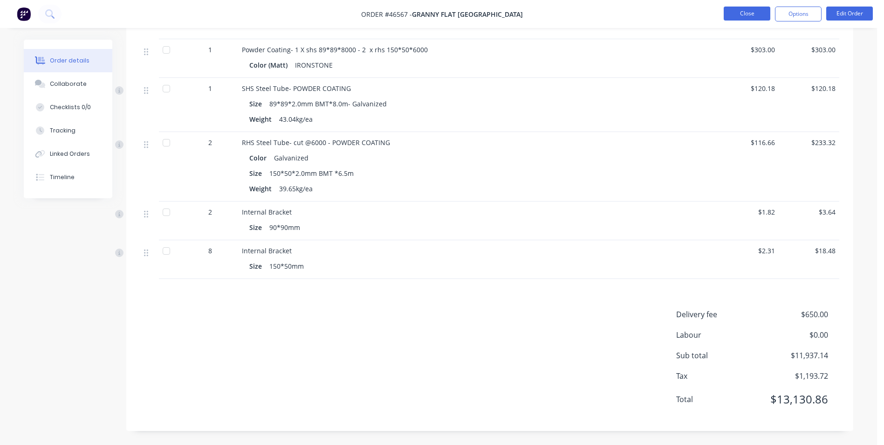
click at [749, 14] on button "Close" at bounding box center [747, 14] width 47 height 14
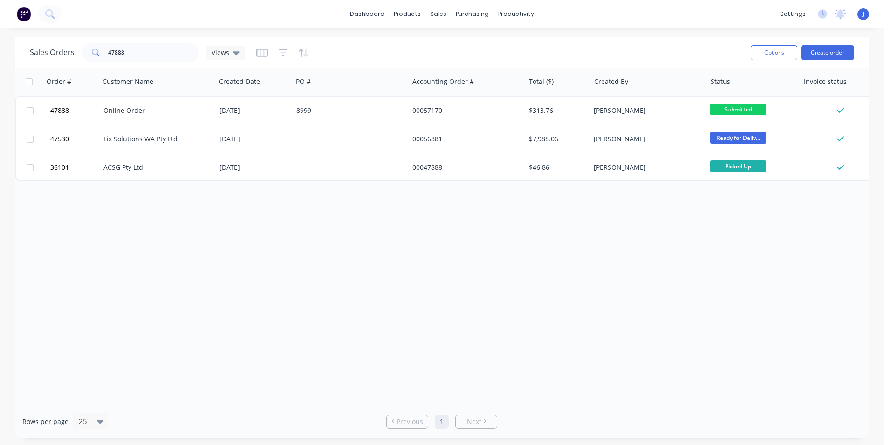
click at [200, 297] on div "Order # Customer Name Created Date PO # Accounting Order # Total ($) Created By…" at bounding box center [442, 237] width 855 height 338
click at [351, 310] on div "Order # Customer Name Created Date PO # Accounting Order # Total ($) Created By…" at bounding box center [442, 237] width 855 height 338
click at [419, 41] on button "Product Catalogue" at bounding box center [454, 44] width 124 height 19
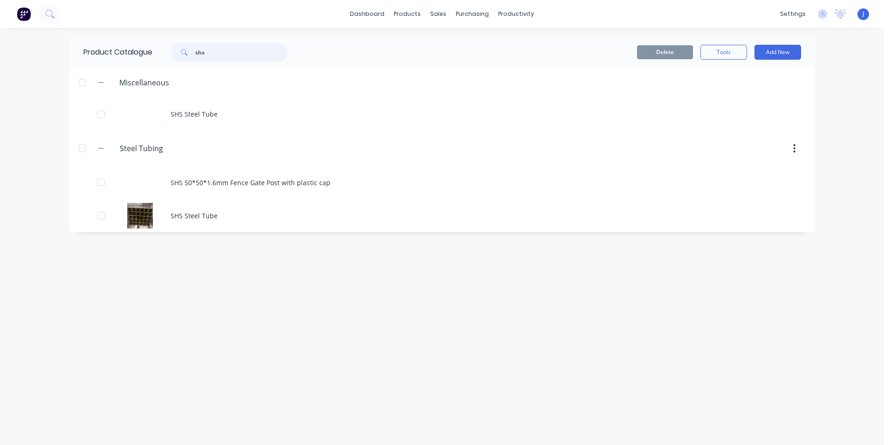
drag, startPoint x: 230, startPoint y: 57, endPoint x: 173, endPoint y: 55, distance: 57.8
click at [173, 55] on div "shs" at bounding box center [229, 52] width 117 height 19
type input "16"
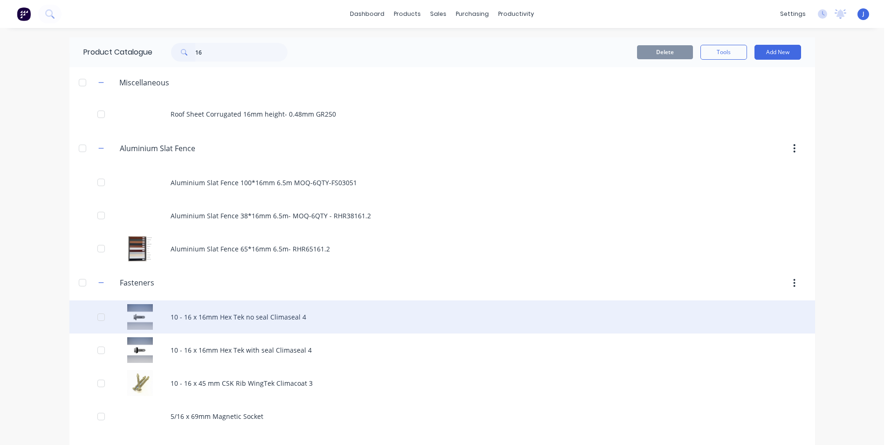
click at [229, 323] on div "10 - 16 x 16mm Hex Tek no seal Climaseal 4" at bounding box center [442, 316] width 746 height 33
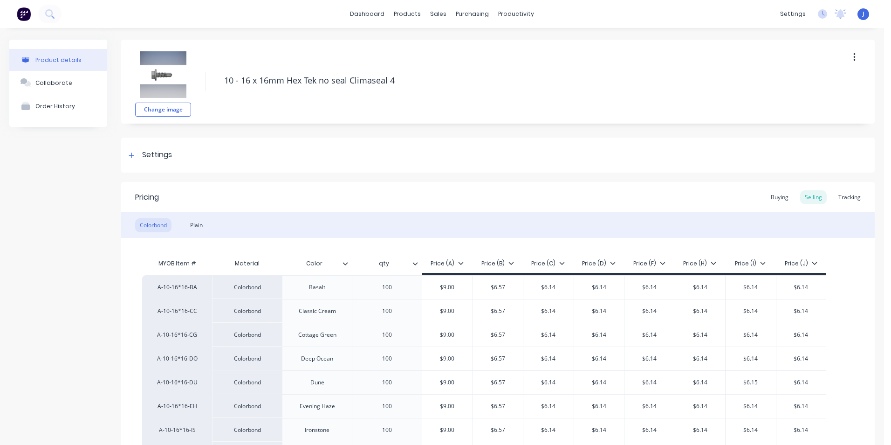
type textarea "x"
click at [851, 199] on div "Tracking" at bounding box center [850, 197] width 32 height 14
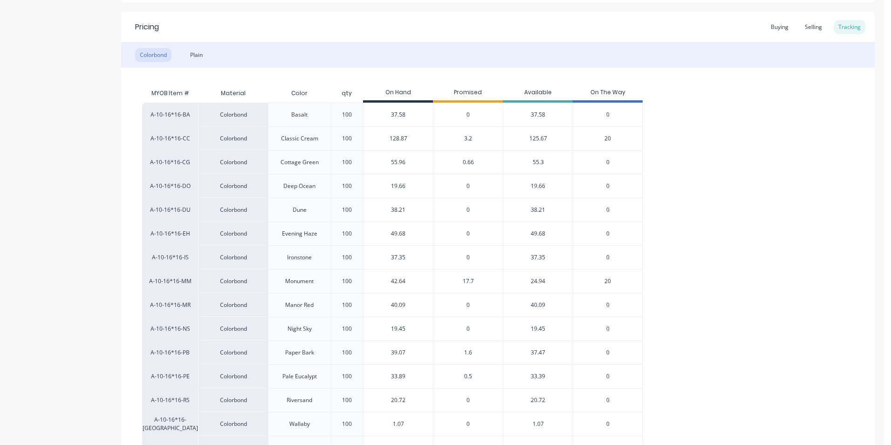
scroll to position [187, 0]
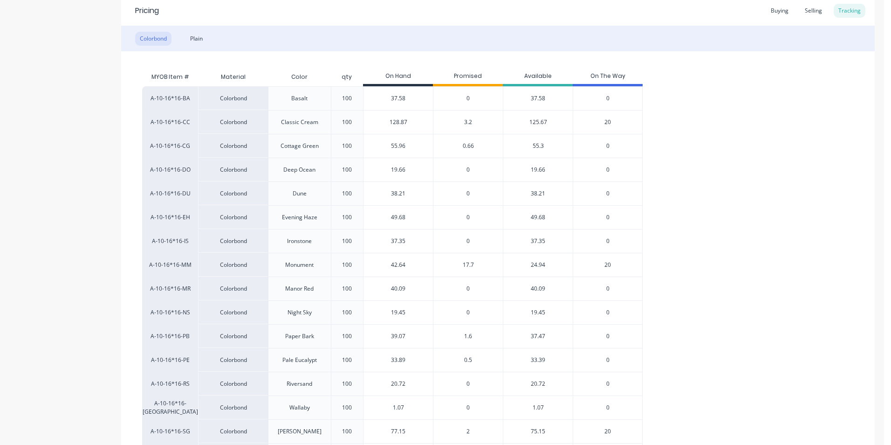
click at [606, 266] on span "20" at bounding box center [608, 265] width 7 height 8
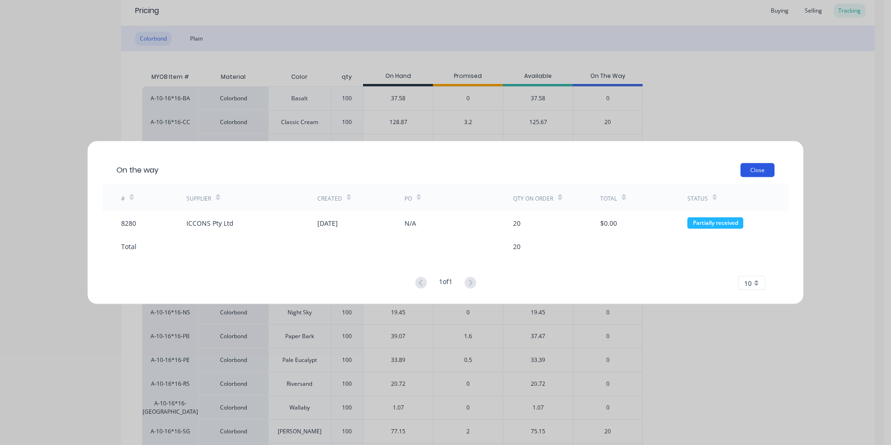
click at [751, 166] on button "Close" at bounding box center [758, 170] width 34 height 14
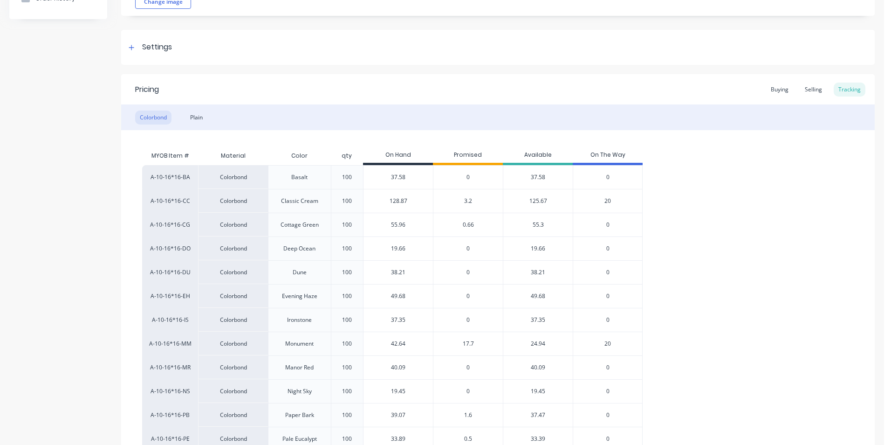
scroll to position [0, 0]
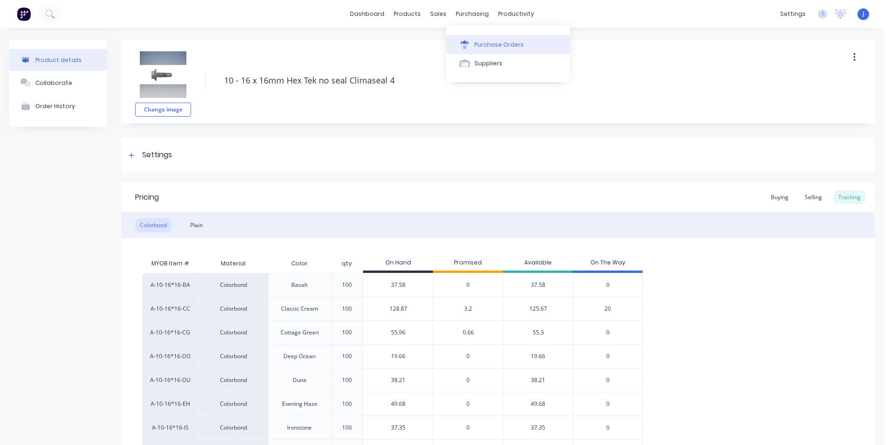
click at [483, 48] on div "Purchase Orders" at bounding box center [499, 45] width 49 height 8
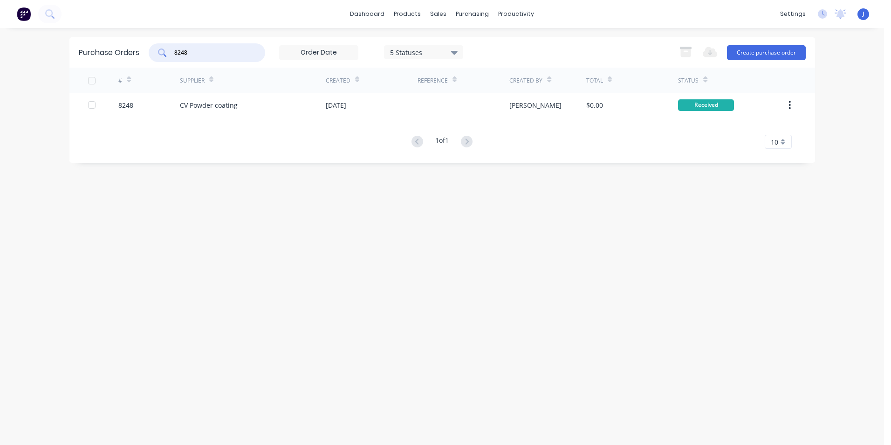
drag, startPoint x: 226, startPoint y: 52, endPoint x: 95, endPoint y: 52, distance: 131.0
click at [95, 52] on div "Purchase Orders 8248 5 Statuses 5 Statuses Export to Excel (XLSX) Create purcha…" at bounding box center [442, 52] width 746 height 30
click at [763, 56] on button "Create purchase order" at bounding box center [766, 52] width 79 height 15
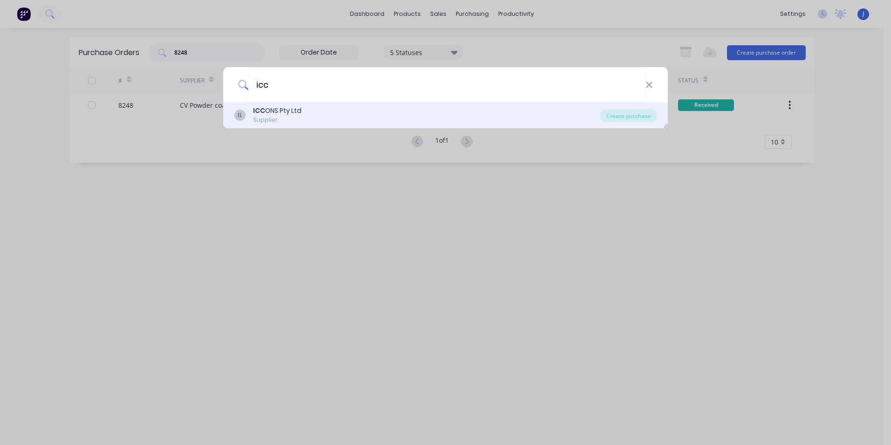
type input "iccons"
click at [636, 115] on div "Create purchase" at bounding box center [629, 115] width 56 height 13
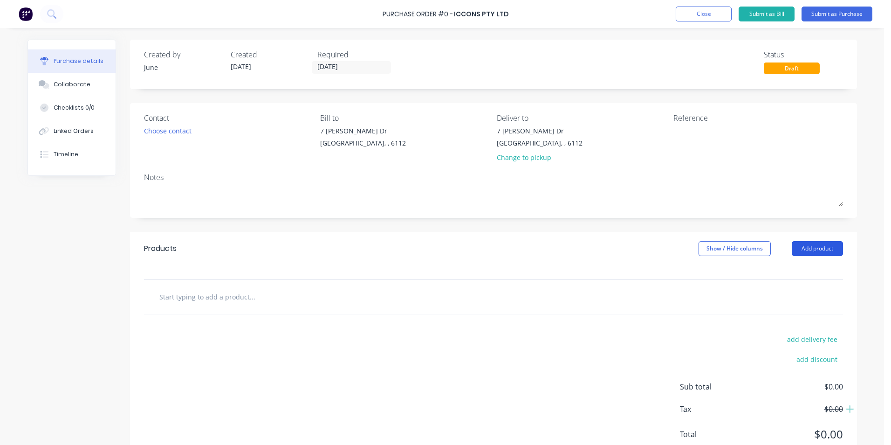
click at [829, 254] on button "Add product" at bounding box center [817, 248] width 51 height 15
click at [790, 281] on button "Product catalogue" at bounding box center [799, 272] width 89 height 19
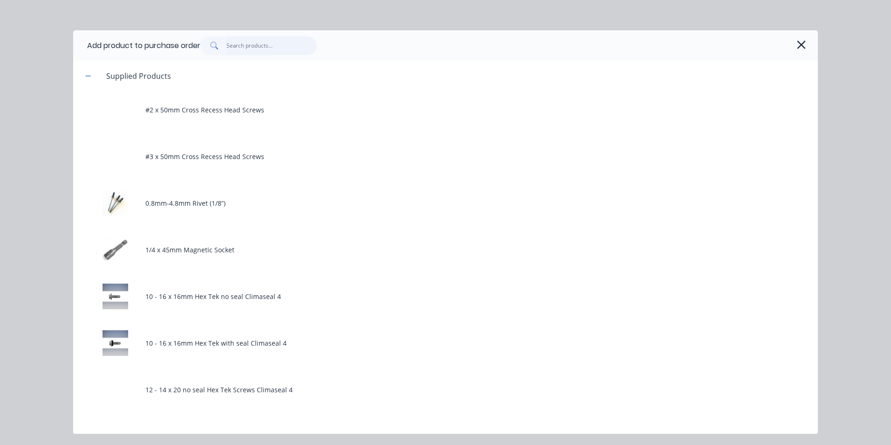
click at [244, 50] on input "text" at bounding box center [272, 45] width 91 height 19
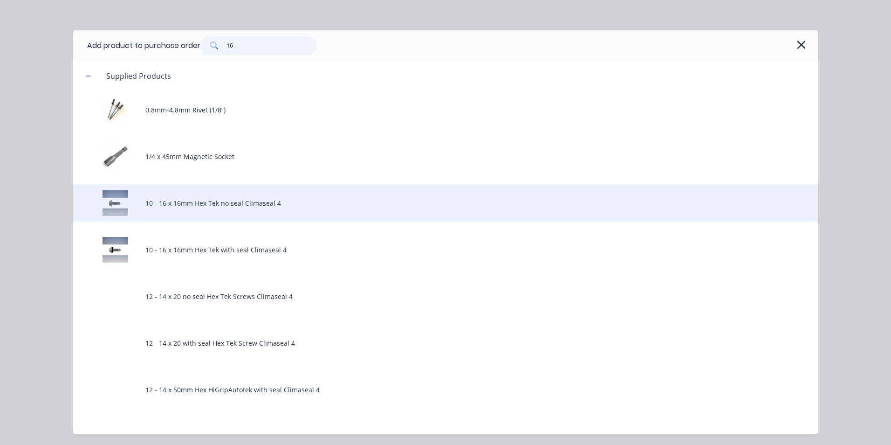
type input "16"
click at [243, 219] on div "10 - 16 x 16mm Hex Tek no seal Climaseal 4" at bounding box center [445, 202] width 745 height 37
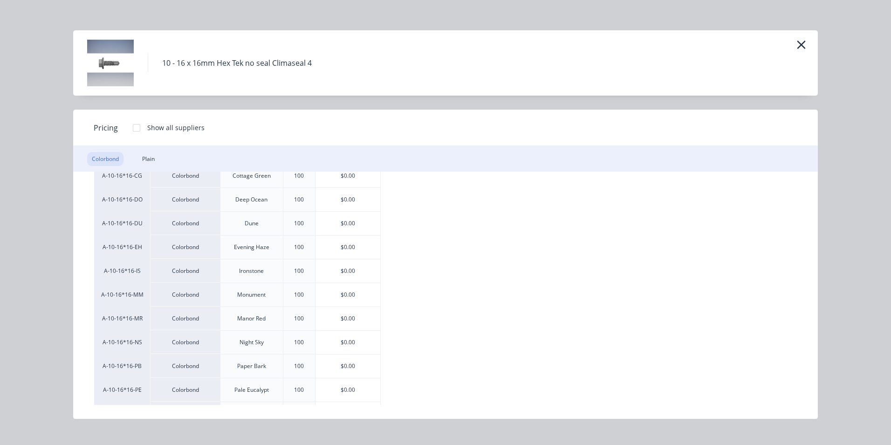
scroll to position [93, 0]
click at [343, 294] on div "$0.00" at bounding box center [348, 291] width 65 height 23
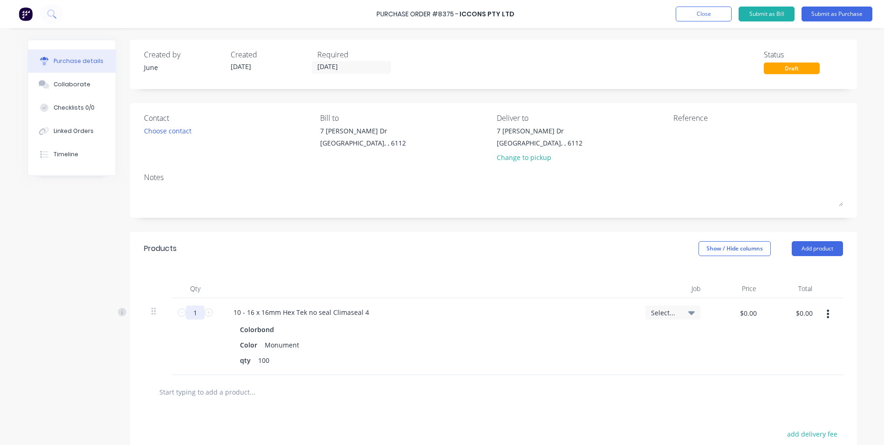
click at [193, 311] on input "1" at bounding box center [195, 312] width 19 height 14
type input "80"
click at [512, 314] on div "10 - 16 x 16mm Hex Tek no seal Climaseal 4" at bounding box center [428, 312] width 405 height 14
click at [399, 145] on div "7 Cartwright Dr Forrestdale, , 6112" at bounding box center [405, 139] width 170 height 27
click at [340, 78] on div "Created by June Created 11/08/25 Required 11/08/25 Status Draft" at bounding box center [493, 64] width 727 height 49
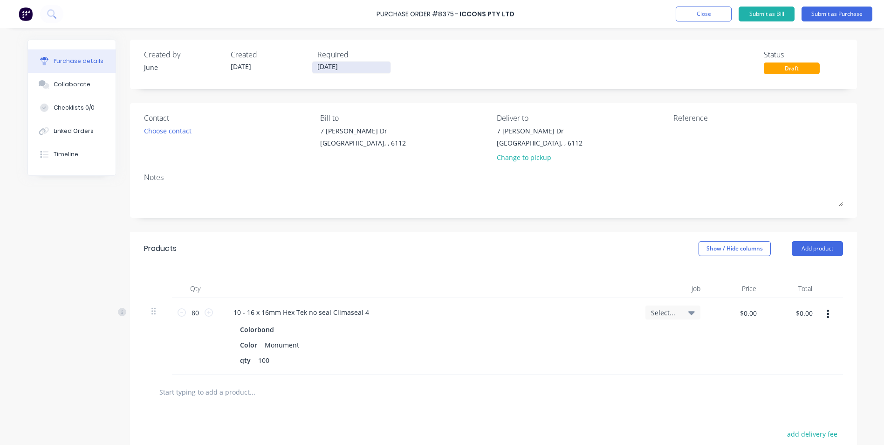
click at [350, 68] on input "[DATE]" at bounding box center [351, 68] width 78 height 12
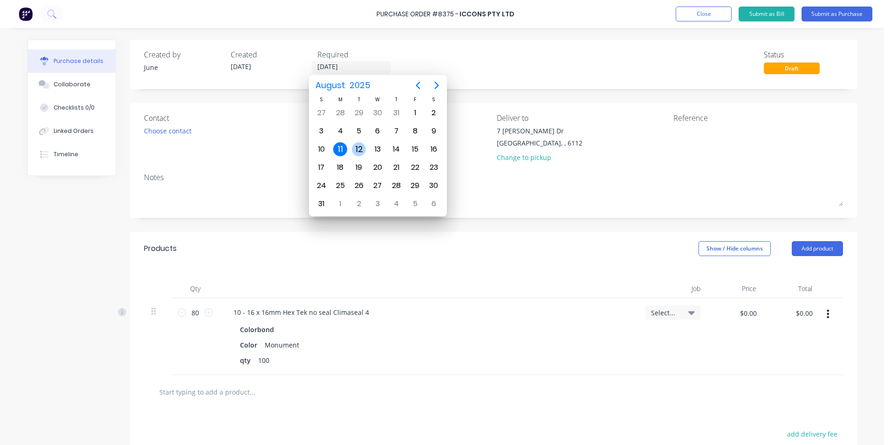
click at [354, 151] on div "12" at bounding box center [359, 149] width 14 height 14
type input "12/08/25"
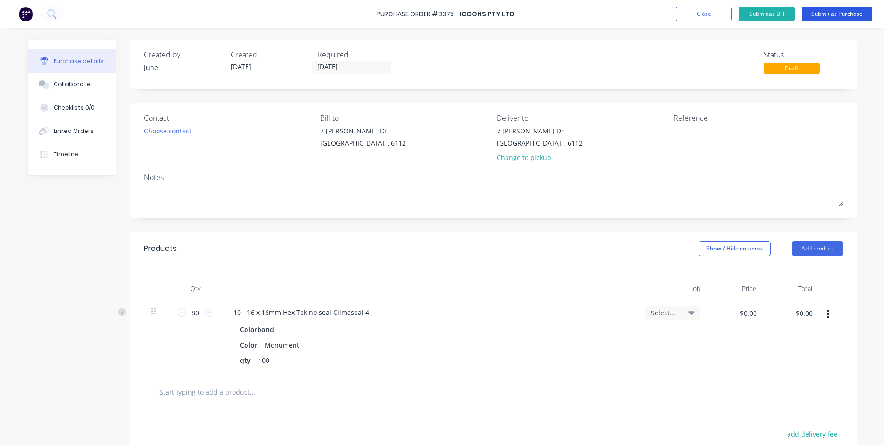
click at [824, 16] on button "Submit as Purchase" at bounding box center [837, 14] width 71 height 15
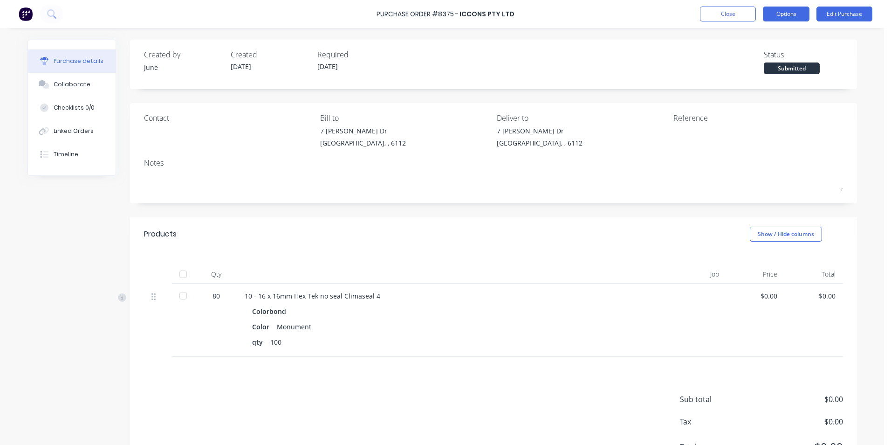
click at [781, 14] on button "Options" at bounding box center [786, 14] width 47 height 15
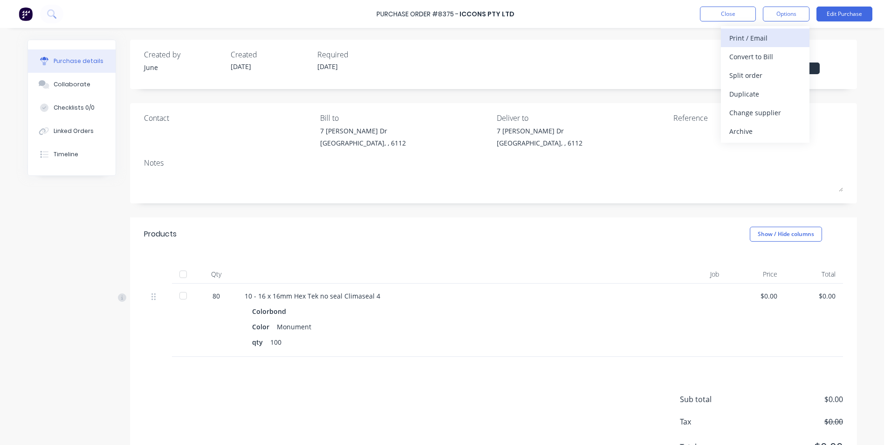
click at [779, 37] on div "Print / Email" at bounding box center [766, 38] width 72 height 14
click at [765, 79] on div "Without pricing" at bounding box center [766, 76] width 72 height 14
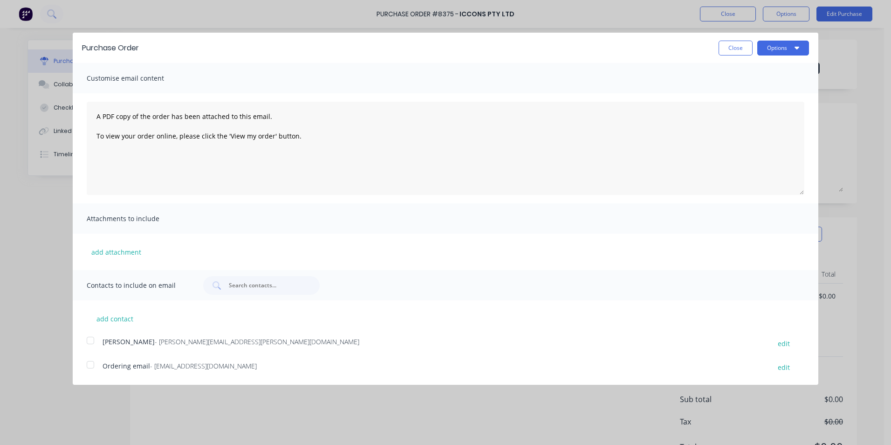
click at [88, 368] on div at bounding box center [90, 364] width 19 height 19
click at [791, 52] on button "Options" at bounding box center [784, 48] width 52 height 15
click at [785, 84] on div "Email" at bounding box center [765, 90] width 72 height 14
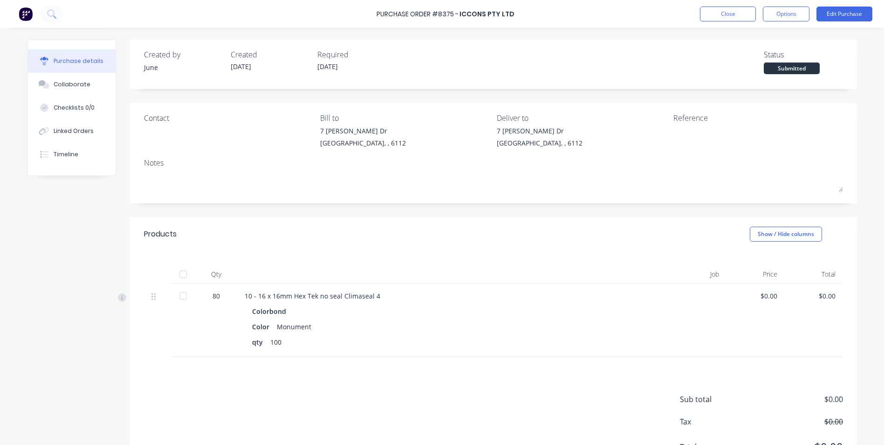
click at [785, 84] on div "Created by June Created 11/08/25 Required 12/08/25 Status Submitted" at bounding box center [493, 64] width 727 height 49
click at [855, 84] on div "Purchase details Collaborate Checklists 0/0 Linked Orders Timeline Created by J…" at bounding box center [442, 208] width 849 height 398
click at [54, 156] on div "Timeline" at bounding box center [66, 154] width 25 height 8
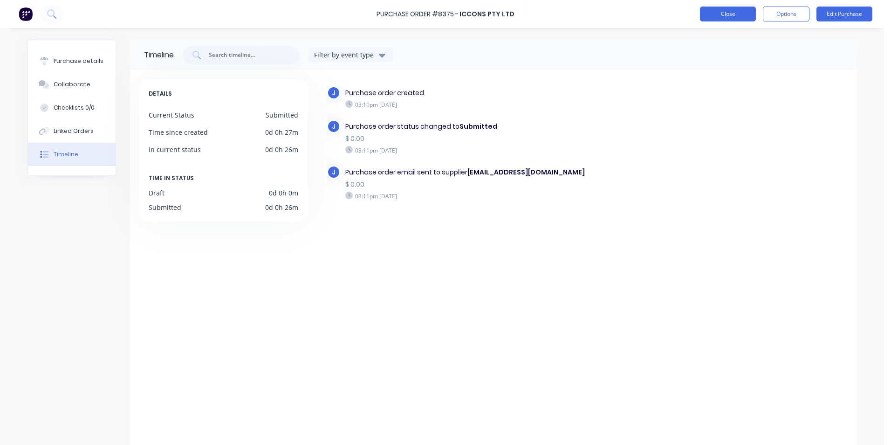
click at [720, 21] on button "Close" at bounding box center [728, 14] width 56 height 15
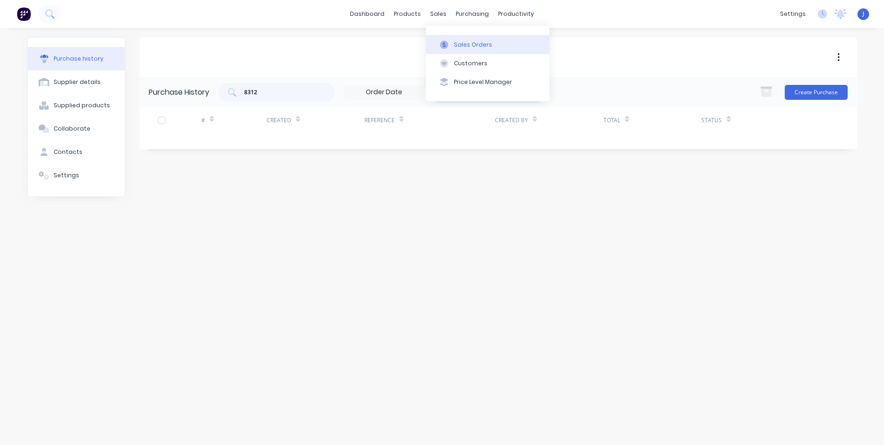
click at [449, 43] on div at bounding box center [444, 45] width 14 height 8
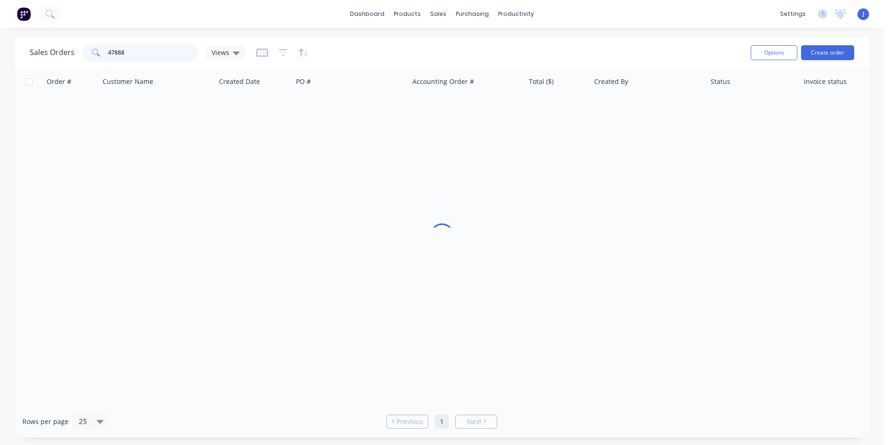
drag, startPoint x: 168, startPoint y: 56, endPoint x: 114, endPoint y: 55, distance: 54.1
click at [114, 55] on input "47888" at bounding box center [153, 52] width 91 height 19
type input "47395"
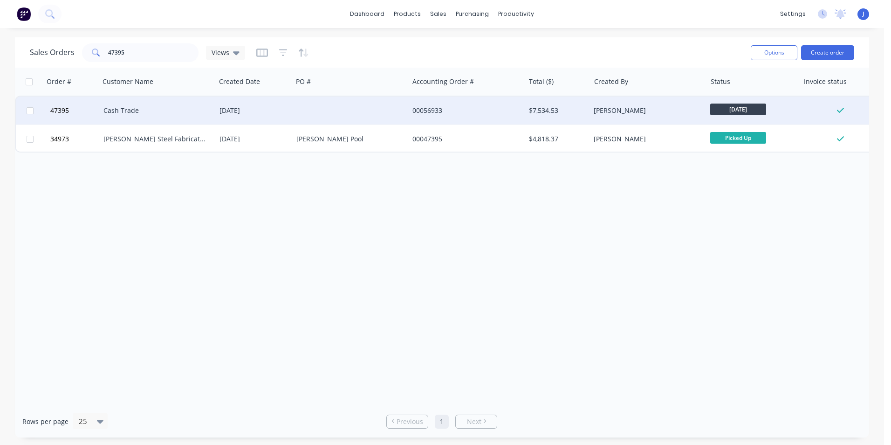
click at [383, 105] on div at bounding box center [351, 111] width 116 height 28
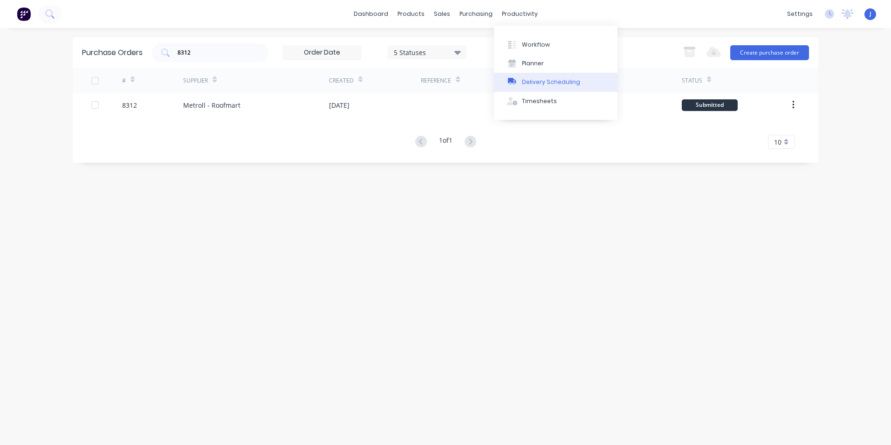
click at [531, 84] on div "Delivery Scheduling" at bounding box center [551, 82] width 58 height 8
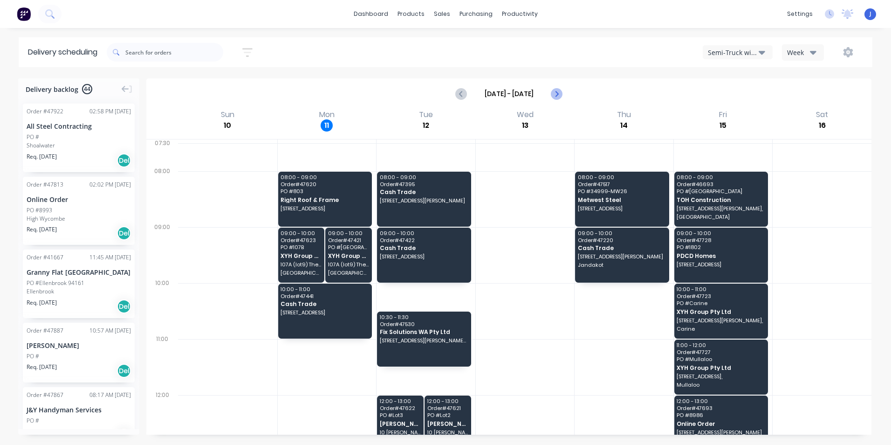
click at [548, 94] on button "Next page" at bounding box center [556, 93] width 19 height 19
type input "[DATE] - [DATE]"
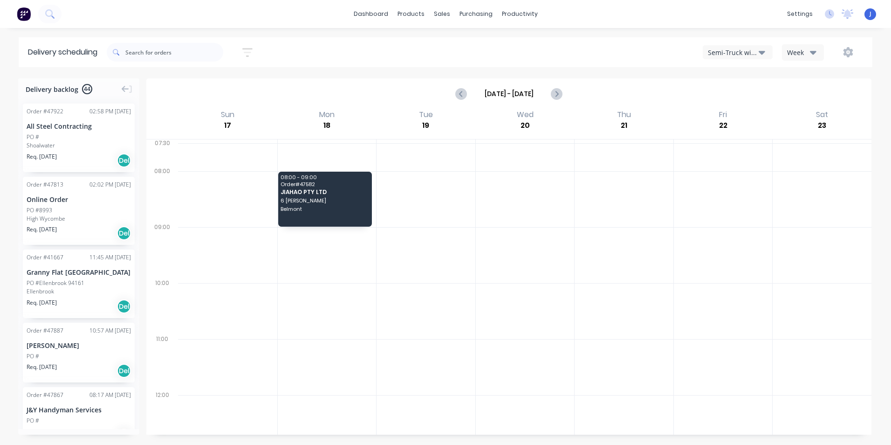
click at [712, 49] on div "Semi-Truck with Hiab" at bounding box center [733, 53] width 51 height 10
click at [728, 110] on div "Utes Delivery" at bounding box center [750, 113] width 92 height 19
click at [339, 210] on span "[STREET_ADDRESS][PERSON_NAME]" at bounding box center [325, 209] width 88 height 6
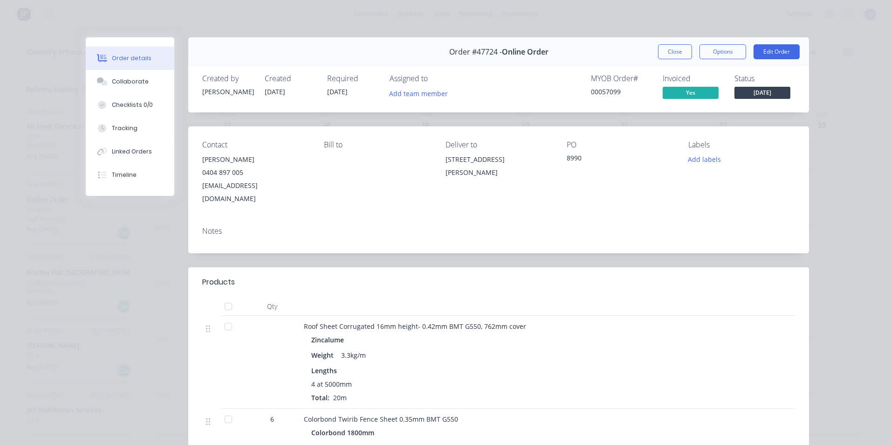
drag, startPoint x: 482, startPoint y: 180, endPoint x: 438, endPoint y: 162, distance: 47.9
click at [438, 162] on div "Contact [PERSON_NAME] [PHONE_NUMBER] [EMAIL_ADDRESS][DOMAIN_NAME] Bill to Deliv…" at bounding box center [498, 172] width 621 height 93
copy div "[STREET_ADDRESS][PERSON_NAME]"
